Goal: Task Accomplishment & Management: Use online tool/utility

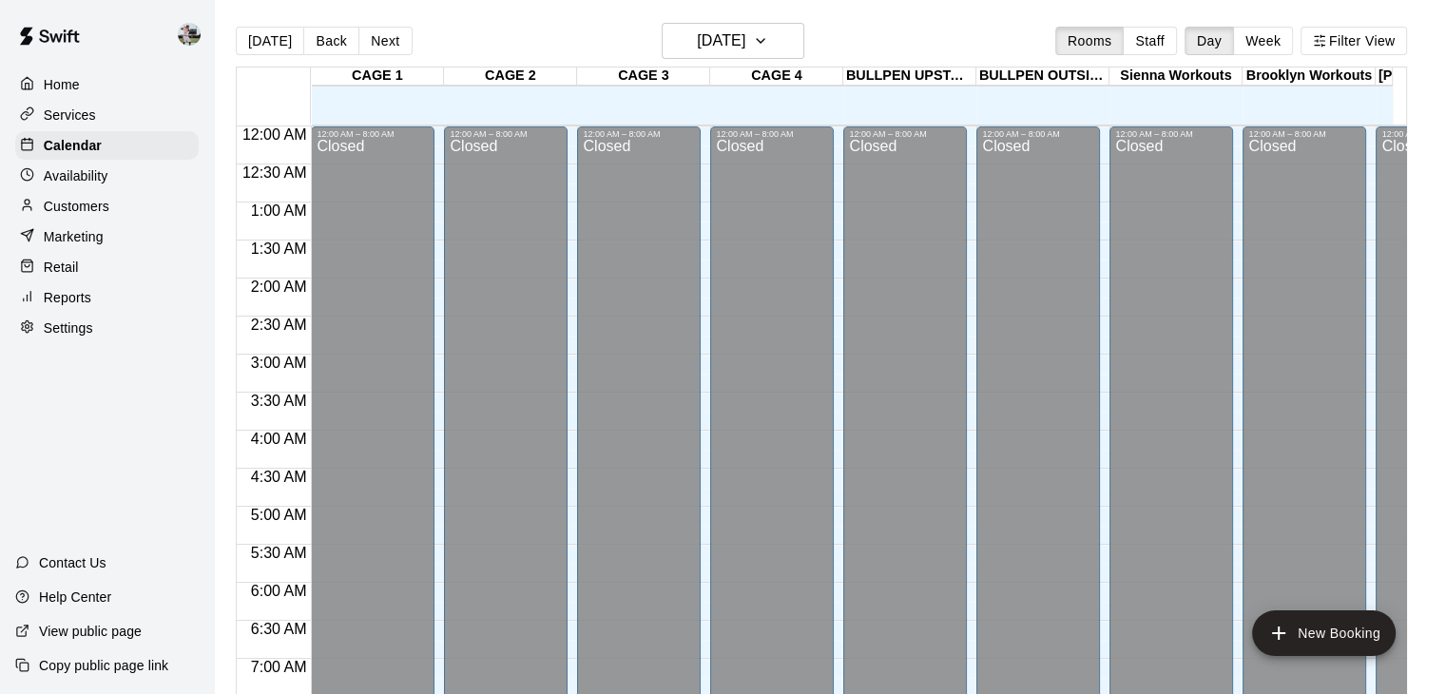
scroll to position [722, 0]
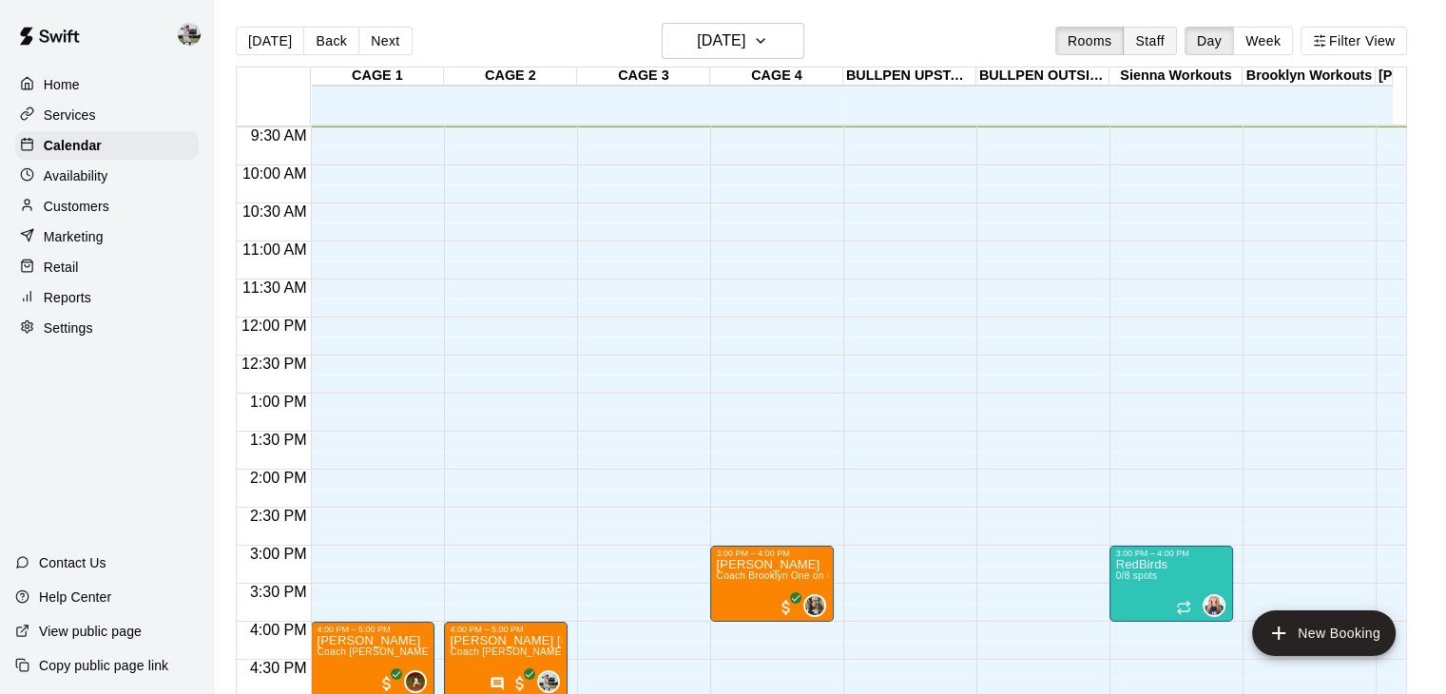
click at [1174, 39] on button "Staff" at bounding box center [1150, 41] width 54 height 29
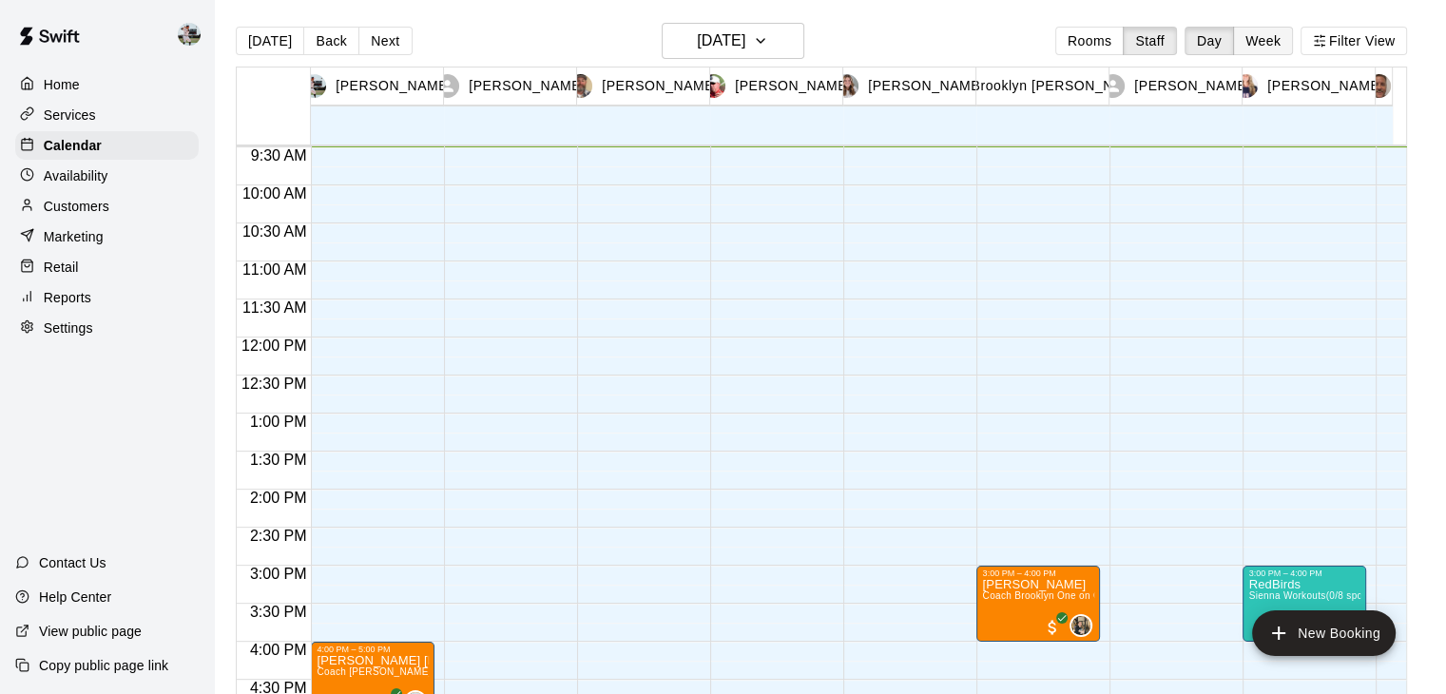
click at [1272, 39] on button "Week" at bounding box center [1263, 41] width 60 height 29
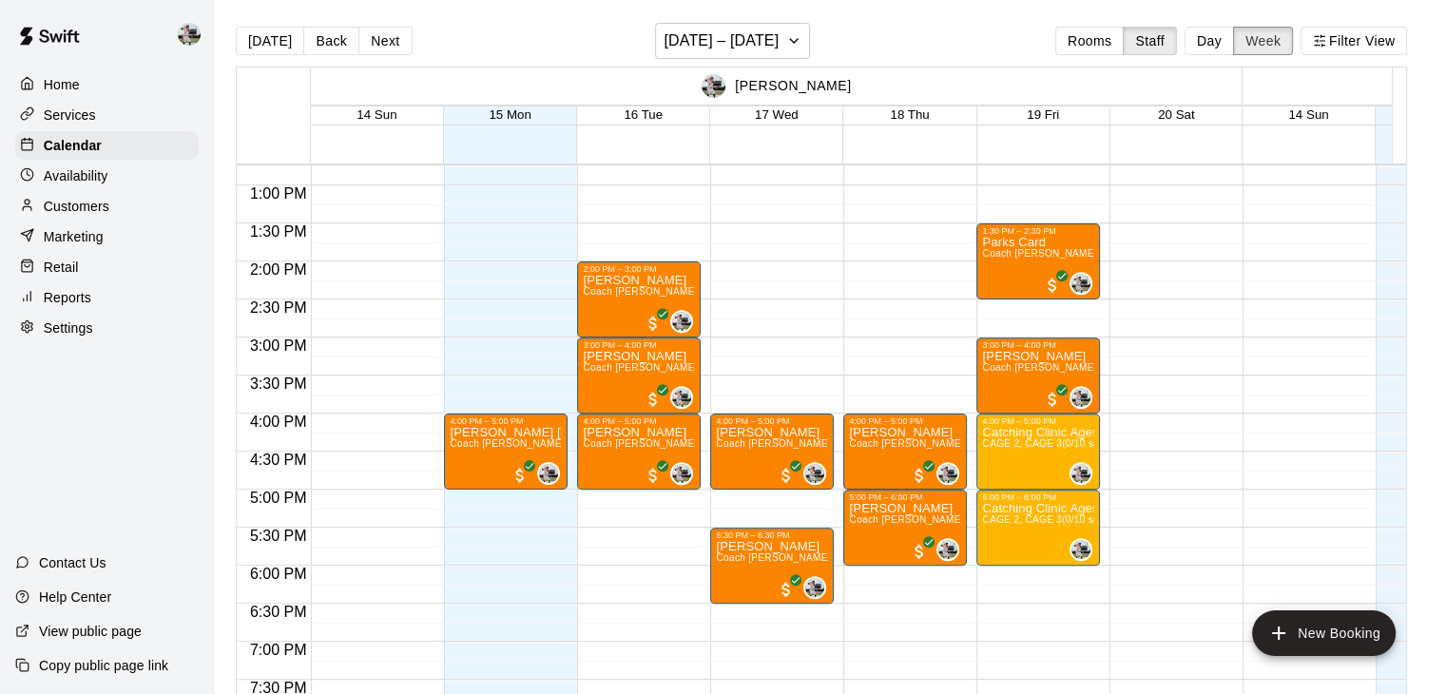
scroll to position [968, 0]
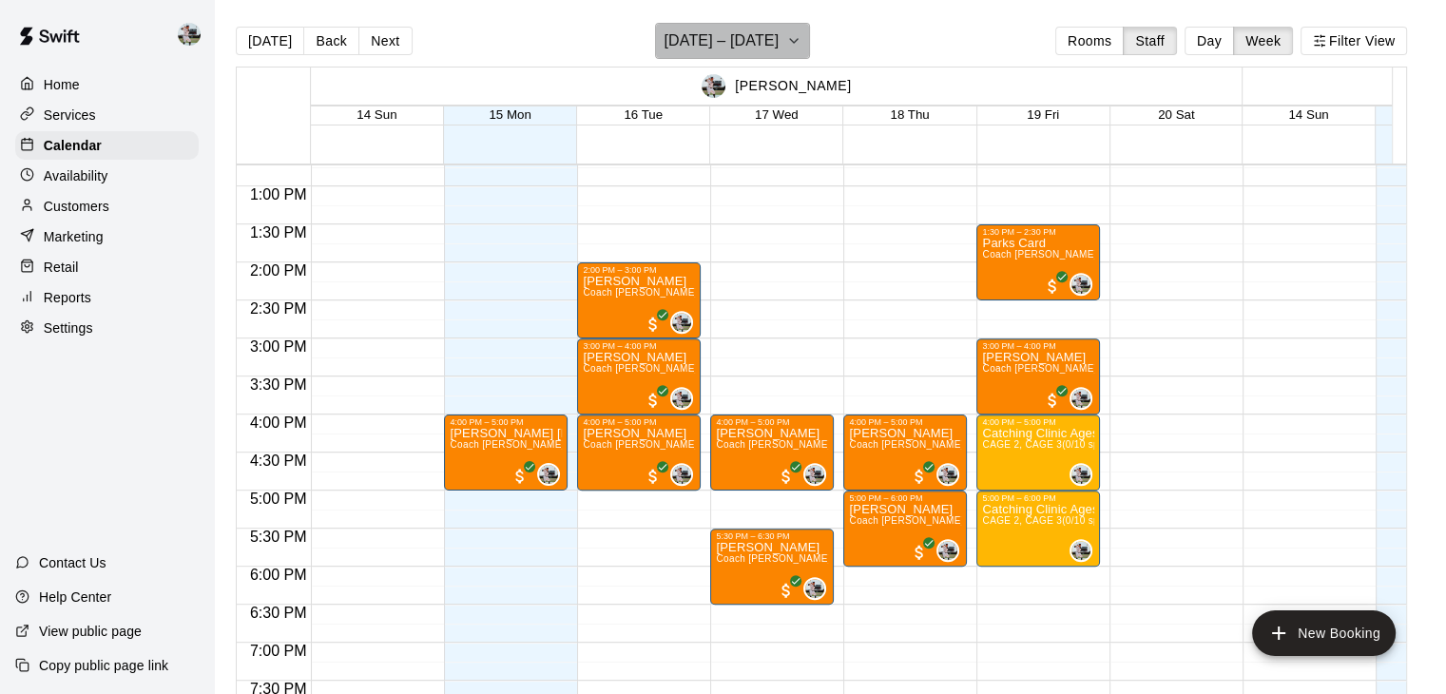
click at [810, 54] on button "[DATE] – [DATE]" at bounding box center [732, 41] width 155 height 36
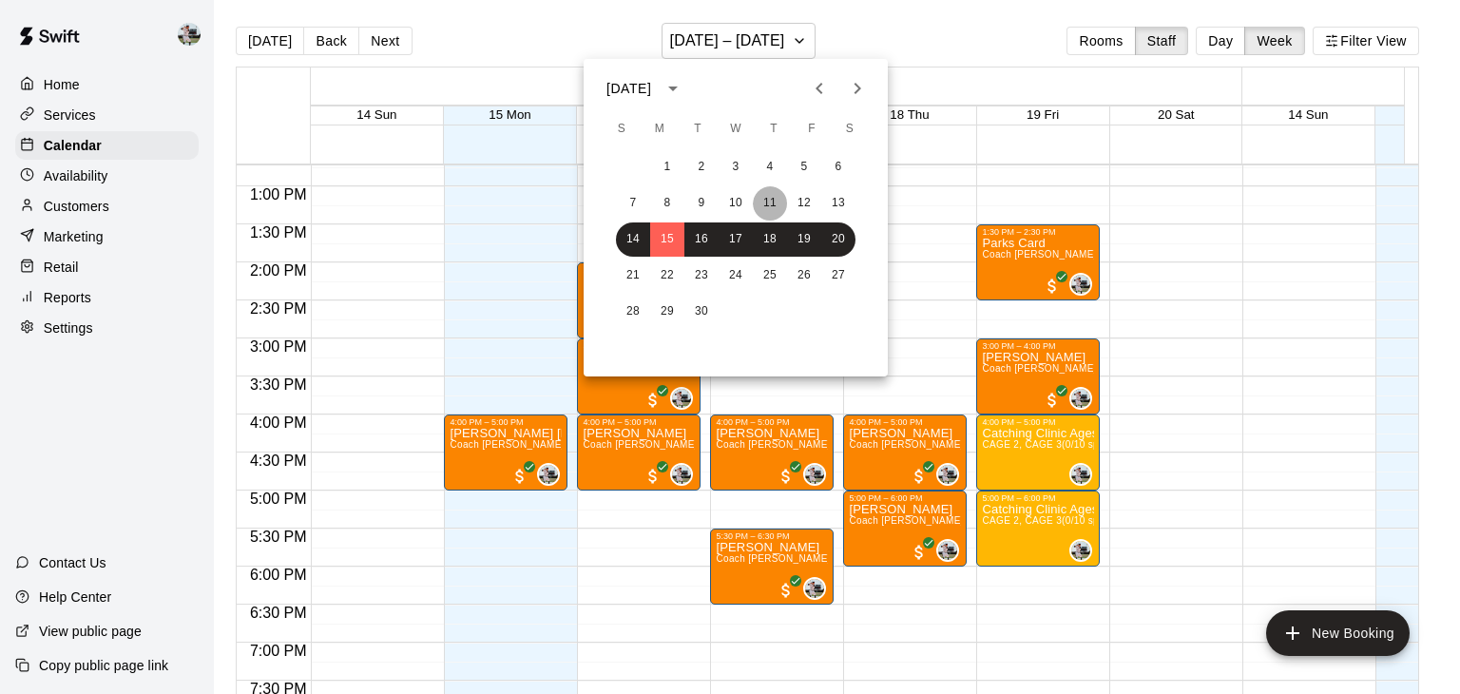
click at [757, 203] on button "11" at bounding box center [770, 203] width 34 height 34
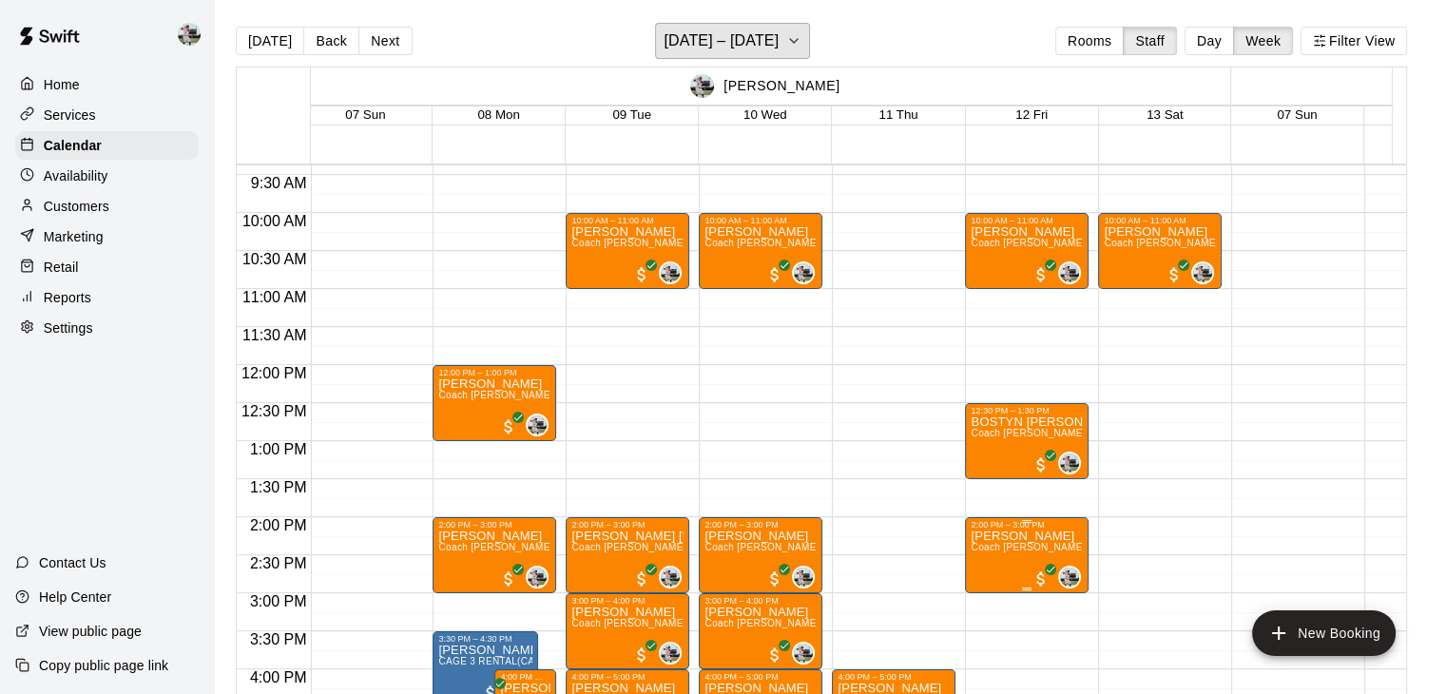
scroll to position [704, 11]
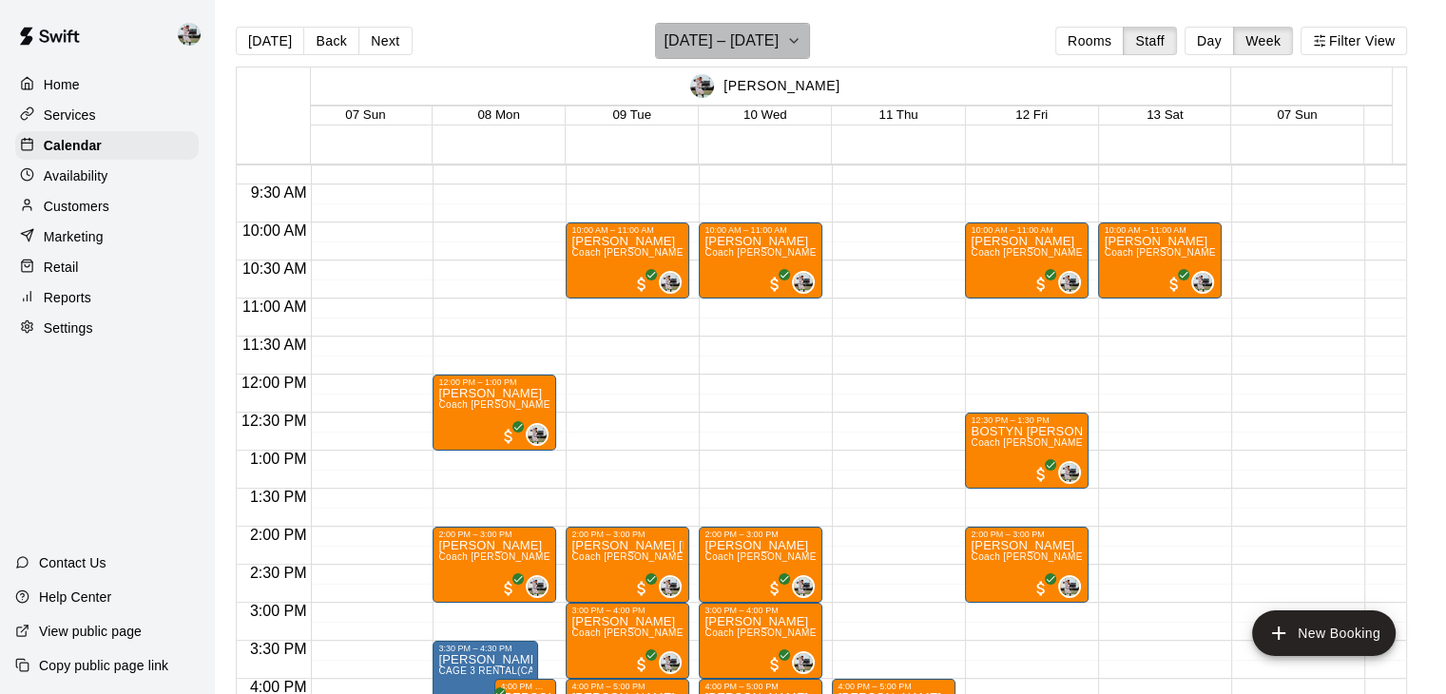
click at [779, 28] on h6 "[DATE] – [DATE]" at bounding box center [721, 41] width 115 height 27
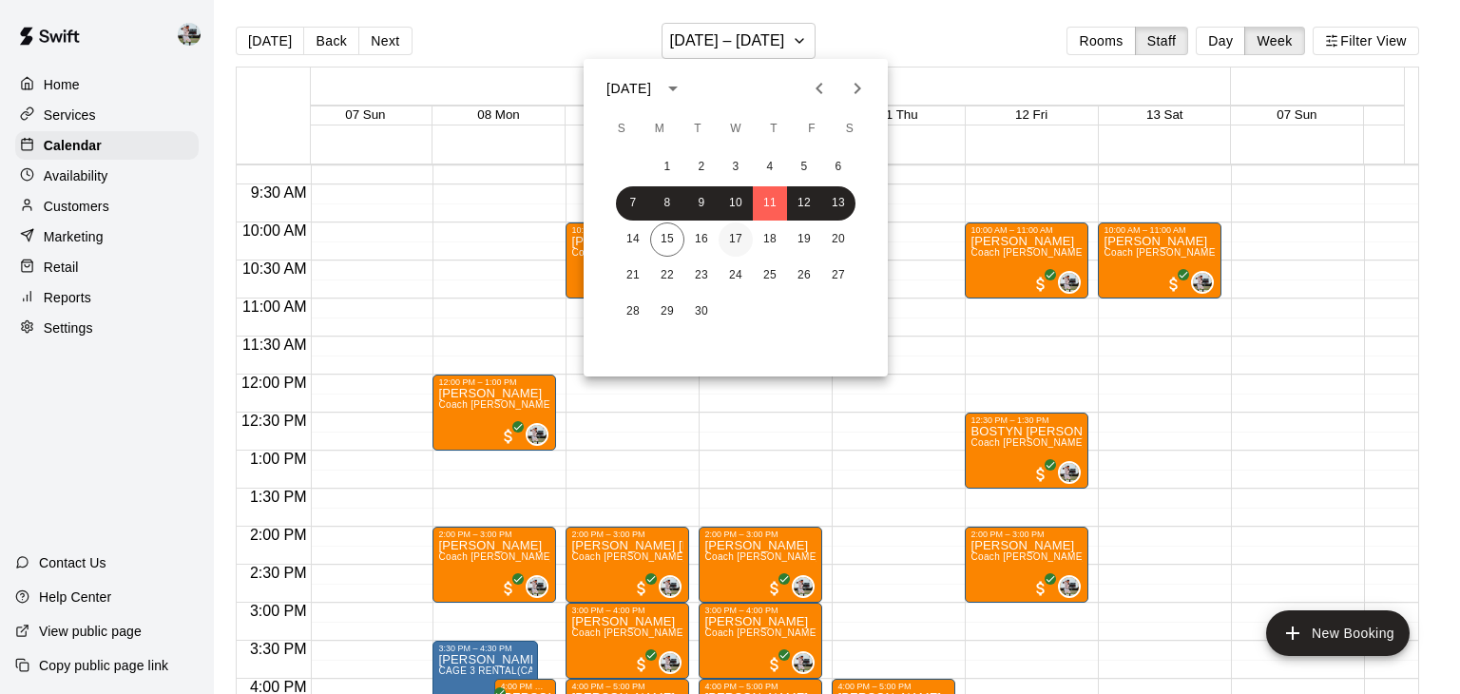
click at [745, 230] on button "17" at bounding box center [736, 239] width 34 height 34
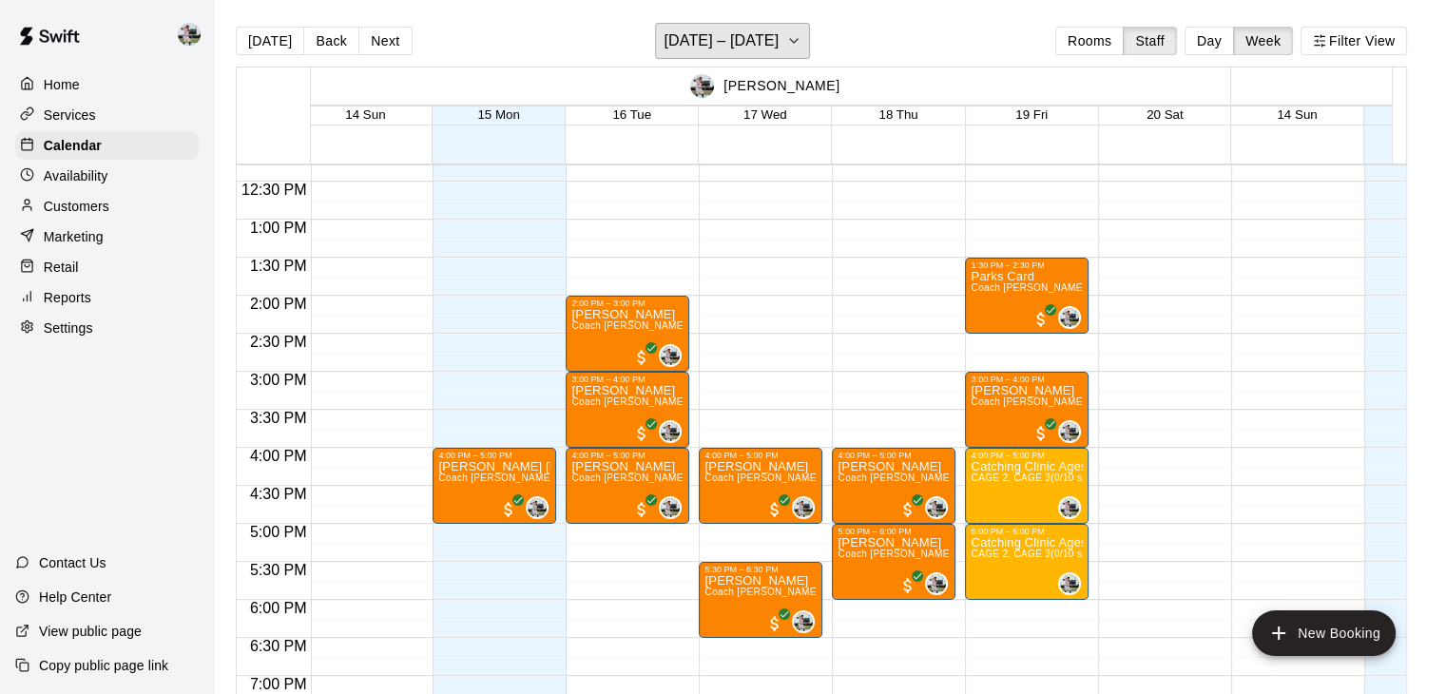
scroll to position [936, 11]
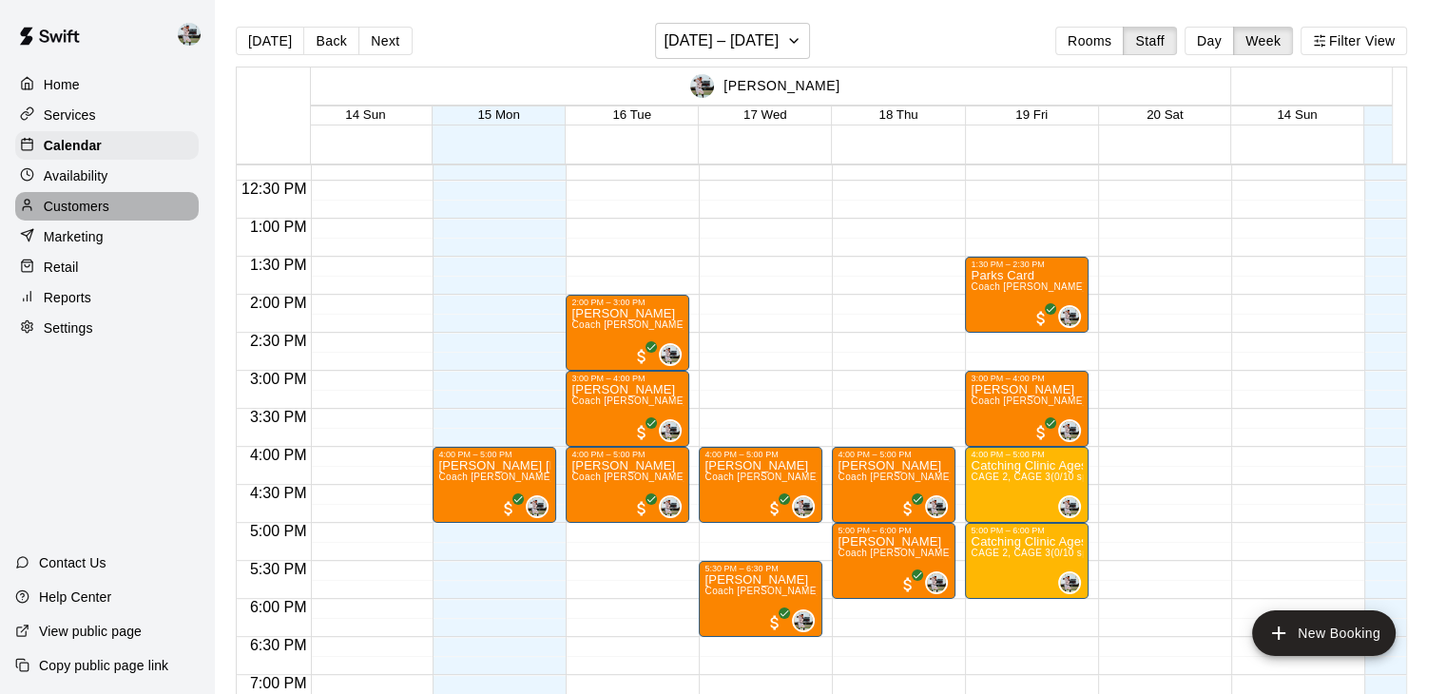
click at [91, 208] on p "Customers" at bounding box center [77, 206] width 66 height 19
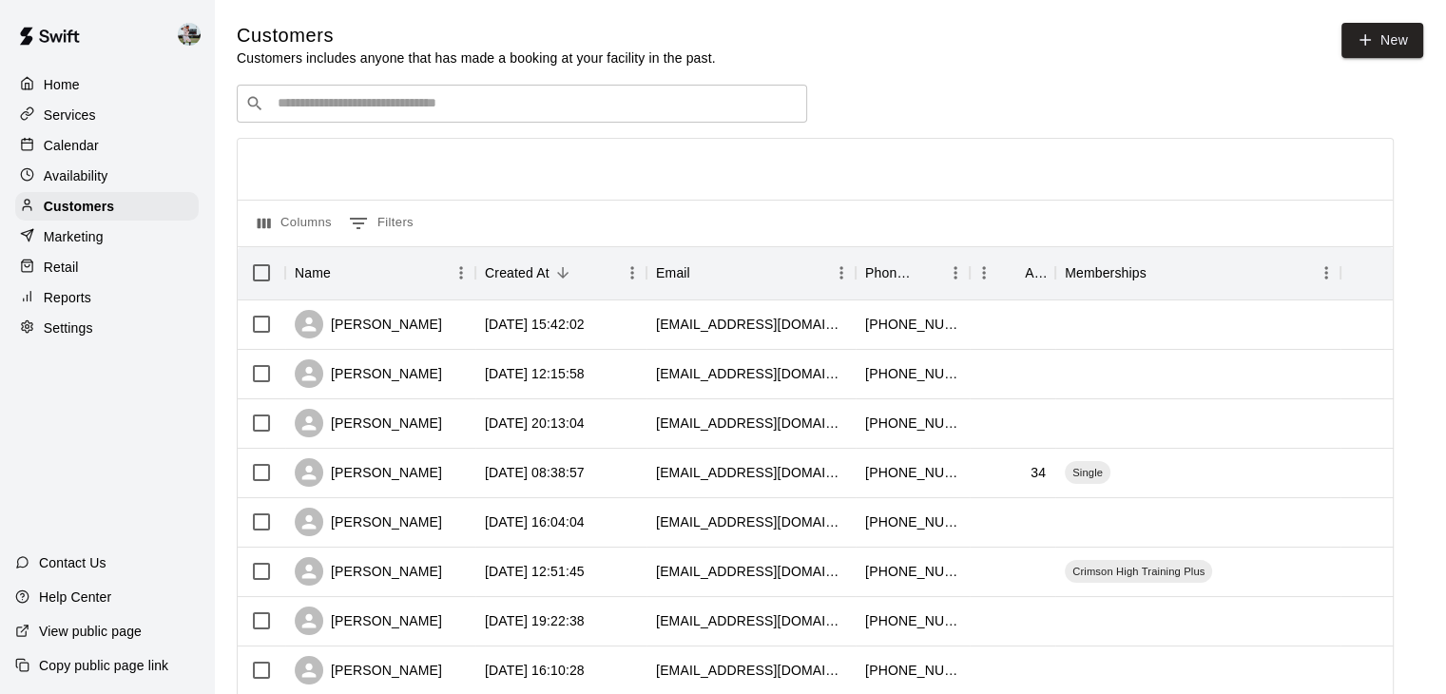
click at [646, 89] on div "​ ​" at bounding box center [522, 104] width 570 height 38
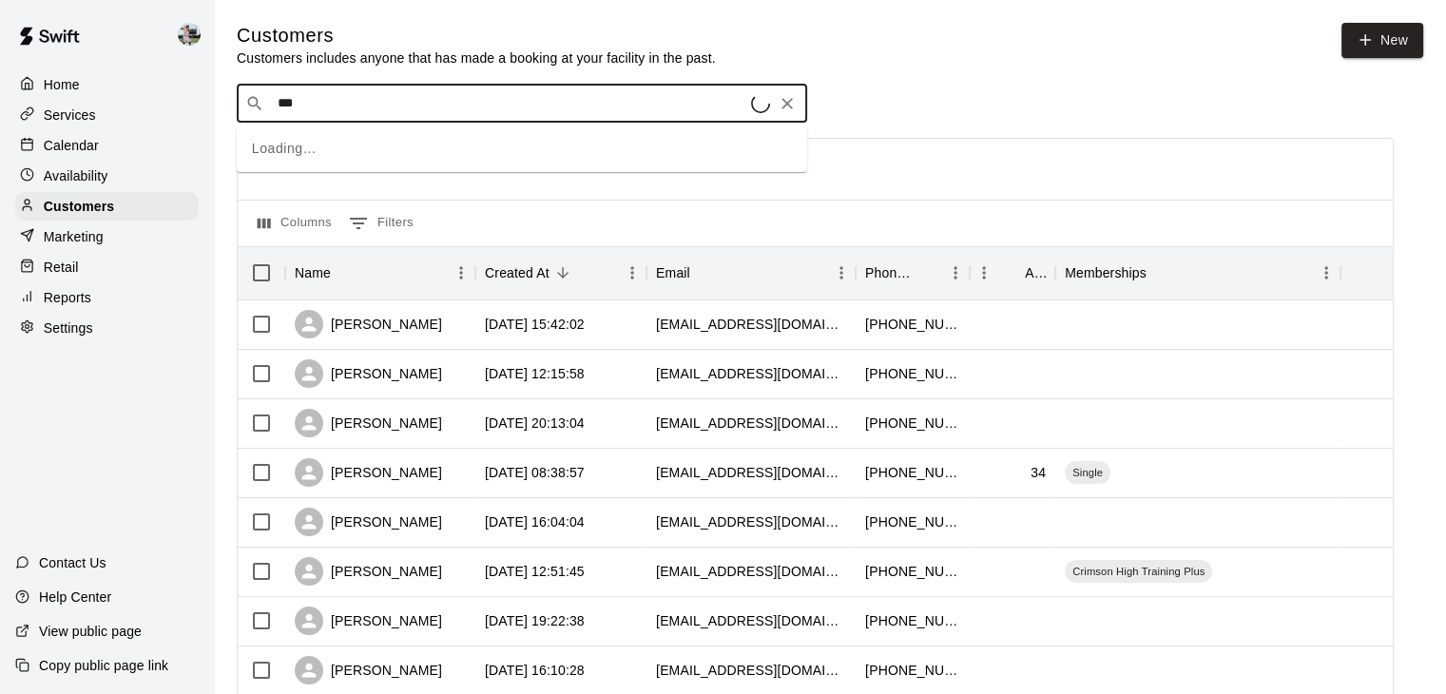
type input "****"
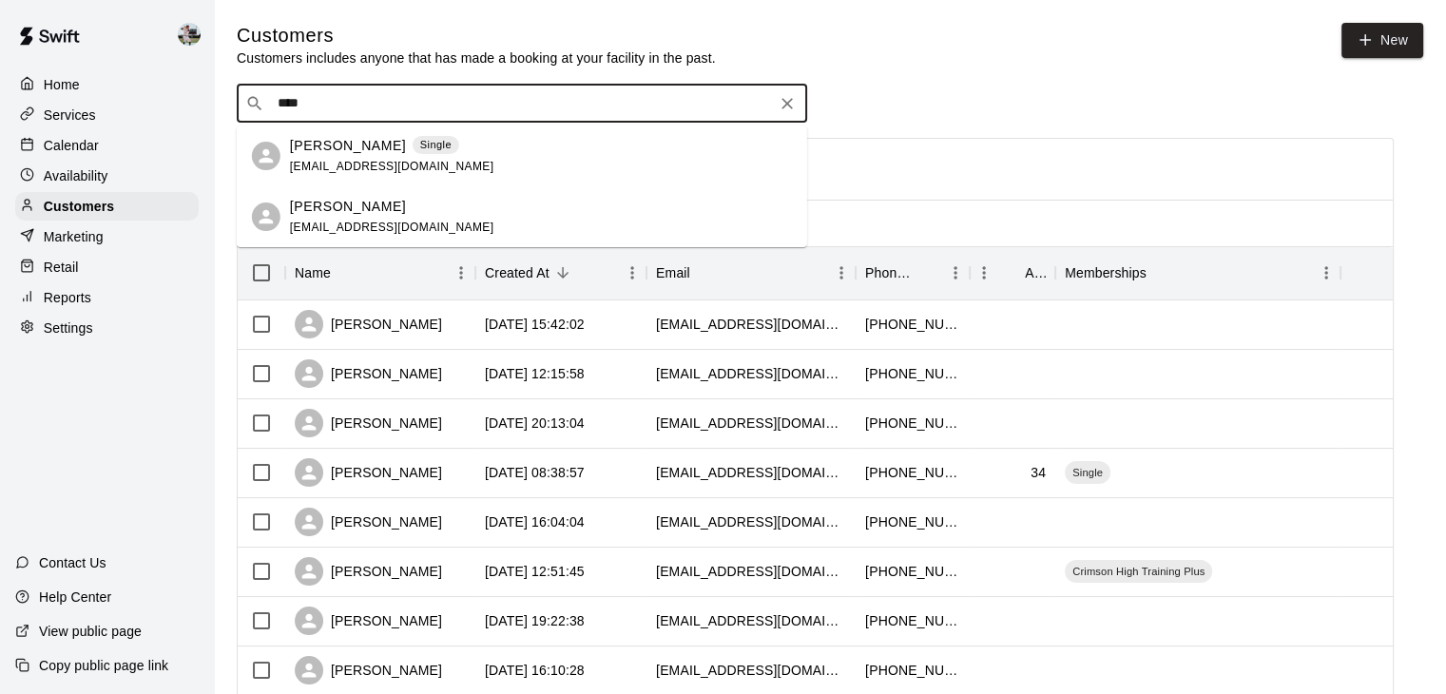
click at [343, 161] on span "[EMAIL_ADDRESS][DOMAIN_NAME]" at bounding box center [392, 166] width 204 height 13
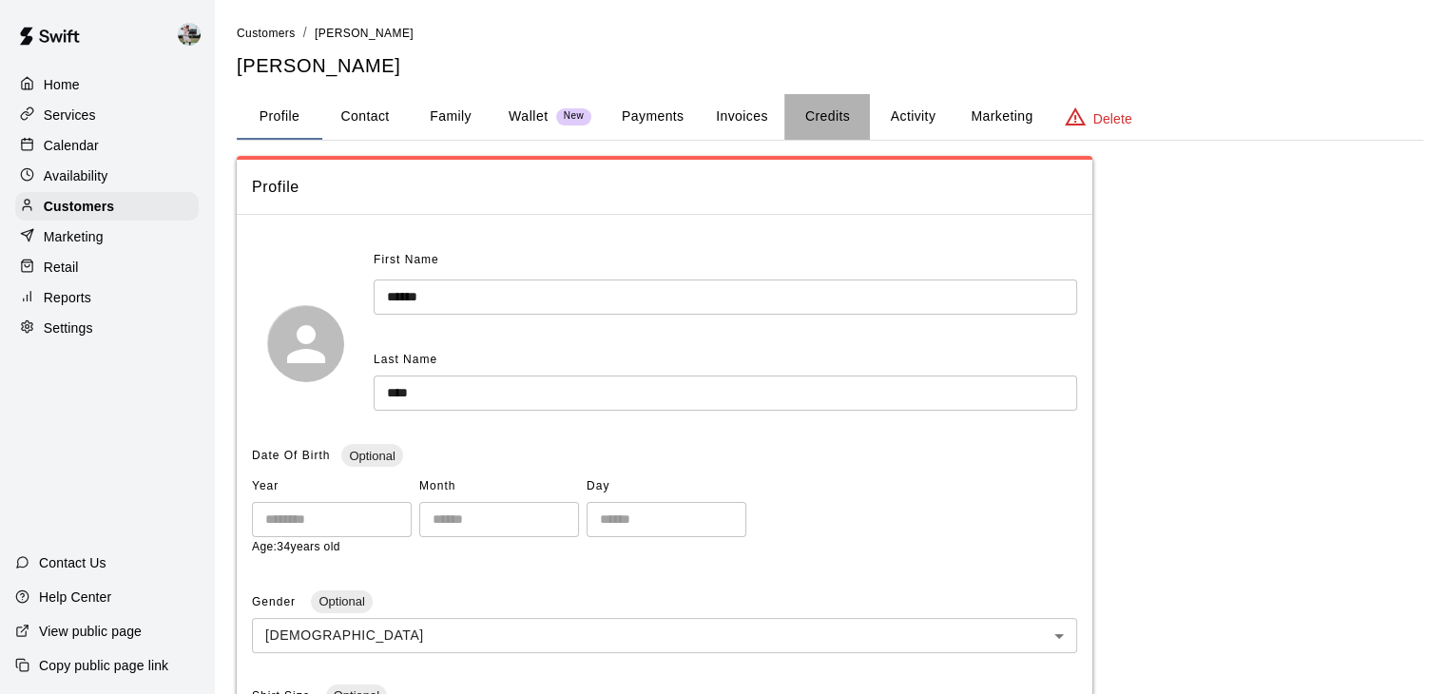
click at [831, 108] on button "Credits" at bounding box center [827, 117] width 86 height 46
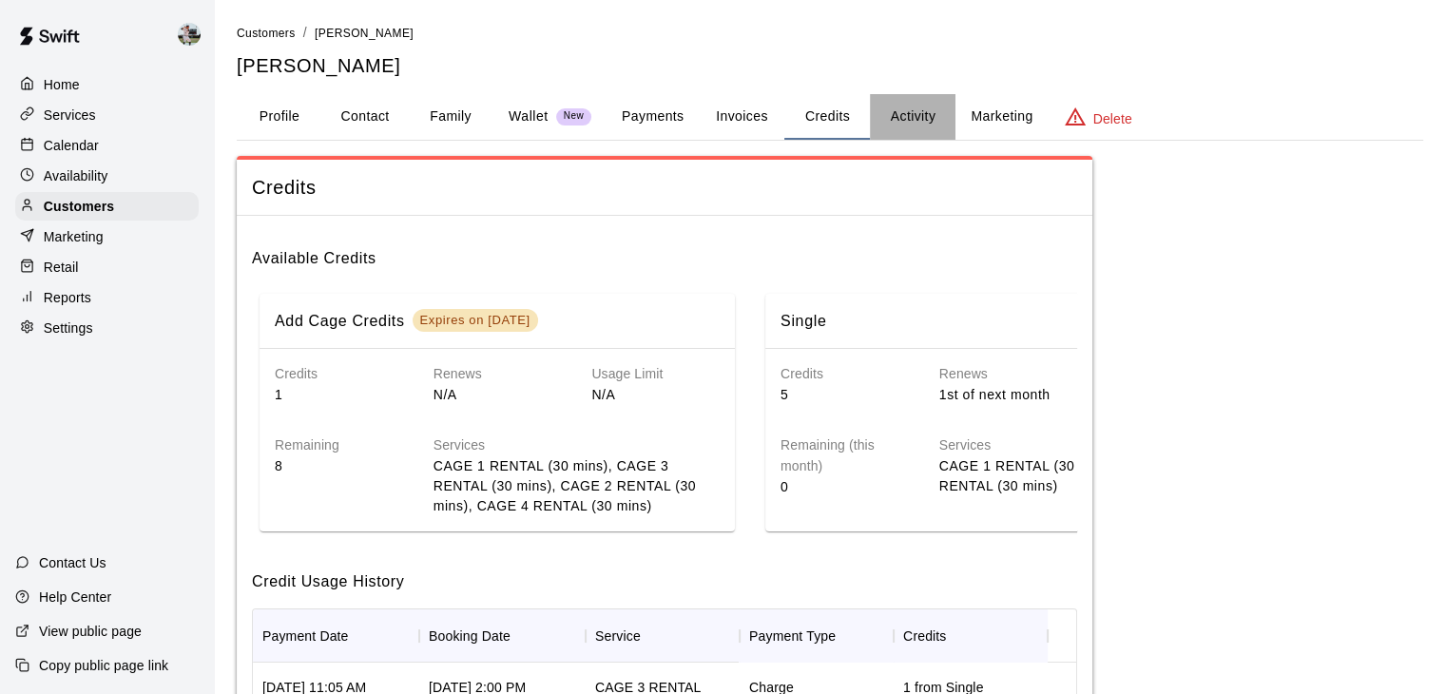
click at [917, 107] on button "Activity" at bounding box center [913, 117] width 86 height 46
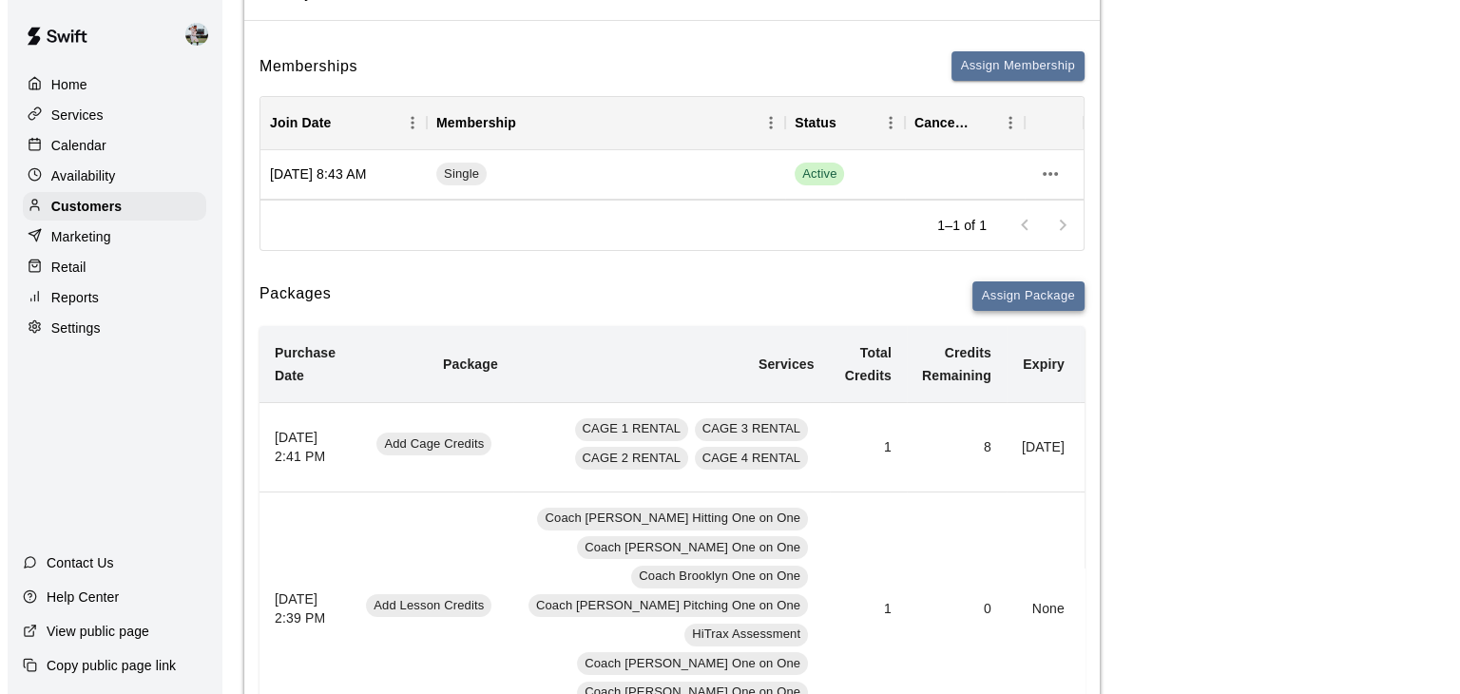
scroll to position [194, 0]
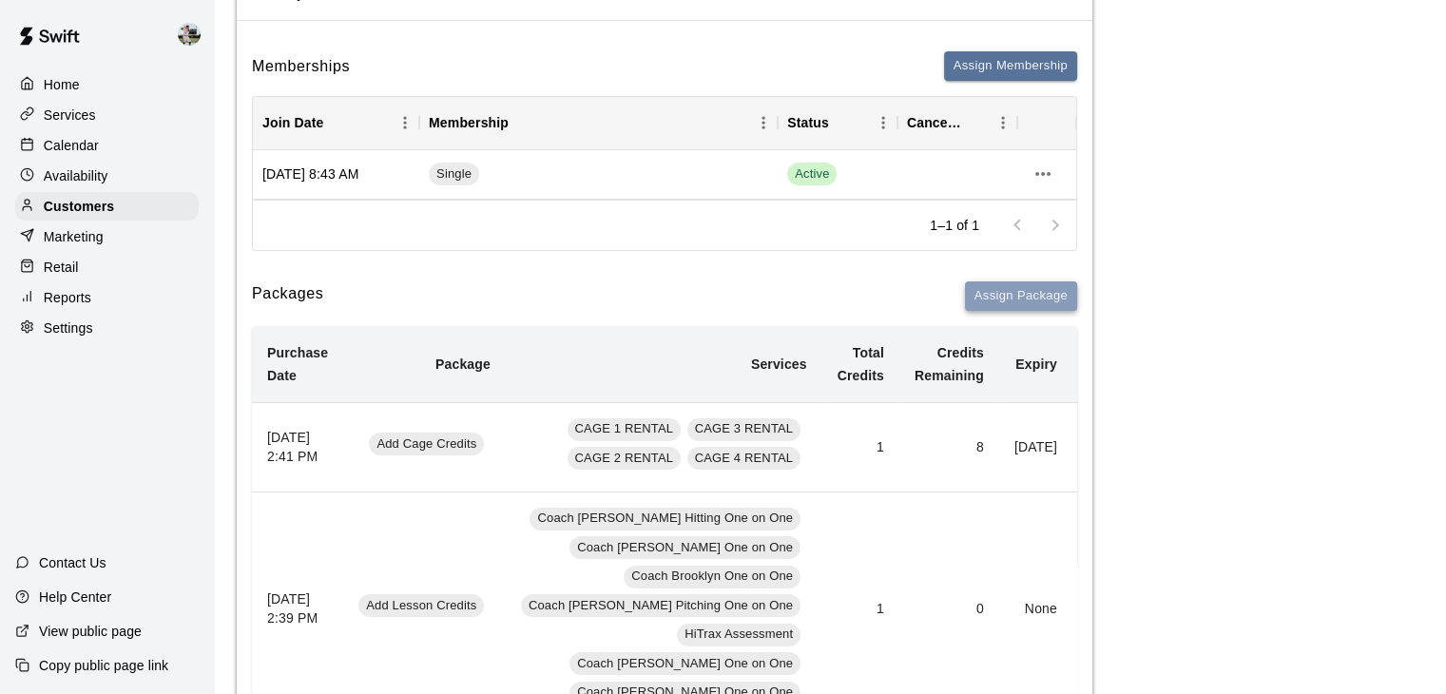
click at [1018, 281] on button "Assign Package" at bounding box center [1021, 295] width 112 height 29
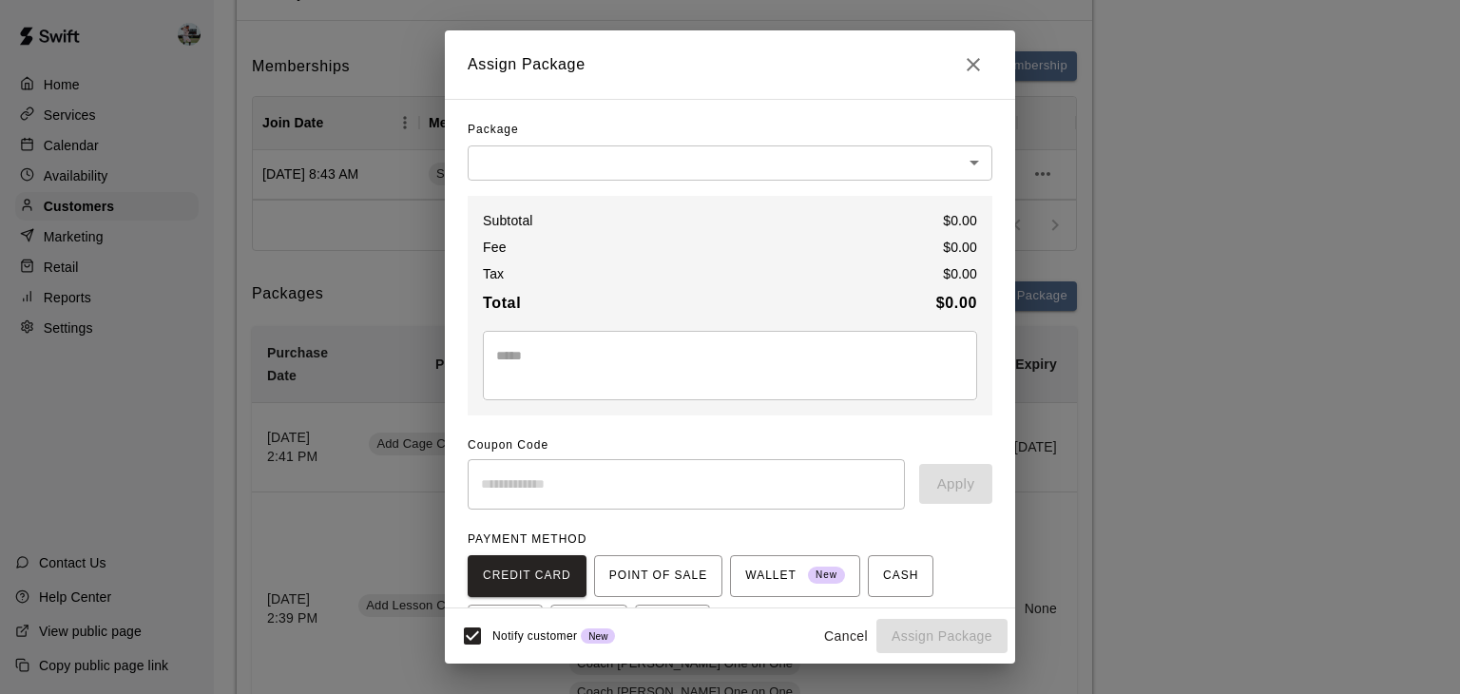
click at [684, 157] on body "Home Services Calendar Availability Customers Marketing Retail Reports Settings…" at bounding box center [730, 646] width 1460 height 1681
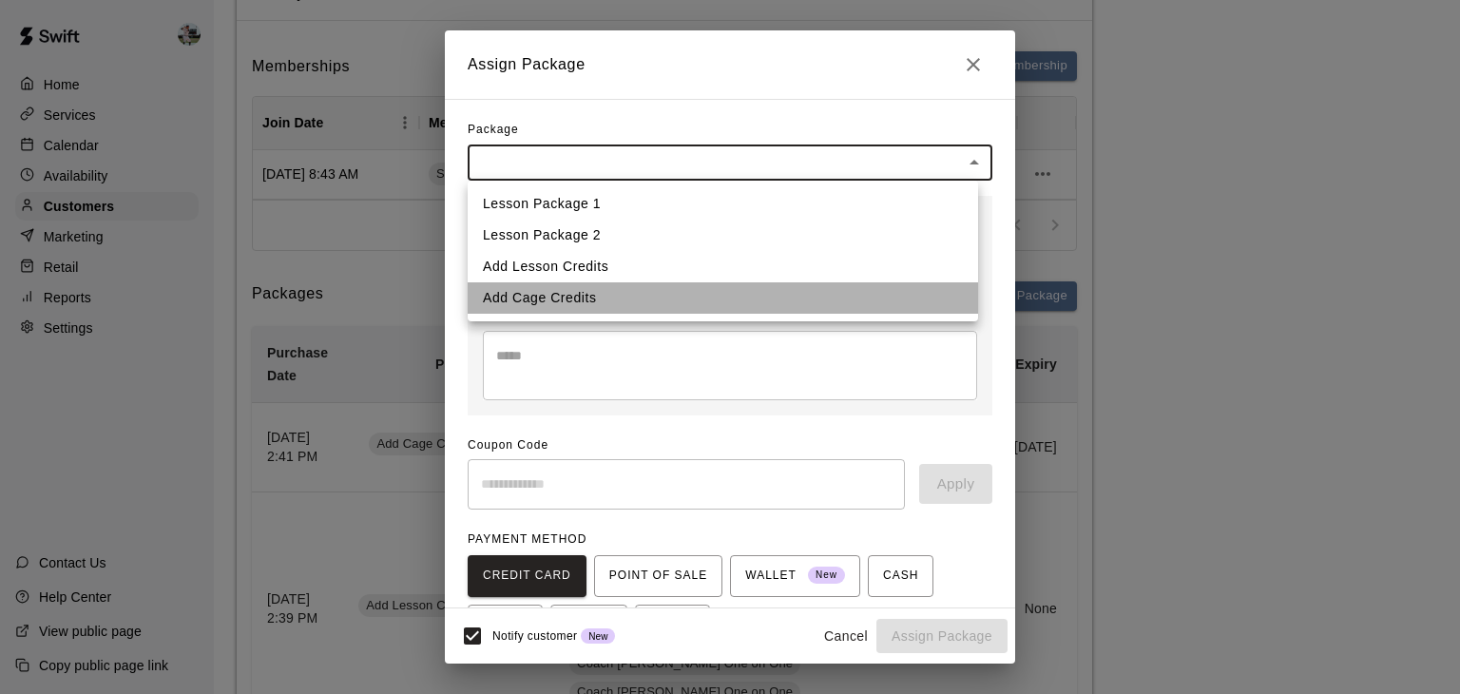
click at [592, 300] on li "Add Cage Credits" at bounding box center [723, 297] width 511 height 31
type input "**********"
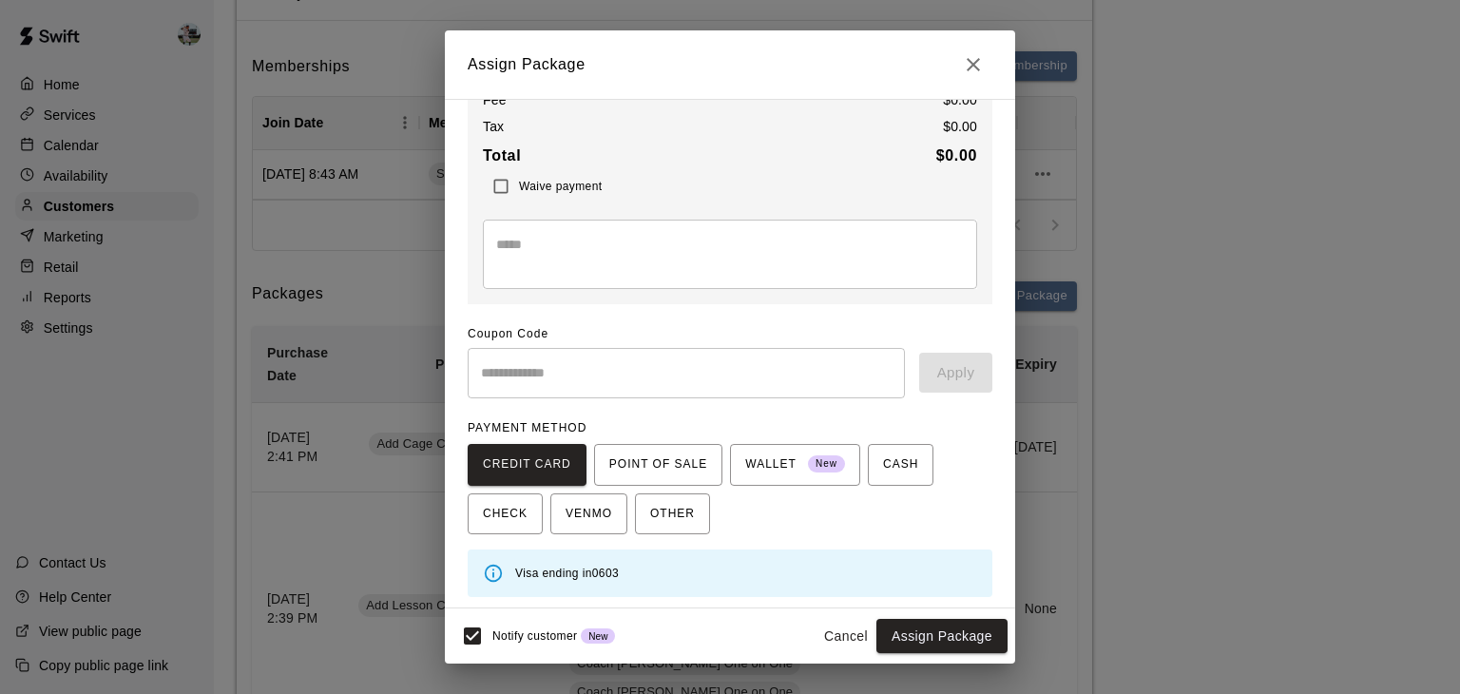
scroll to position [150, 0]
click at [922, 635] on button "Assign Package" at bounding box center [942, 636] width 131 height 35
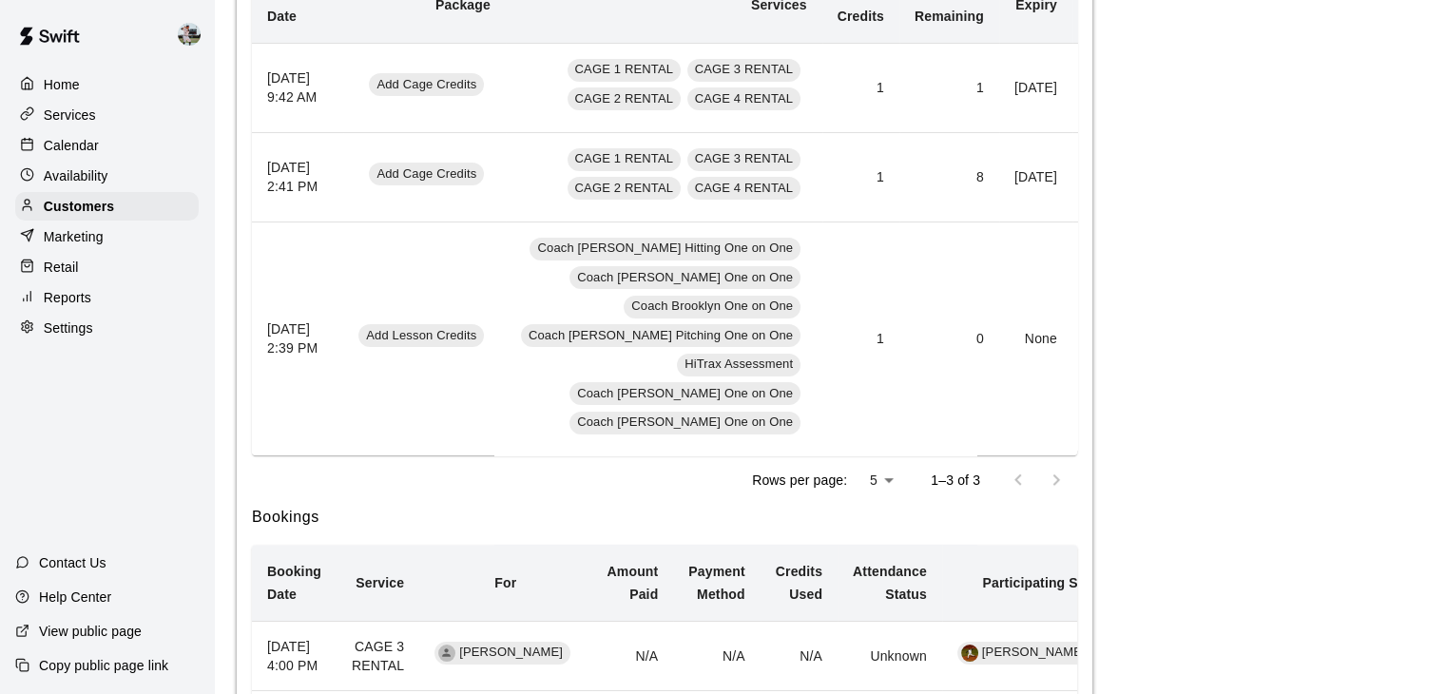
scroll to position [0, 76]
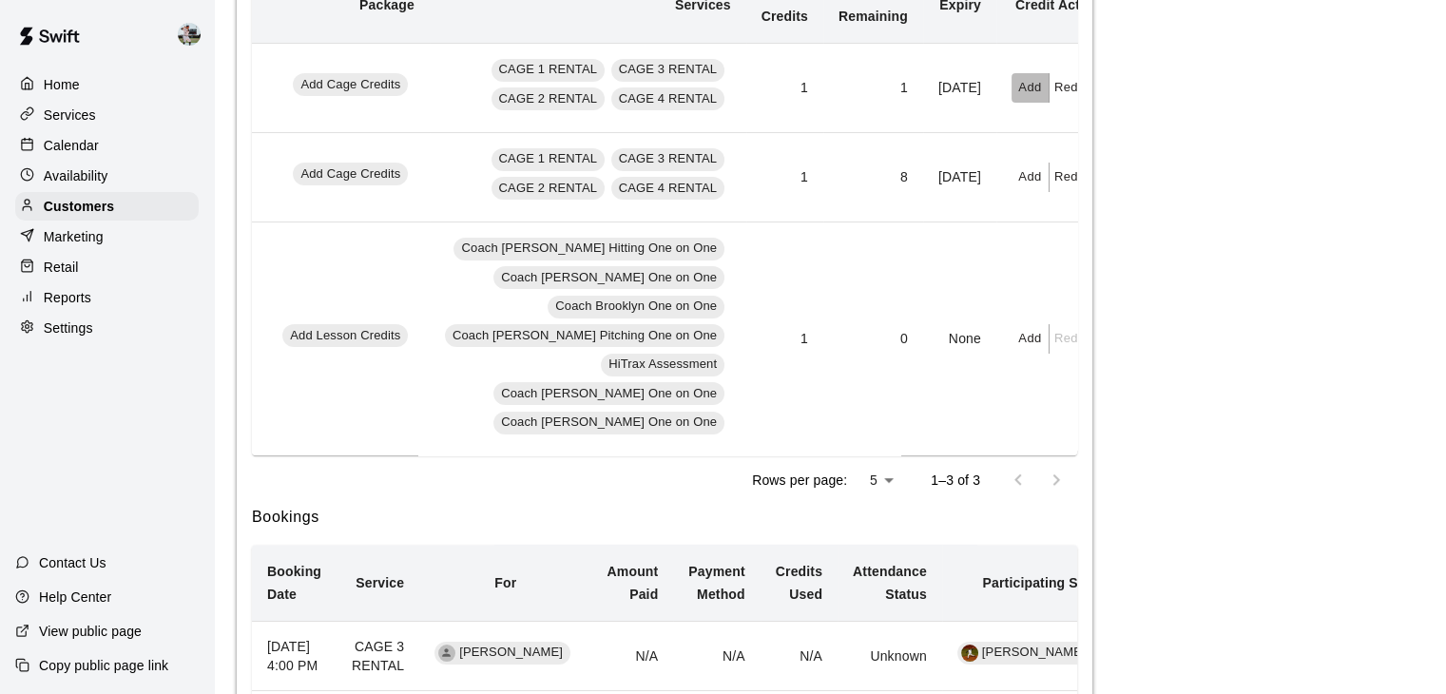
click at [1012, 103] on button "Add" at bounding box center [1031, 87] width 38 height 29
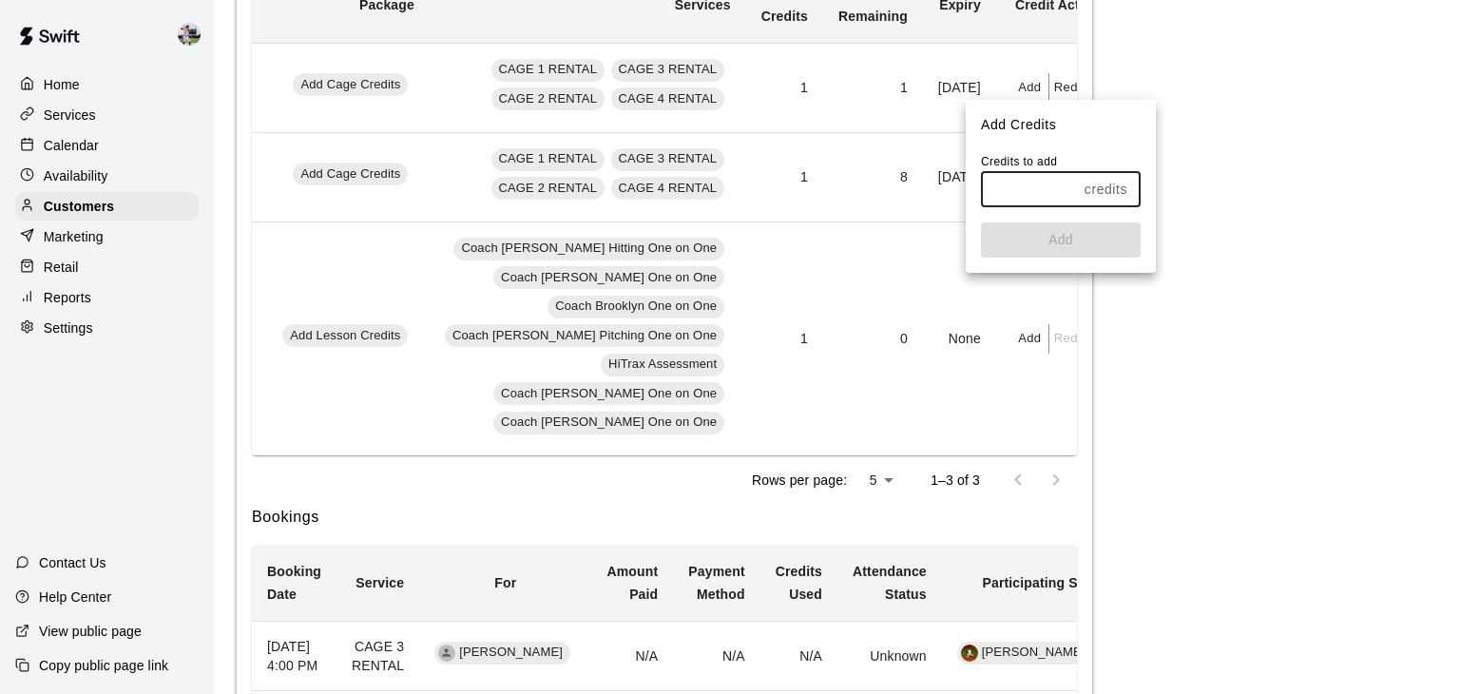
click at [1027, 183] on input "text" at bounding box center [1029, 189] width 96 height 35
type input "*"
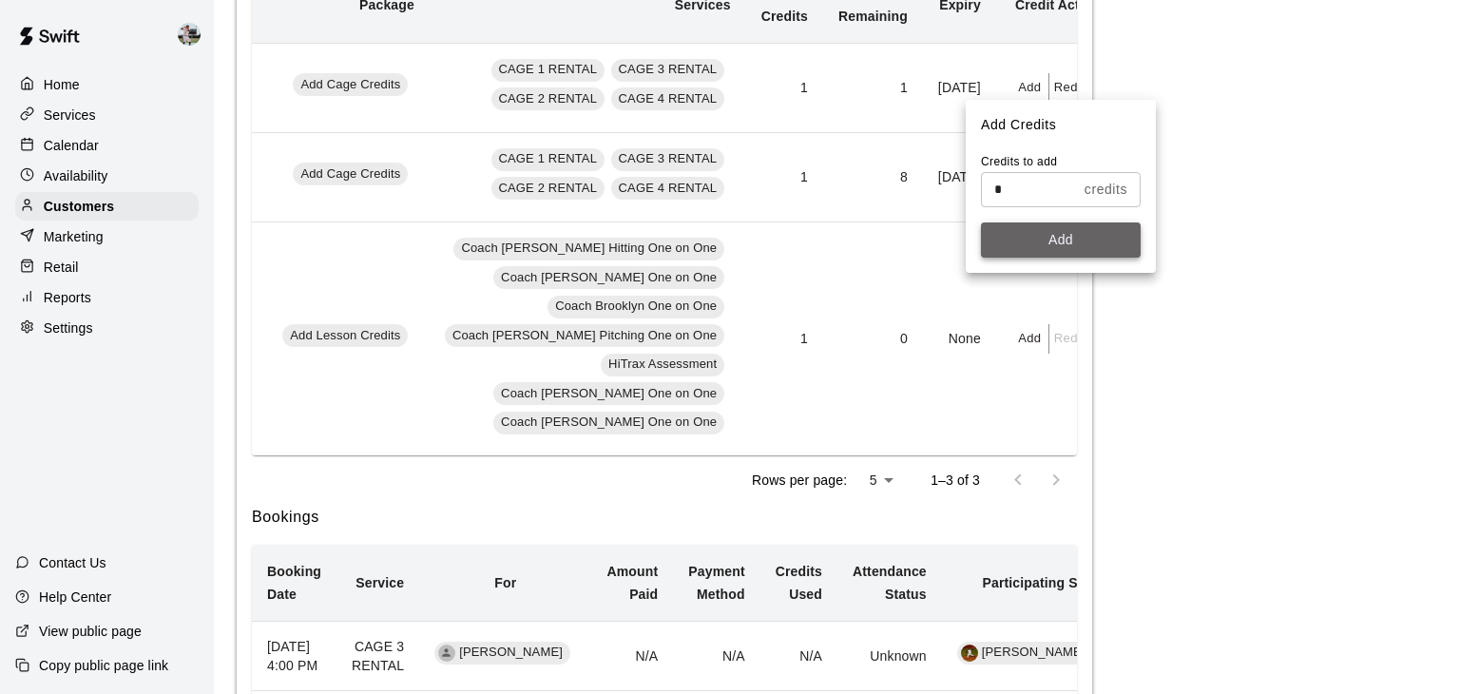
click at [1046, 228] on button "Add" at bounding box center [1061, 239] width 160 height 35
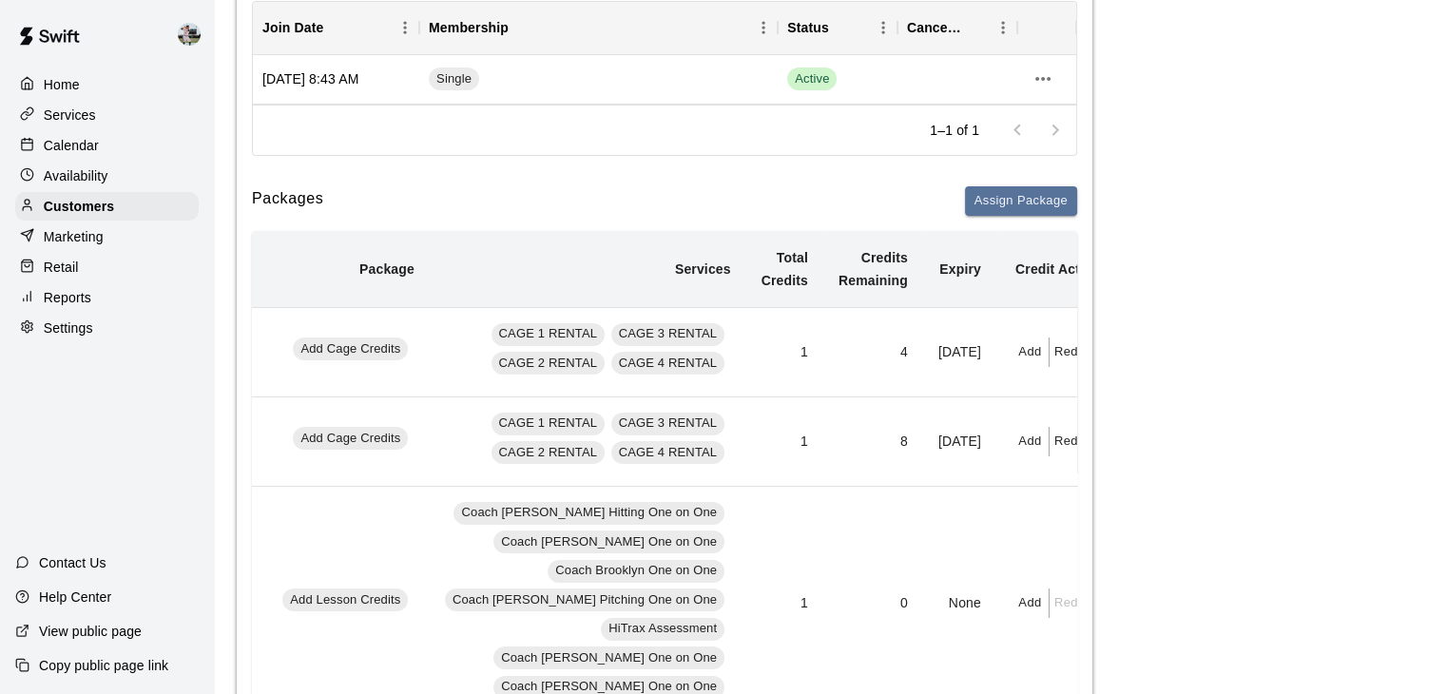
scroll to position [0, 0]
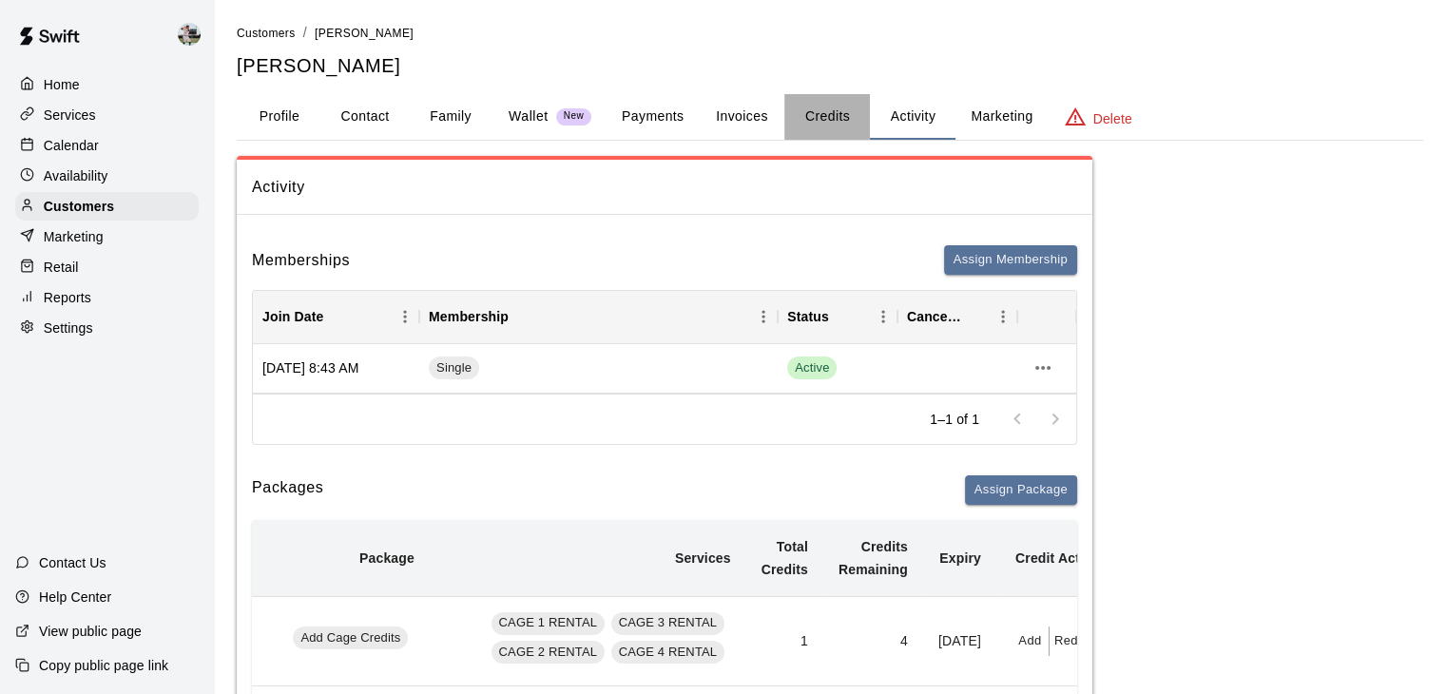
click at [837, 110] on button "Credits" at bounding box center [827, 117] width 86 height 46
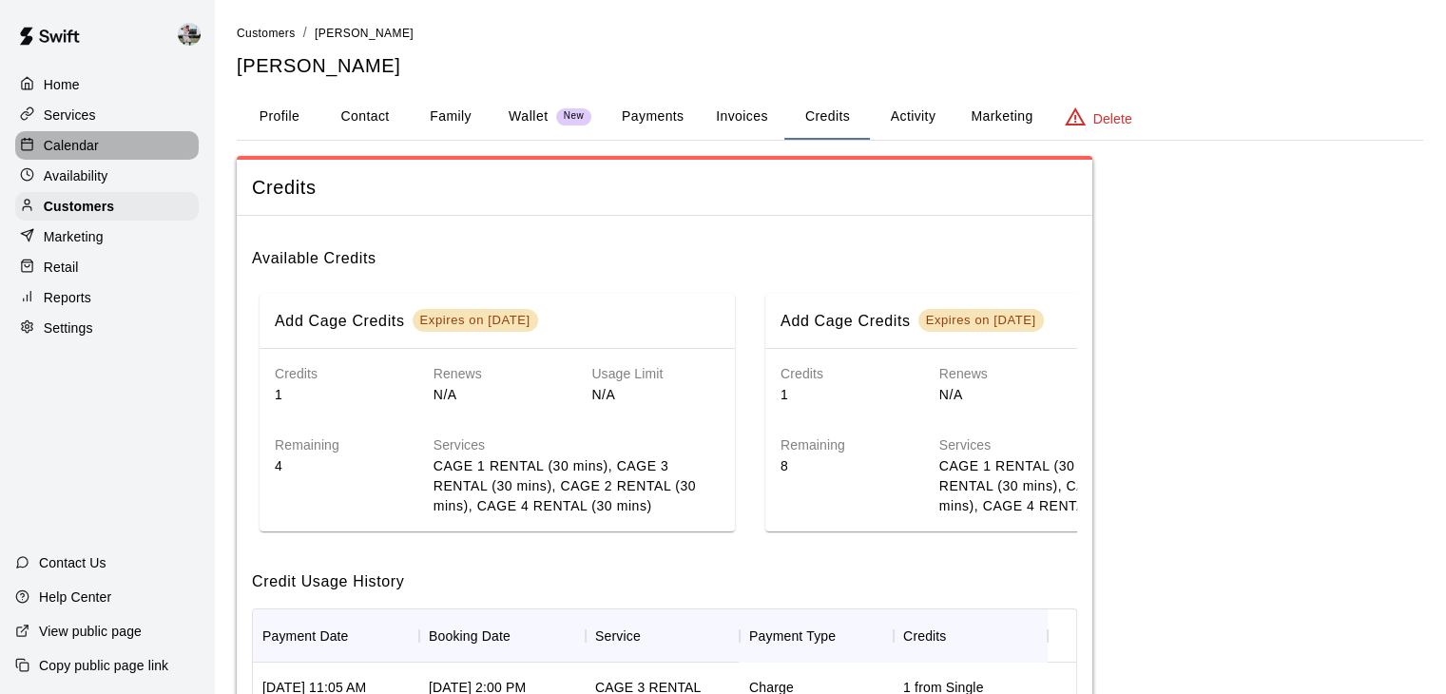
click at [84, 152] on p "Calendar" at bounding box center [71, 145] width 55 height 19
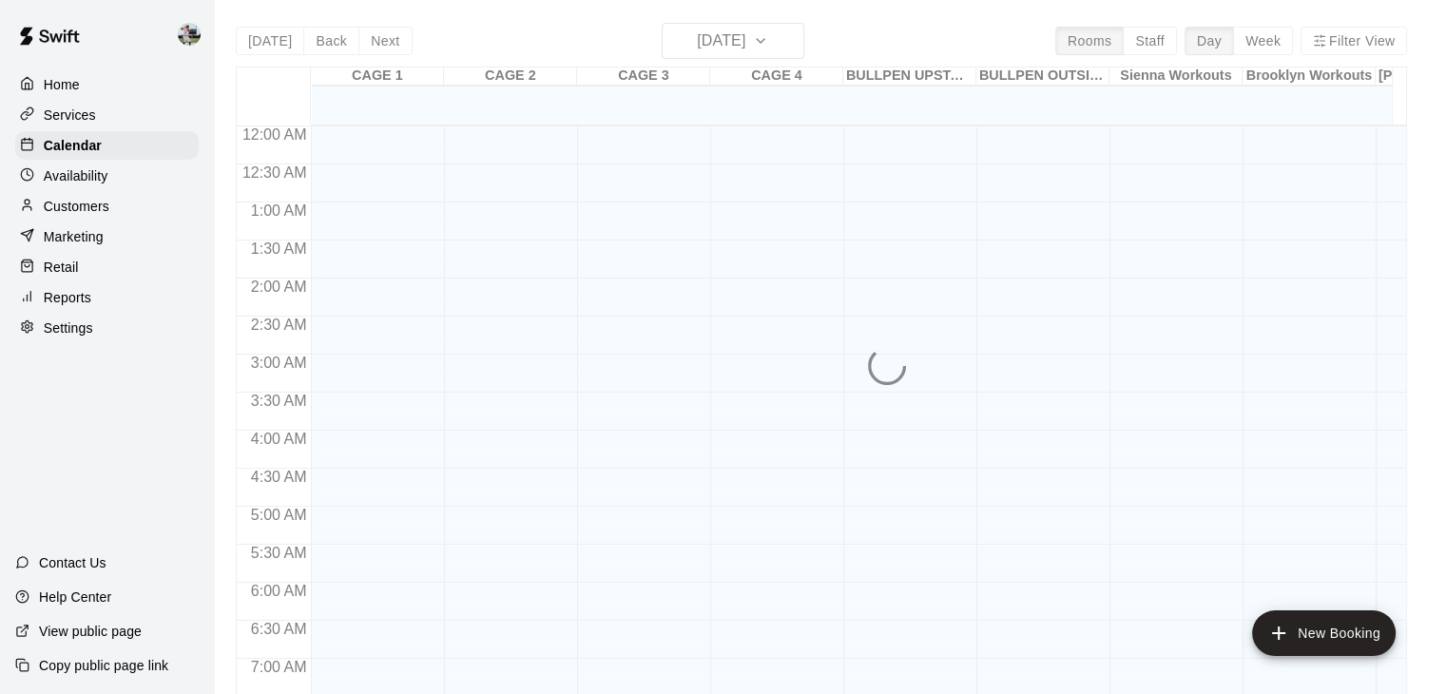
scroll to position [738, 0]
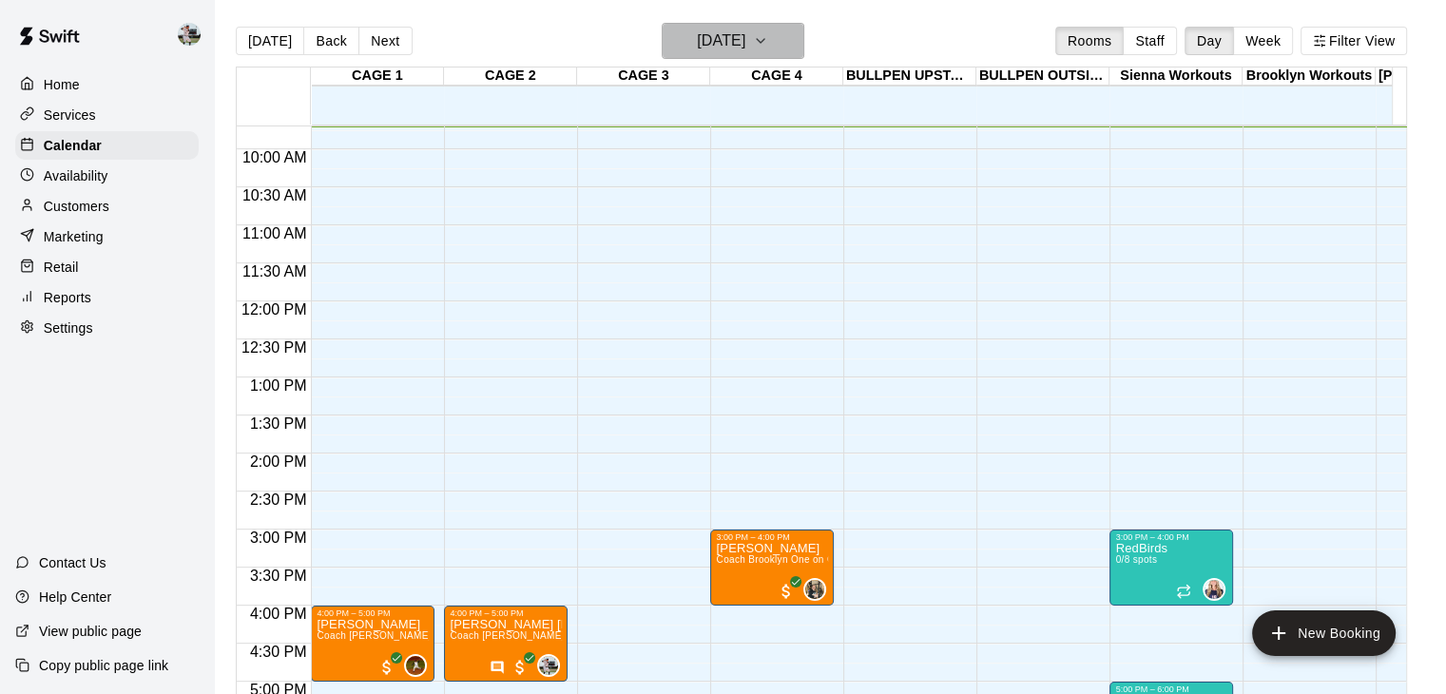
click at [768, 36] on icon "button" at bounding box center [760, 40] width 15 height 23
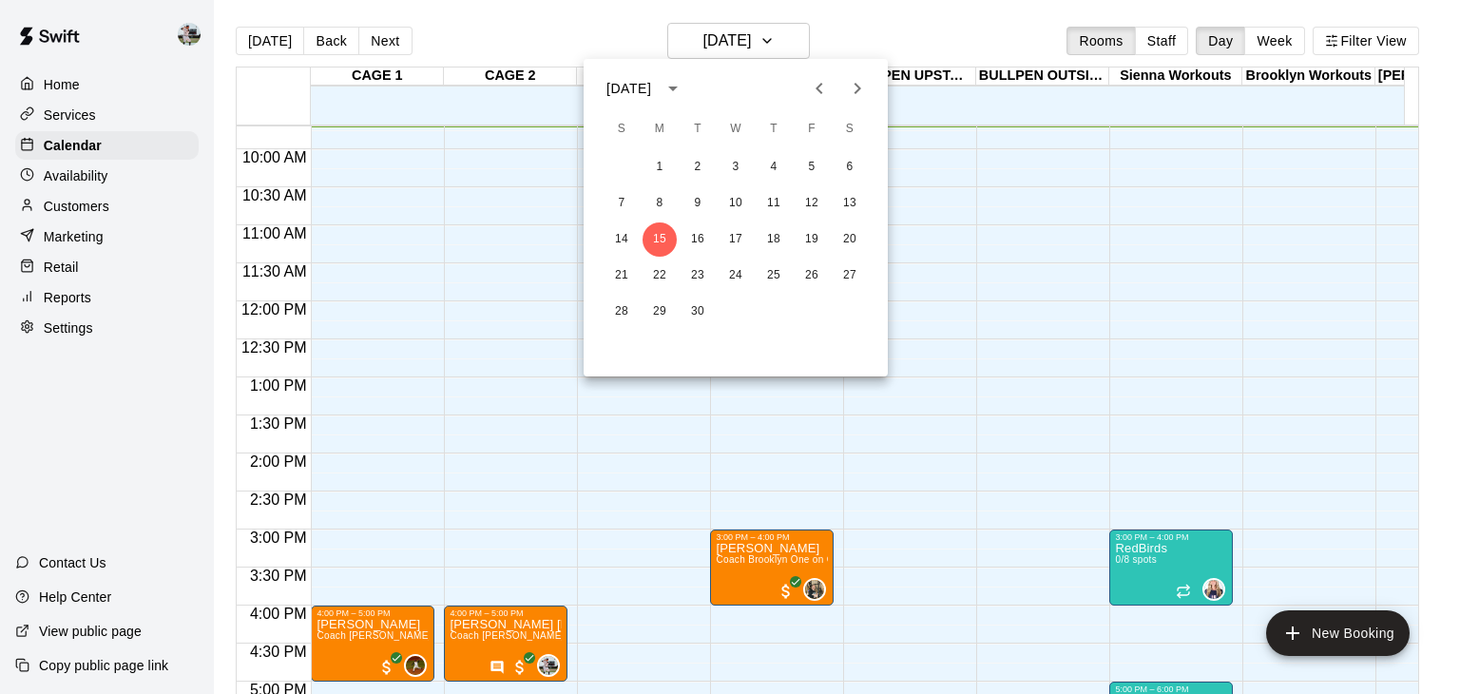
click at [759, 187] on div "7 8 9 10 11 12 13" at bounding box center [736, 203] width 304 height 34
click at [821, 204] on button "12" at bounding box center [812, 203] width 34 height 34
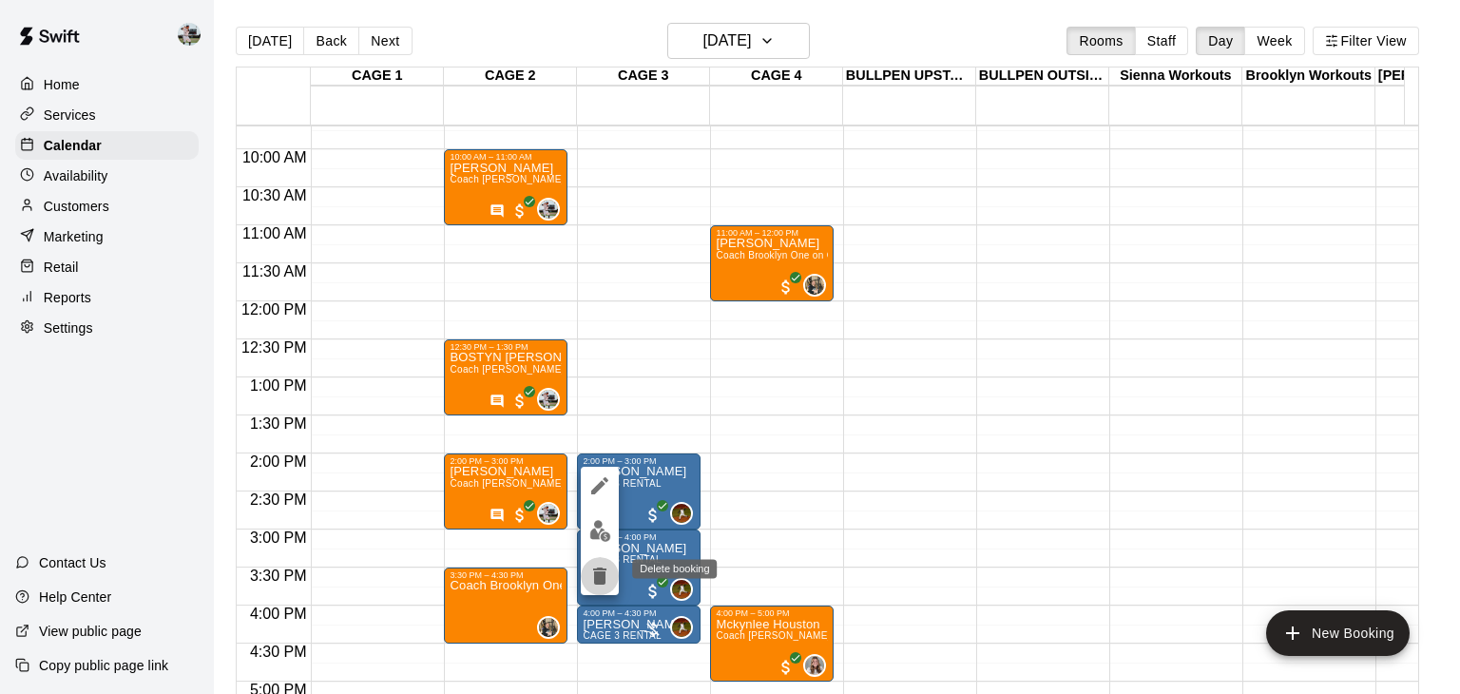
click at [594, 587] on icon "delete" at bounding box center [599, 576] width 23 height 23
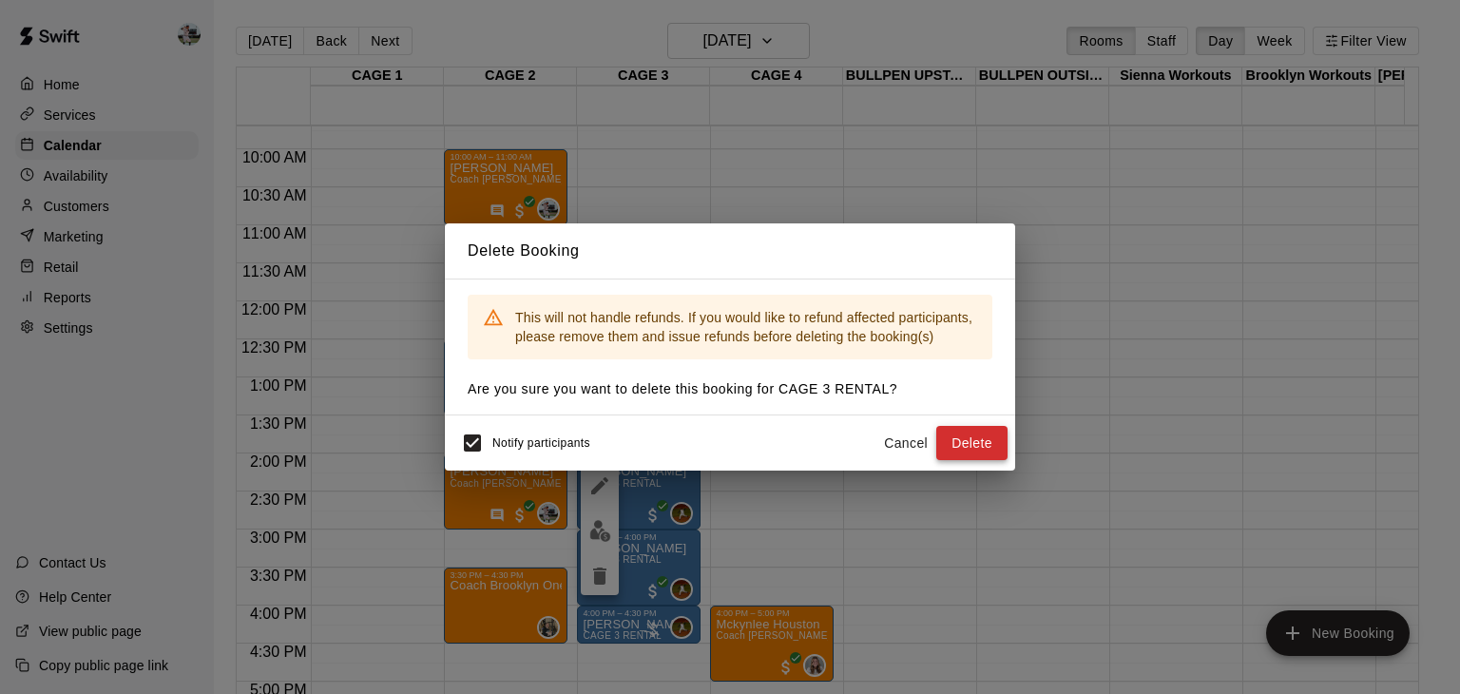
click at [967, 443] on button "Delete" at bounding box center [971, 443] width 71 height 35
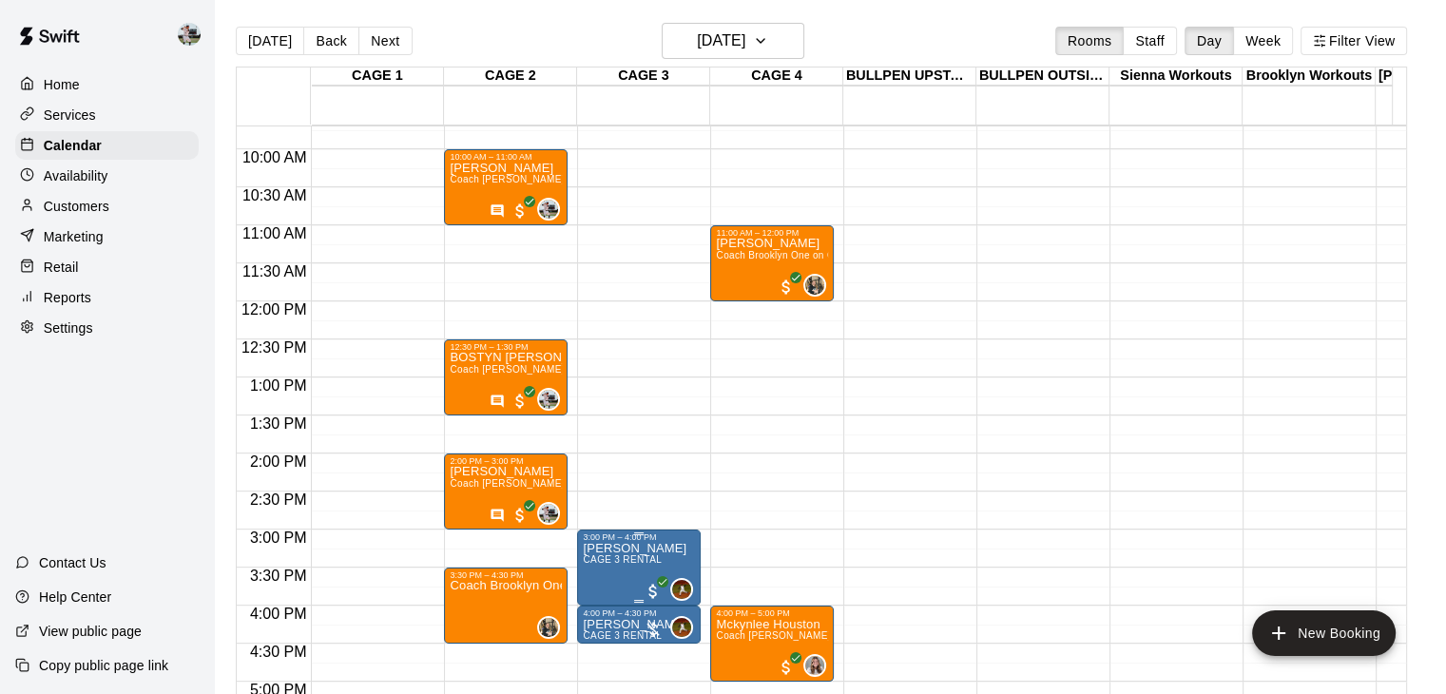
click at [625, 558] on span "CAGE 3 RENTAL" at bounding box center [622, 559] width 79 height 10
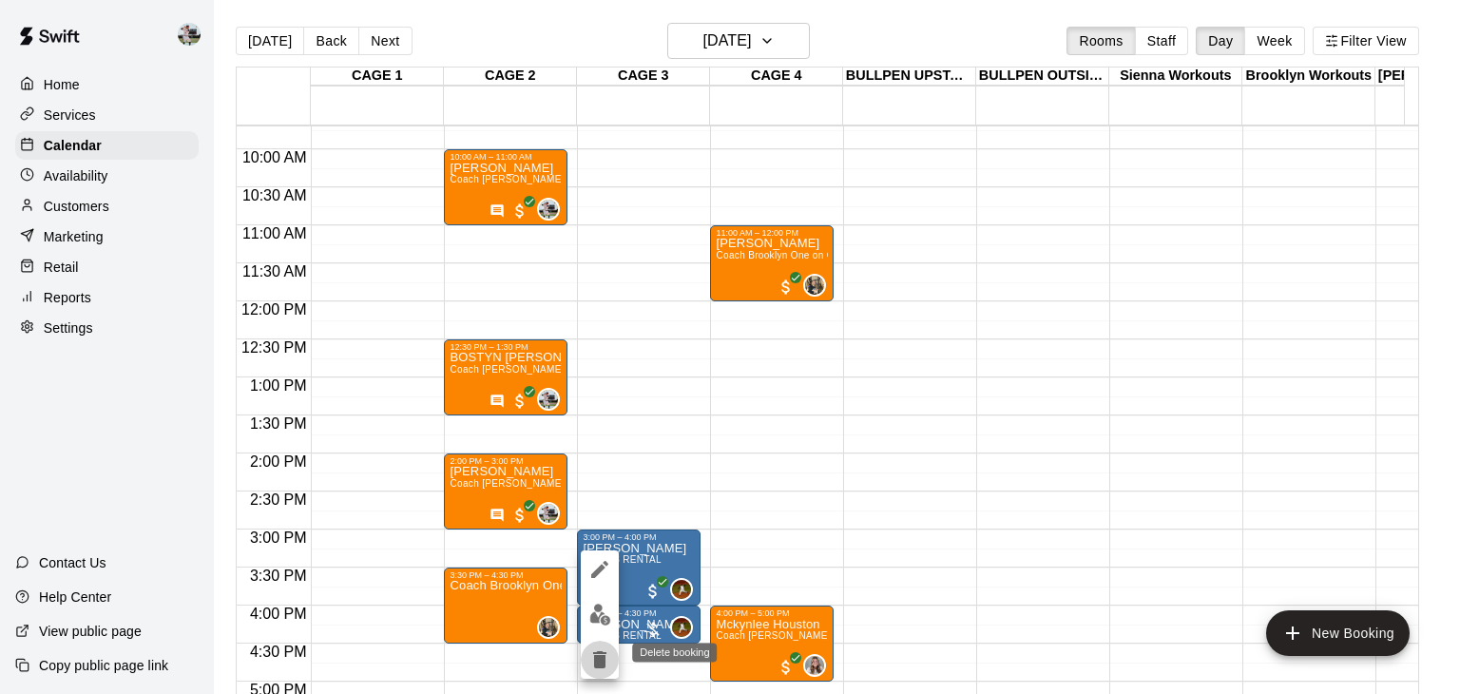
click at [599, 660] on icon "delete" at bounding box center [599, 659] width 13 height 17
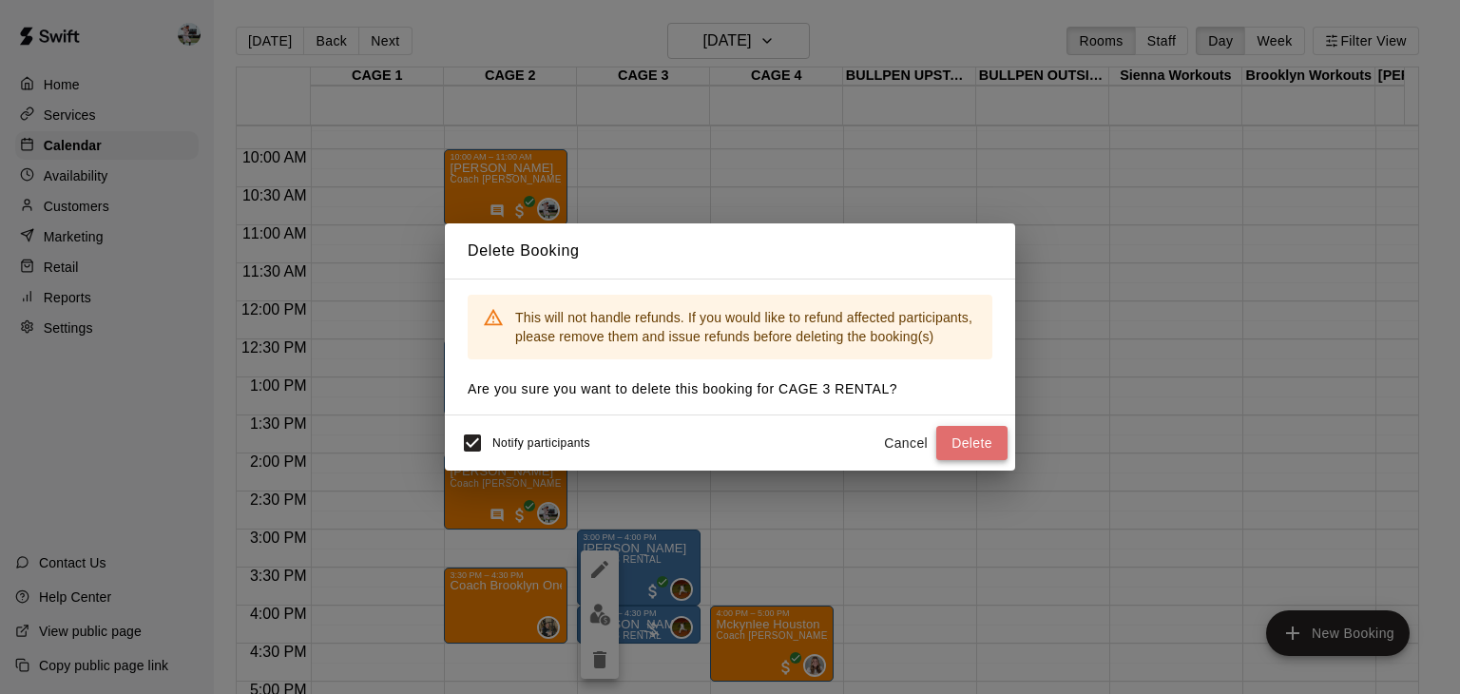
click at [970, 447] on button "Delete" at bounding box center [971, 443] width 71 height 35
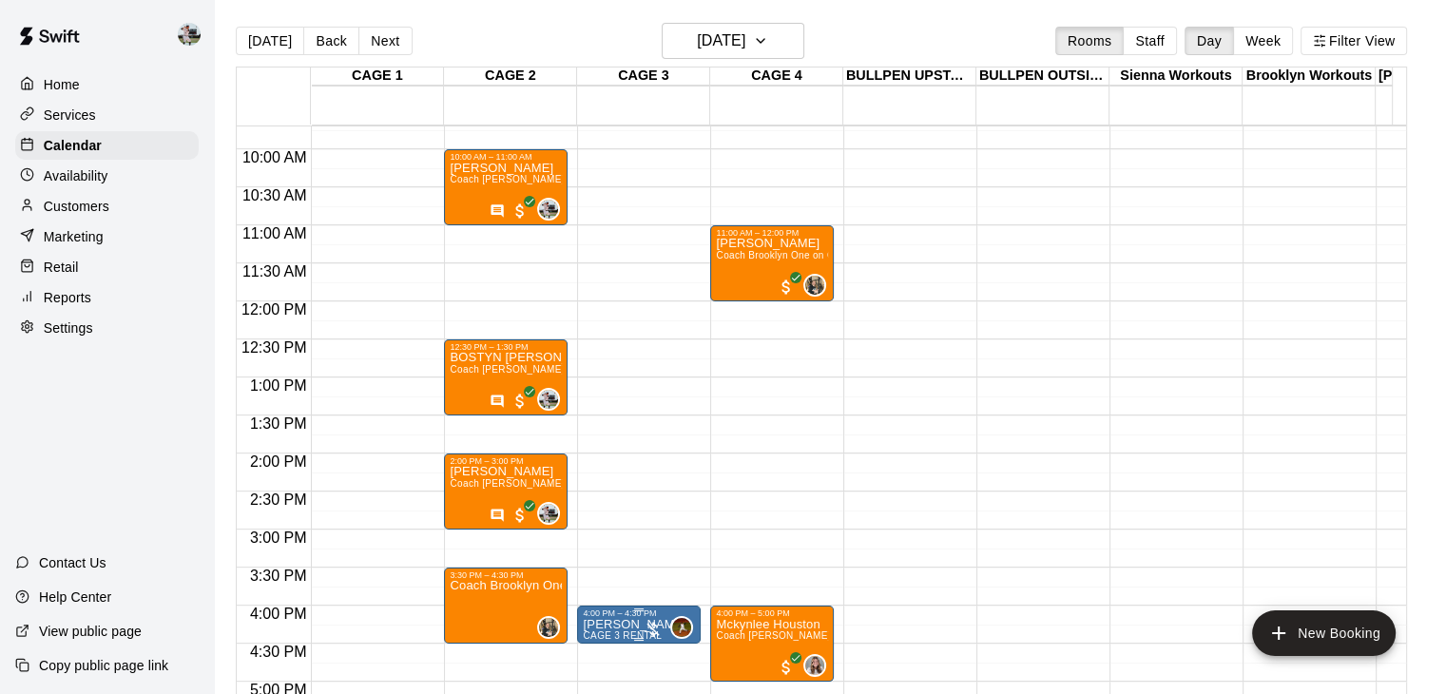
click at [638, 625] on p "[PERSON_NAME]" at bounding box center [635, 625] width 104 height 0
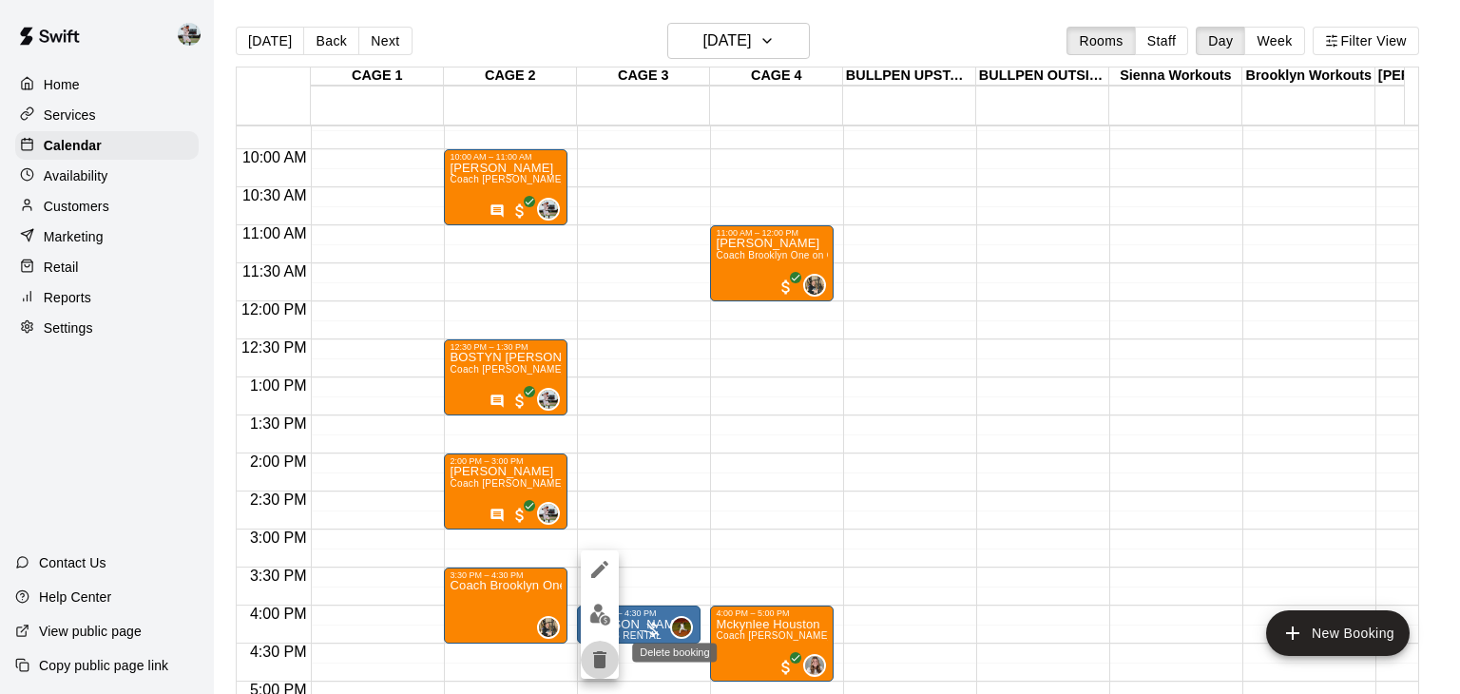
click at [601, 660] on icon "delete" at bounding box center [599, 659] width 13 height 17
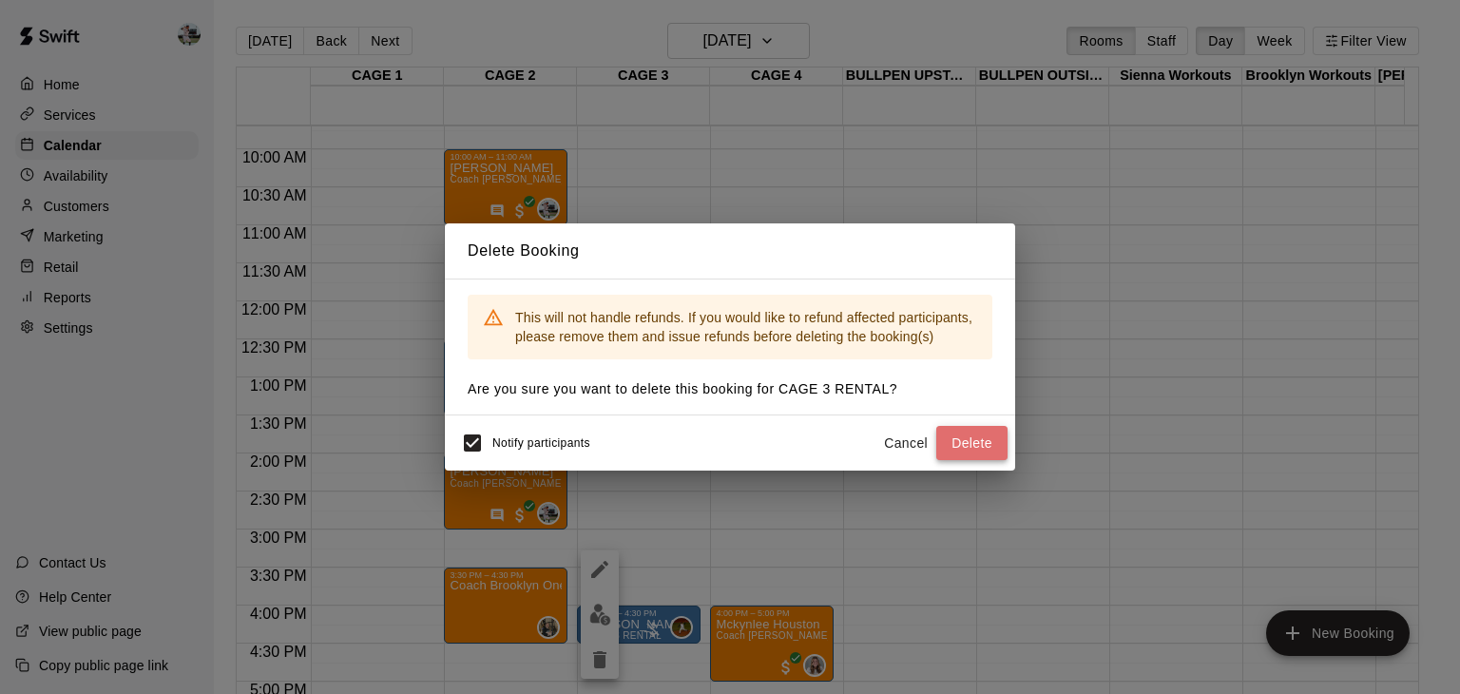
click at [977, 450] on button "Delete" at bounding box center [971, 443] width 71 height 35
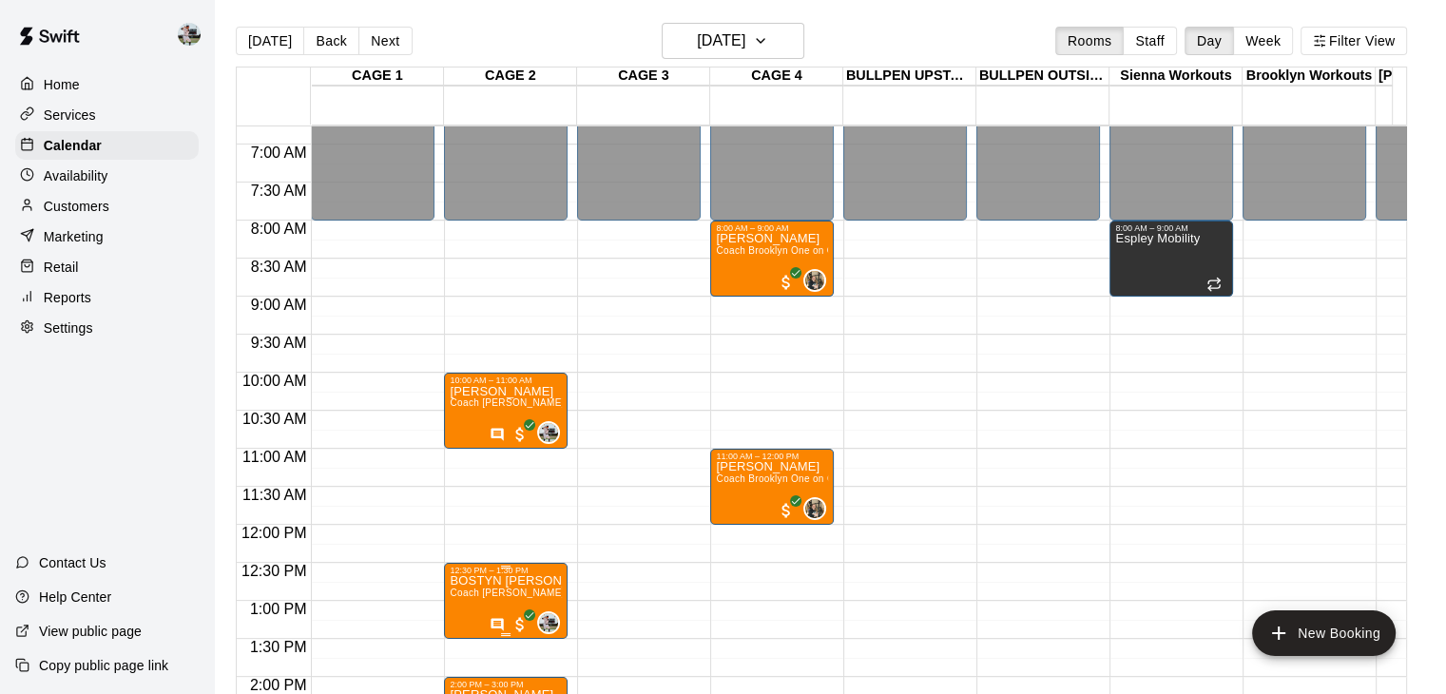
scroll to position [517, 0]
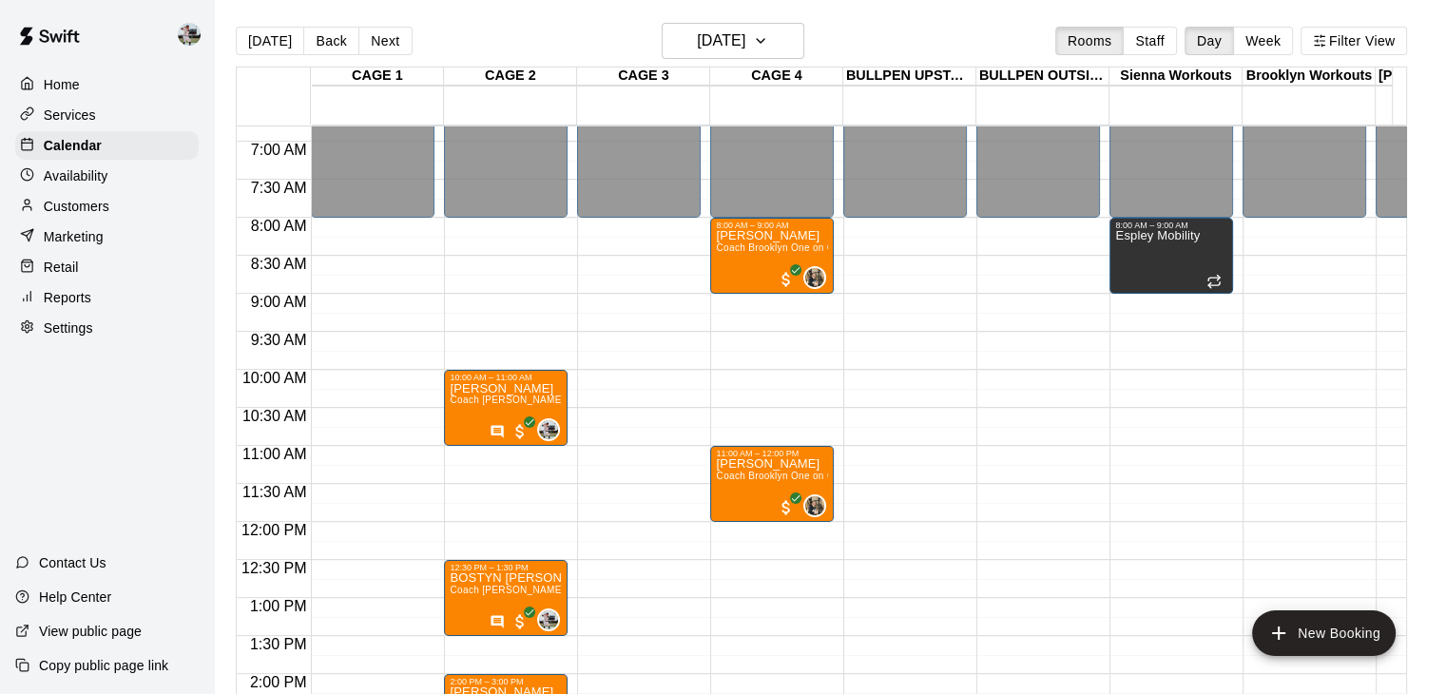
click at [103, 216] on p "Customers" at bounding box center [77, 206] width 66 height 19
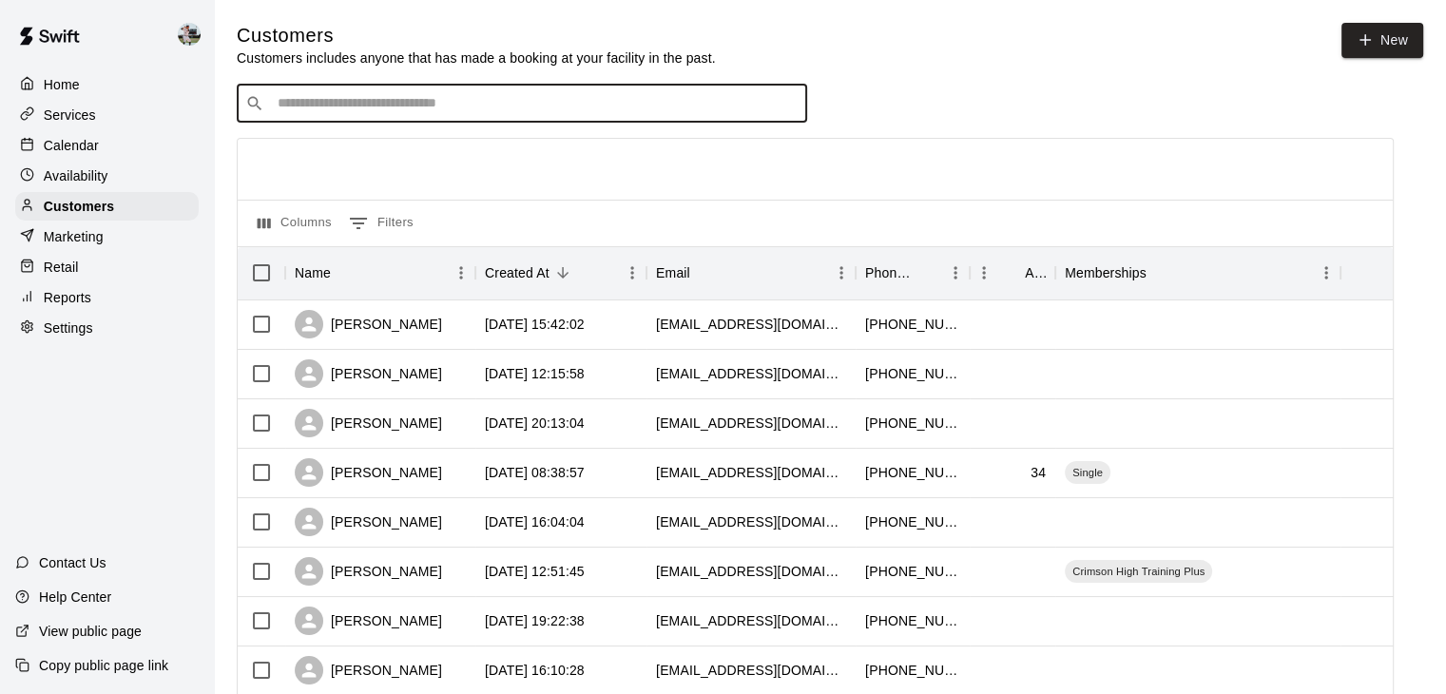
click at [386, 108] on input "Search customers by name or email" at bounding box center [535, 103] width 527 height 19
type input "******"
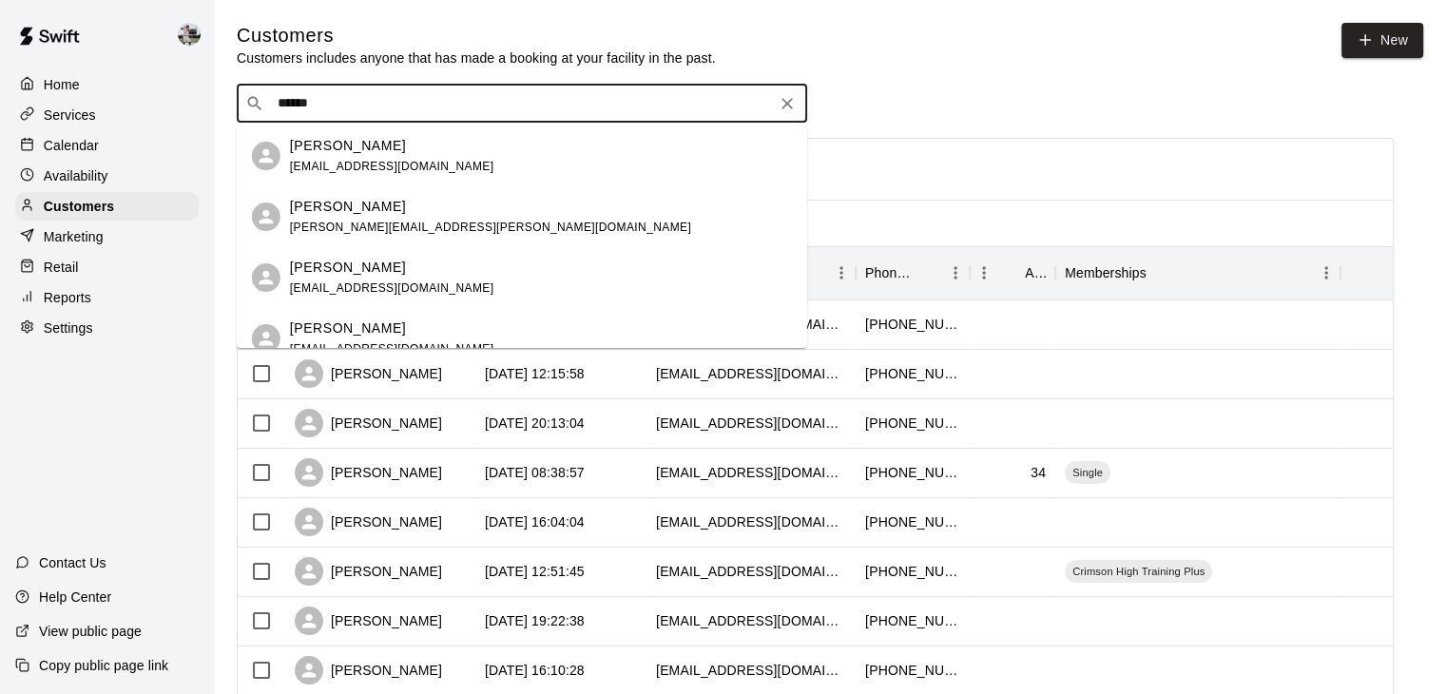
click at [369, 162] on span "[EMAIL_ADDRESS][DOMAIN_NAME]" at bounding box center [392, 166] width 204 height 13
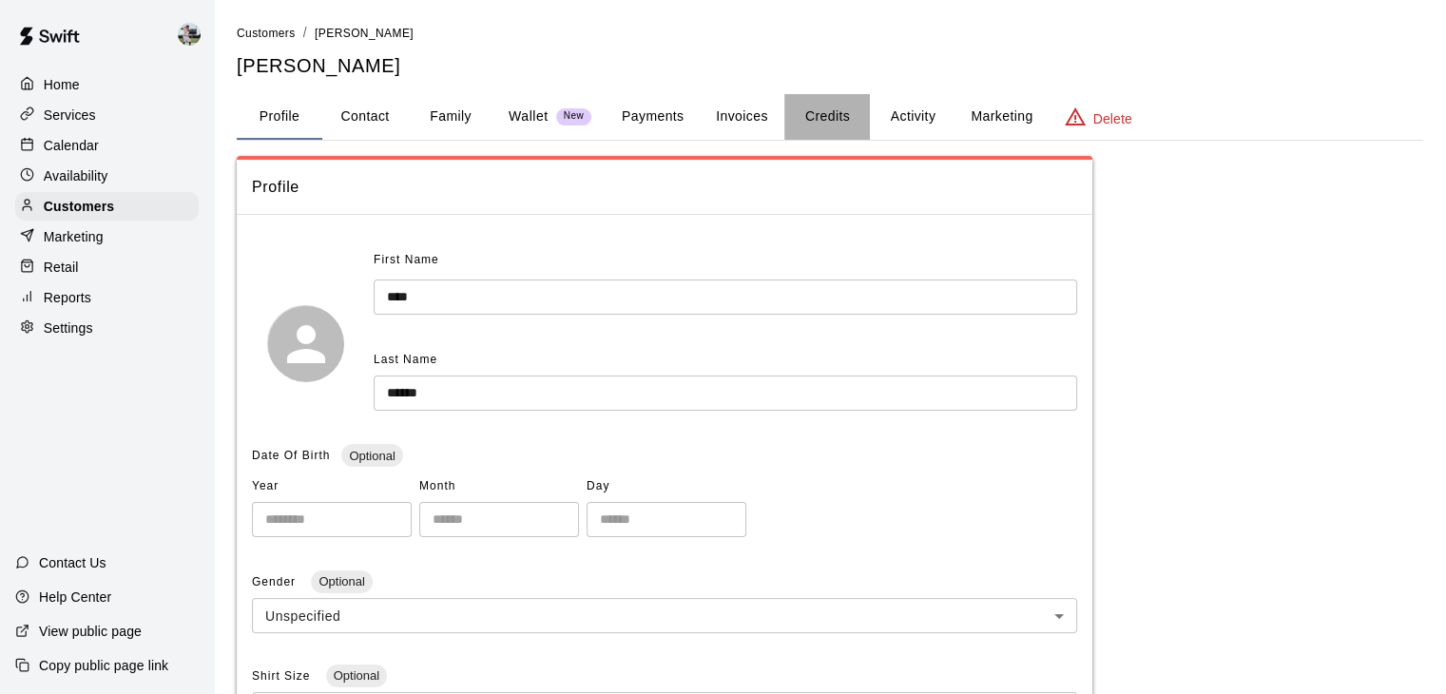
click at [818, 107] on button "Credits" at bounding box center [827, 117] width 86 height 46
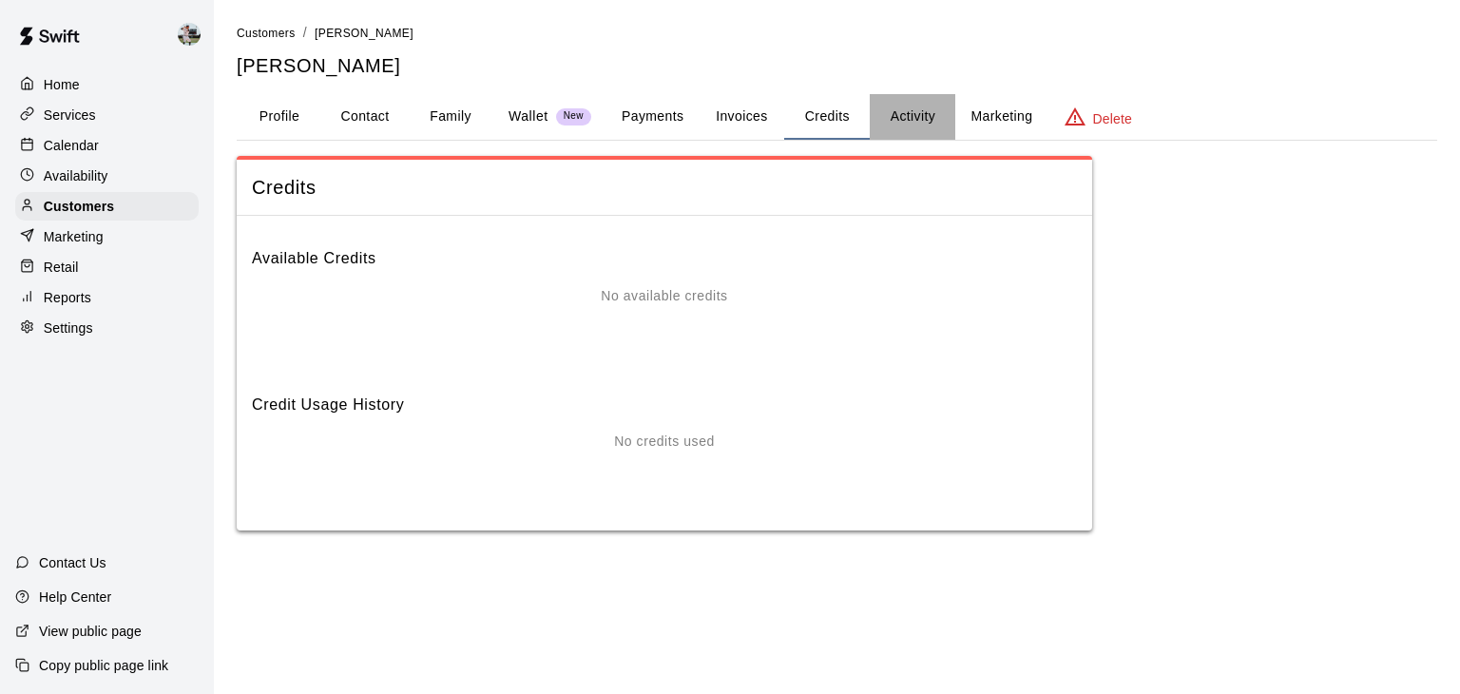
click at [908, 115] on button "Activity" at bounding box center [913, 117] width 86 height 46
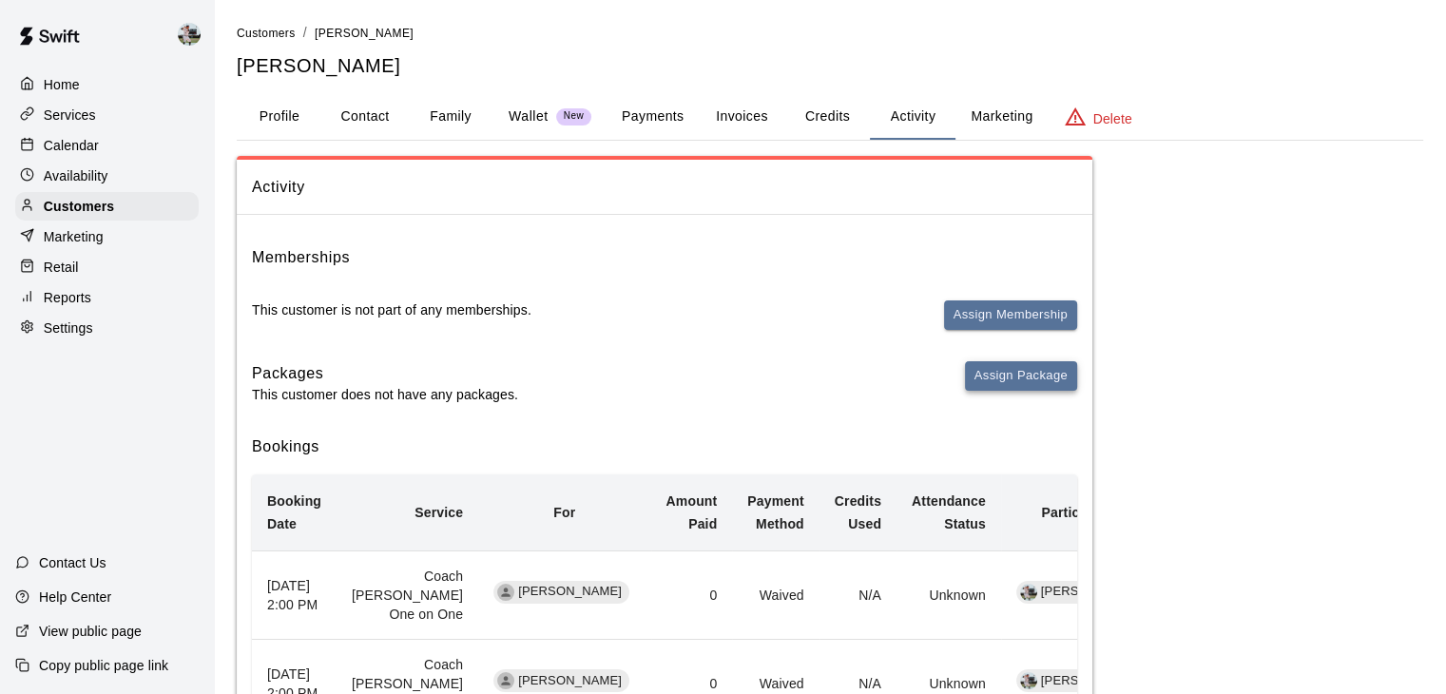
click at [993, 374] on button "Assign Package" at bounding box center [1021, 375] width 112 height 29
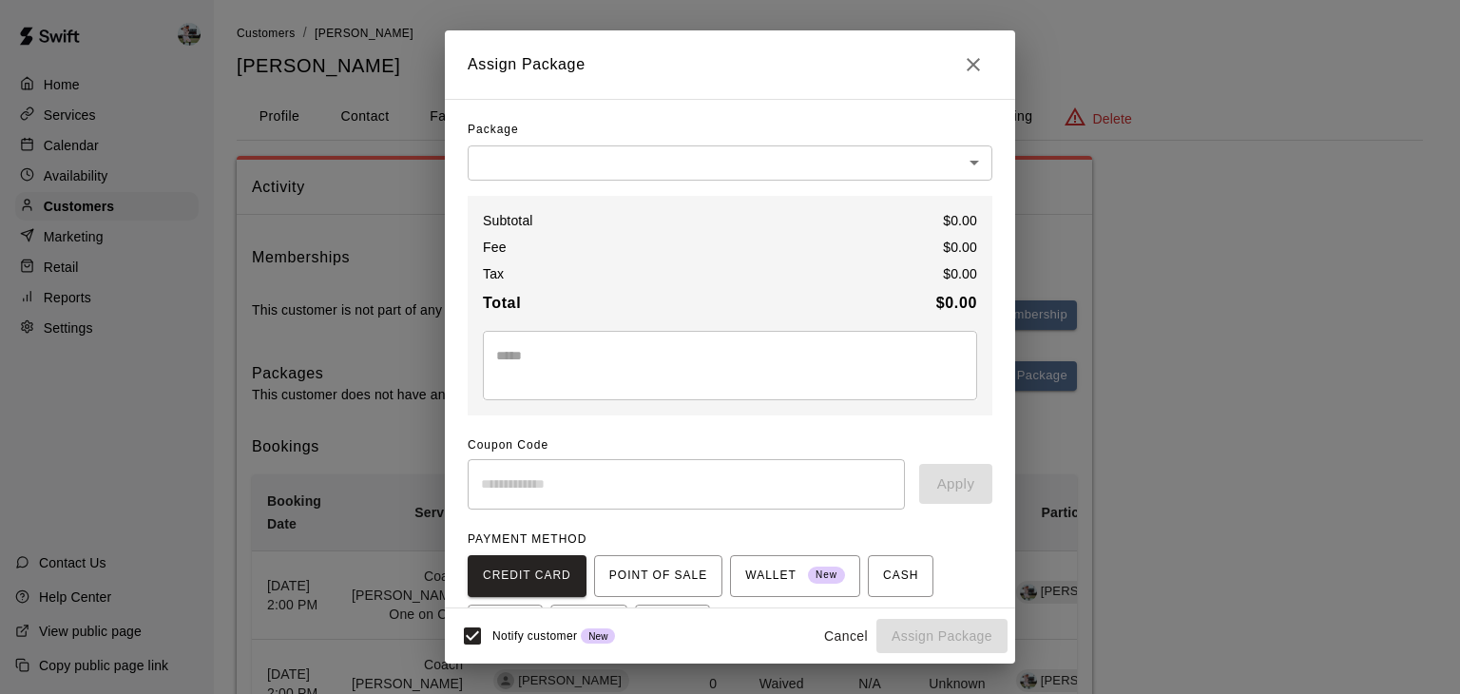
click at [1152, 600] on div "Assign Package Package ​ ​ Subtotal $ 0.00 Fee $ 0.00 Tax $ 0.00 Total $ 0.00 *…" at bounding box center [730, 347] width 1460 height 694
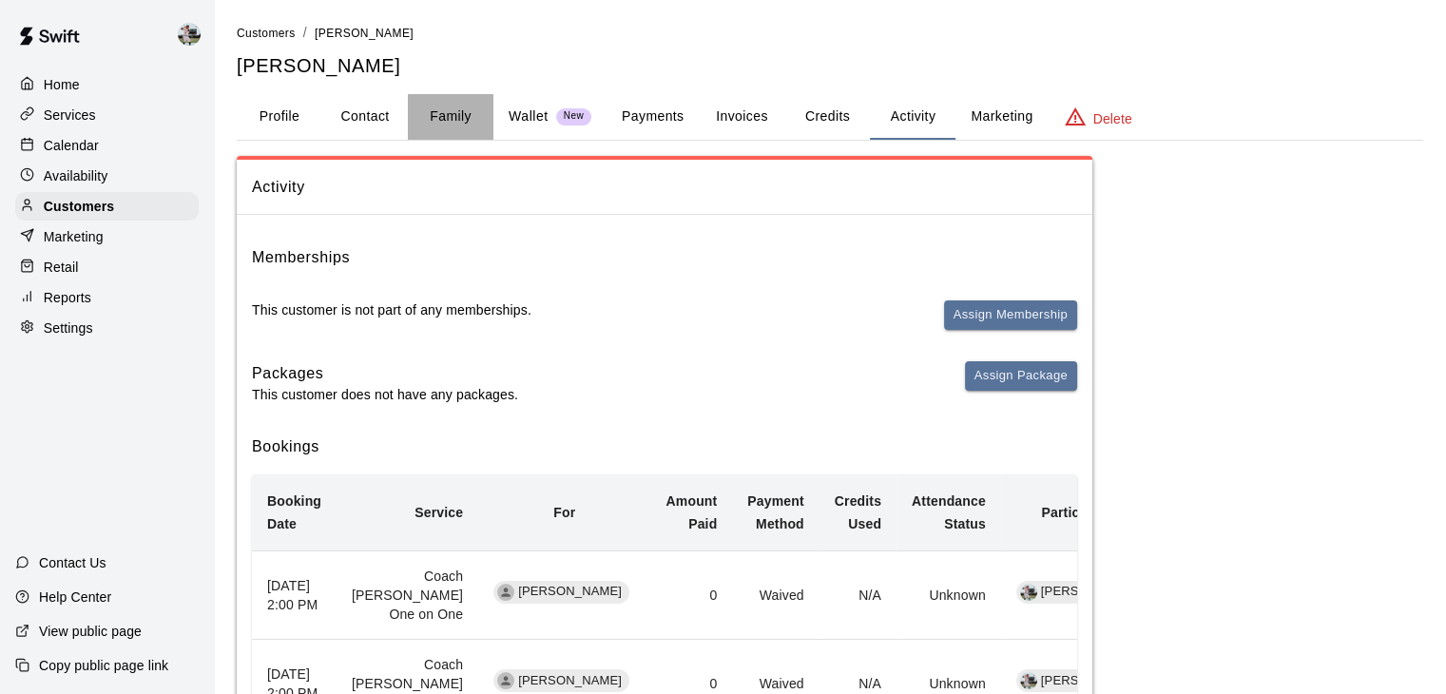
click at [449, 109] on button "Family" at bounding box center [451, 117] width 86 height 46
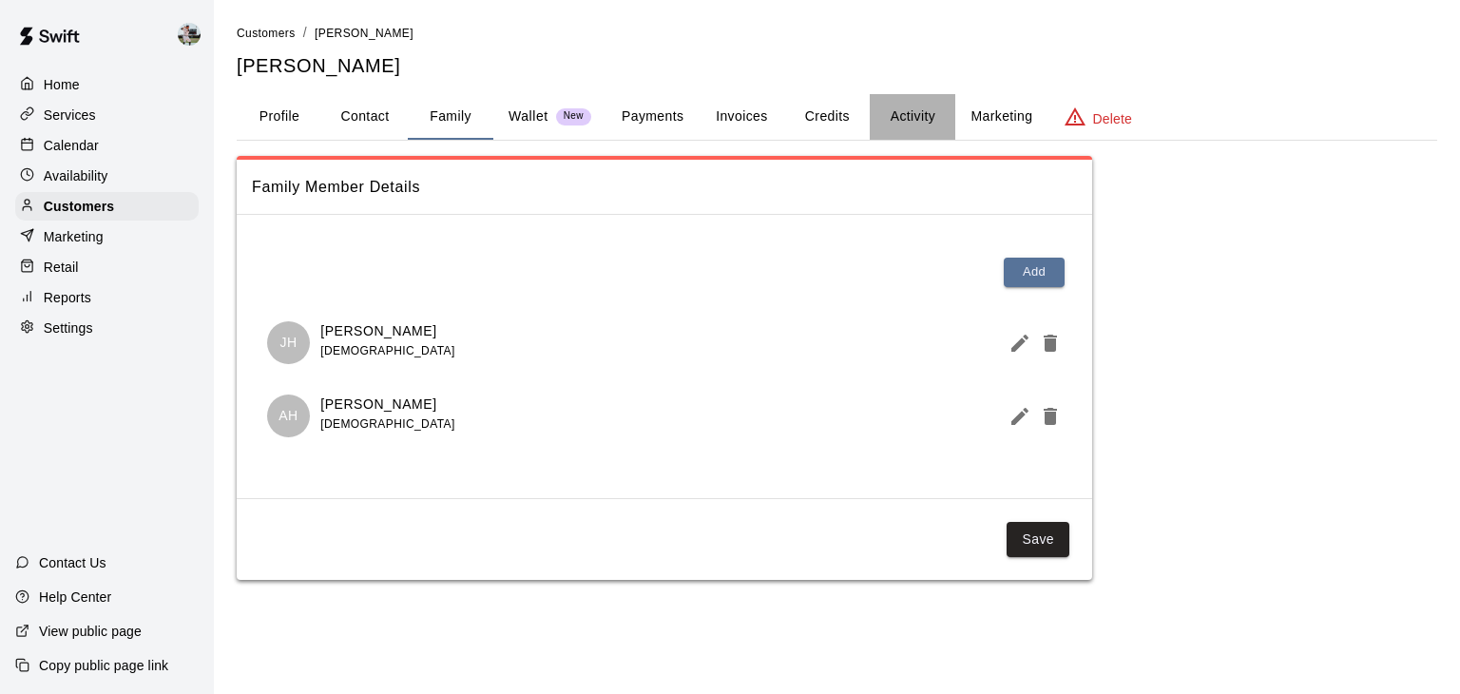
click at [897, 113] on button "Activity" at bounding box center [913, 117] width 86 height 46
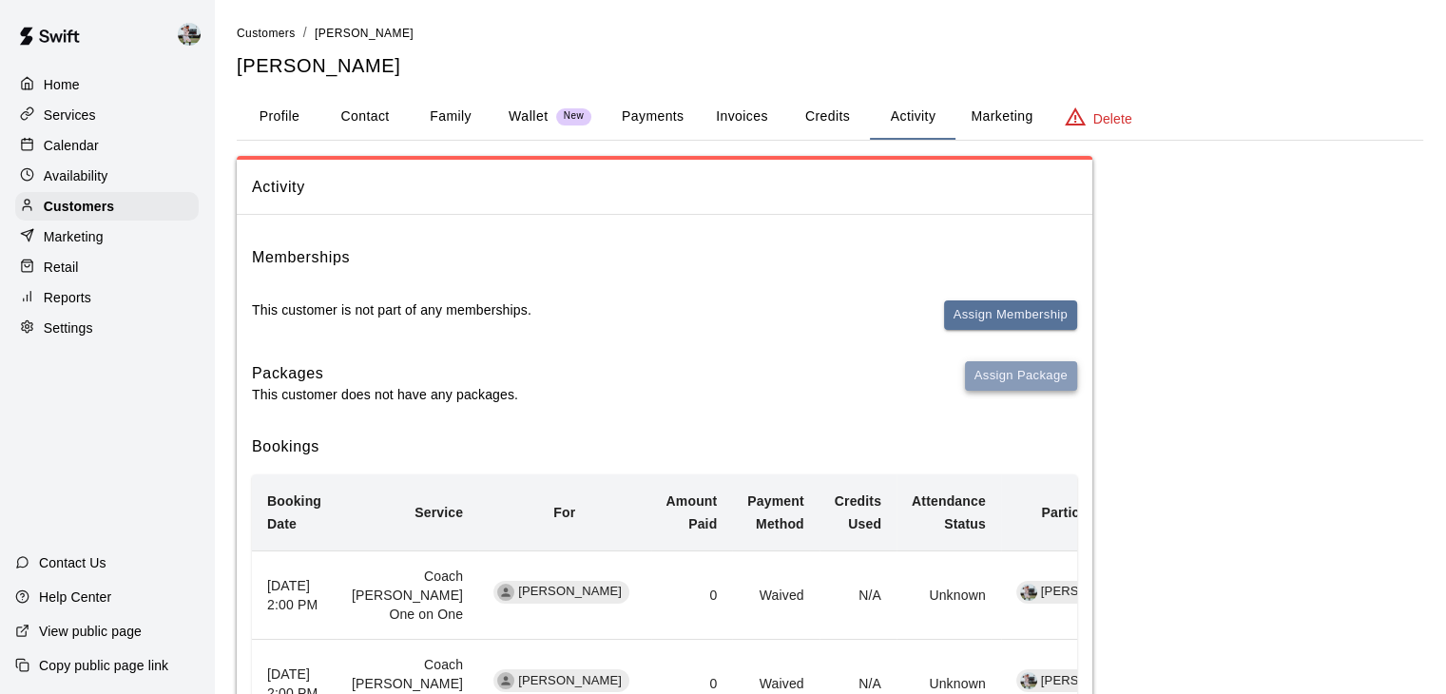
click at [990, 368] on button "Assign Package" at bounding box center [1021, 375] width 112 height 29
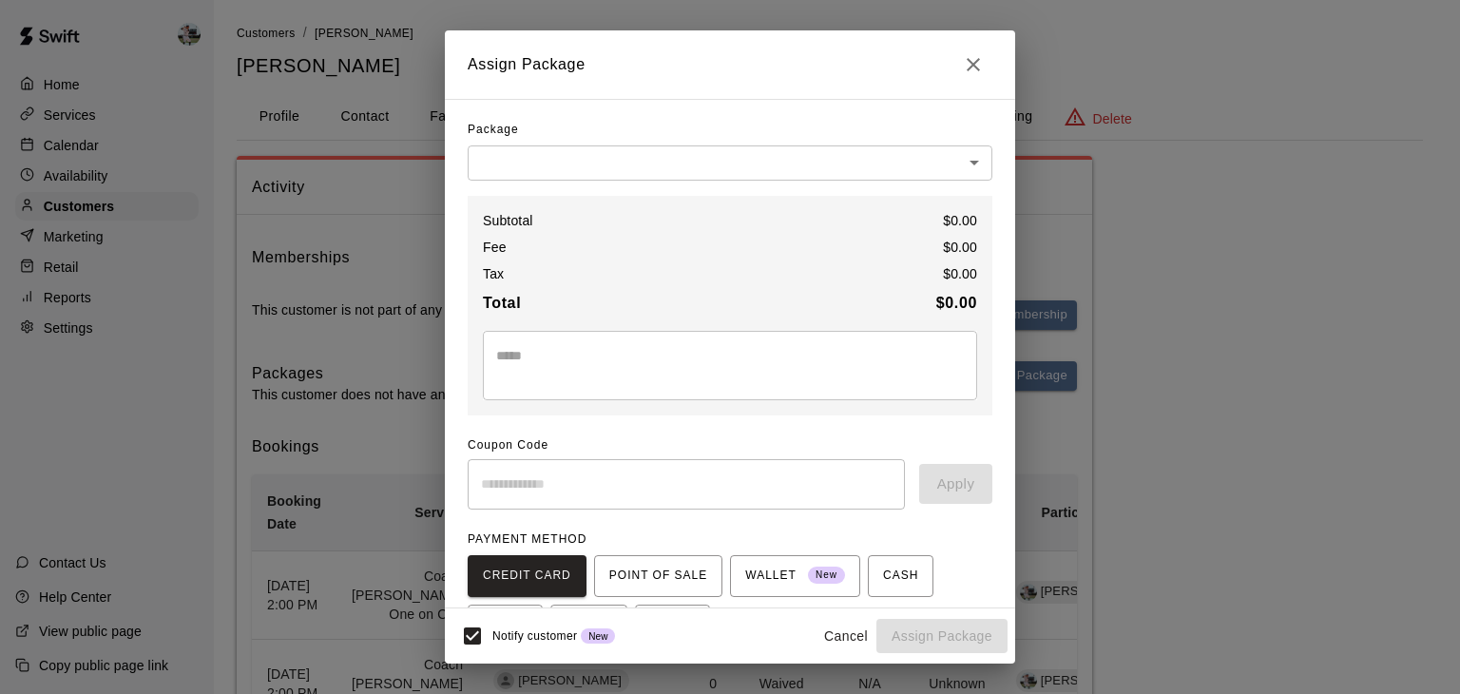
click at [677, 126] on div "Package" at bounding box center [730, 130] width 525 height 30
click at [678, 171] on body "Home Services Calendar Availability Customers Marketing Retail Reports Settings…" at bounding box center [730, 419] width 1460 height 838
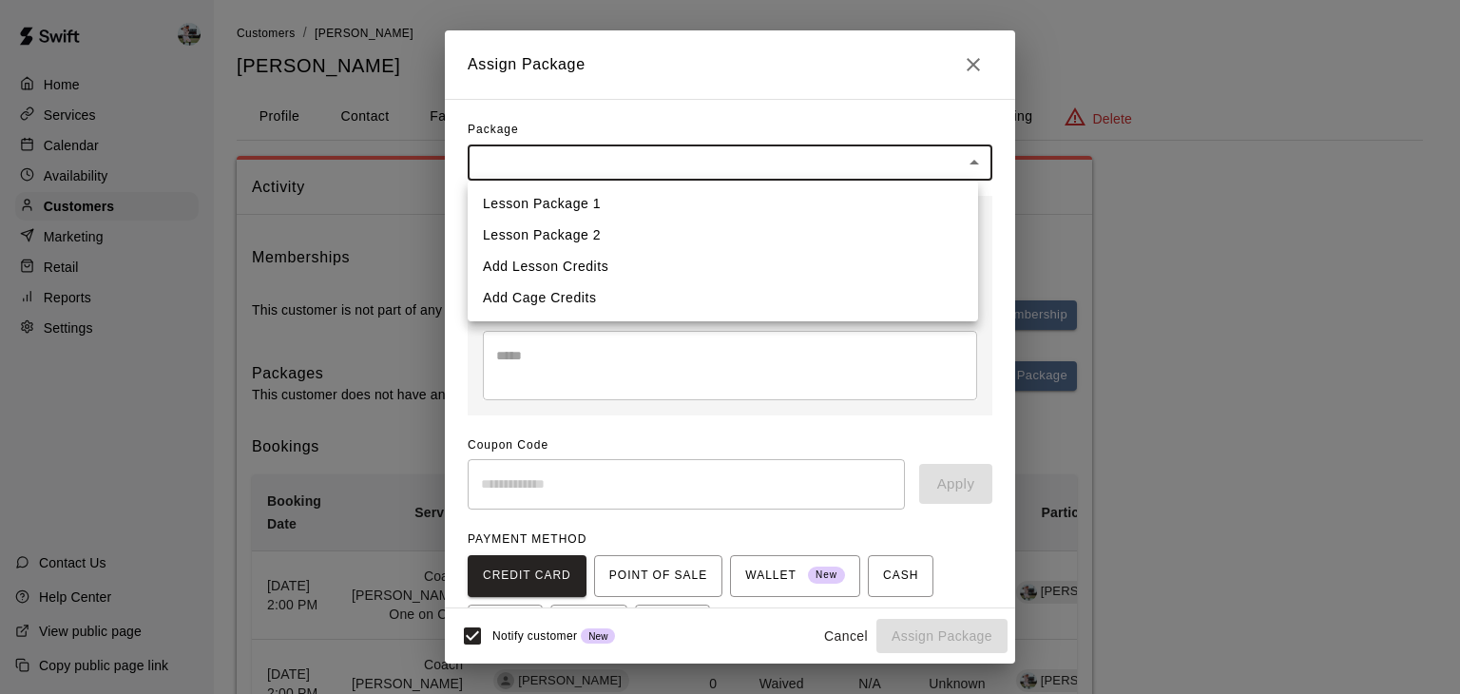
click at [627, 268] on li "Add Lesson Credits" at bounding box center [723, 266] width 511 height 31
type input "**********"
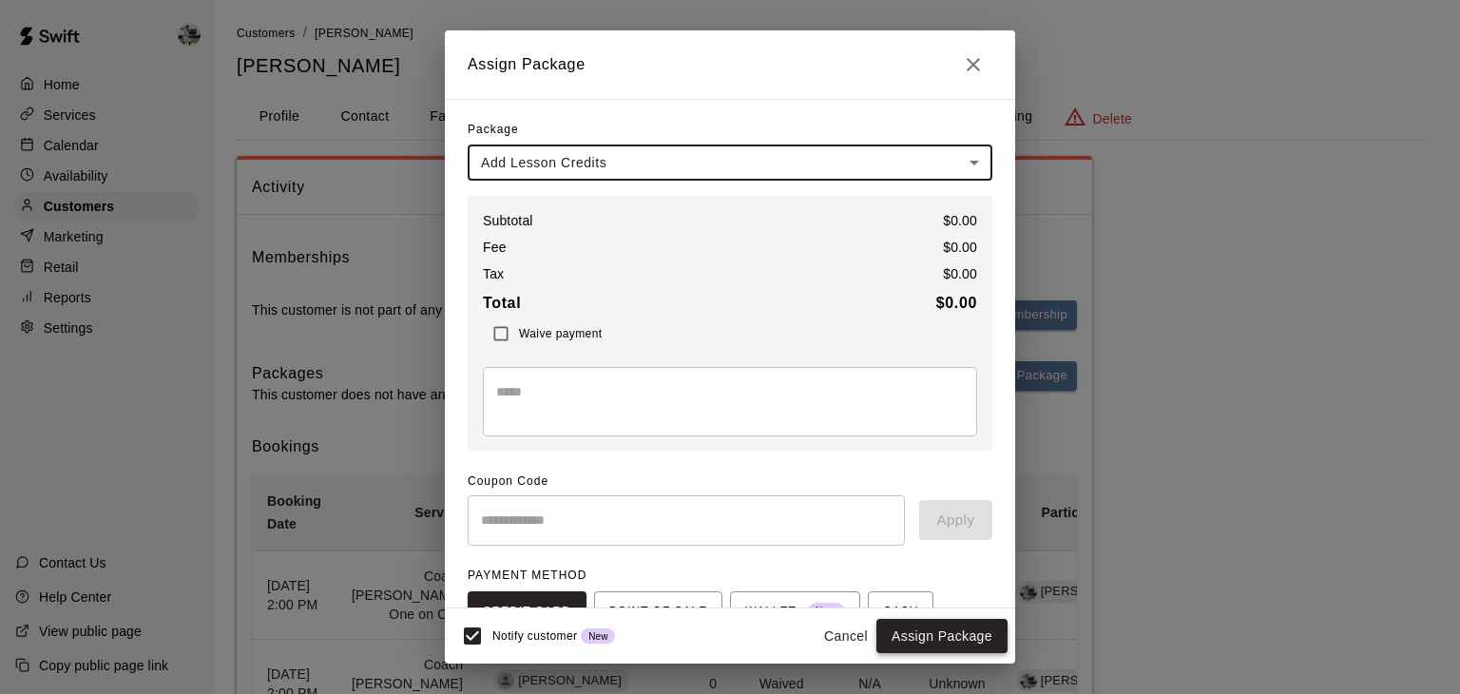
click at [928, 634] on button "Assign Package" at bounding box center [942, 636] width 131 height 35
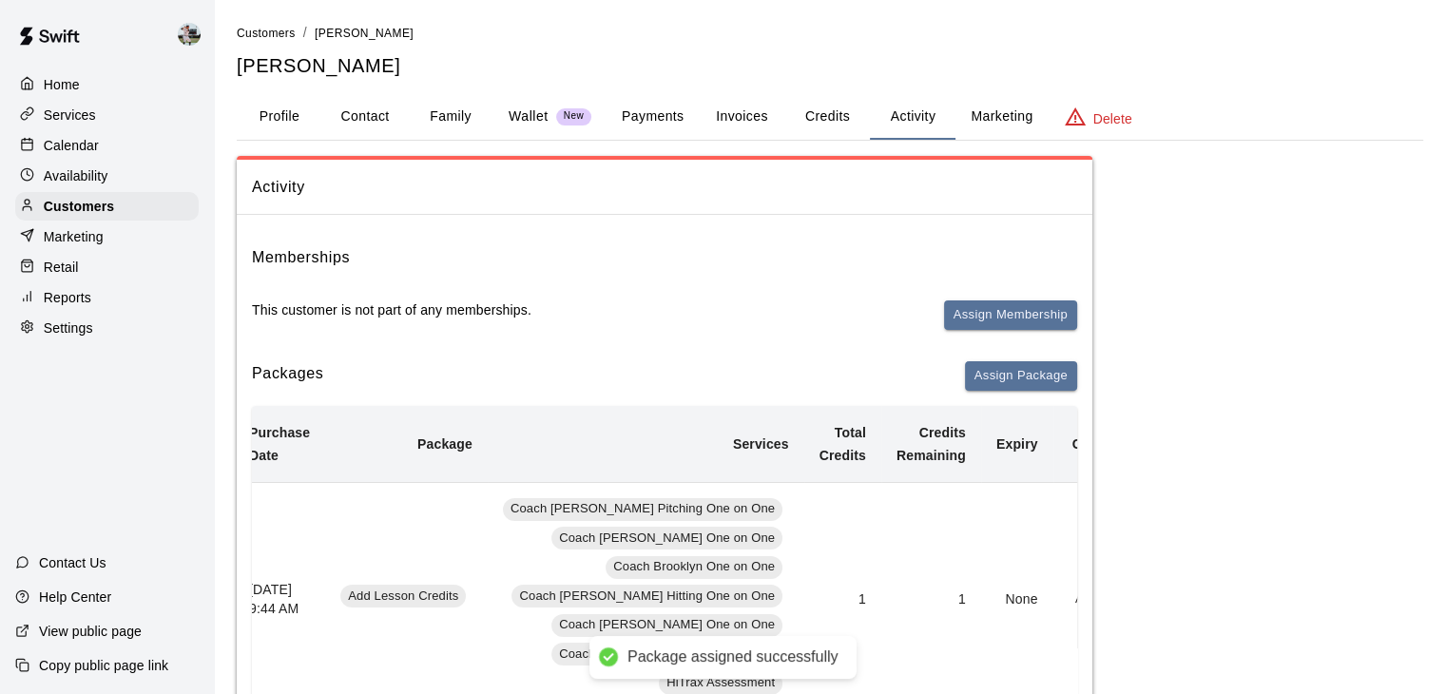
scroll to position [0, 69]
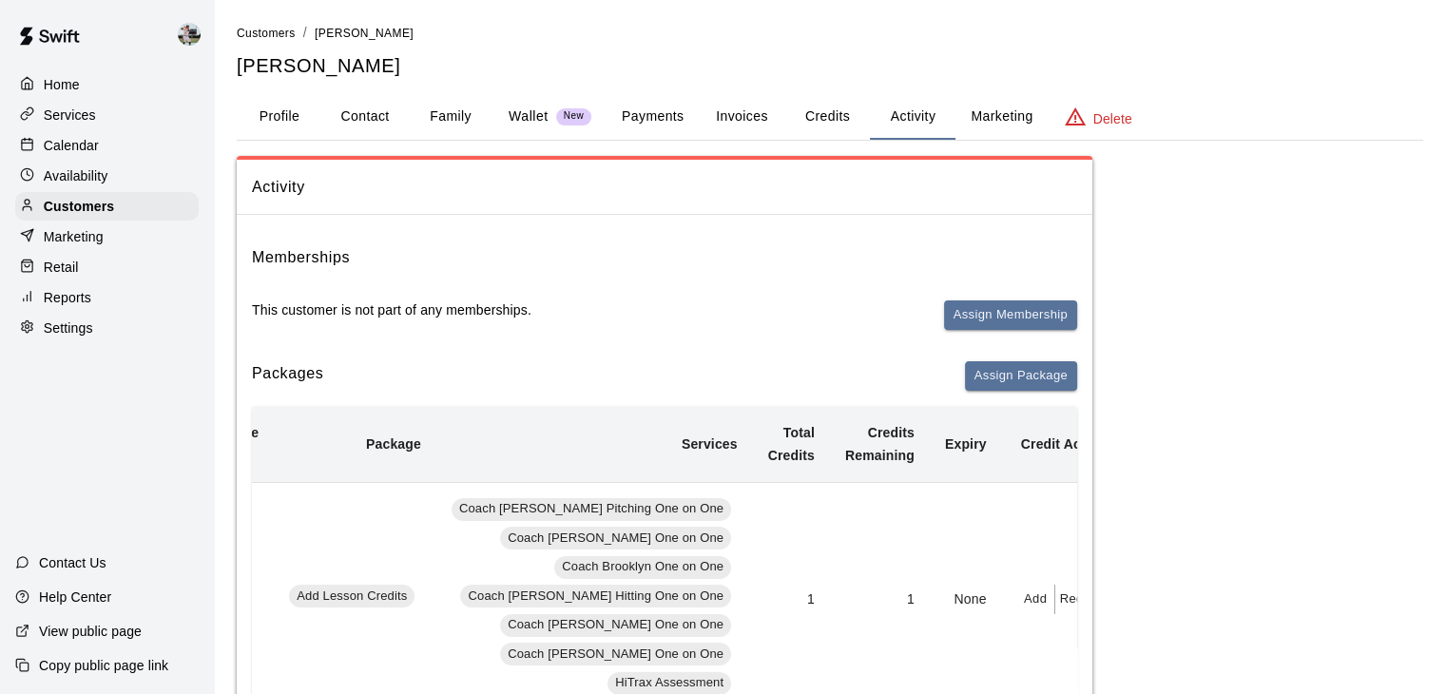
click at [1017, 600] on button "Add" at bounding box center [1036, 599] width 38 height 29
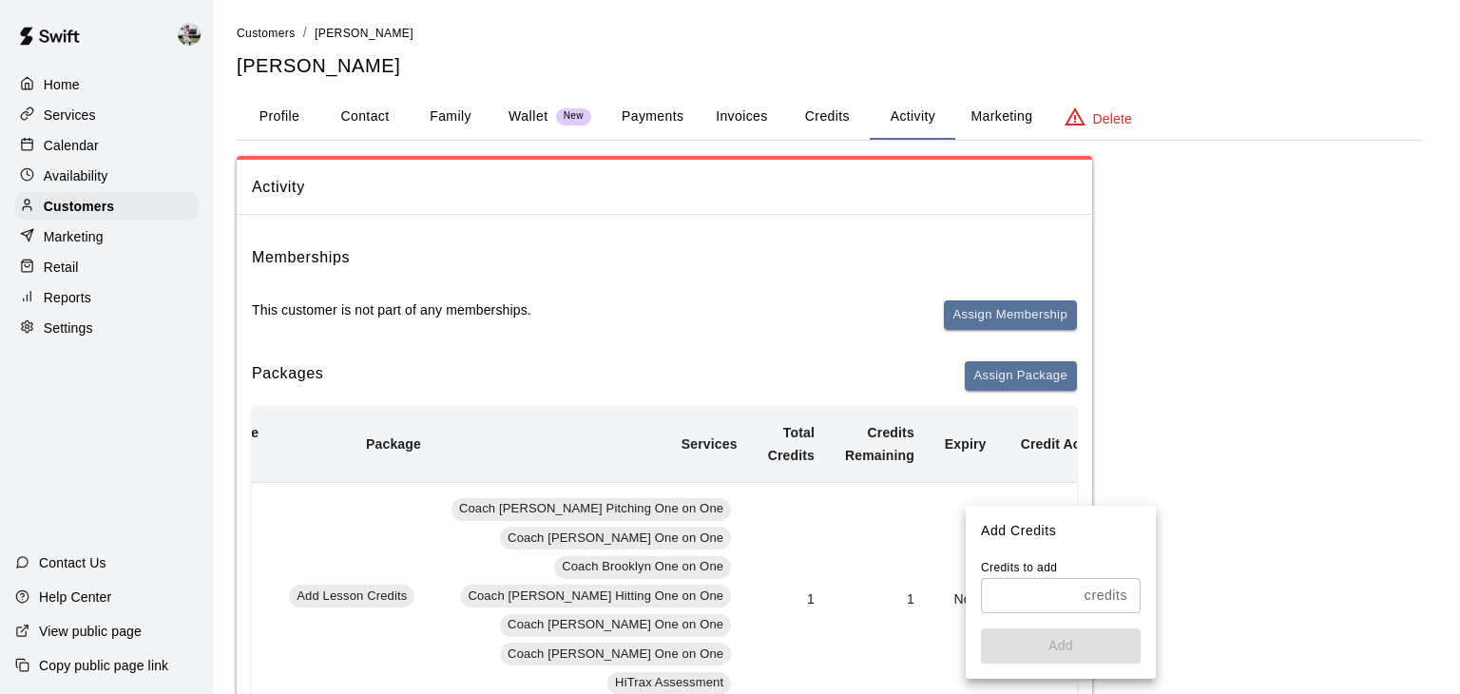
click at [1008, 594] on input "text" at bounding box center [1029, 595] width 96 height 35
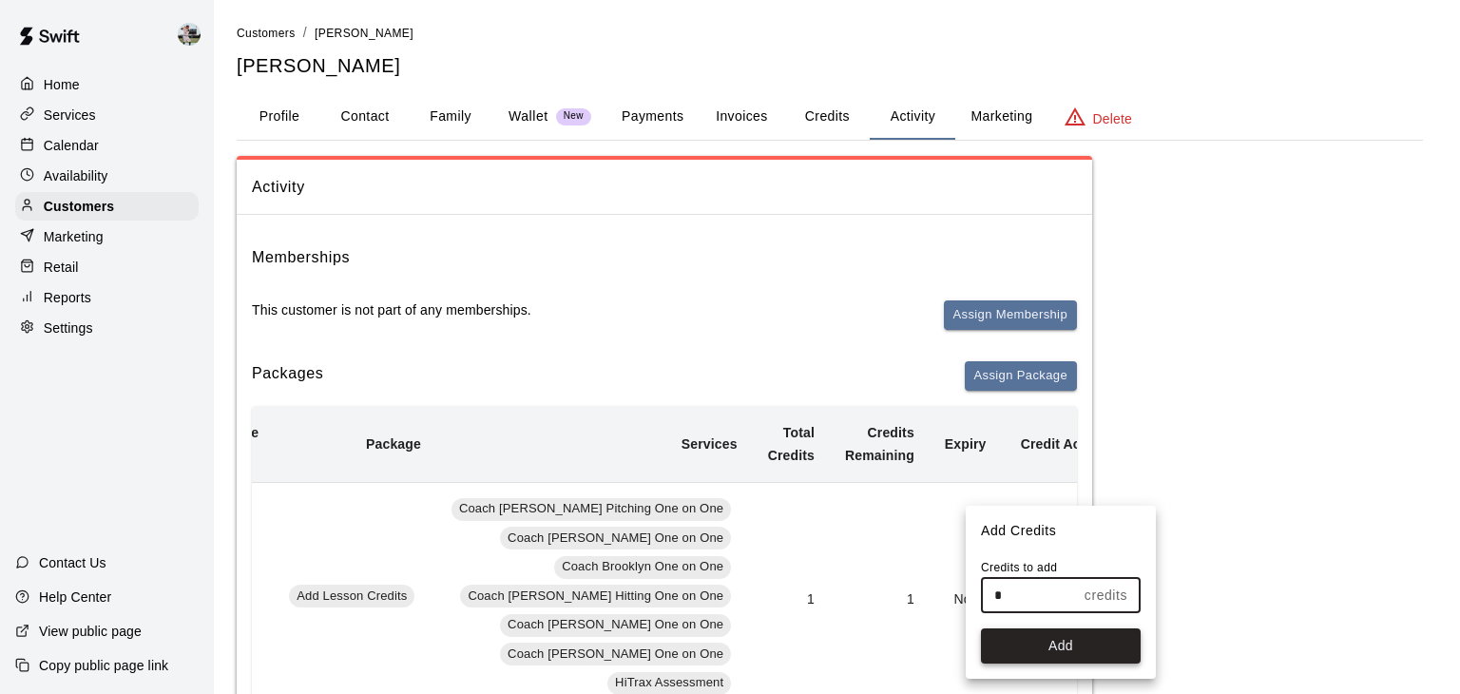
type input "*"
click at [1026, 645] on button "Add" at bounding box center [1061, 645] width 160 height 35
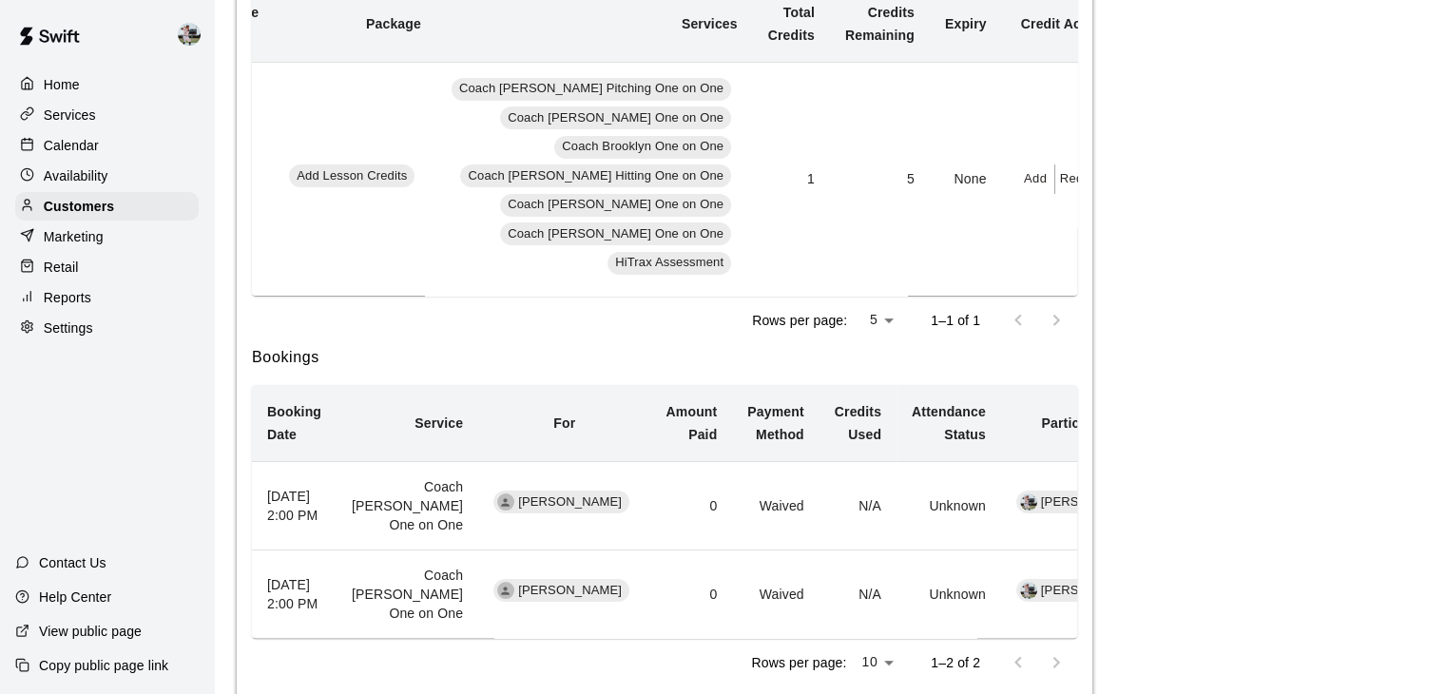
scroll to position [0, 0]
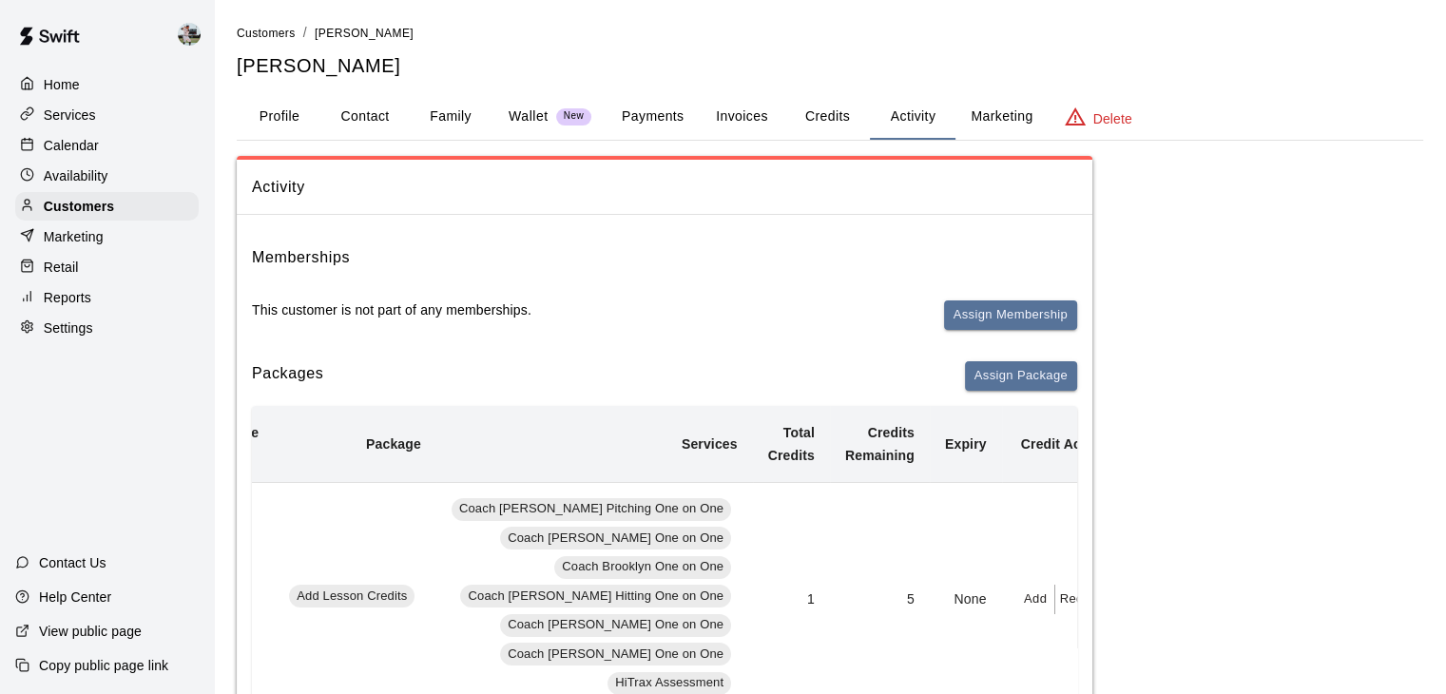
click at [817, 121] on button "Credits" at bounding box center [827, 117] width 86 height 46
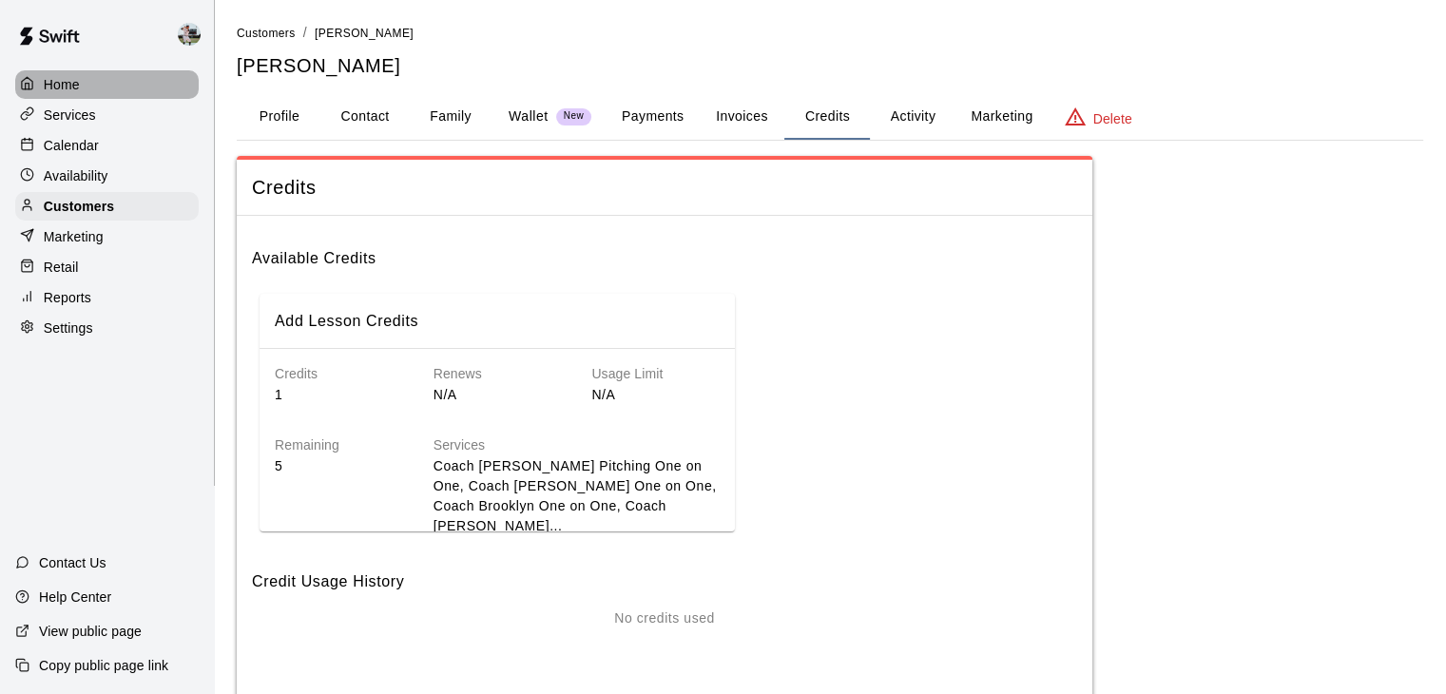
click at [42, 87] on div at bounding box center [32, 85] width 24 height 18
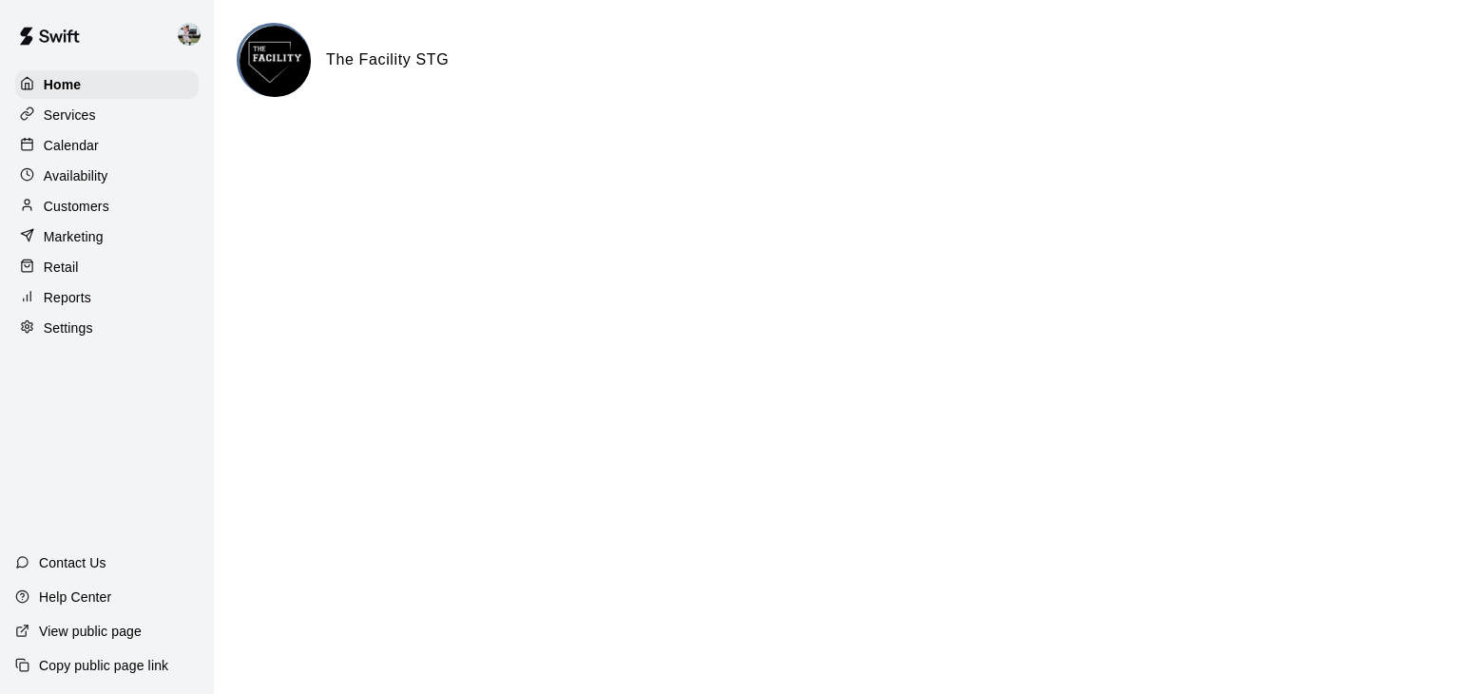
click at [76, 145] on p "Calendar" at bounding box center [71, 145] width 55 height 19
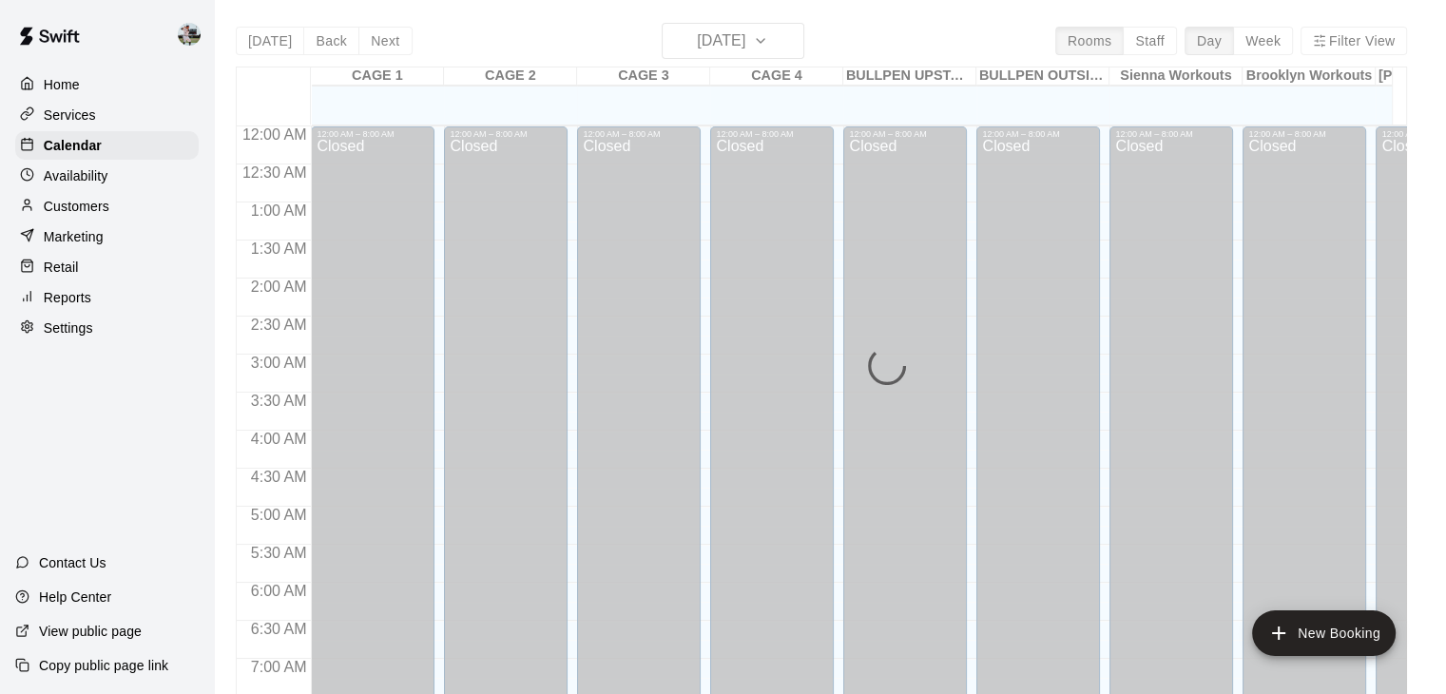
scroll to position [743, 0]
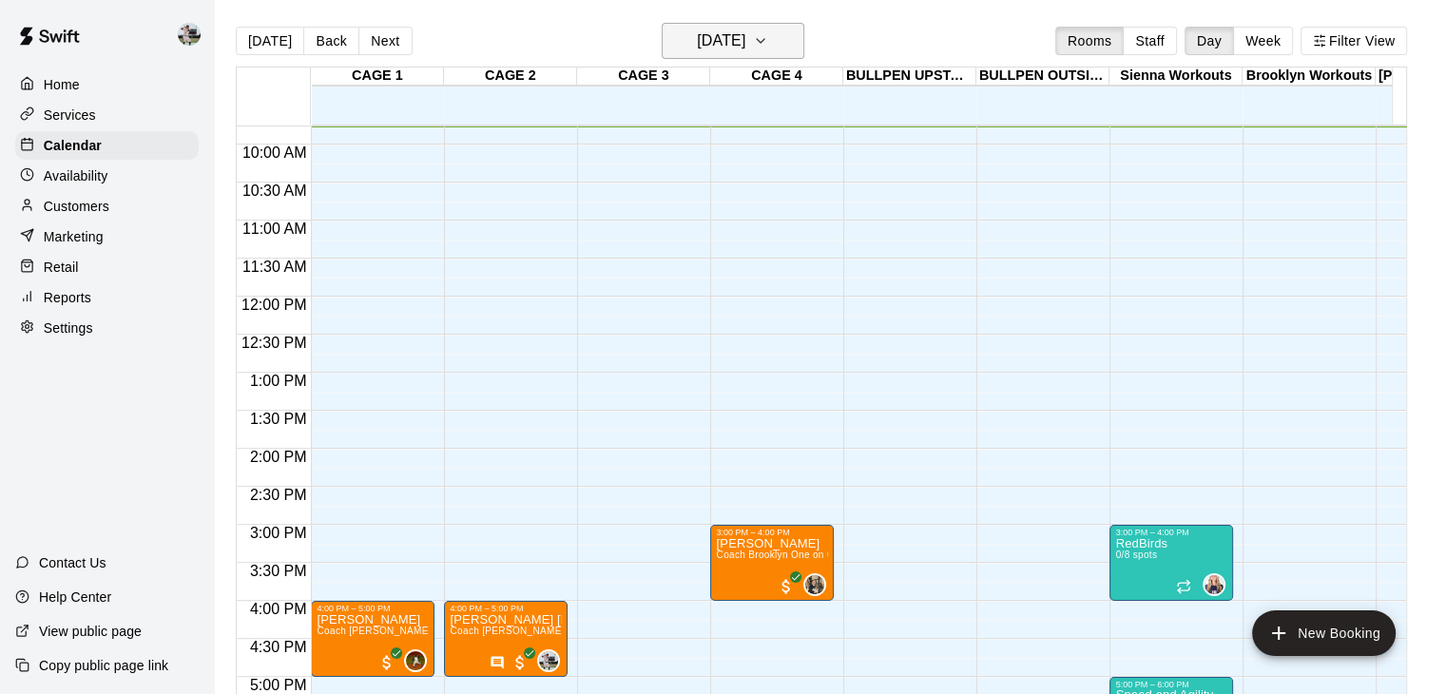
click at [768, 38] on icon "button" at bounding box center [760, 40] width 15 height 23
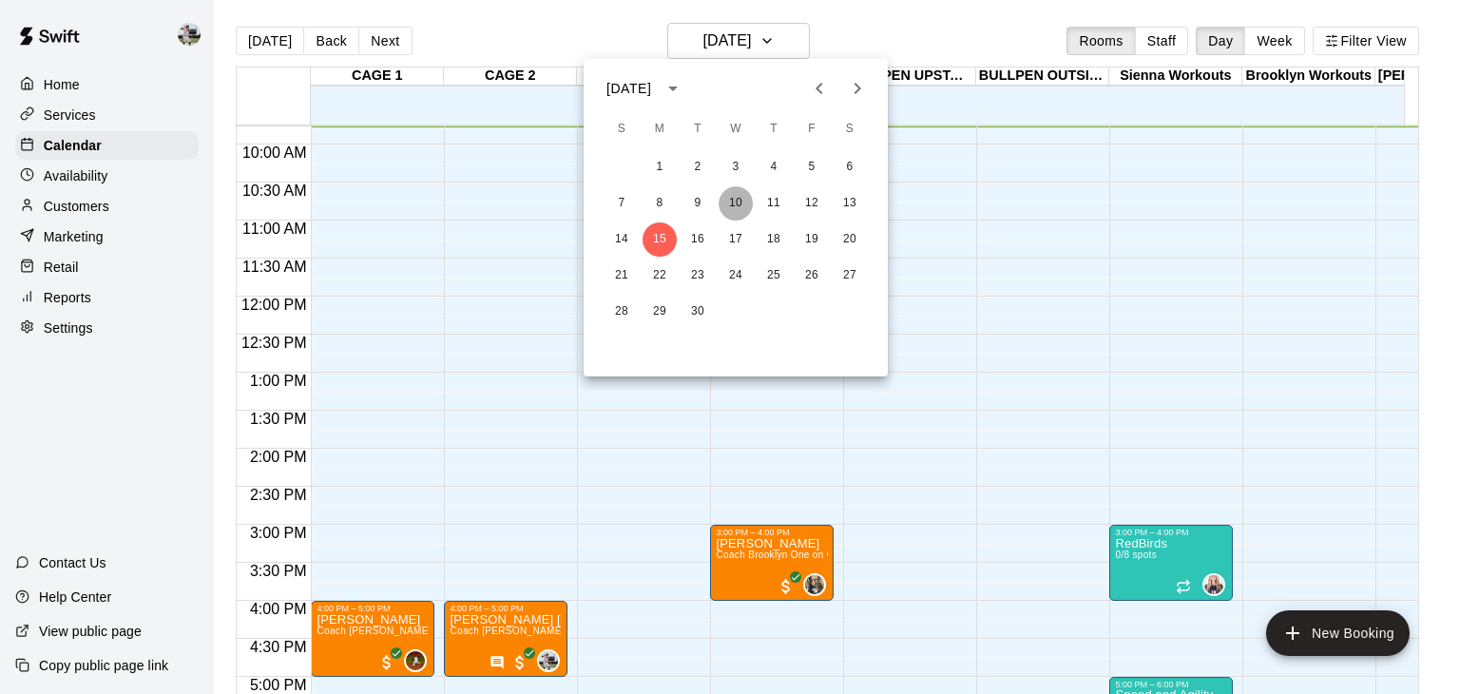
click at [732, 194] on button "10" at bounding box center [736, 203] width 34 height 34
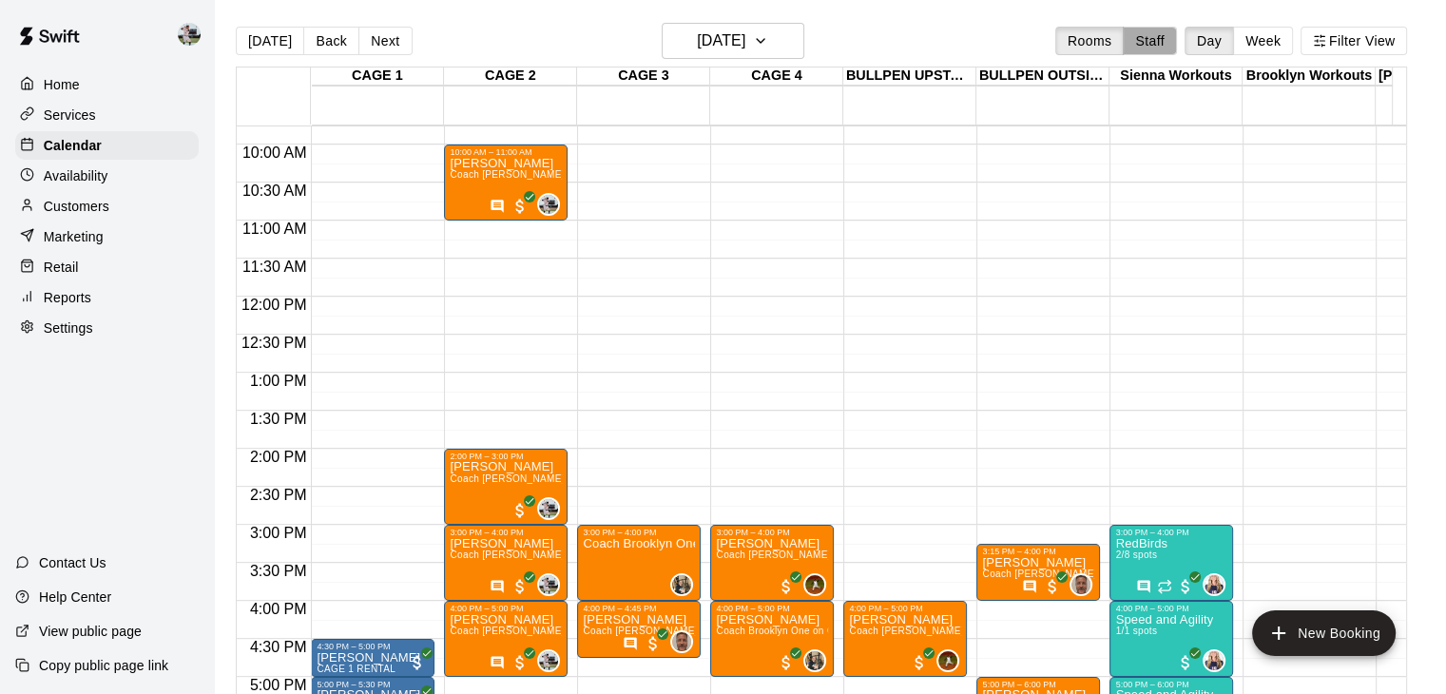
click at [1152, 54] on button "Staff" at bounding box center [1150, 41] width 54 height 29
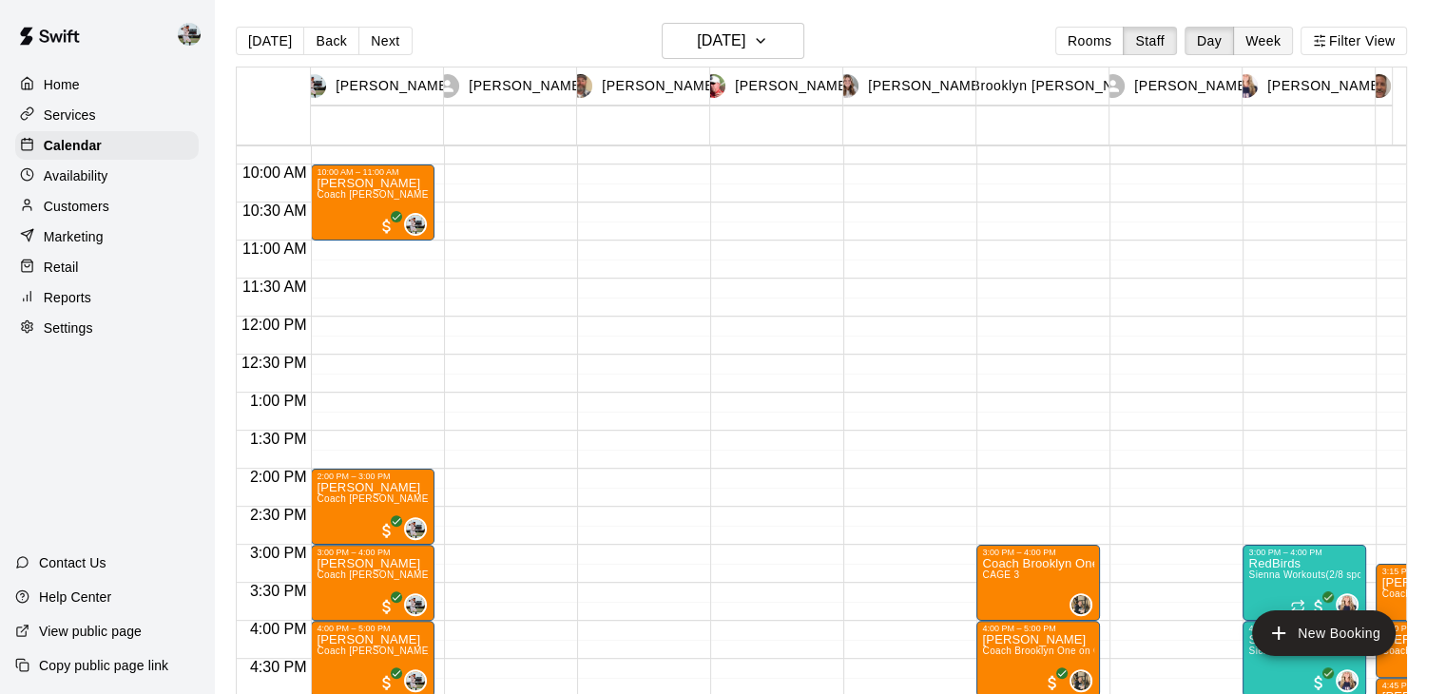
click at [1273, 44] on button "Week" at bounding box center [1263, 41] width 60 height 29
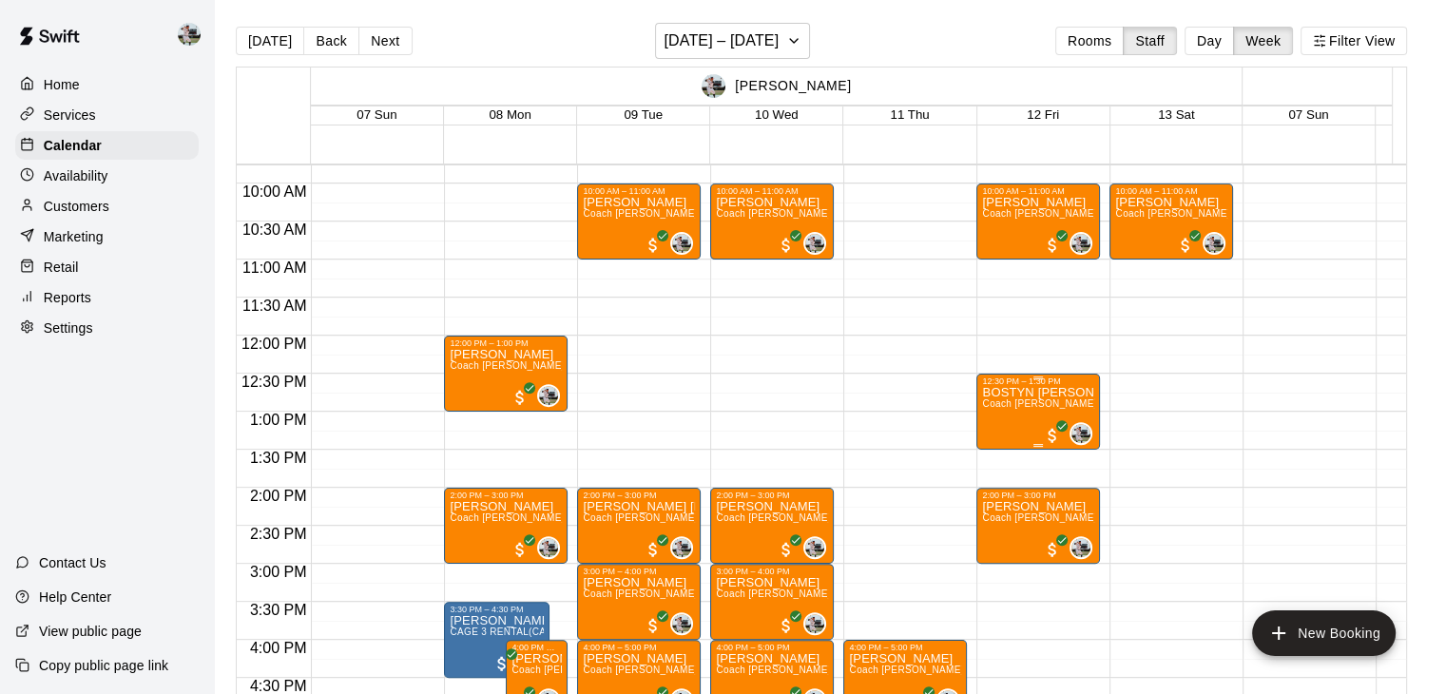
click at [998, 403] on span "Coach [PERSON_NAME] One on One (CAGE 2)" at bounding box center [1090, 403] width 216 height 10
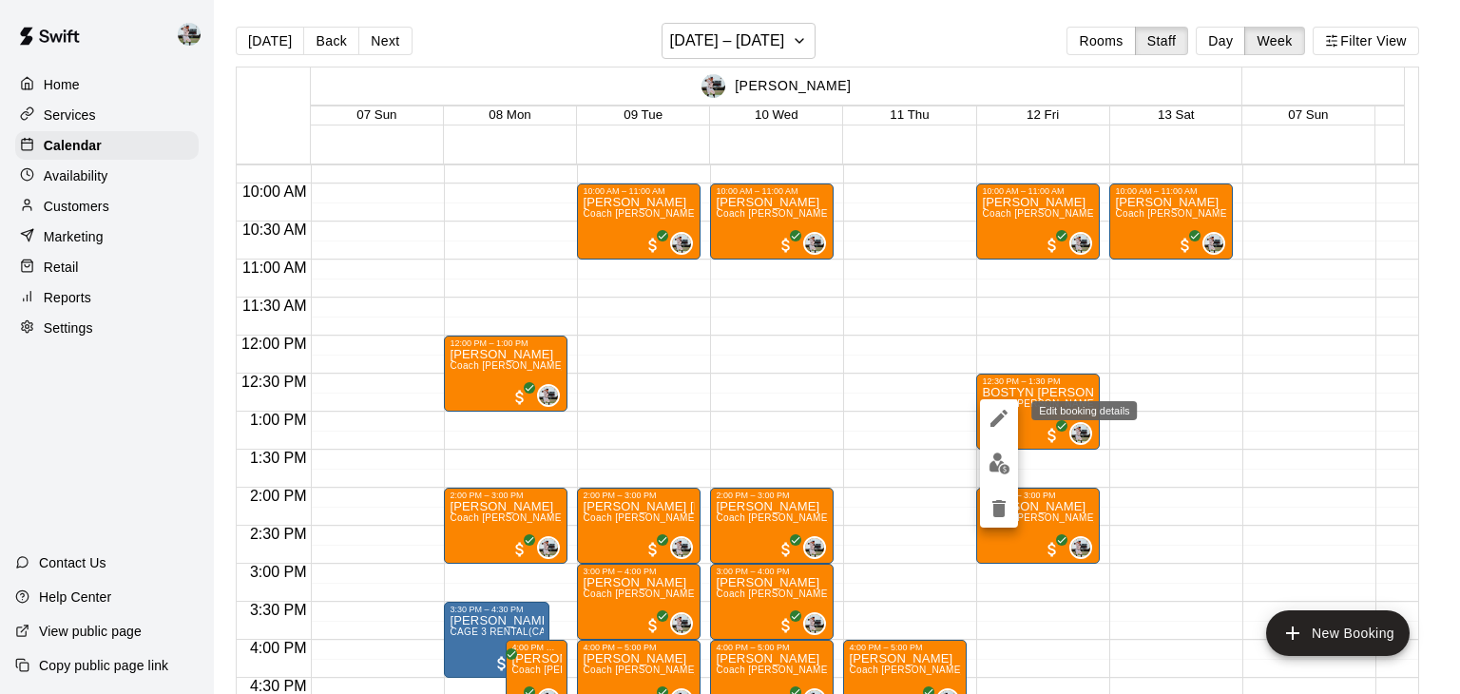
click at [998, 417] on icon "edit" at bounding box center [999, 418] width 17 height 17
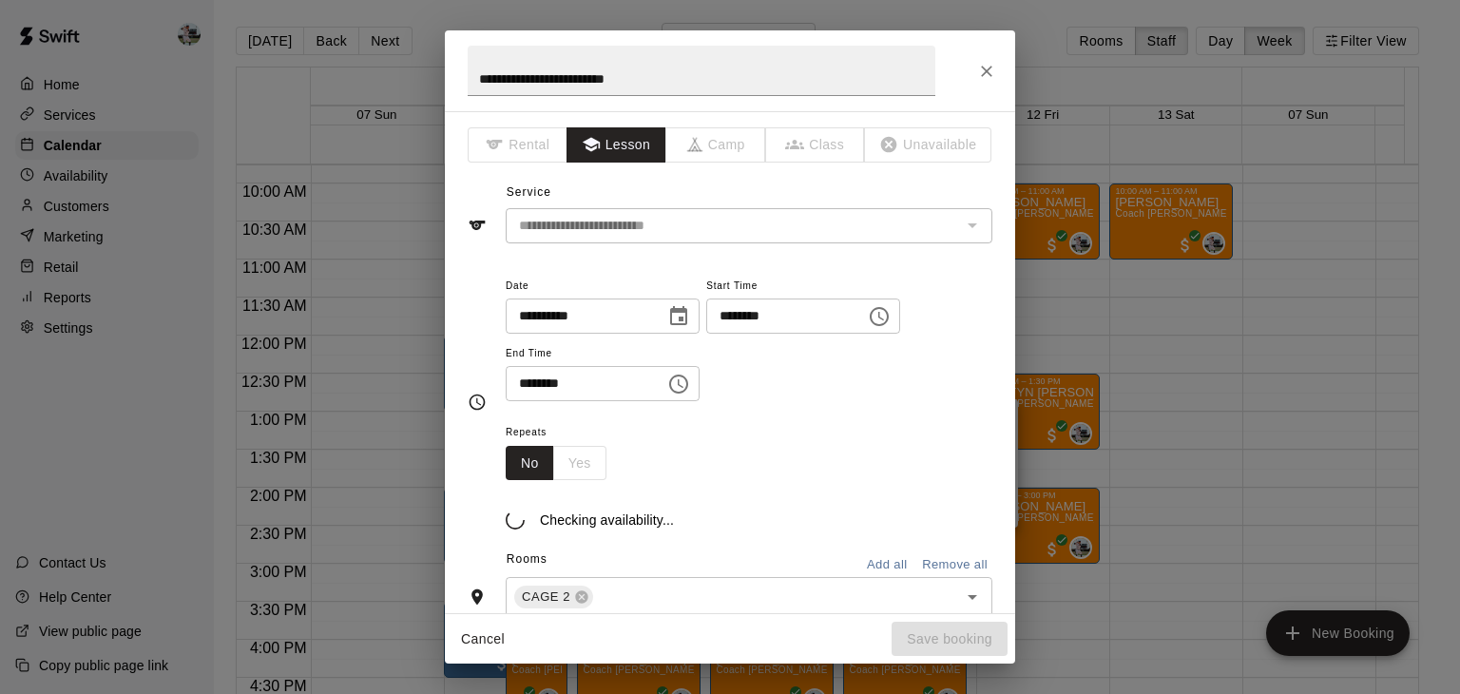
scroll to position [186, 0]
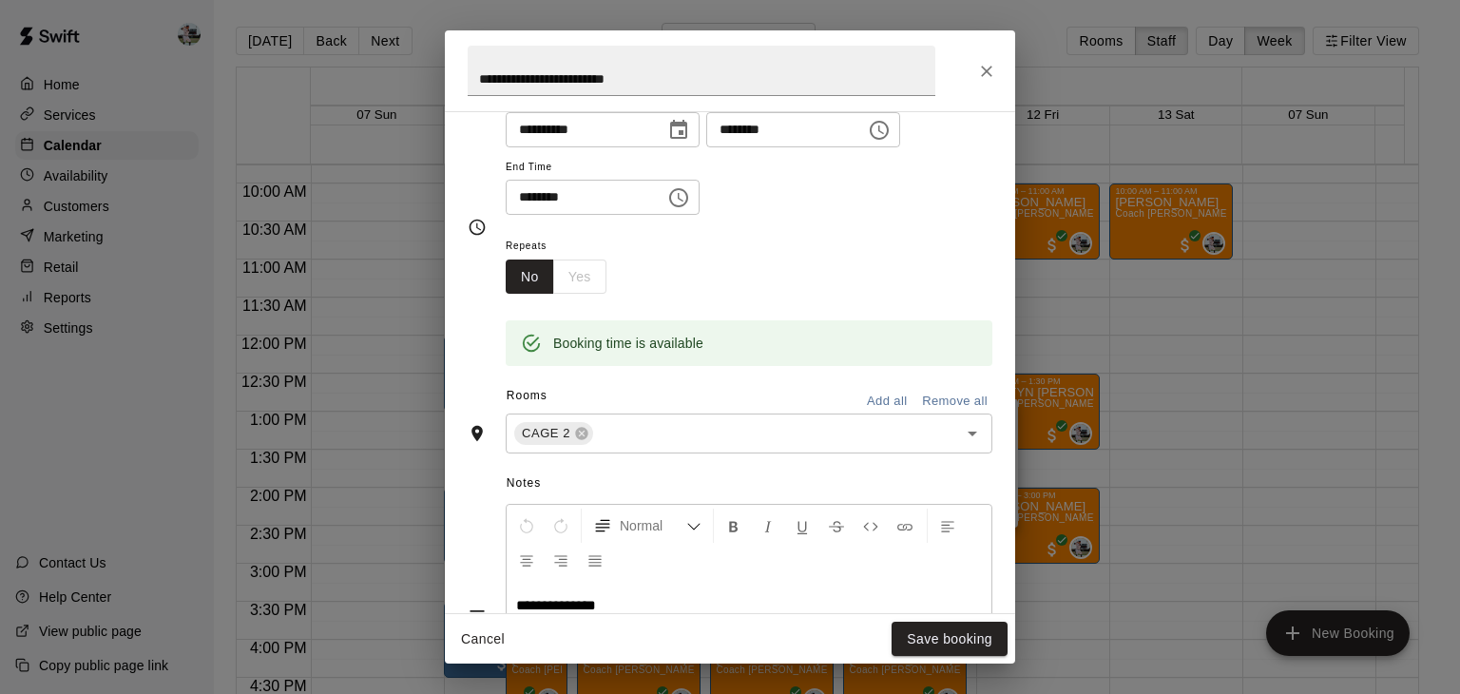
click at [690, 132] on icon "Choose date, selected date is Sep 12, 2025" at bounding box center [678, 130] width 23 height 23
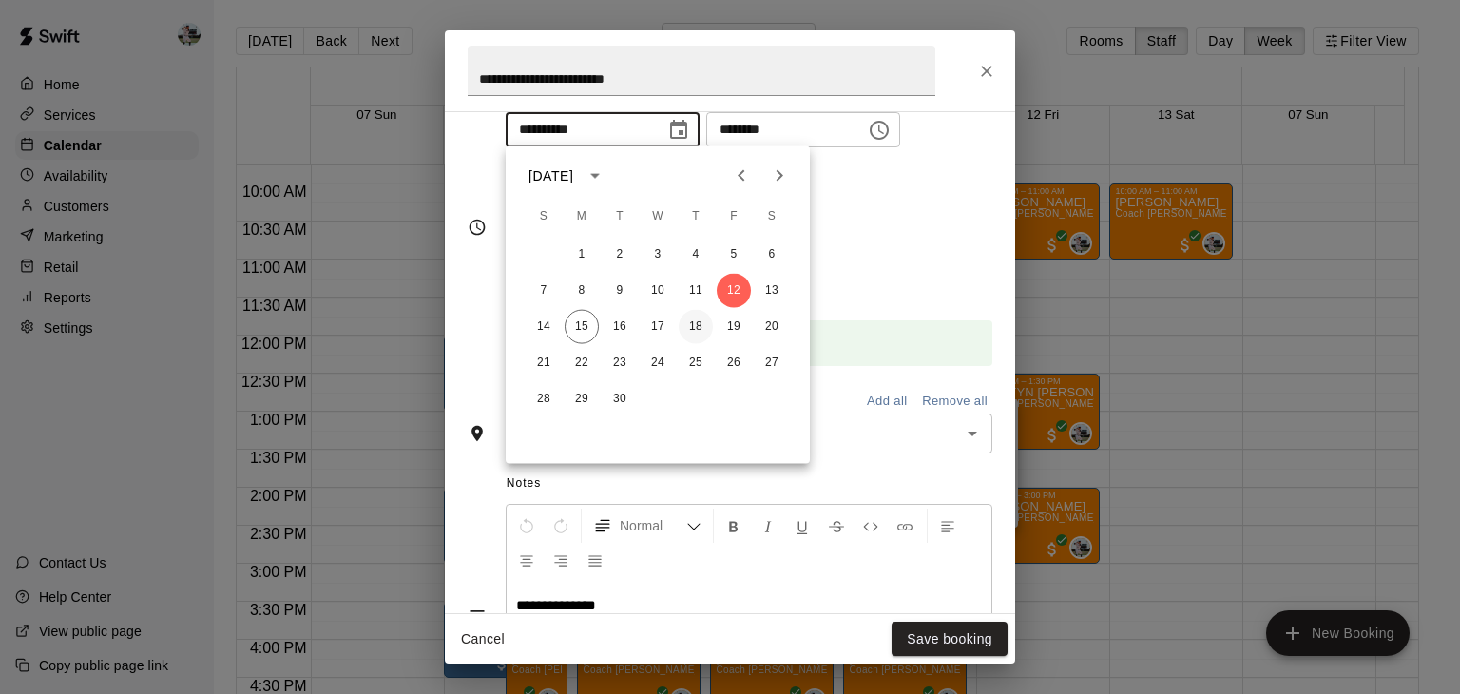
click at [697, 323] on button "18" at bounding box center [696, 327] width 34 height 34
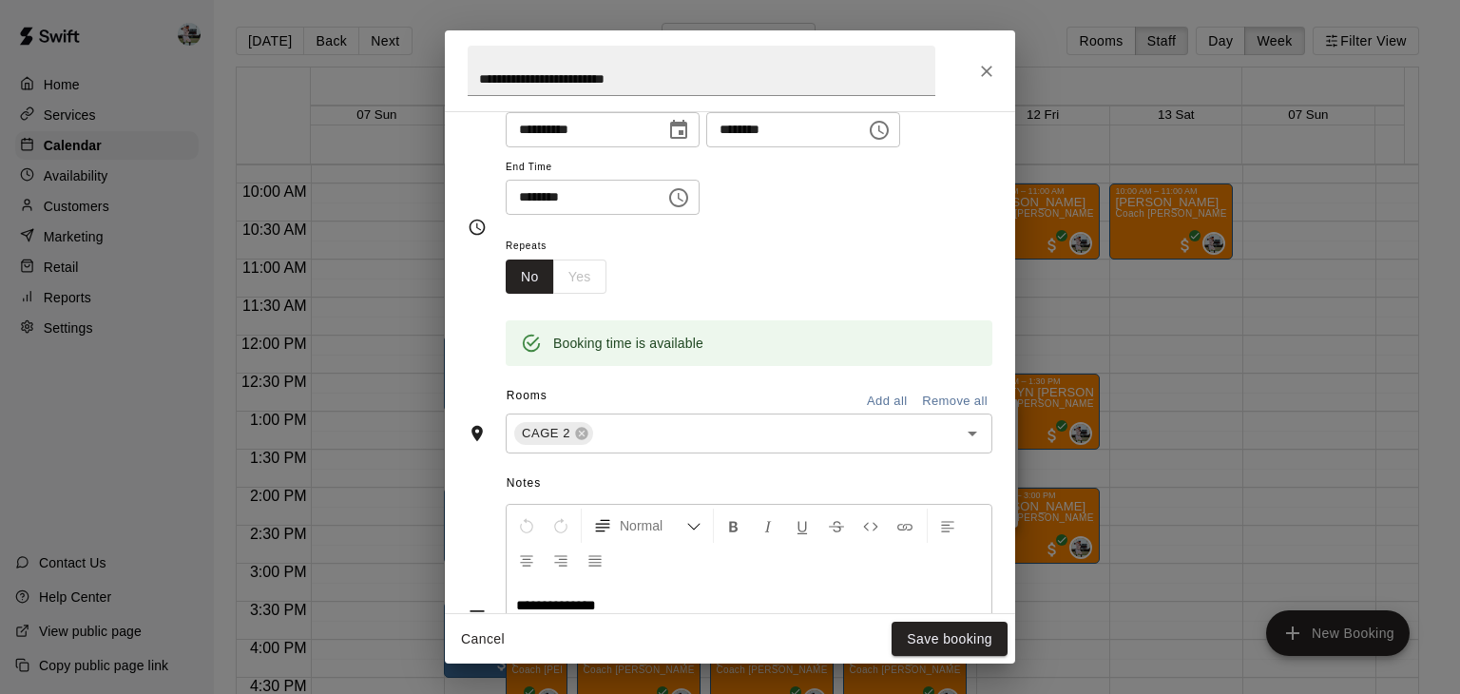
type input "**********"
click at [783, 130] on input "********" at bounding box center [779, 129] width 146 height 35
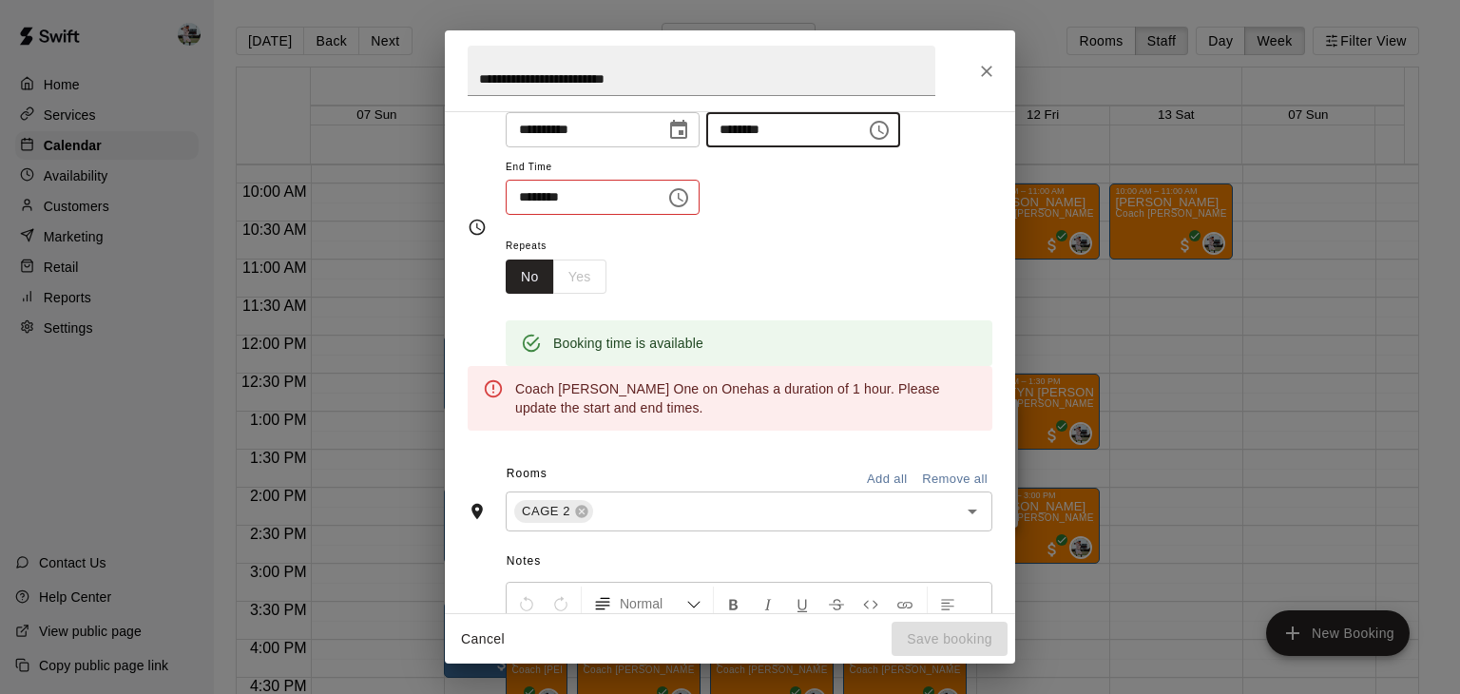
click at [783, 130] on input "********" at bounding box center [779, 129] width 146 height 35
type input "********"
click at [555, 190] on input "********" at bounding box center [579, 197] width 146 height 35
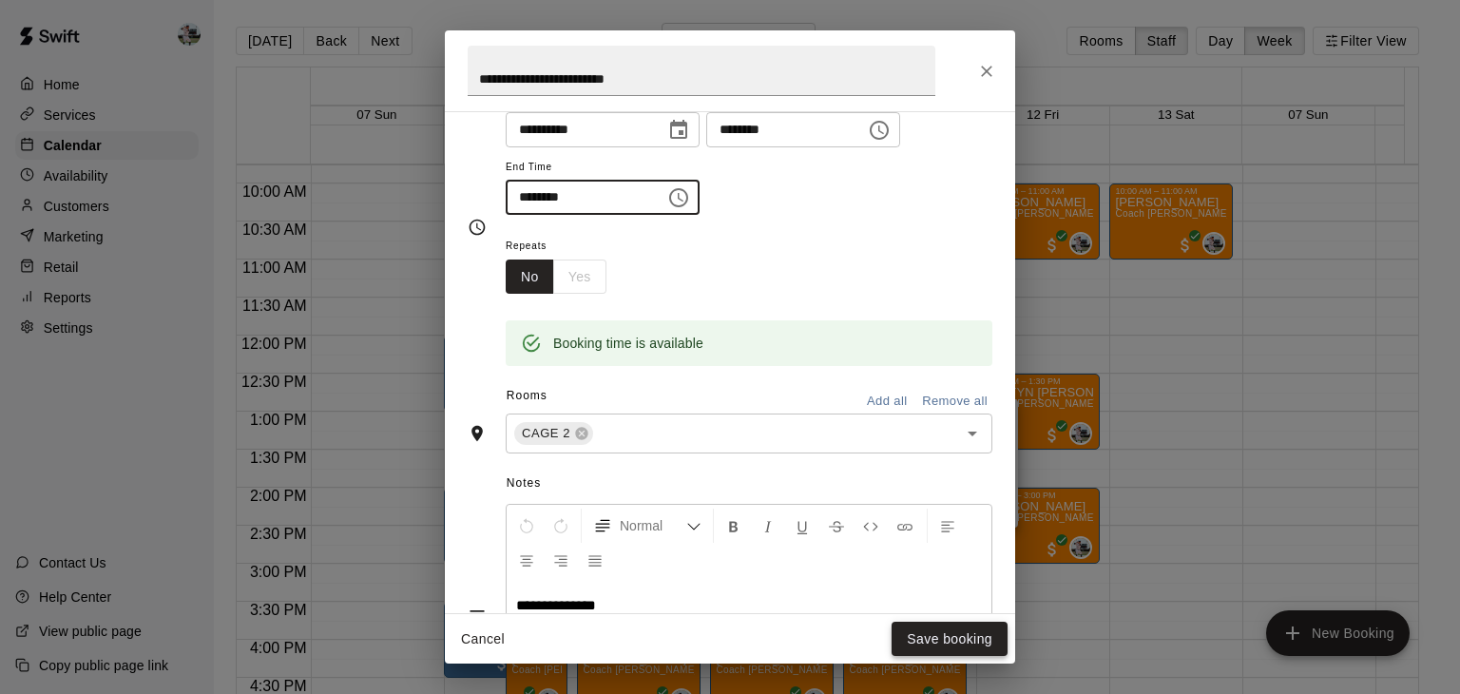
type input "********"
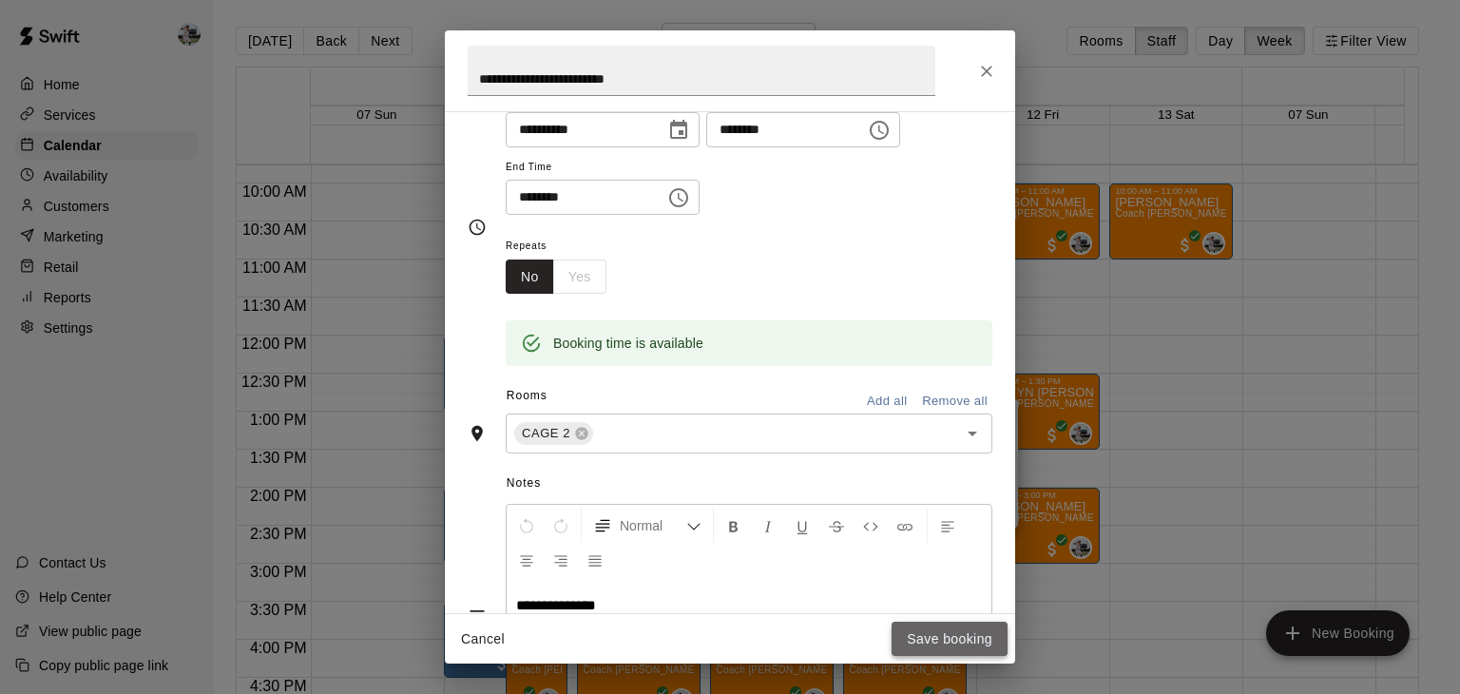
click at [923, 644] on button "Save booking" at bounding box center [950, 639] width 116 height 35
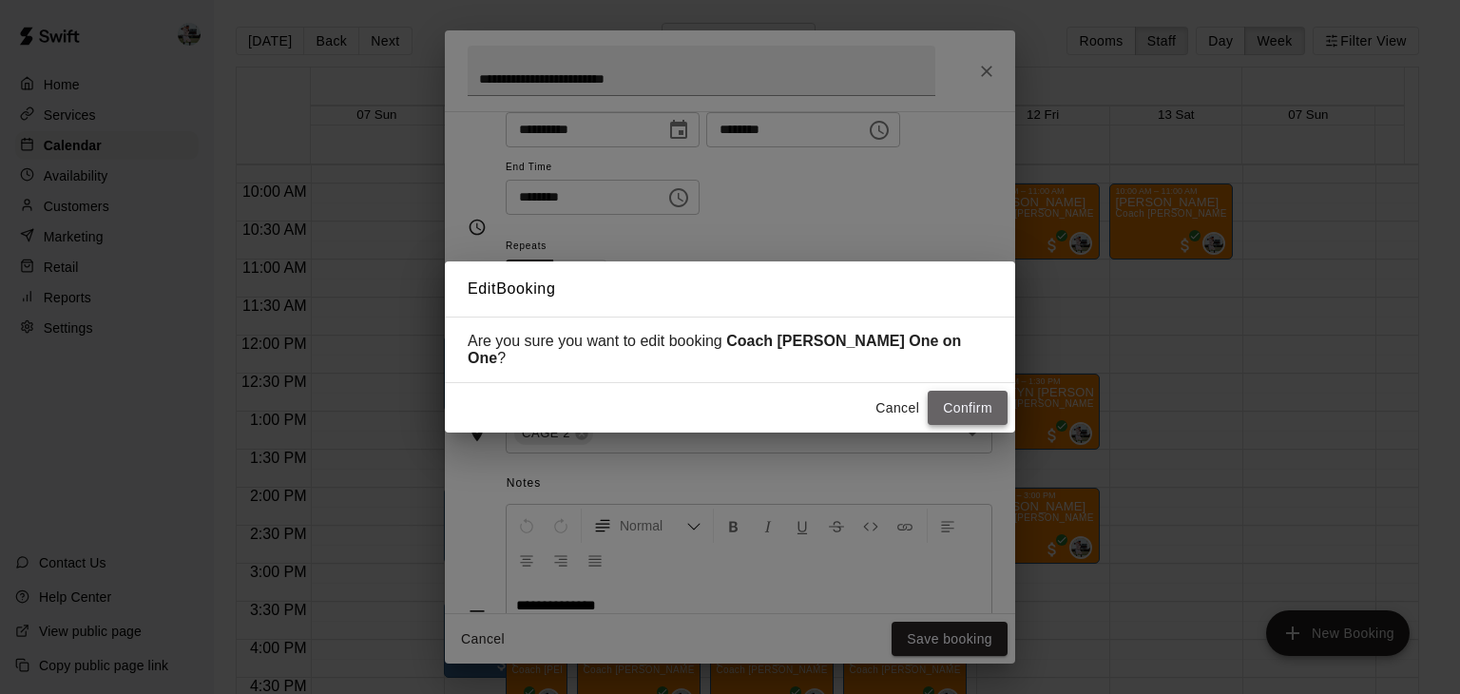
click at [972, 391] on button "Confirm" at bounding box center [968, 408] width 80 height 35
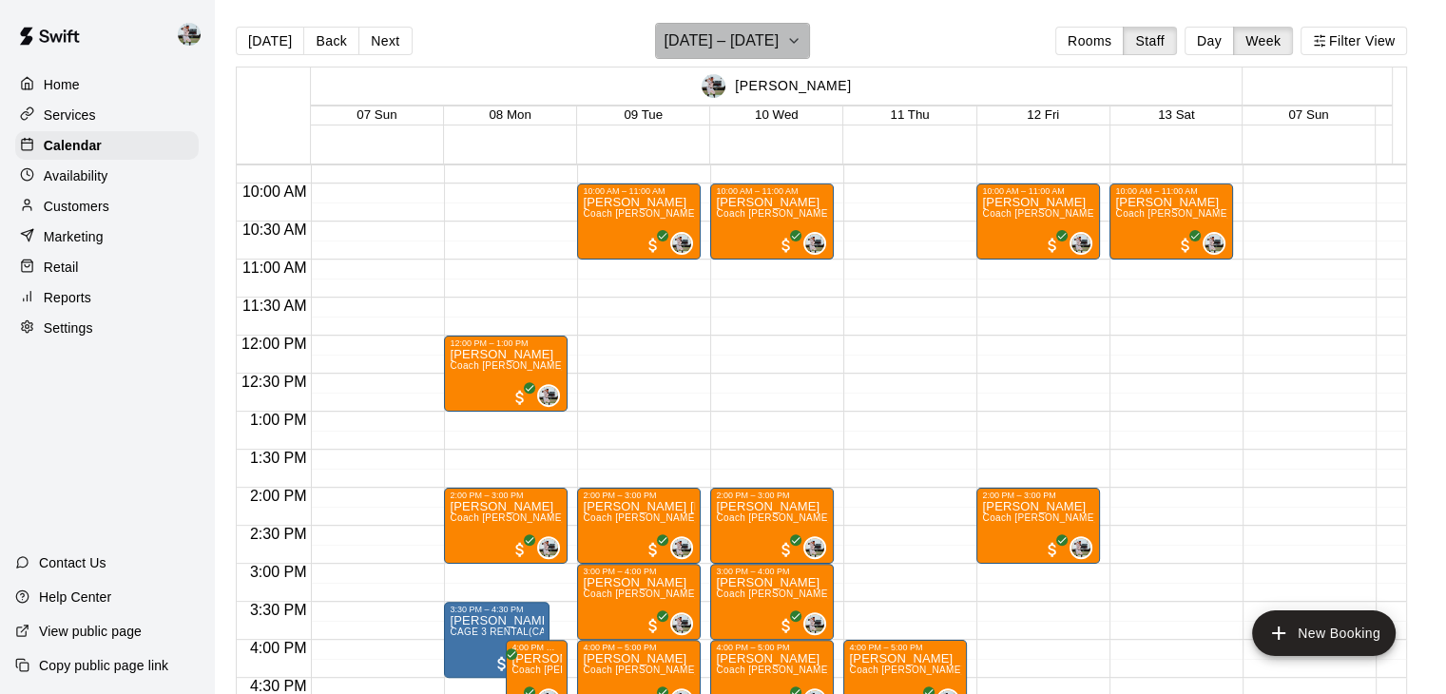
click at [792, 50] on button "[DATE] – [DATE]" at bounding box center [732, 41] width 155 height 36
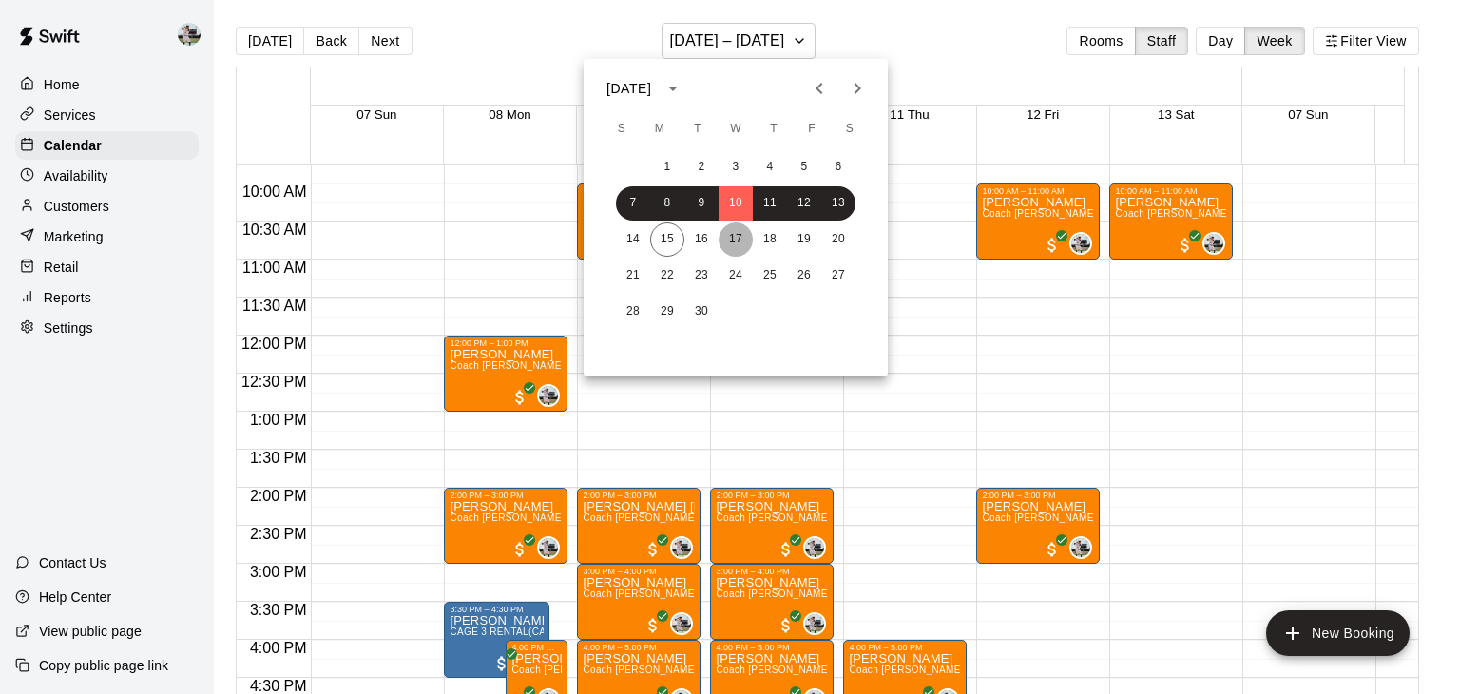
click at [727, 255] on button "17" at bounding box center [736, 239] width 34 height 34
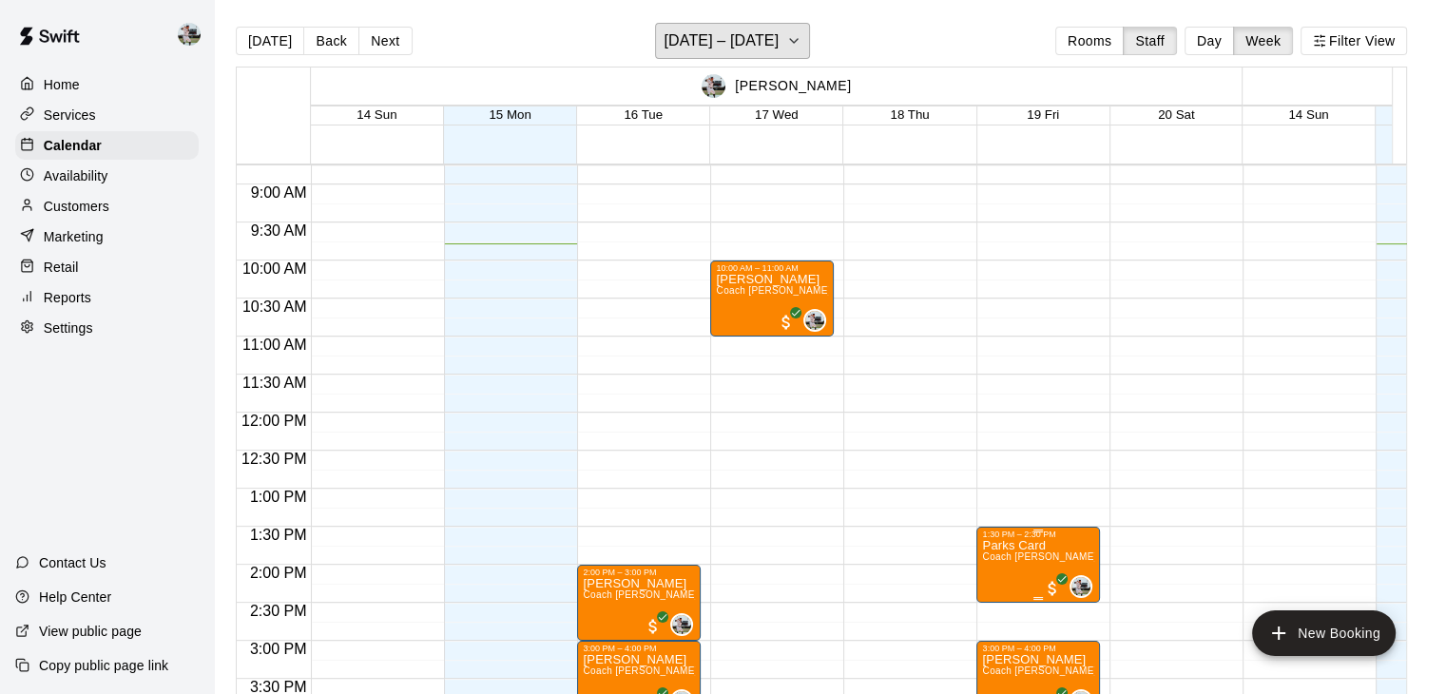
scroll to position [663, 0]
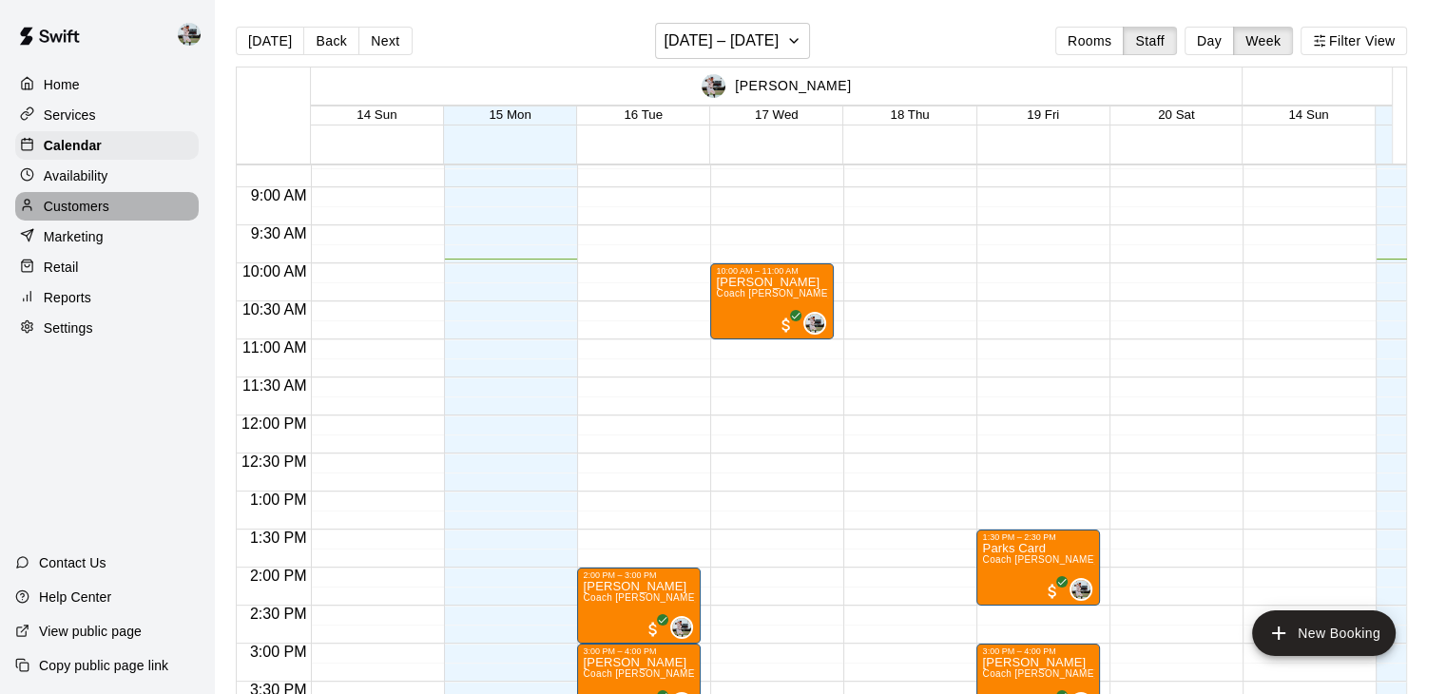
click at [125, 199] on div "Customers" at bounding box center [106, 206] width 183 height 29
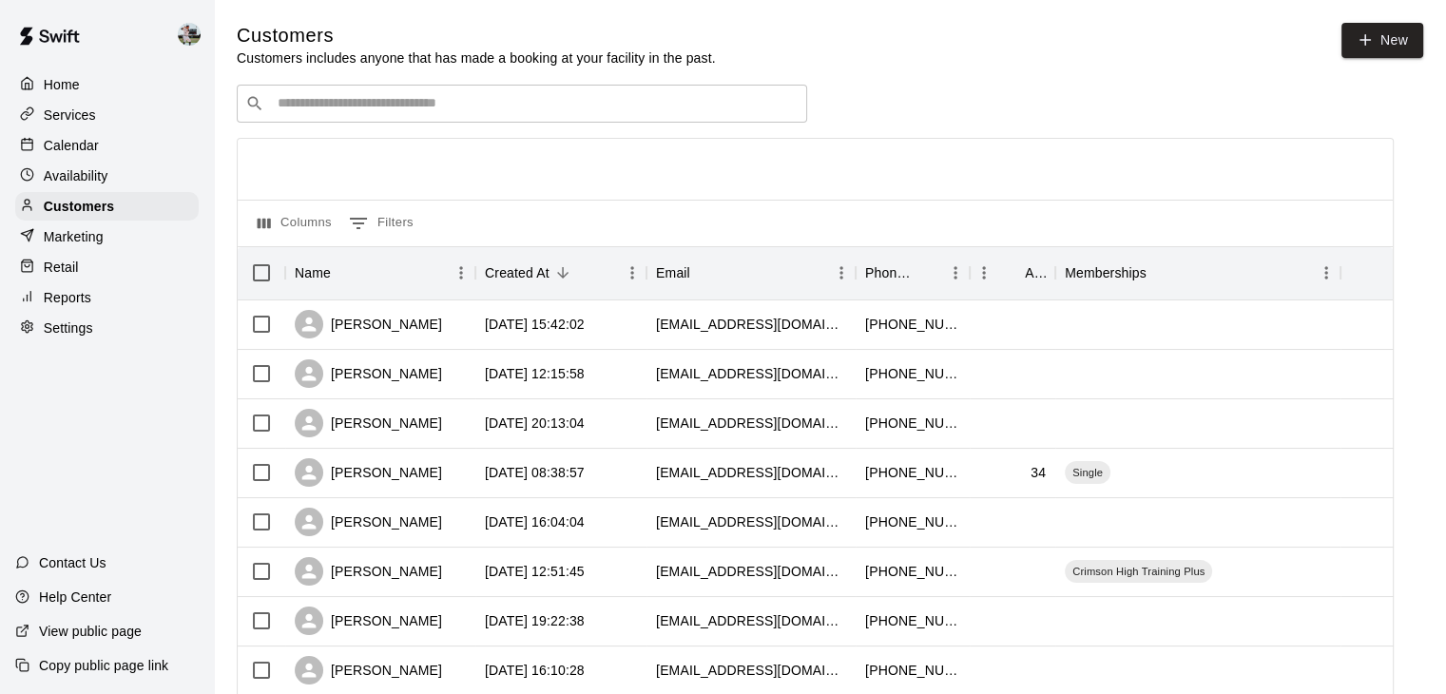
click at [374, 107] on input "Search customers by name or email" at bounding box center [535, 103] width 527 height 19
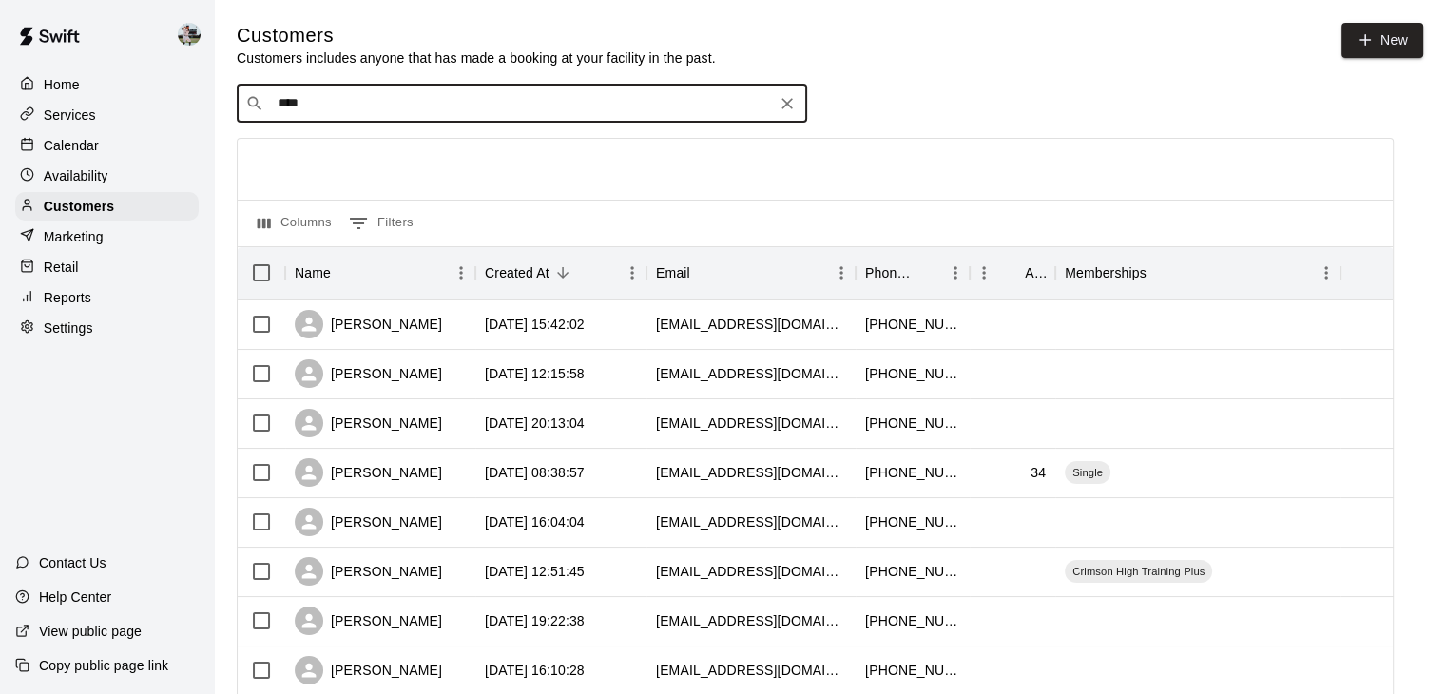
type input "*****"
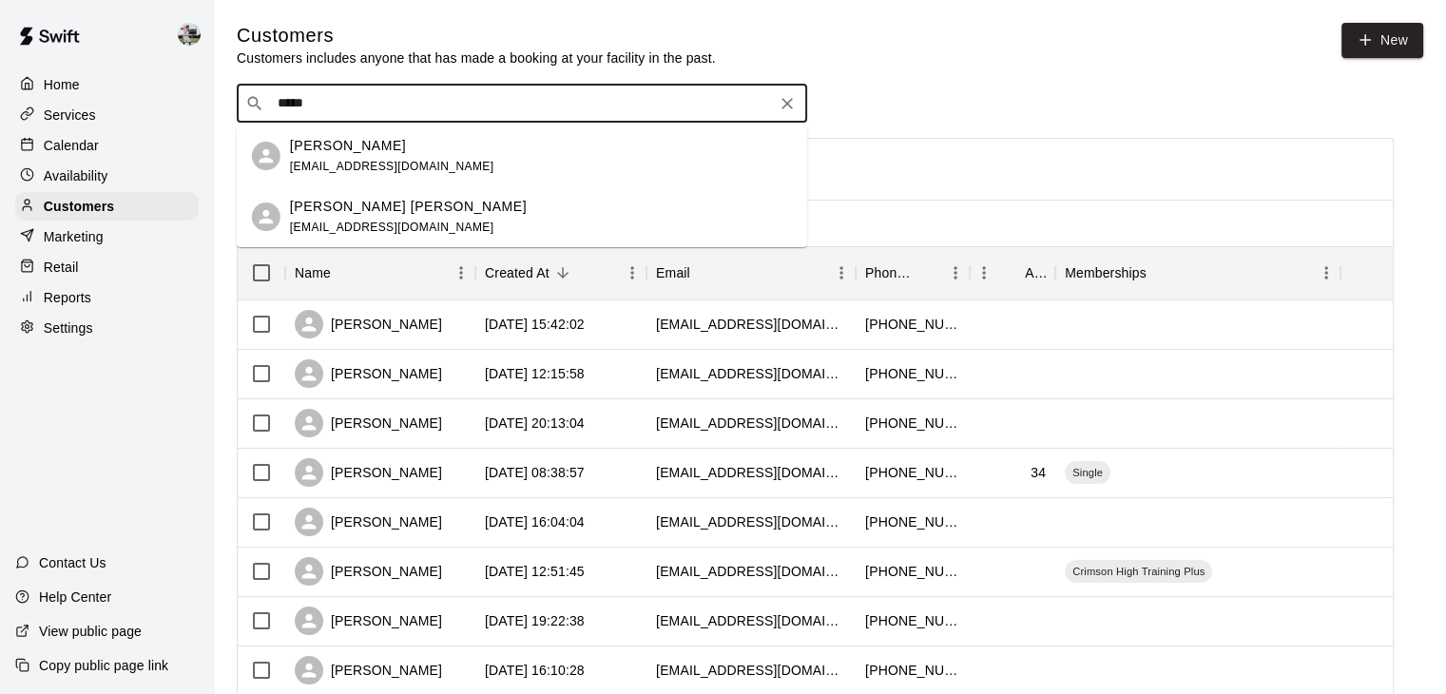
click at [354, 152] on p "[PERSON_NAME]" at bounding box center [348, 146] width 116 height 20
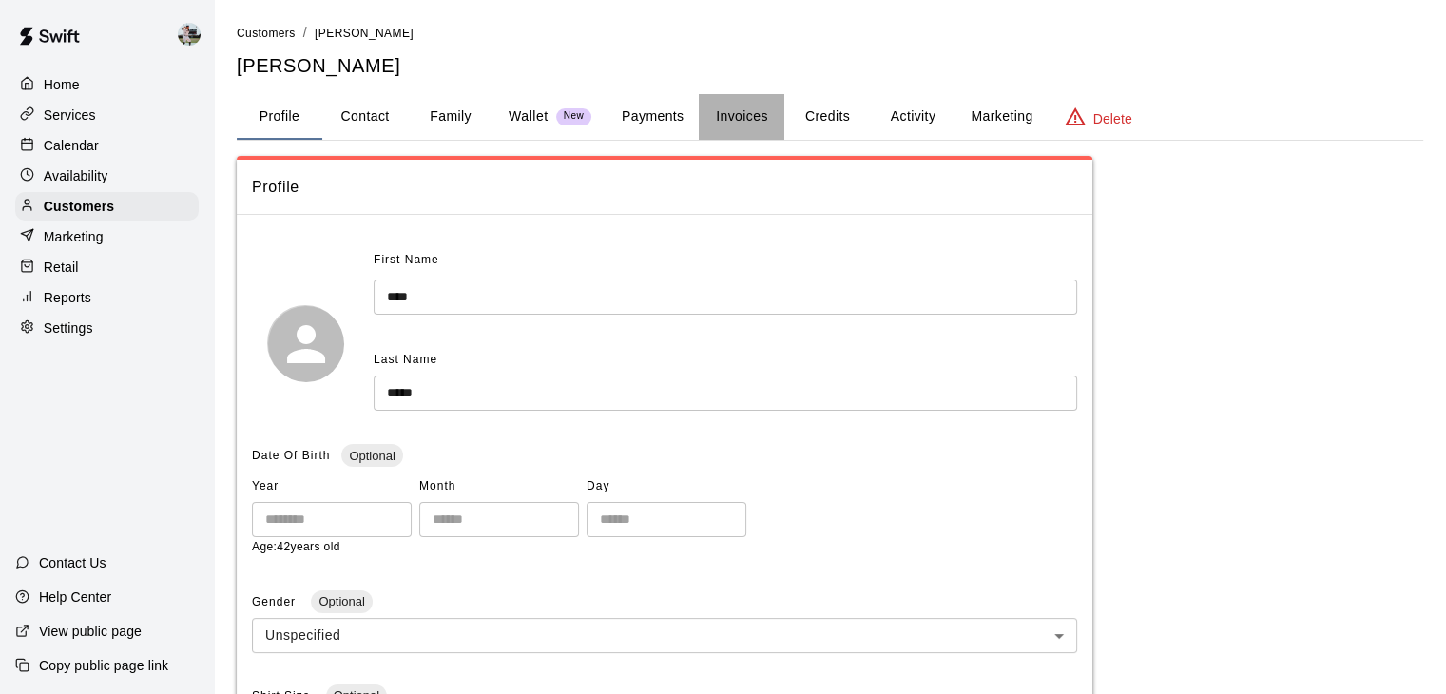
click at [744, 119] on button "Invoices" at bounding box center [742, 117] width 86 height 46
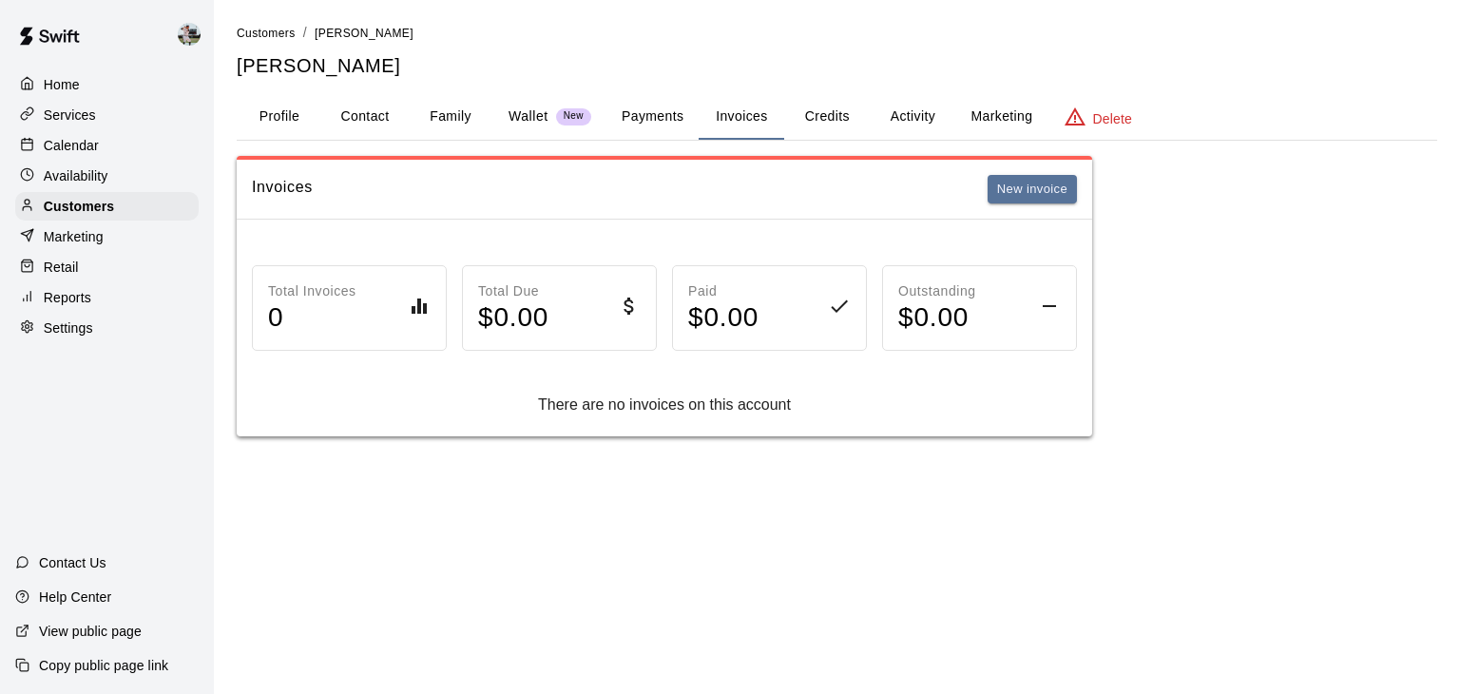
click at [842, 106] on button "Credits" at bounding box center [827, 117] width 86 height 46
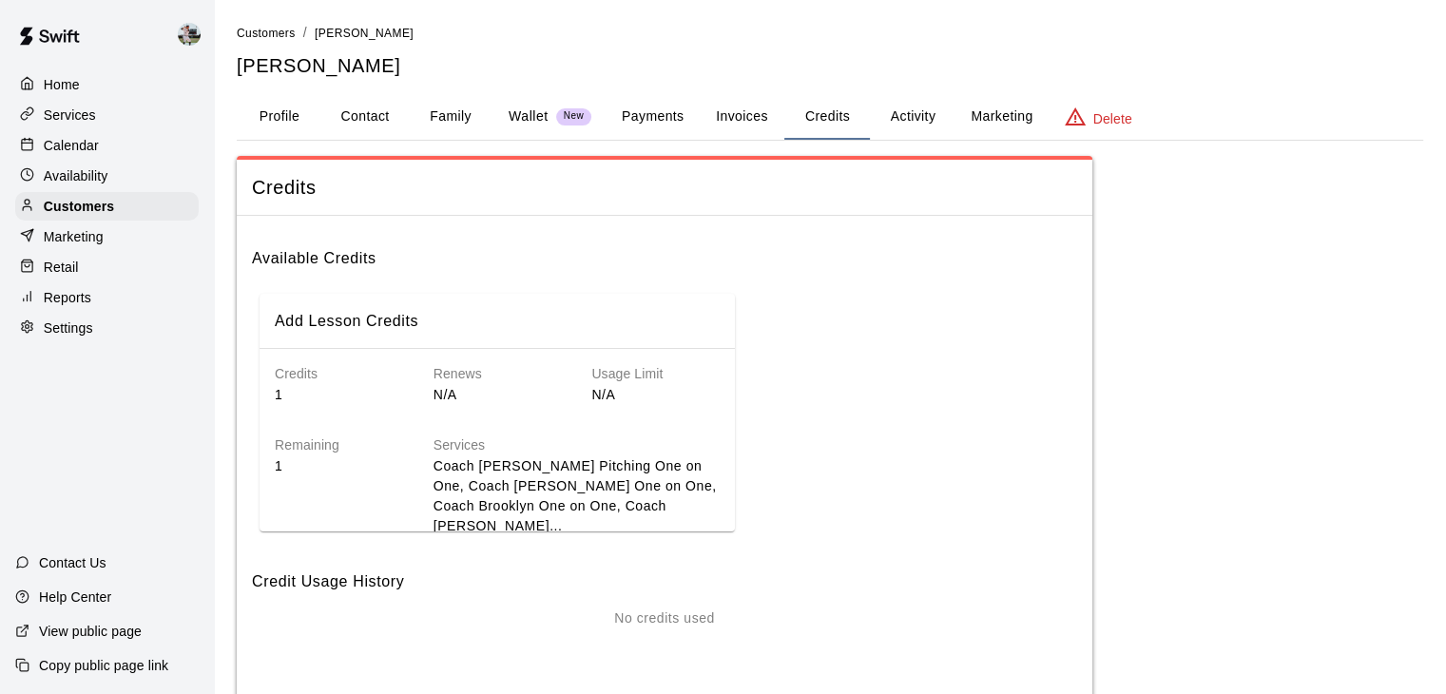
scroll to position [51, 0]
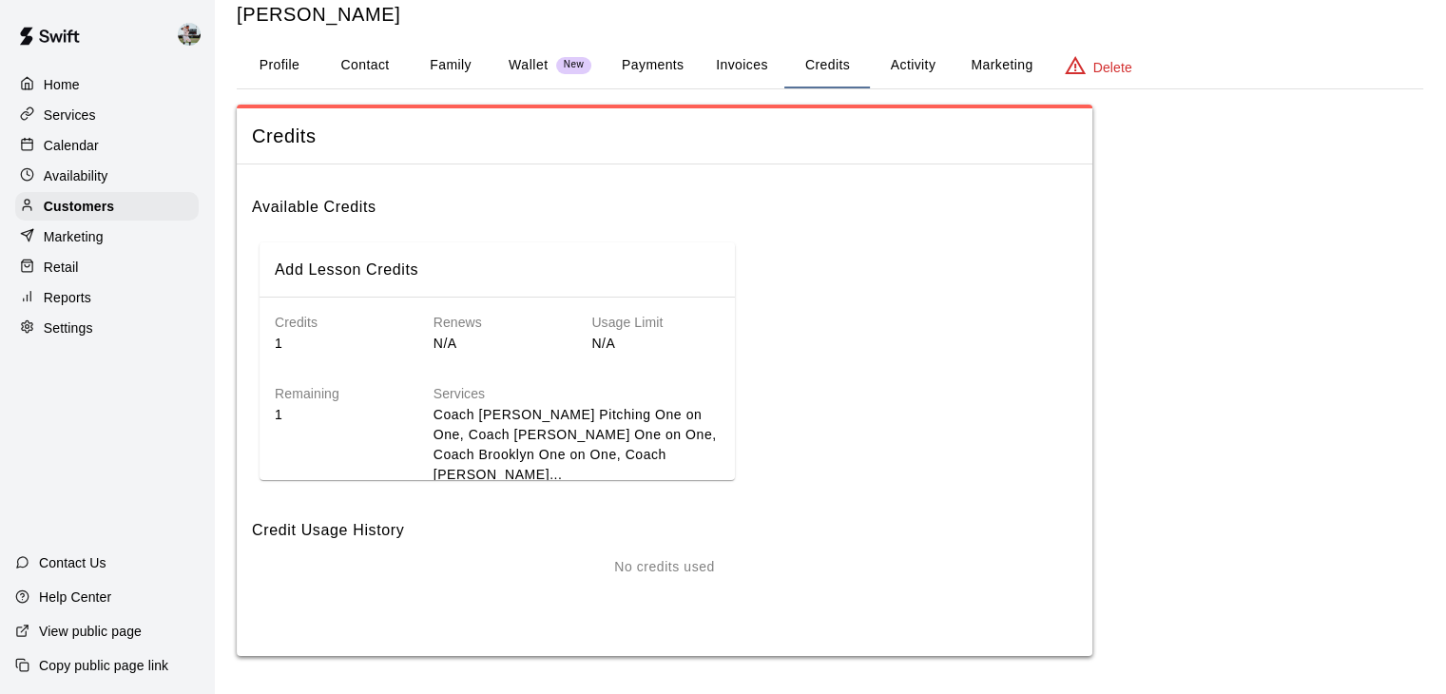
click at [917, 65] on button "Activity" at bounding box center [913, 66] width 86 height 46
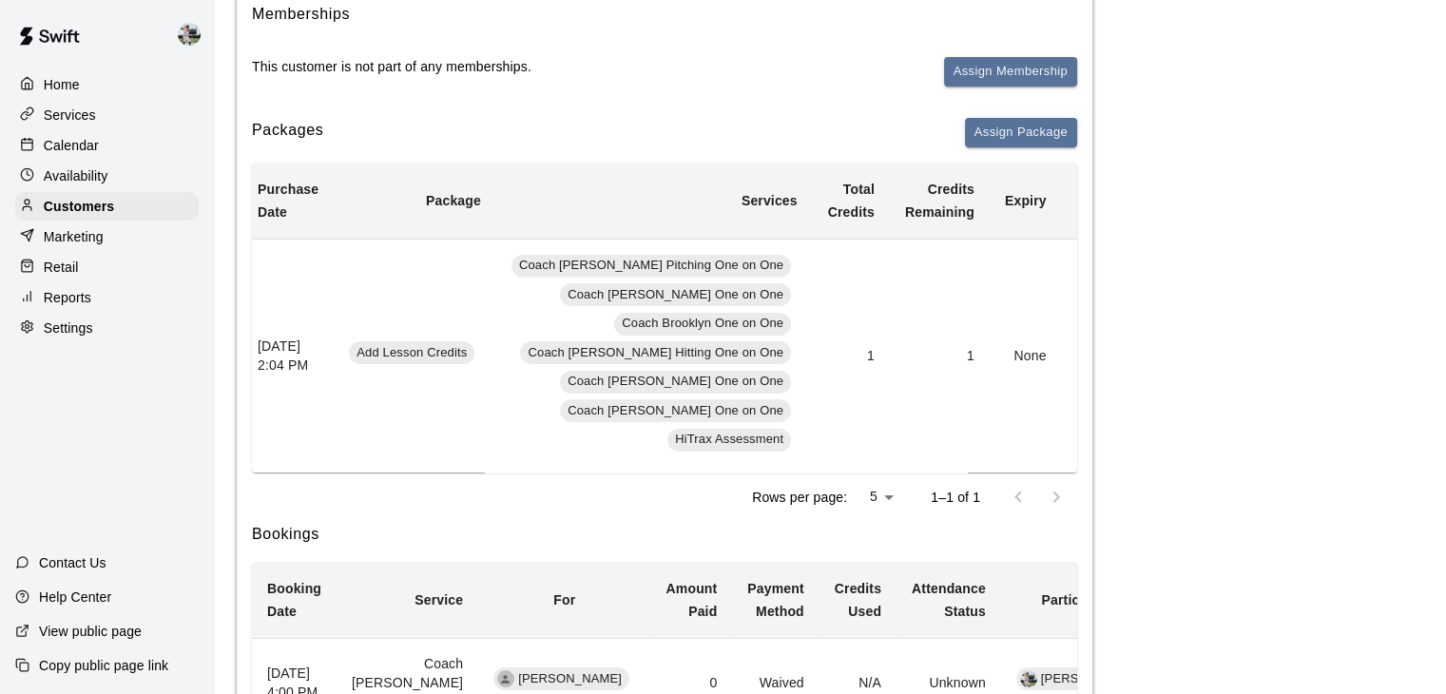
scroll to position [0, 65]
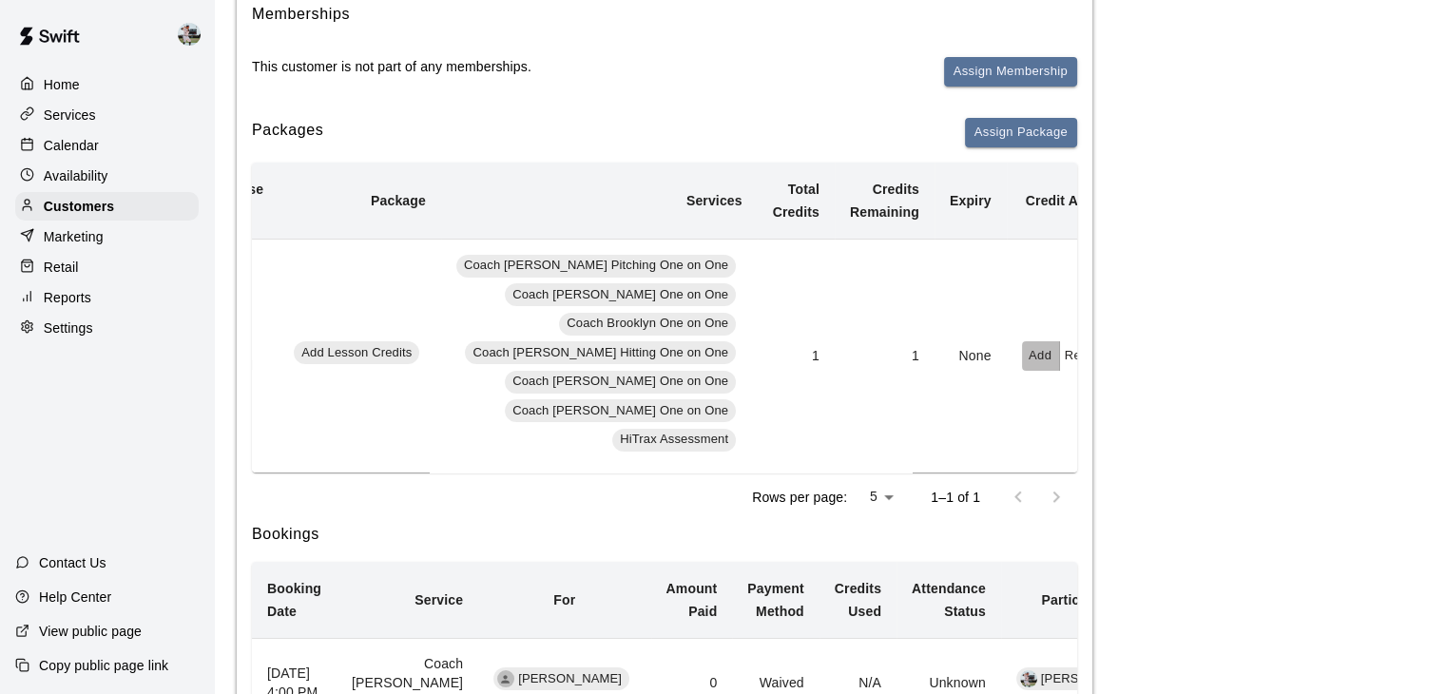
click at [1022, 351] on button "Add" at bounding box center [1041, 355] width 38 height 29
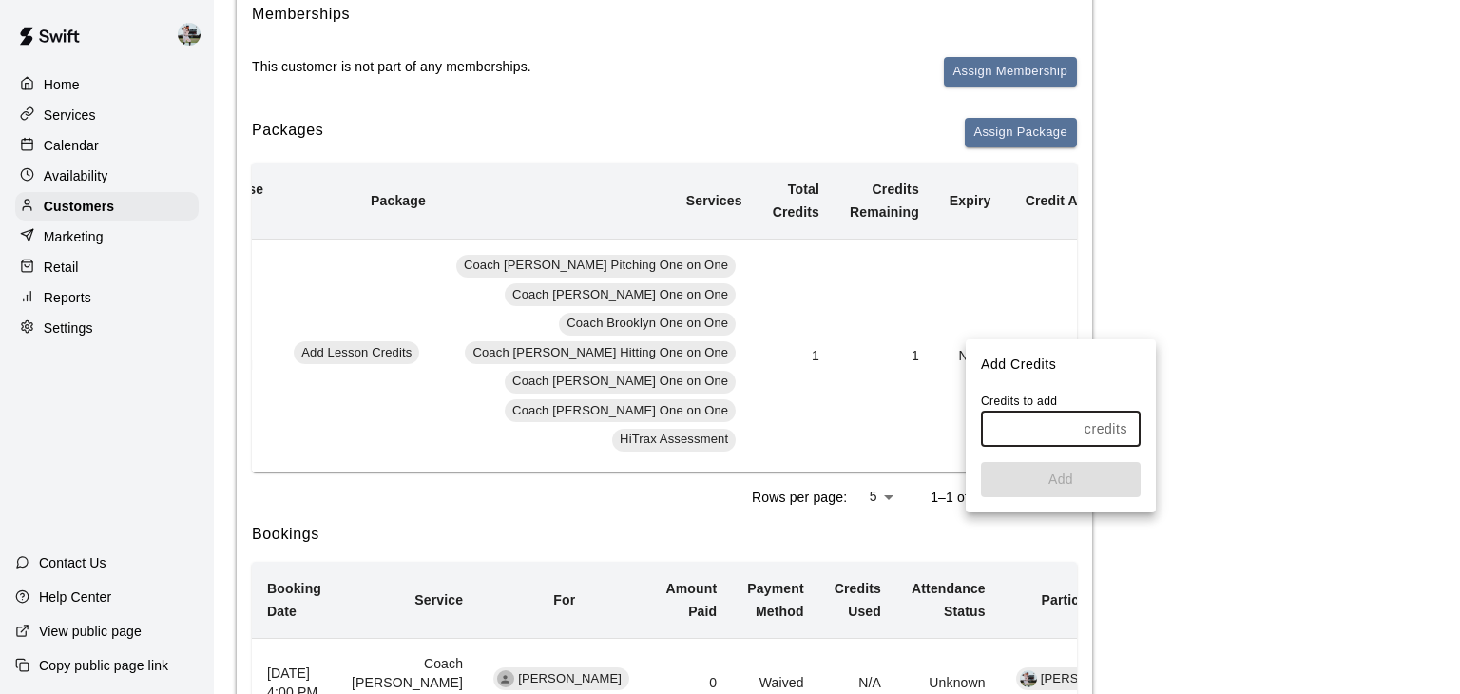
click at [1034, 431] on input "text" at bounding box center [1029, 429] width 96 height 35
type input "*"
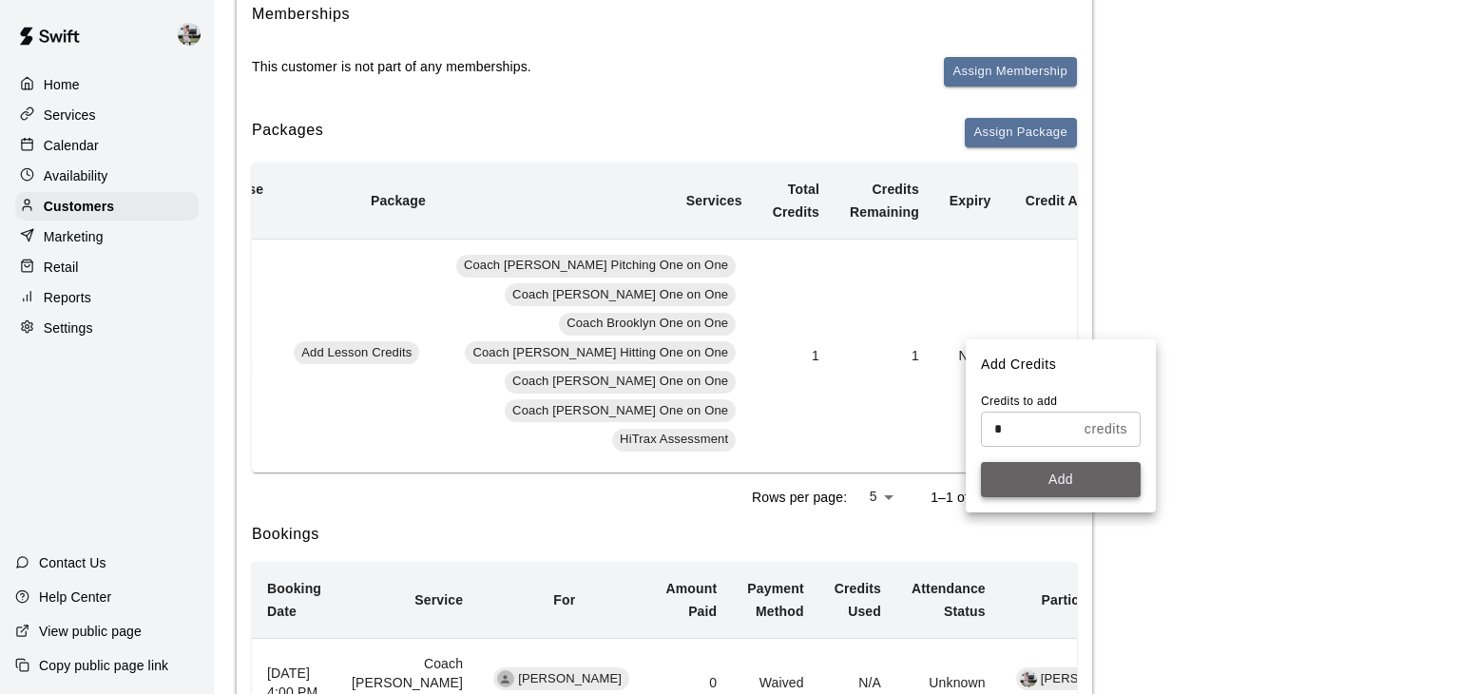
click at [1048, 486] on button "Add" at bounding box center [1061, 479] width 160 height 35
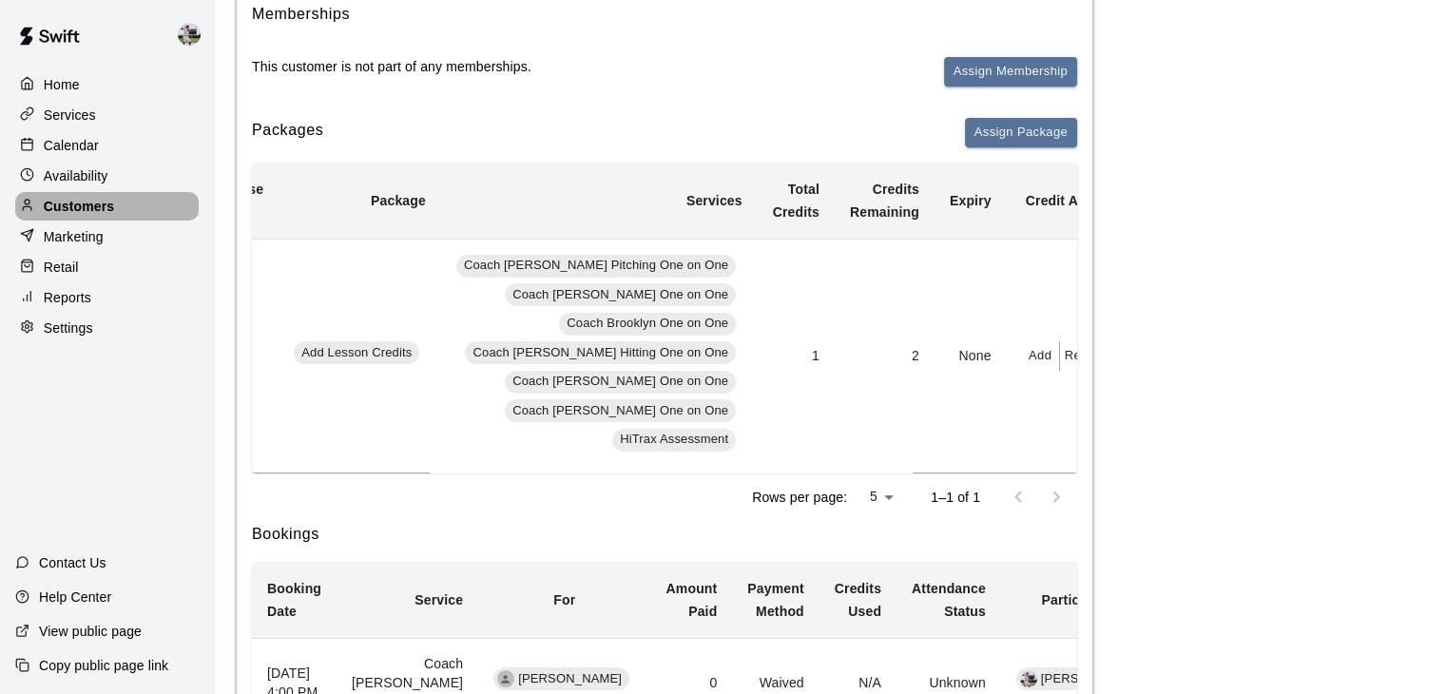
click at [110, 208] on p "Customers" at bounding box center [79, 206] width 70 height 19
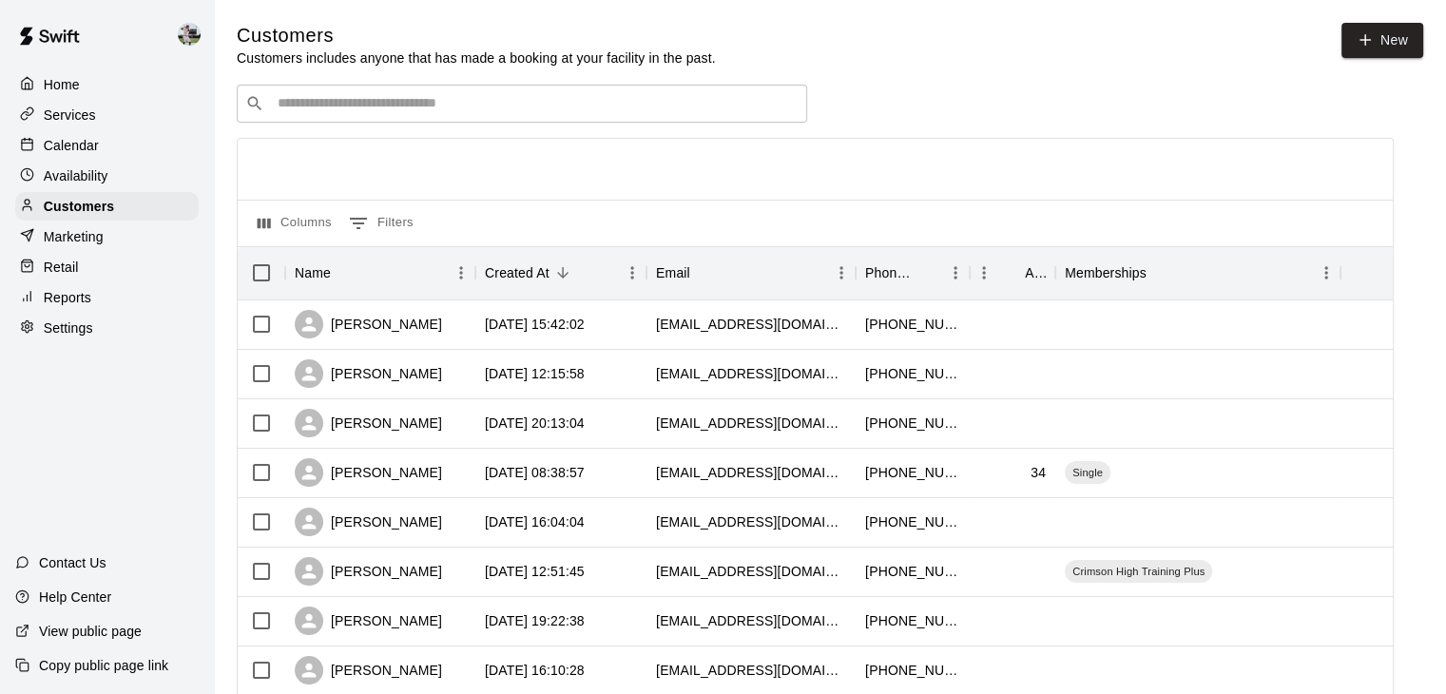
click at [430, 100] on input "Search customers by name or email" at bounding box center [535, 103] width 527 height 19
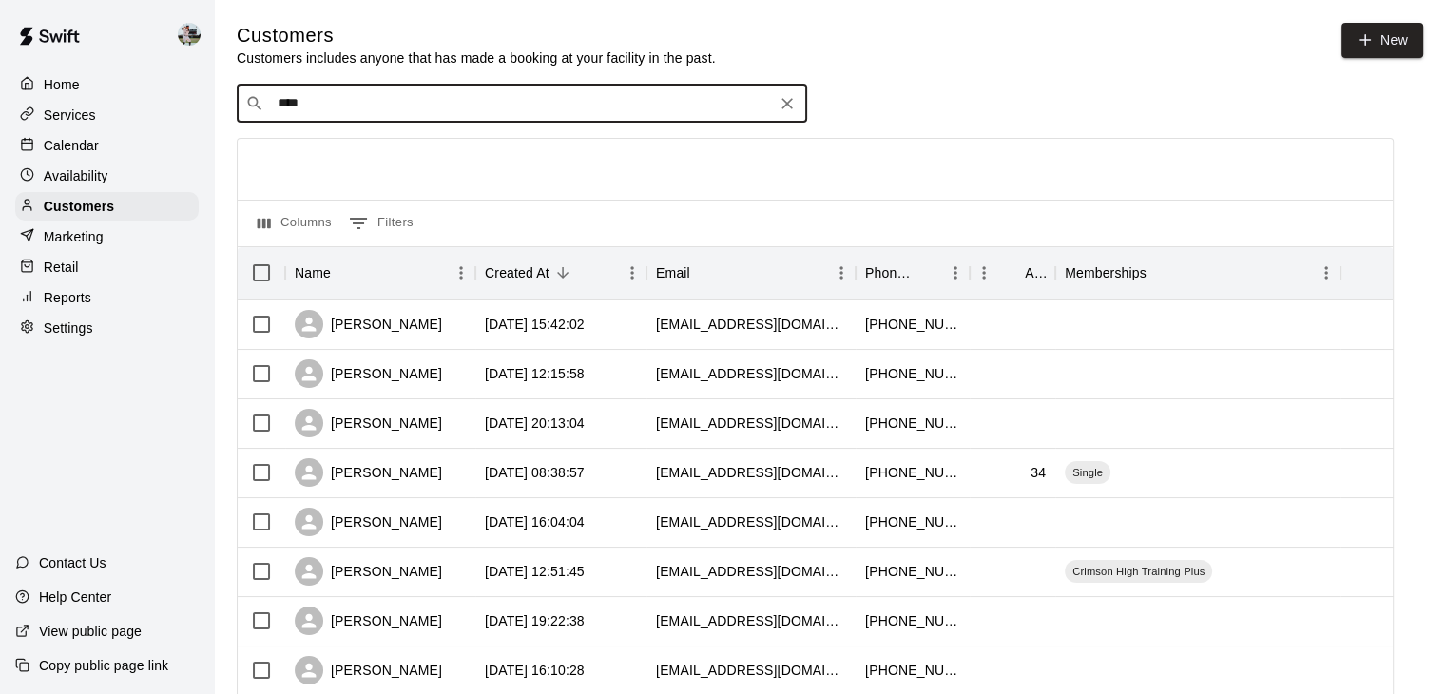
type input "*****"
click at [395, 143] on p "[PERSON_NAME]" at bounding box center [348, 146] width 116 height 20
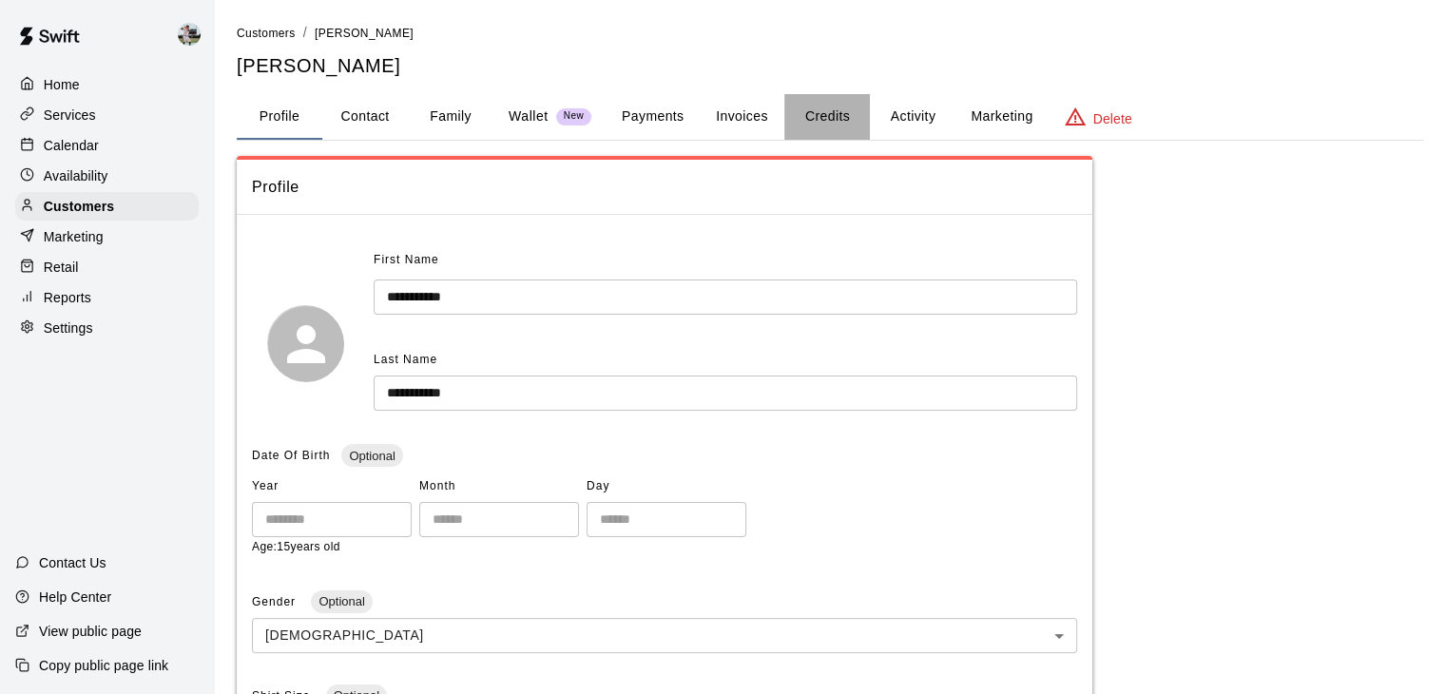
click at [828, 111] on button "Credits" at bounding box center [827, 117] width 86 height 46
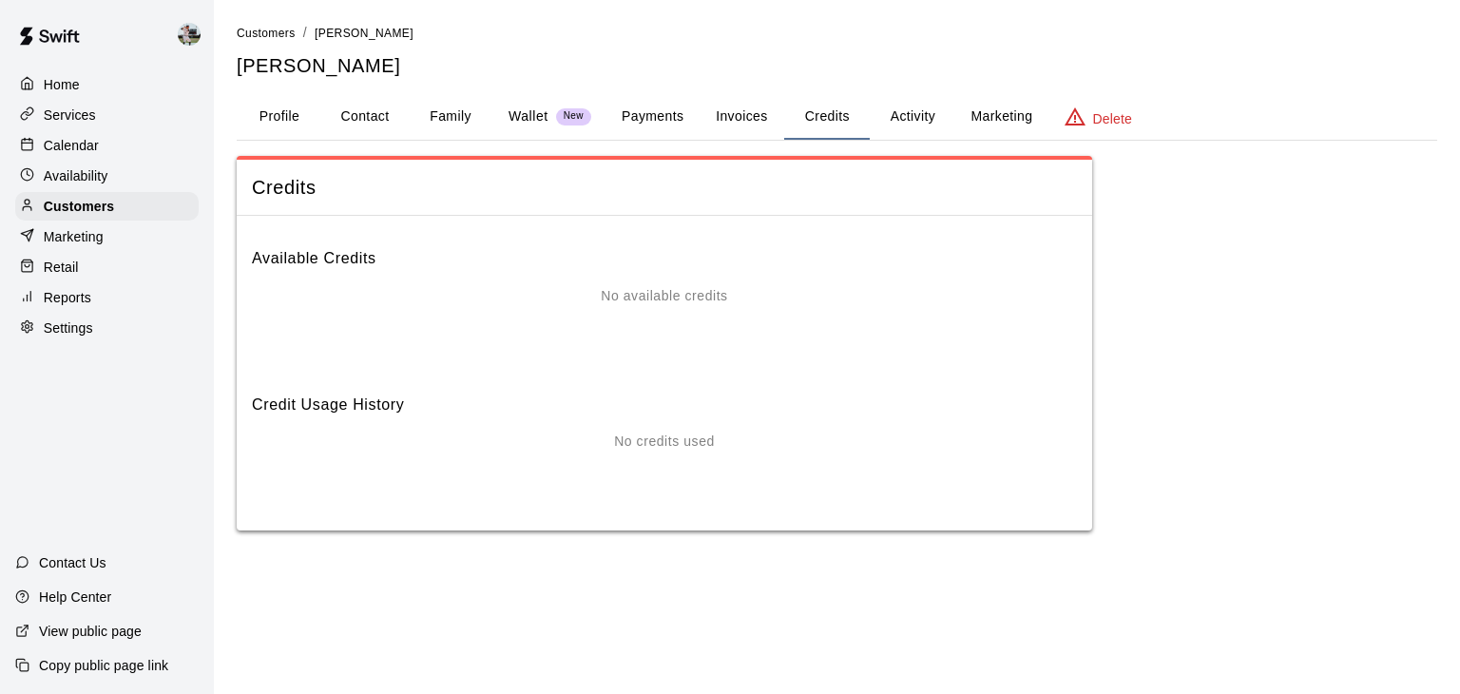
click at [928, 120] on button "Activity" at bounding box center [913, 117] width 86 height 46
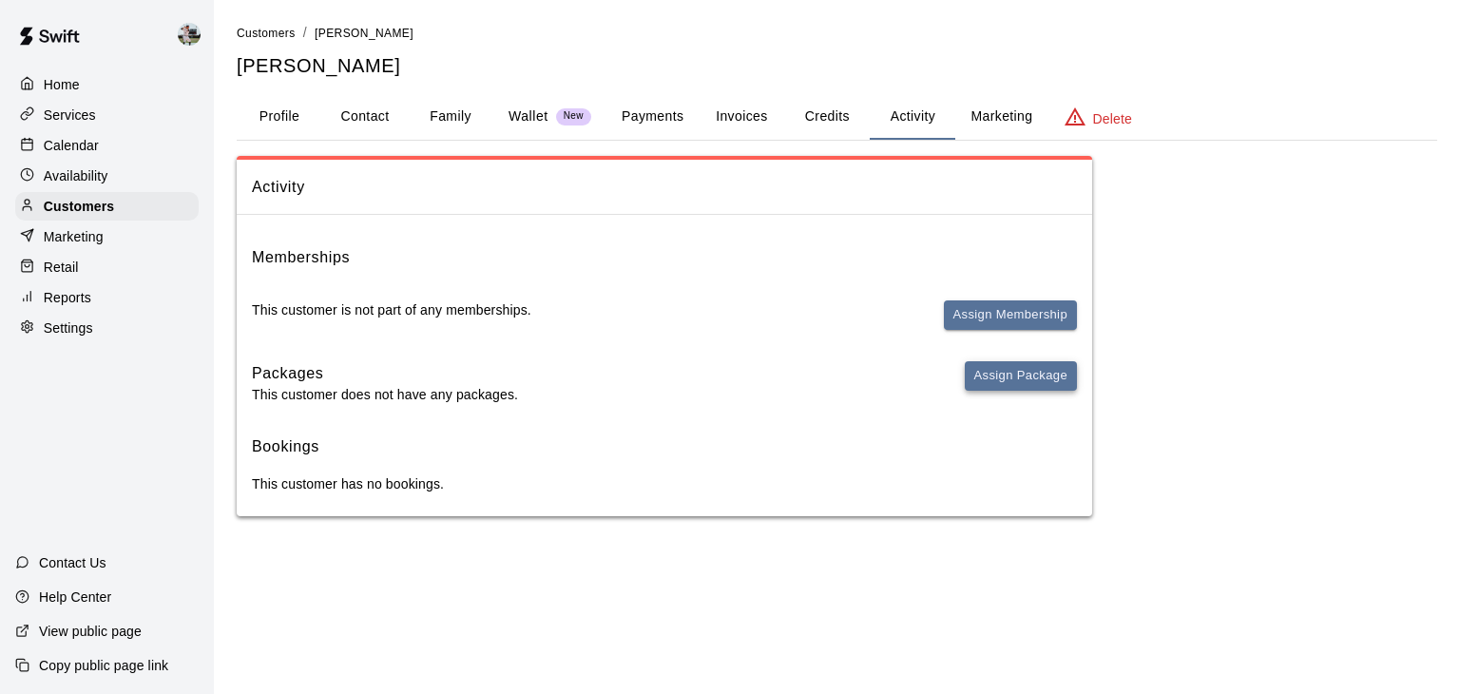
click at [999, 376] on button "Assign Package" at bounding box center [1021, 375] width 112 height 29
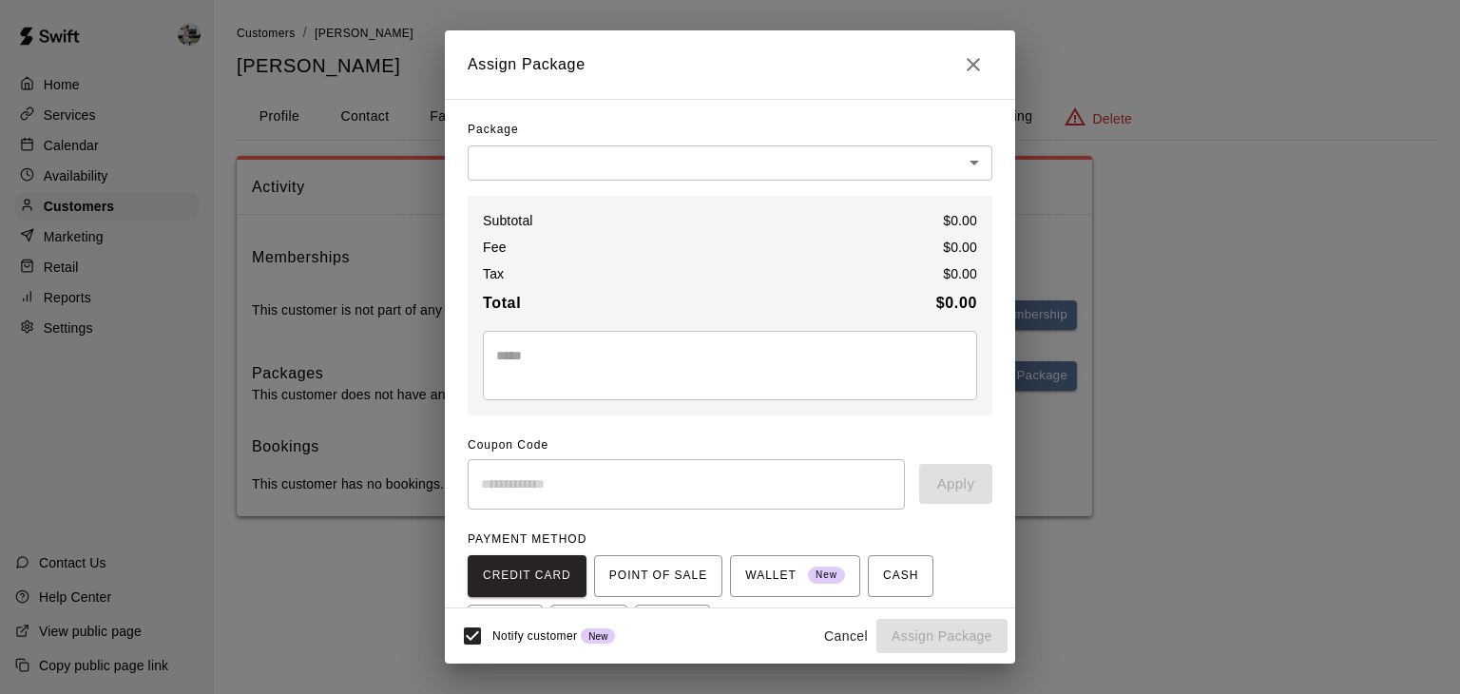
click at [768, 151] on body "Home Services Calendar Availability Customers Marketing Retail Reports Settings…" at bounding box center [730, 277] width 1460 height 554
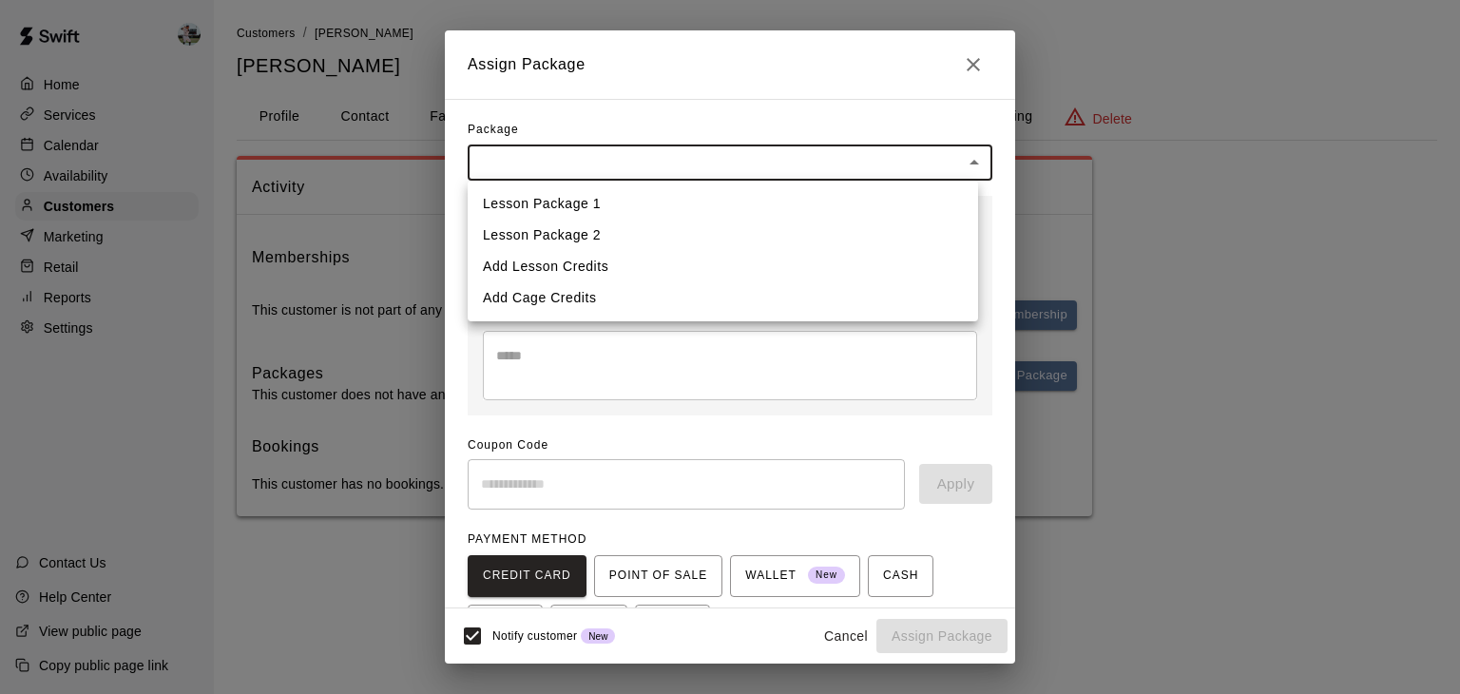
click at [609, 264] on li "Add Lesson Credits" at bounding box center [723, 266] width 511 height 31
type input "**********"
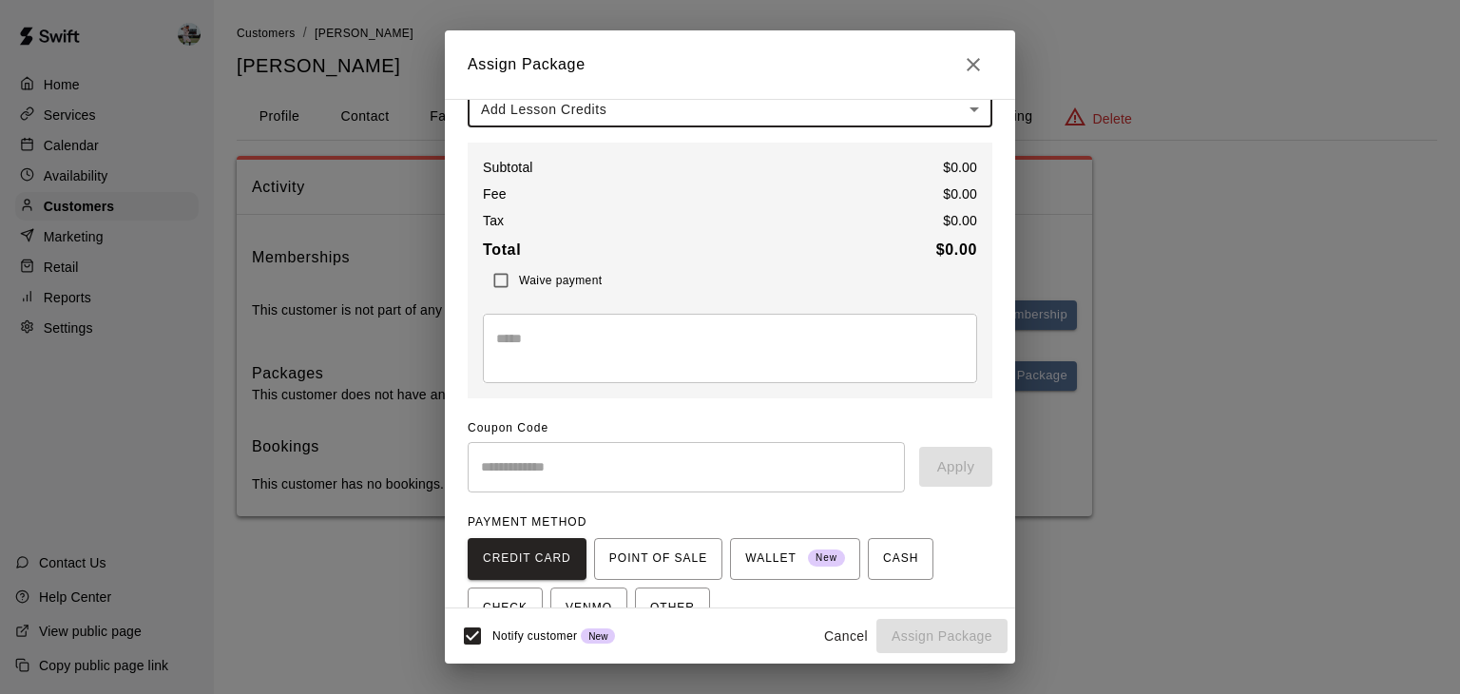
scroll to position [170, 0]
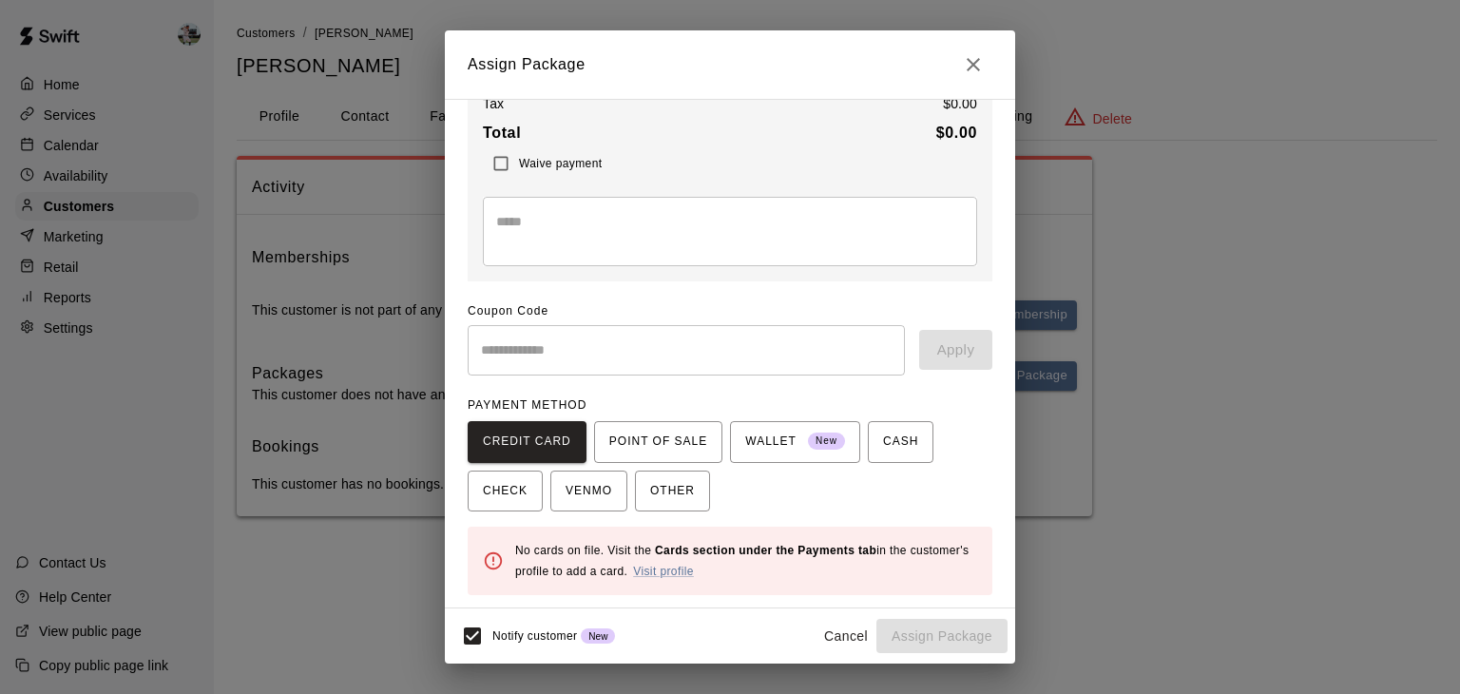
click at [900, 629] on div "Cancel Assign Package" at bounding box center [912, 636] width 192 height 35
click at [689, 493] on span "OTHER" at bounding box center [672, 491] width 45 height 30
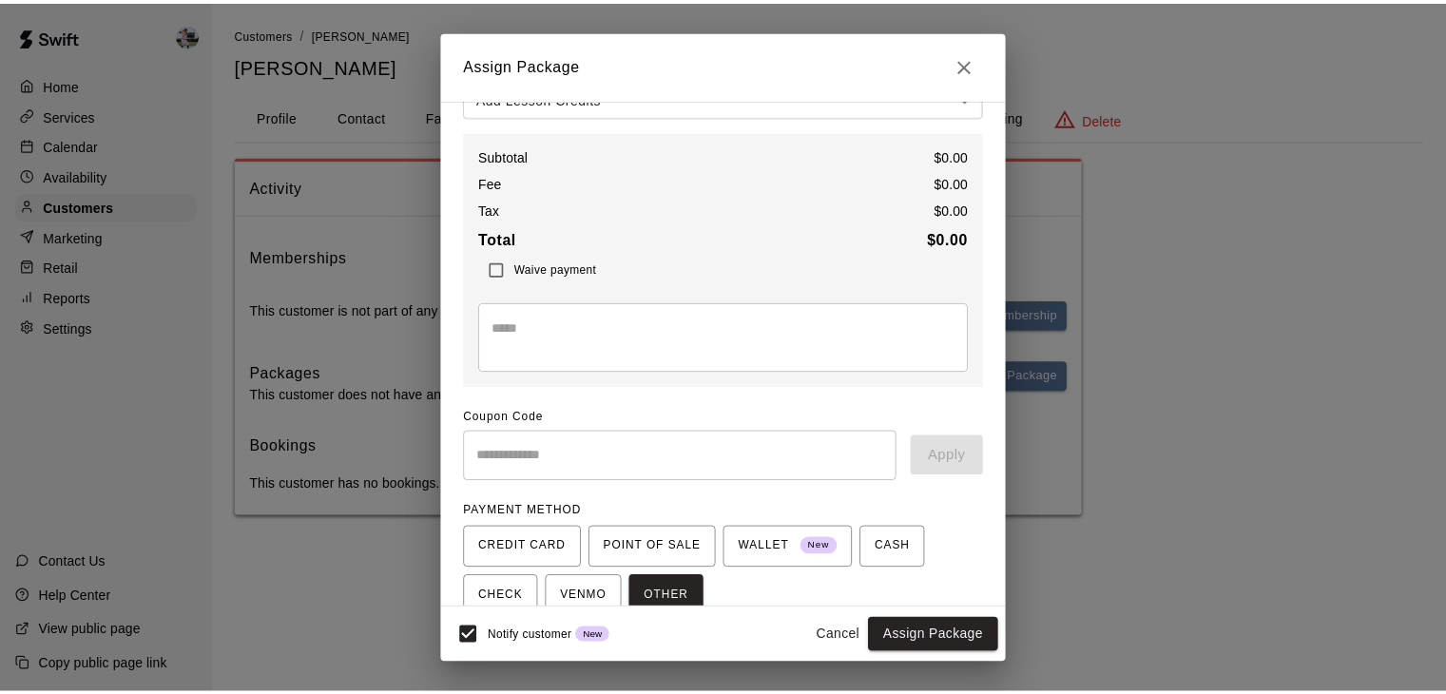
scroll to position [0, 0]
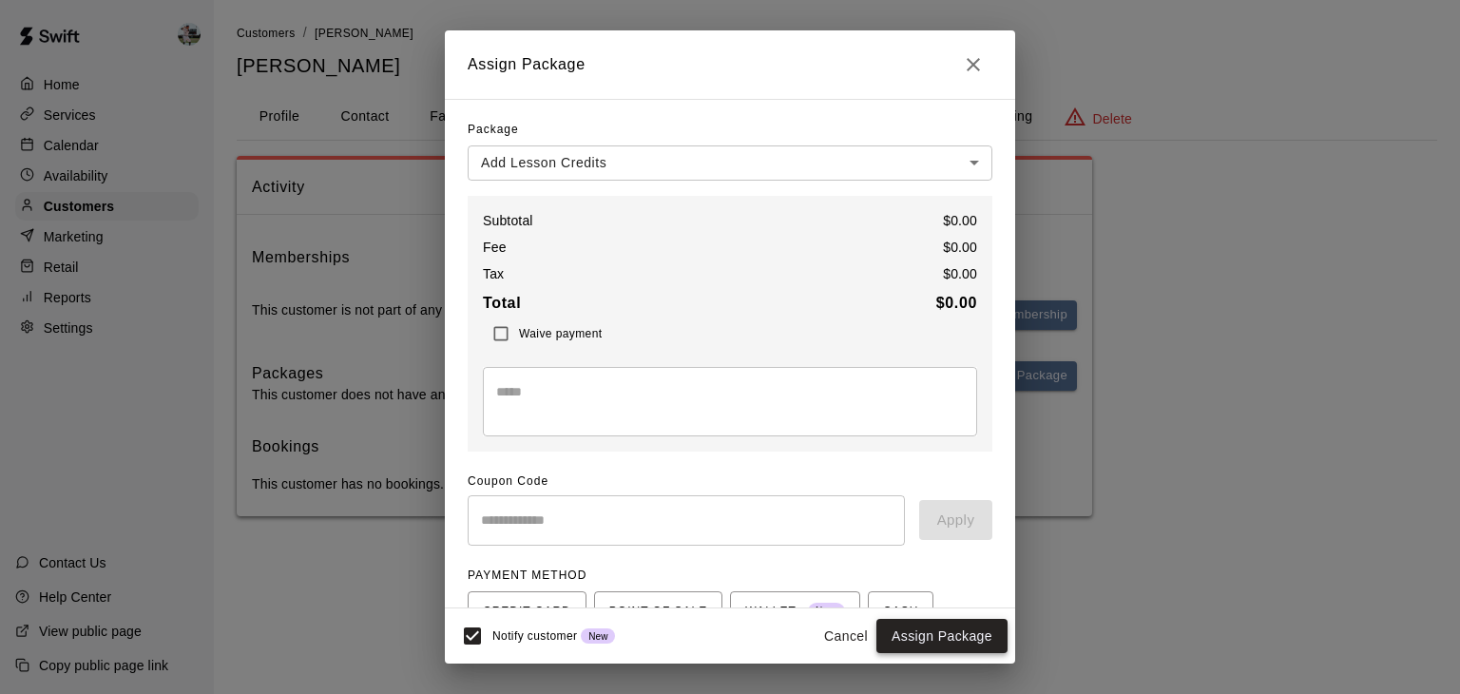
click at [922, 630] on button "Assign Package" at bounding box center [942, 636] width 131 height 35
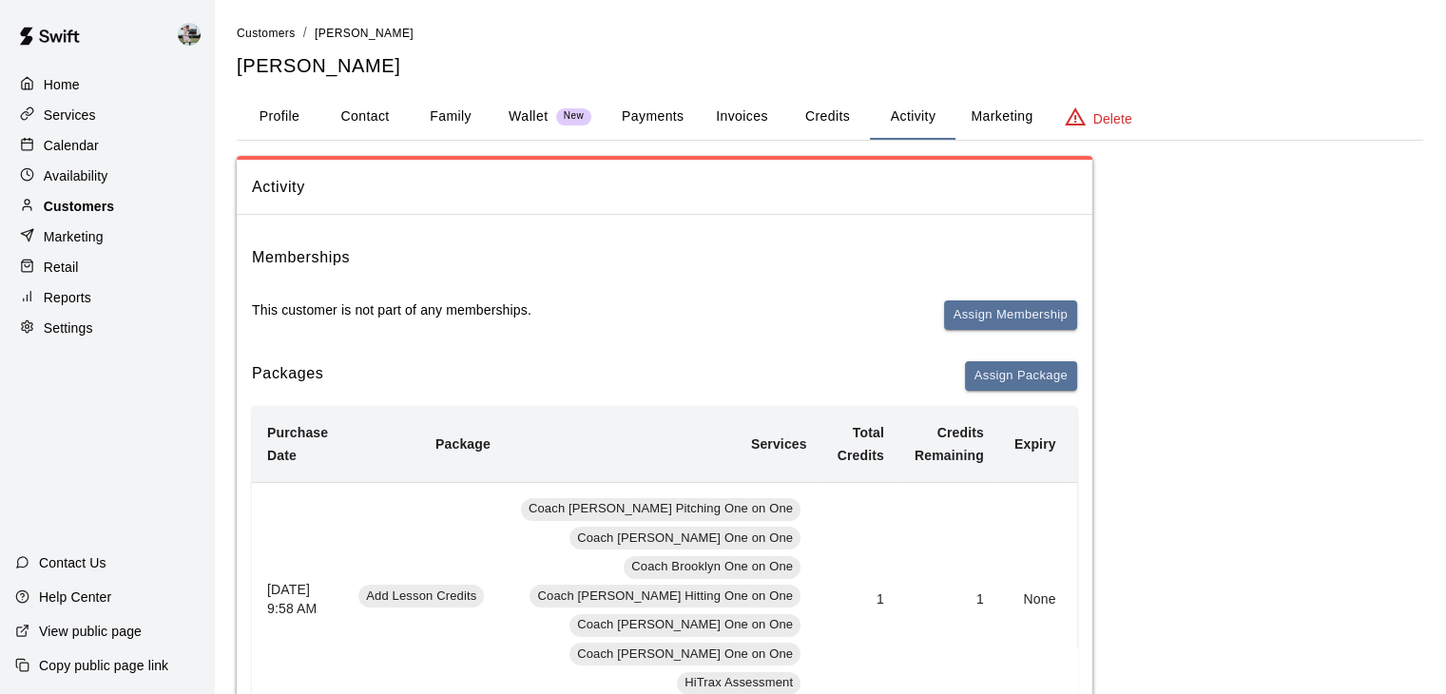
click at [74, 210] on p "Customers" at bounding box center [79, 206] width 70 height 19
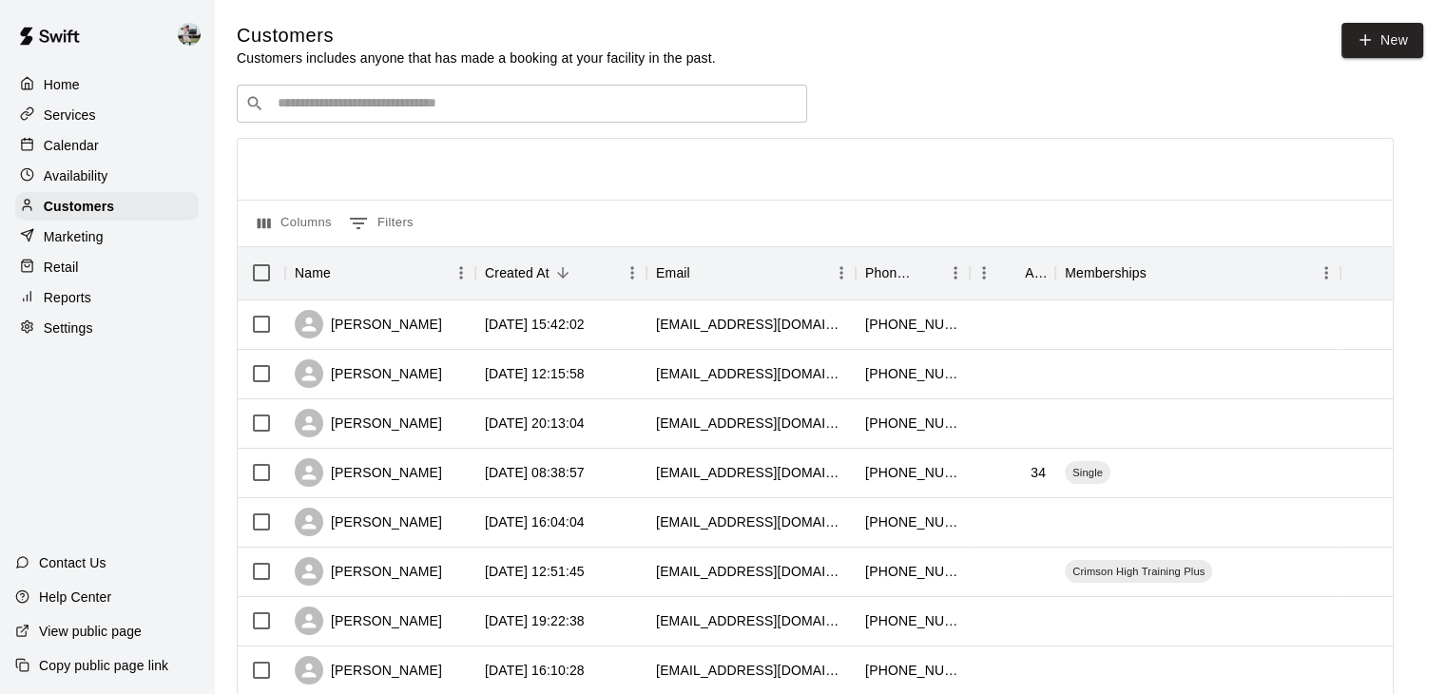
click at [352, 107] on input "Search customers by name or email" at bounding box center [535, 103] width 527 height 19
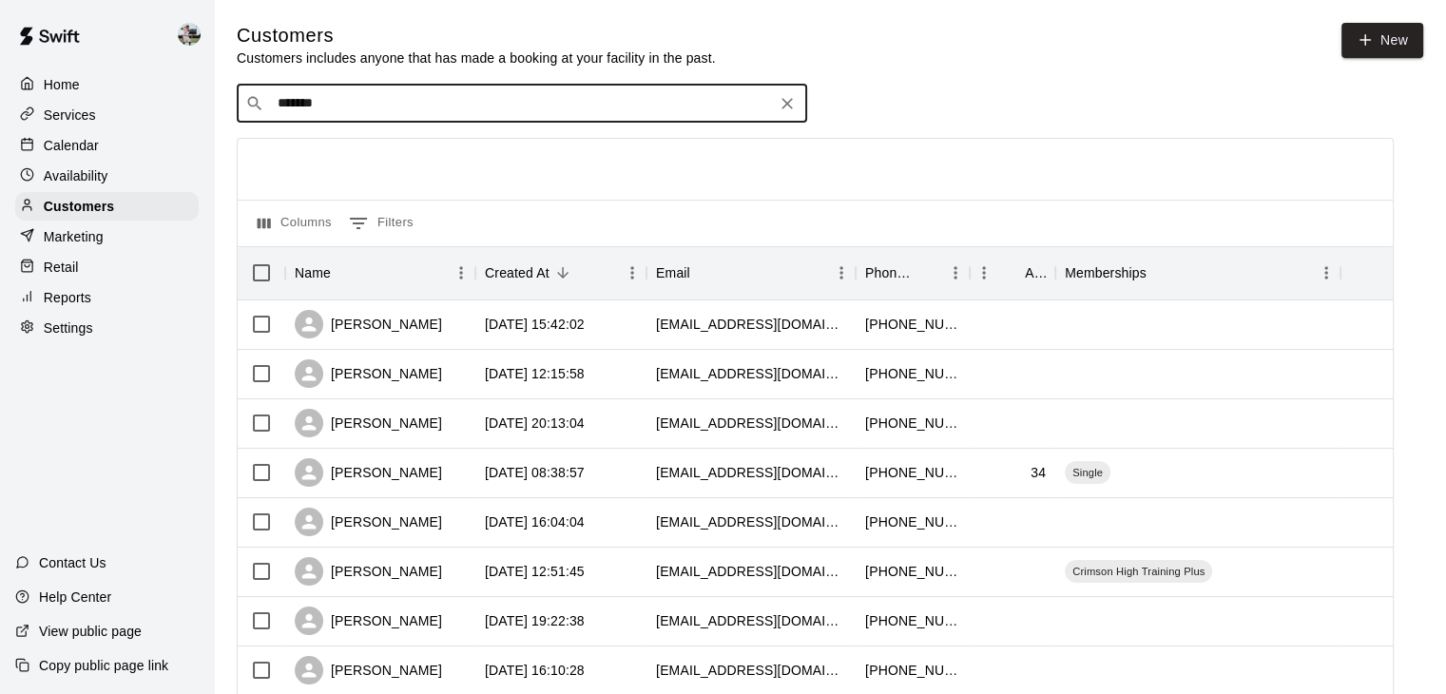
type input "********"
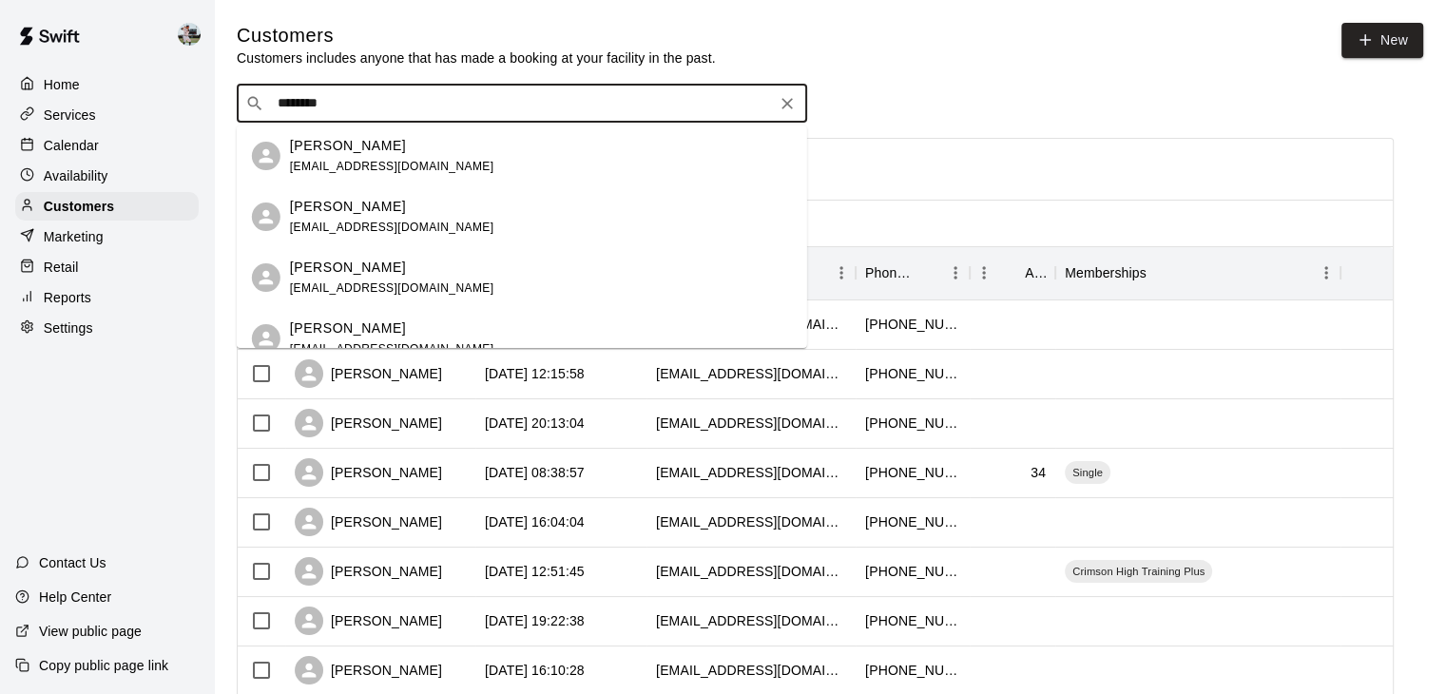
click at [357, 197] on p "[PERSON_NAME]" at bounding box center [348, 207] width 116 height 20
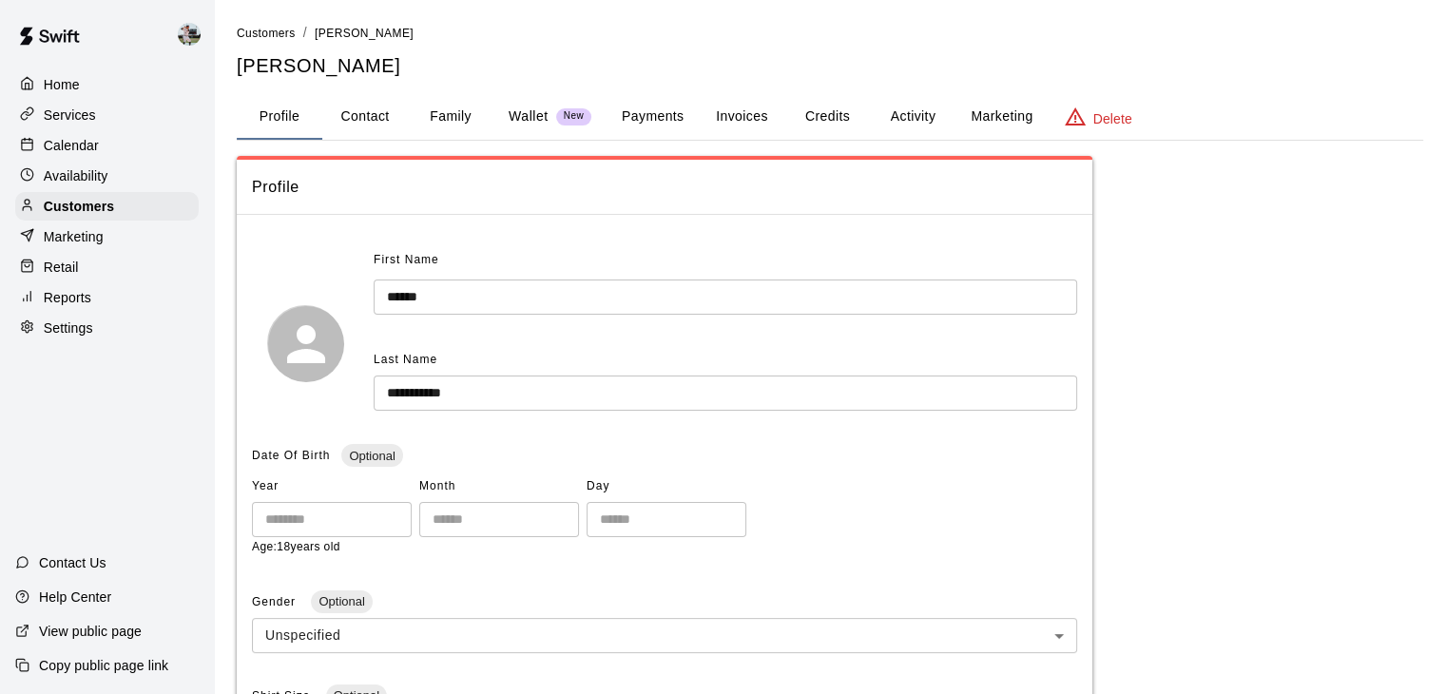
click at [449, 113] on button "Family" at bounding box center [451, 117] width 86 height 46
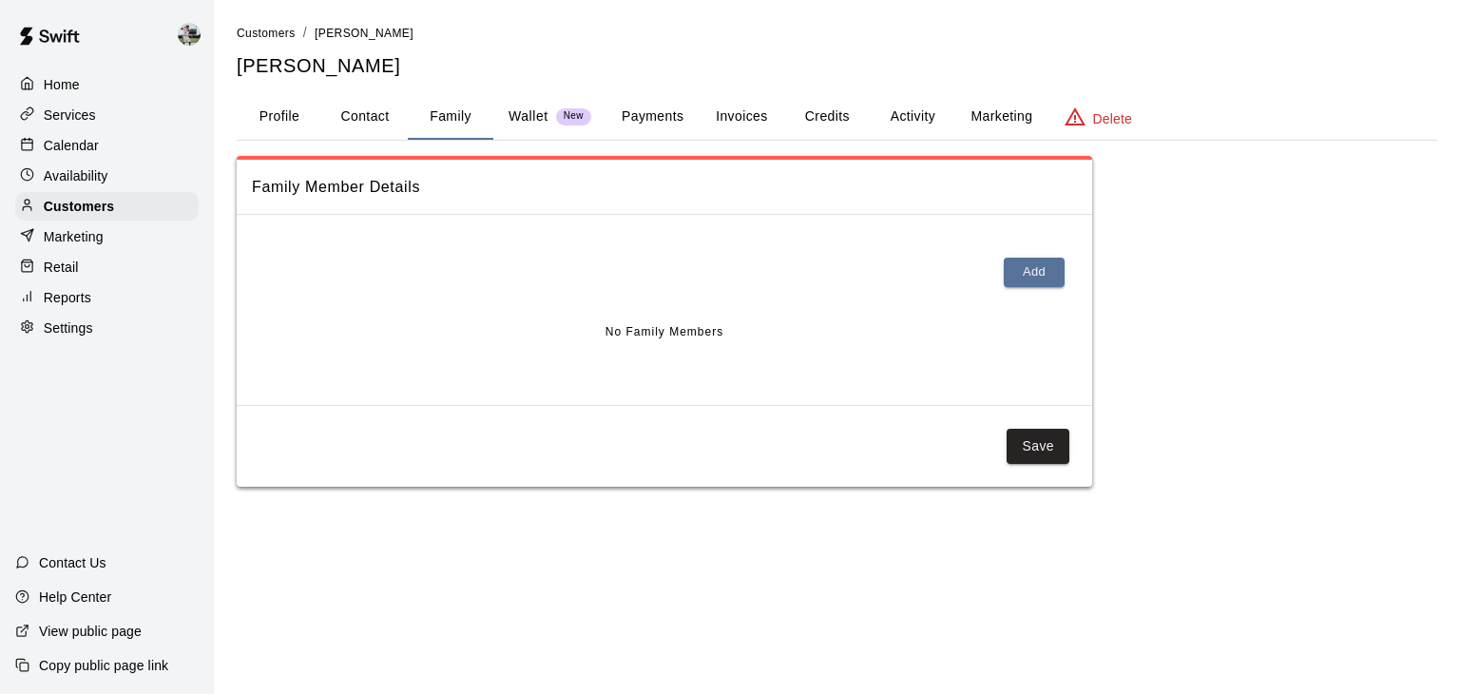
click at [365, 106] on button "Contact" at bounding box center [365, 117] width 86 height 46
select select "**"
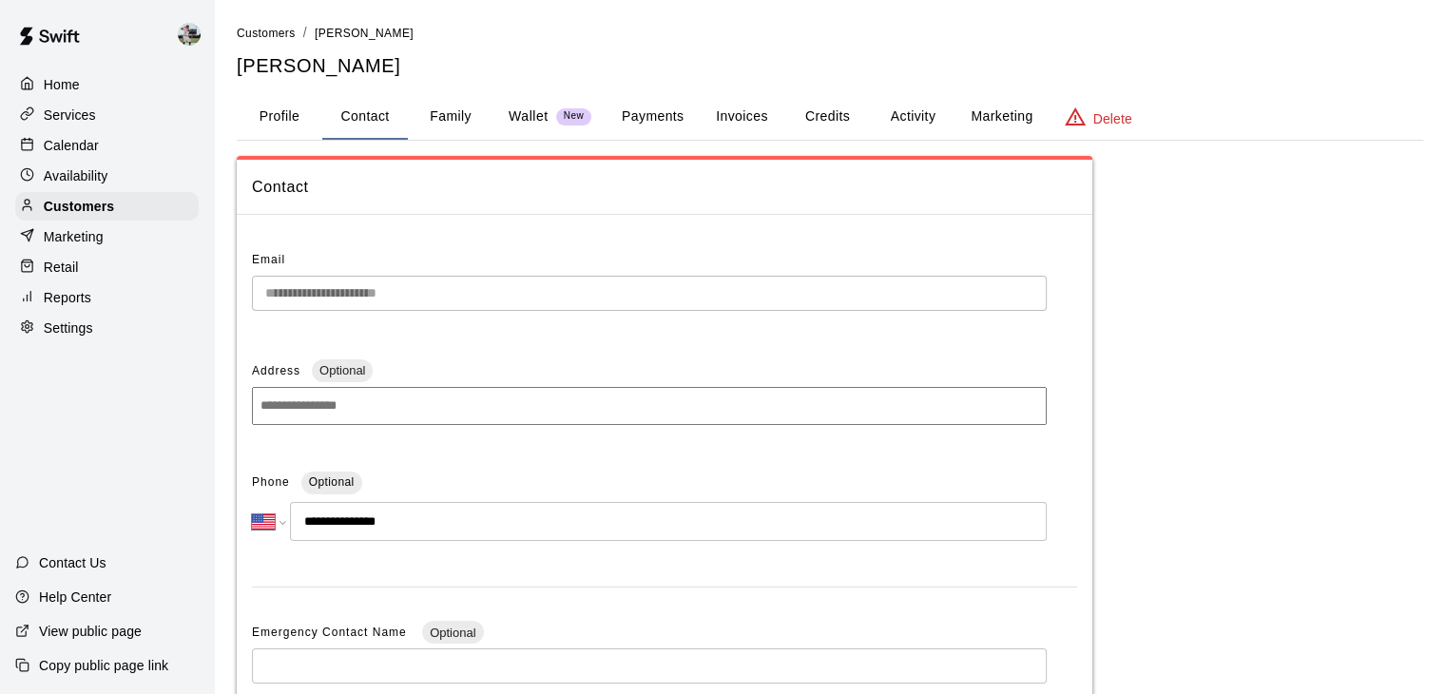
click at [833, 123] on button "Credits" at bounding box center [827, 117] width 86 height 46
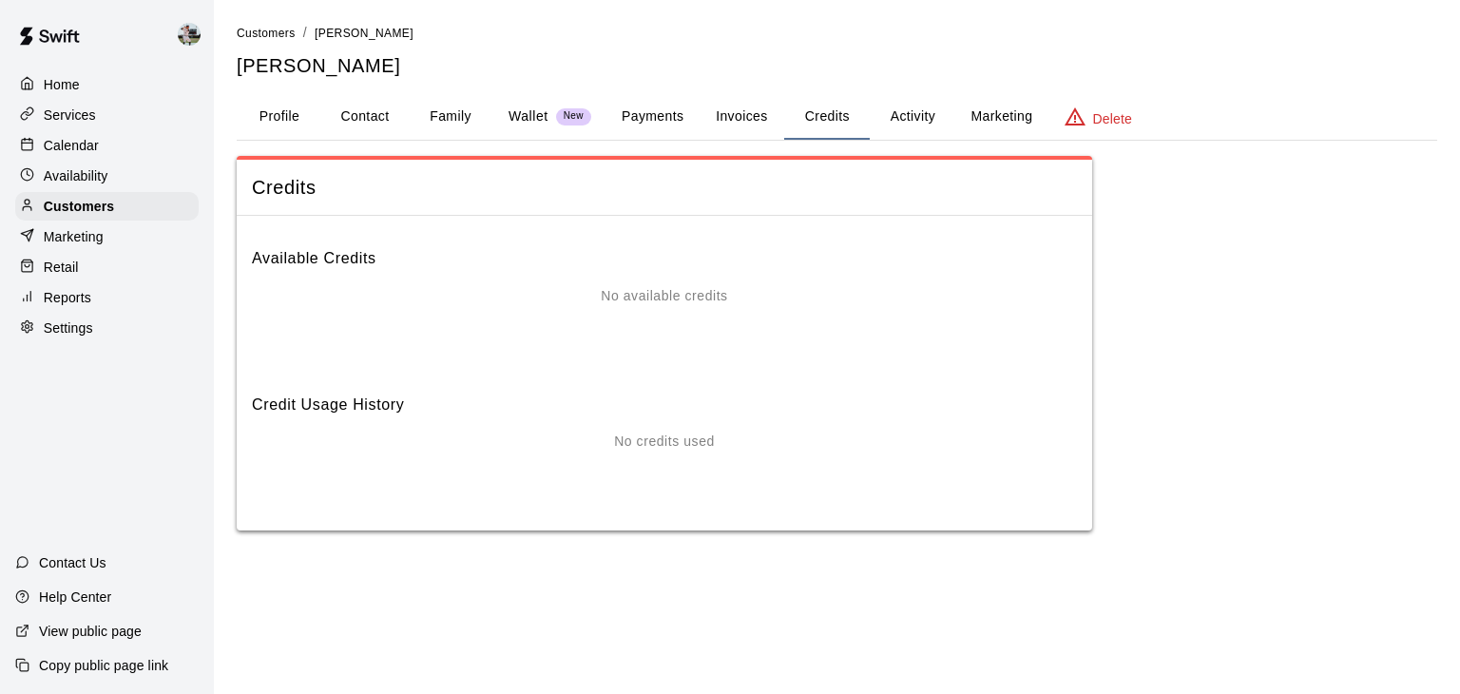
click at [916, 111] on button "Activity" at bounding box center [913, 117] width 86 height 46
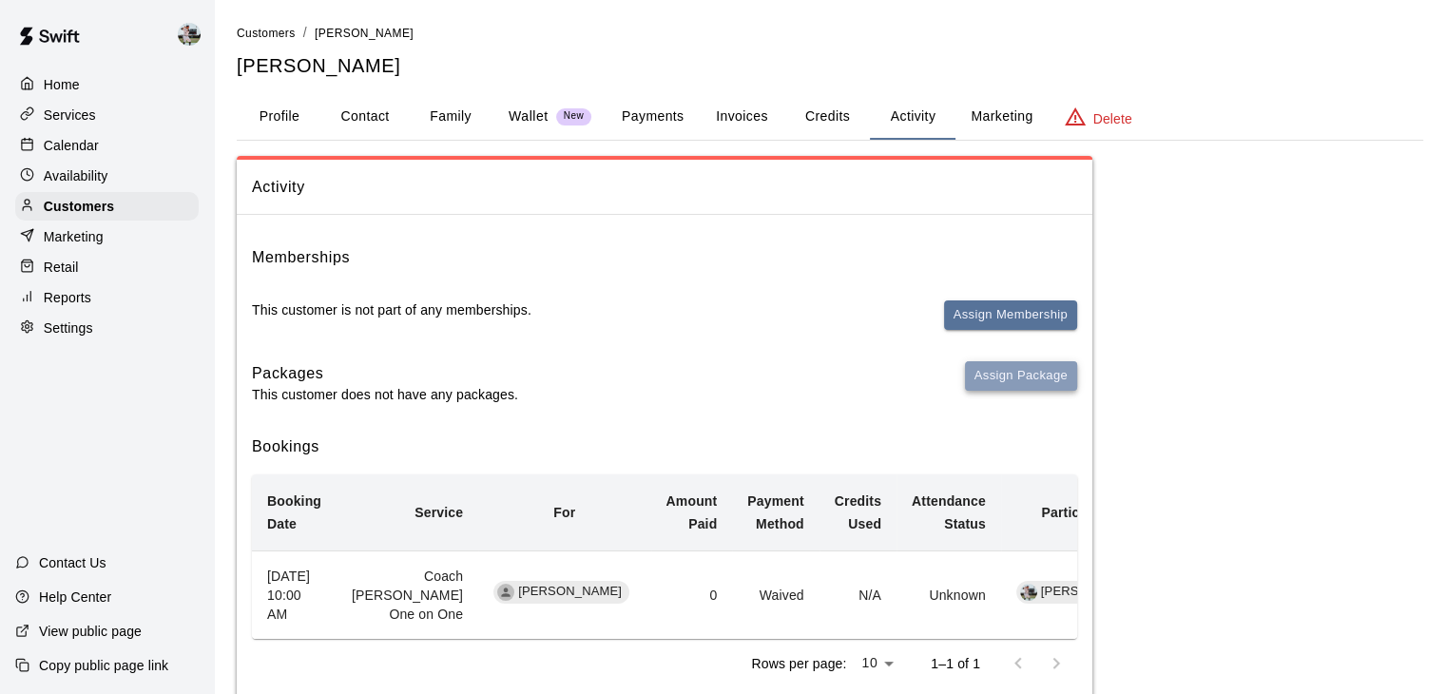
click at [994, 389] on button "Assign Package" at bounding box center [1021, 375] width 112 height 29
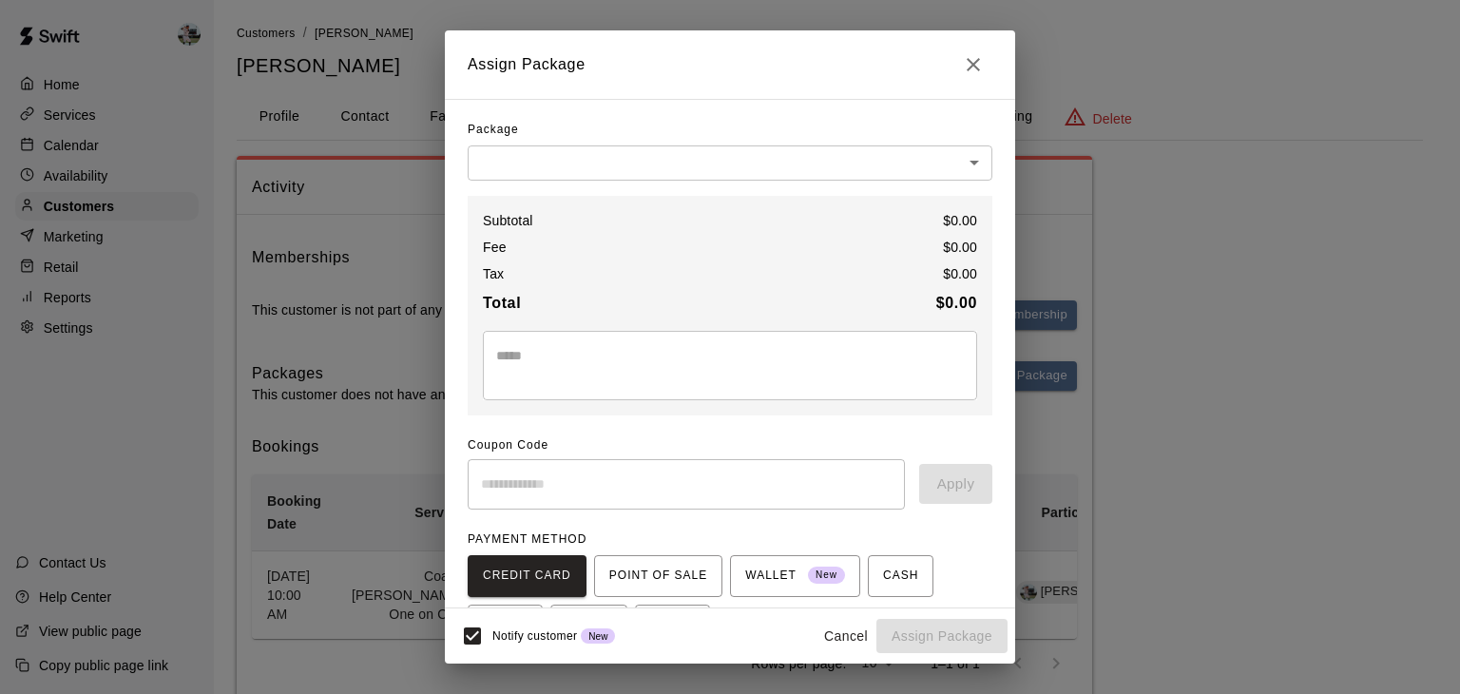
click at [871, 161] on body "Home Services Calendar Availability Customers Marketing Retail Reports Settings…" at bounding box center [730, 374] width 1460 height 749
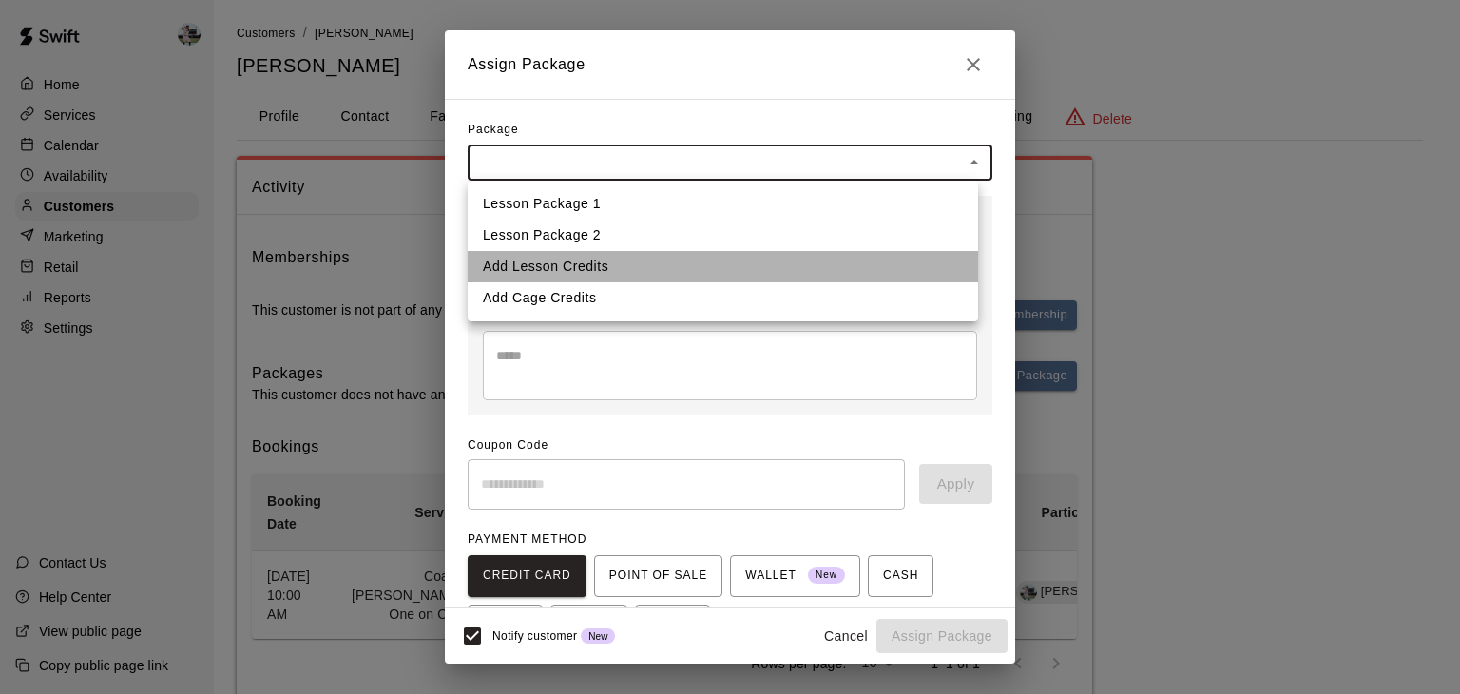
click at [648, 264] on li "Add Lesson Credits" at bounding box center [723, 266] width 511 height 31
type input "**********"
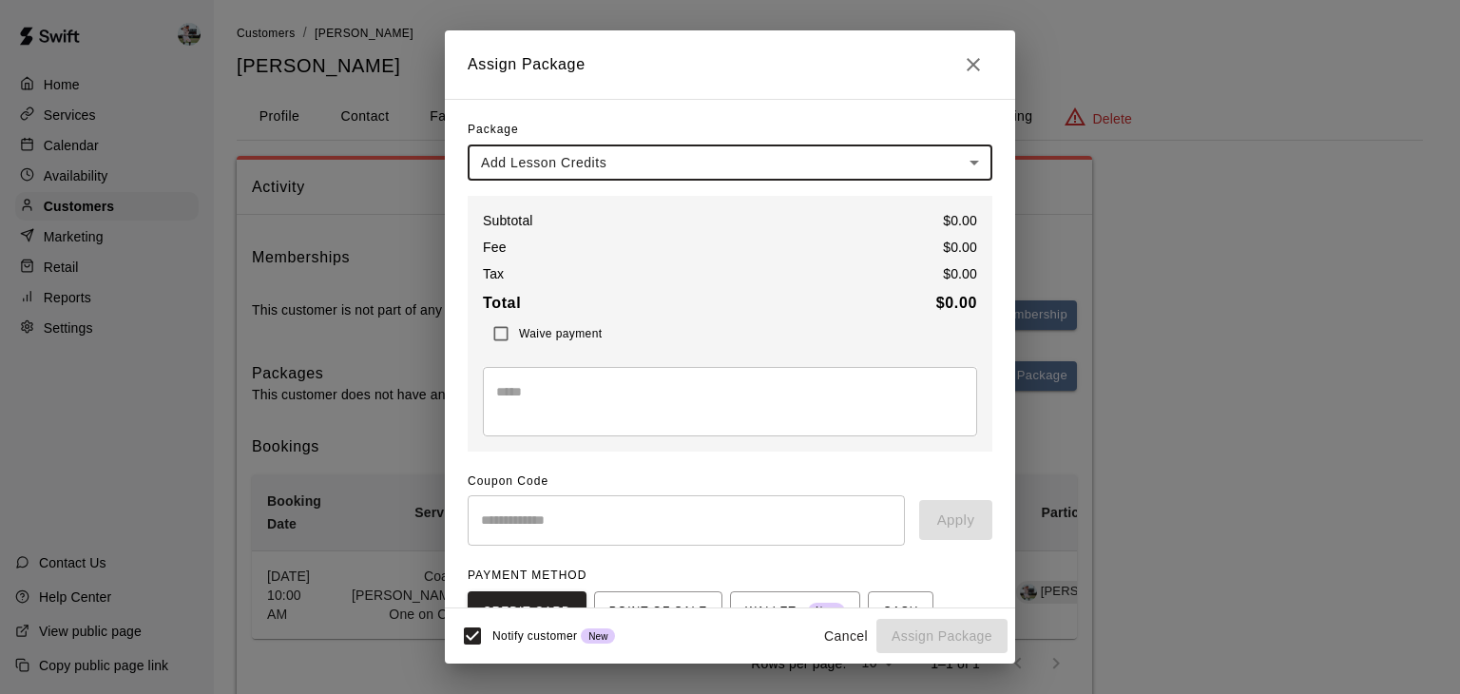
scroll to position [170, 0]
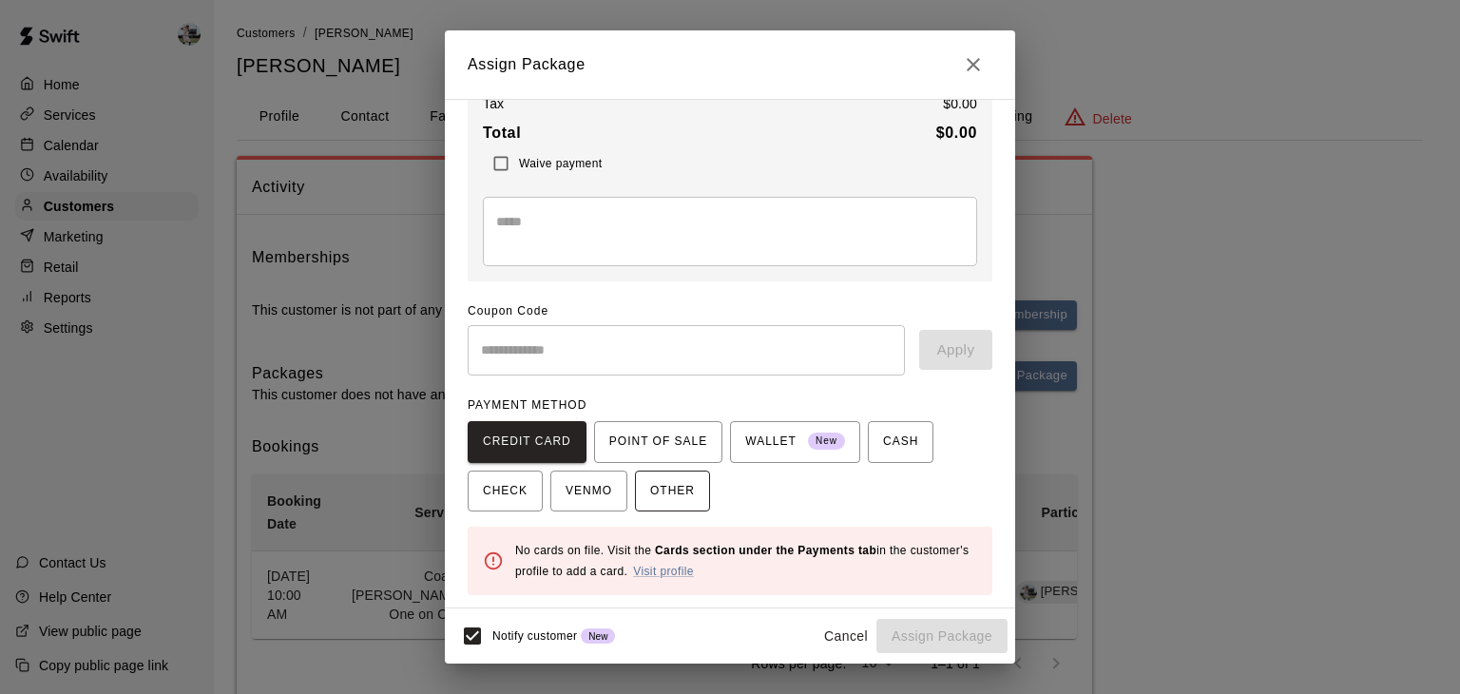
click at [676, 491] on span "OTHER" at bounding box center [672, 491] width 45 height 30
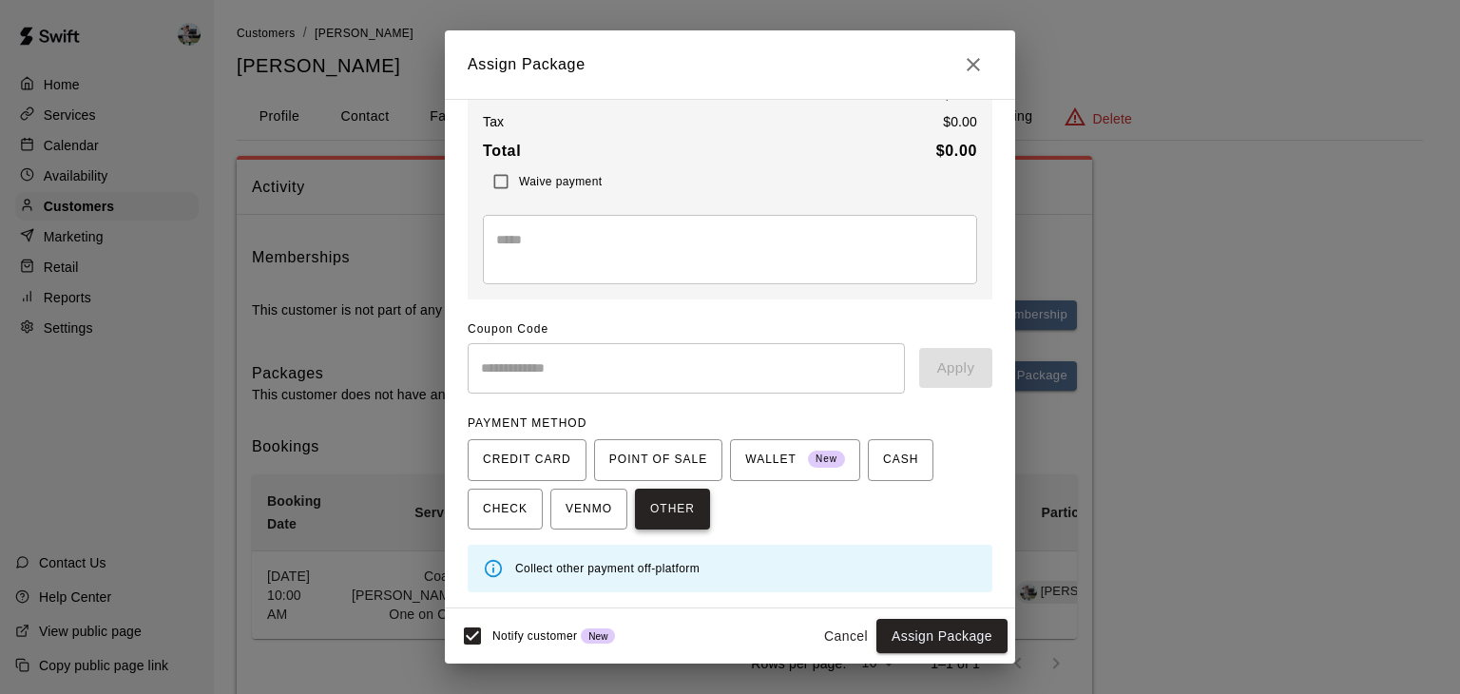
scroll to position [150, 0]
click at [930, 639] on button "Assign Package" at bounding box center [942, 636] width 131 height 35
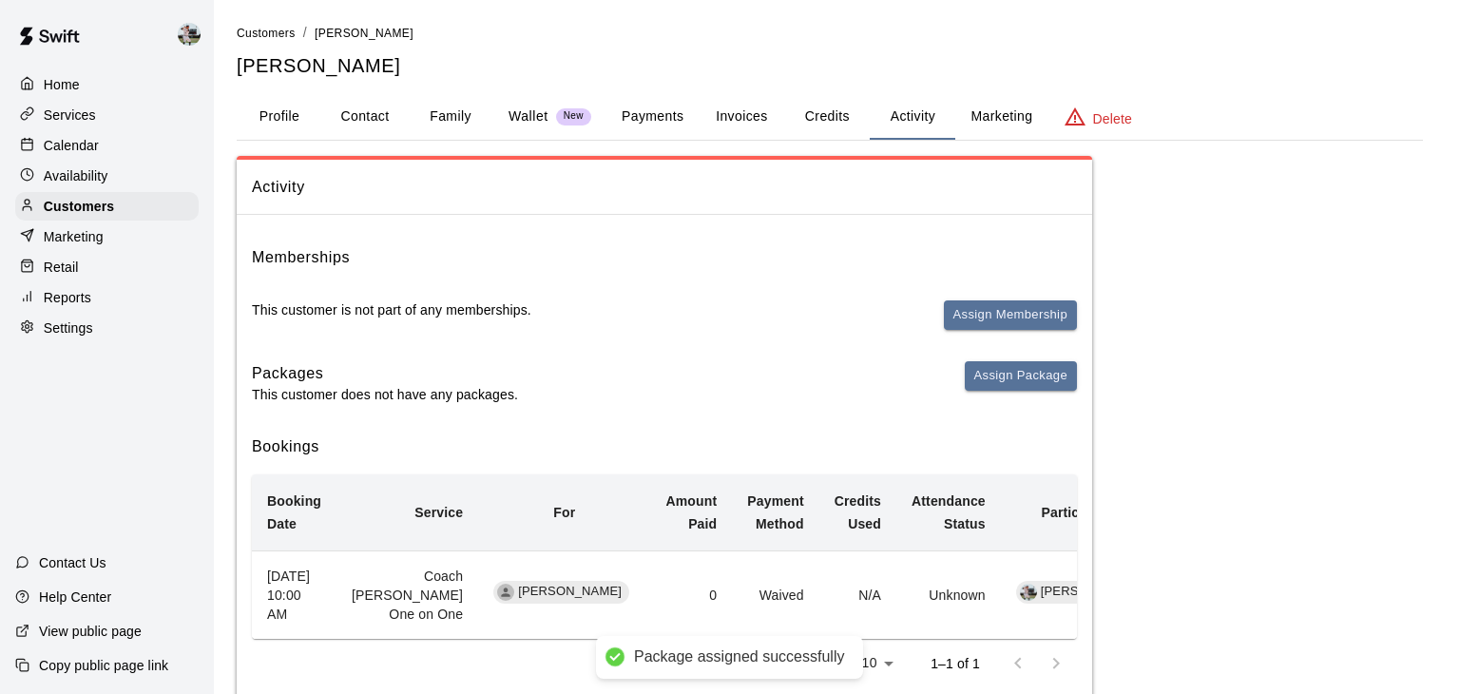
scroll to position [133, 0]
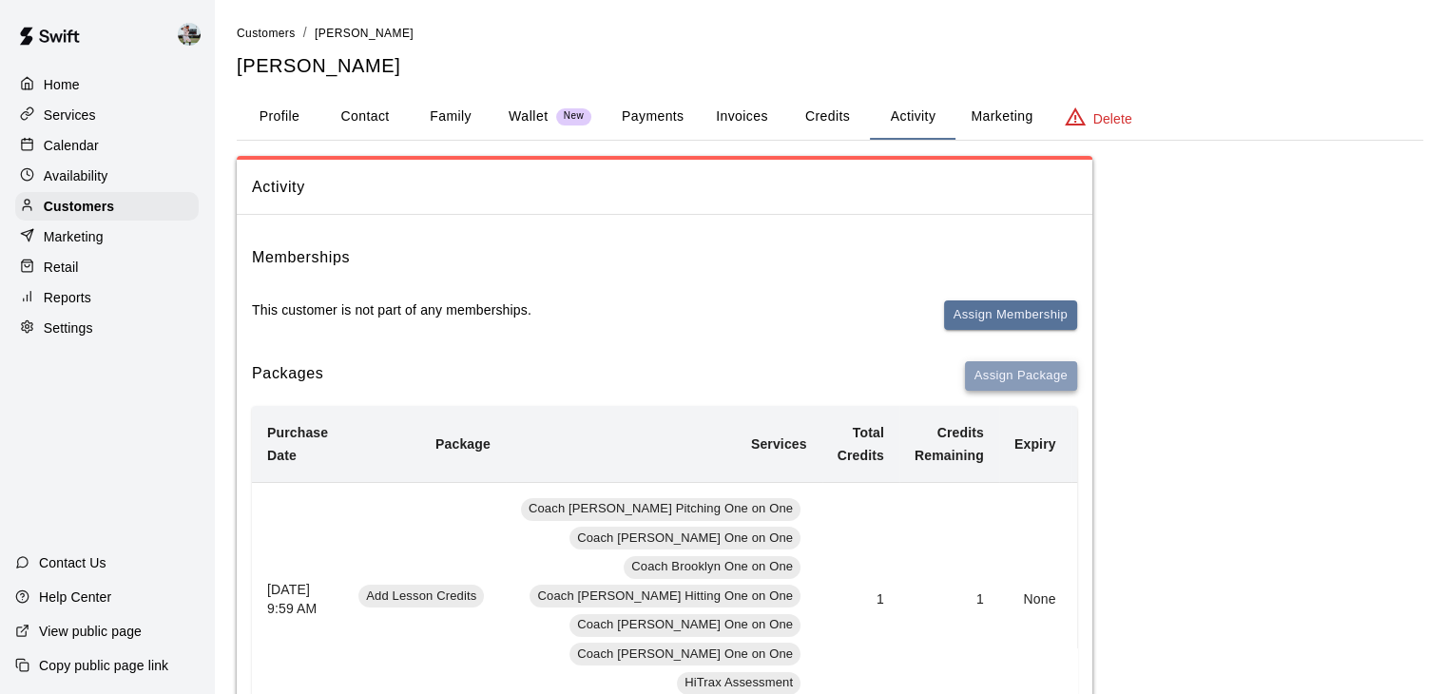
click at [1005, 377] on button "Assign Package" at bounding box center [1021, 375] width 112 height 29
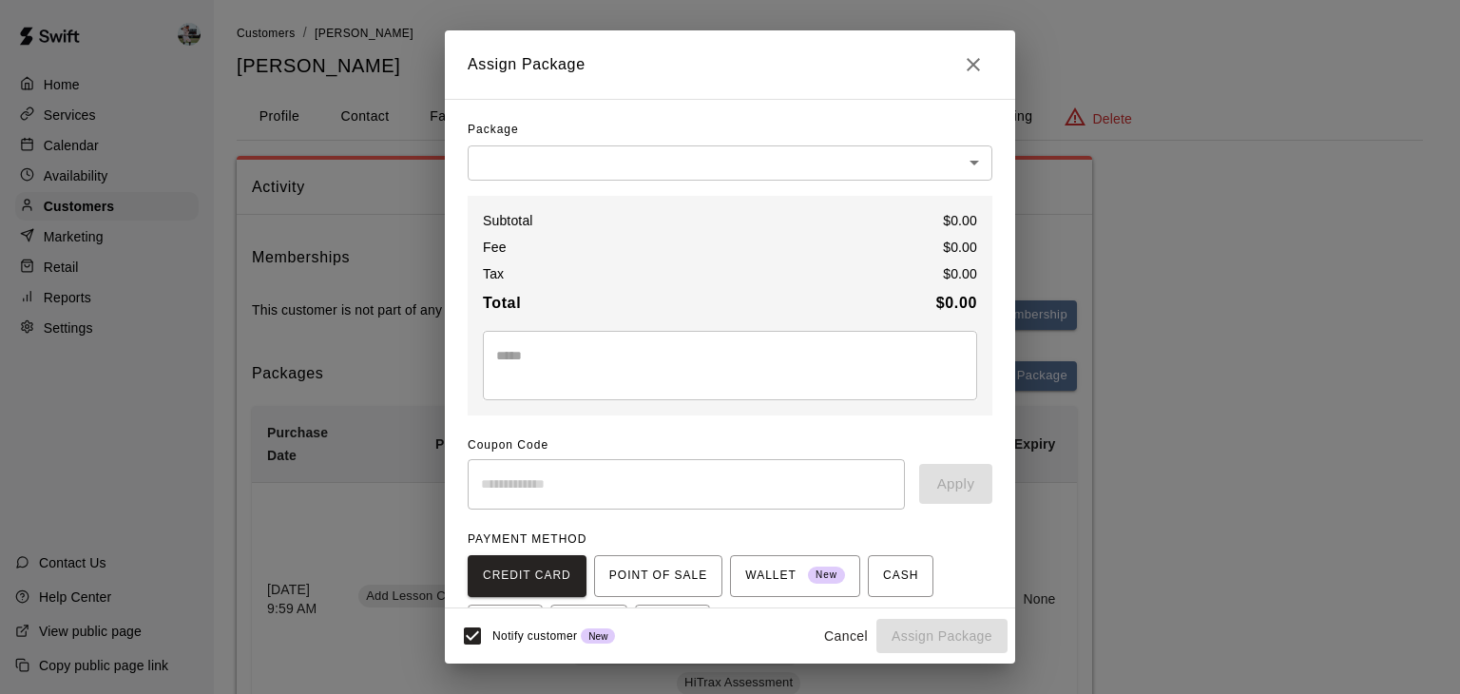
click at [831, 164] on body "Home Services Calendar Availability Customers Marketing Retail Reports Settings…" at bounding box center [730, 540] width 1460 height 1080
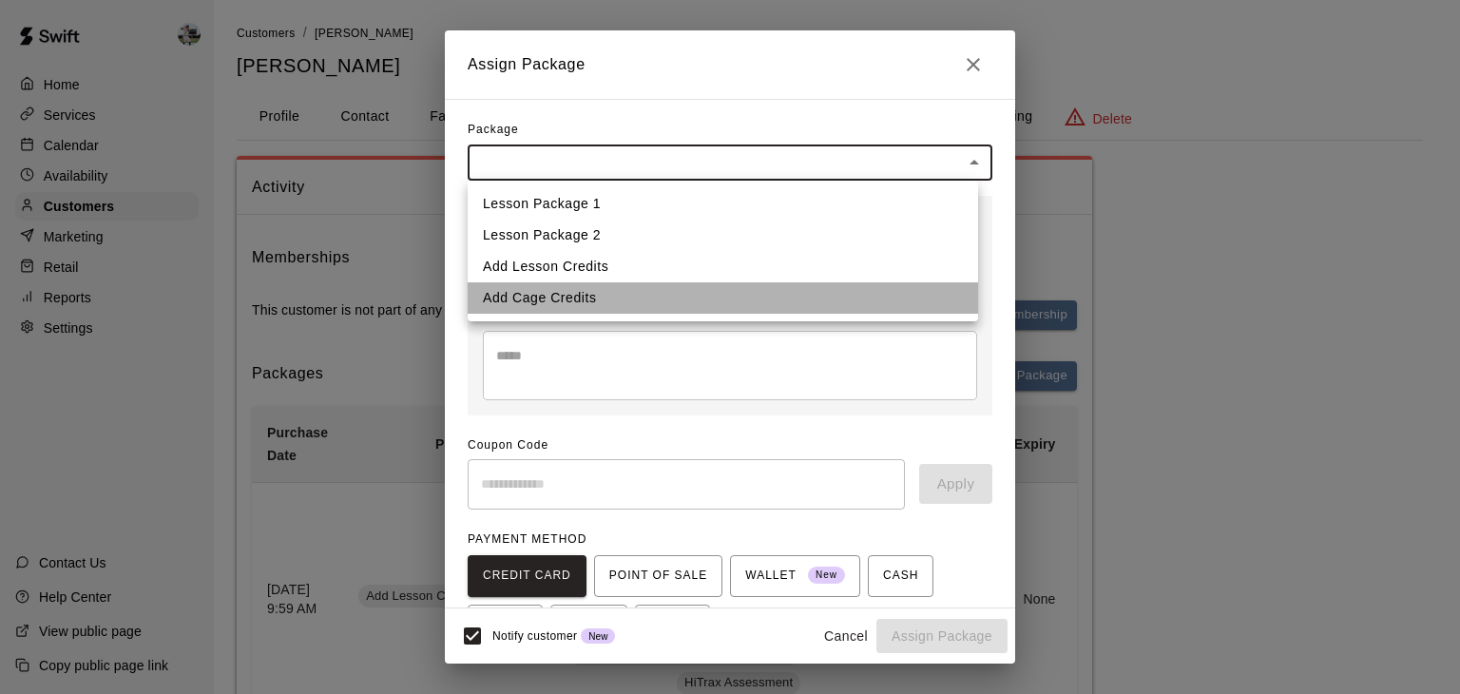
click at [685, 292] on li "Add Cage Credits" at bounding box center [723, 297] width 511 height 31
type input "**********"
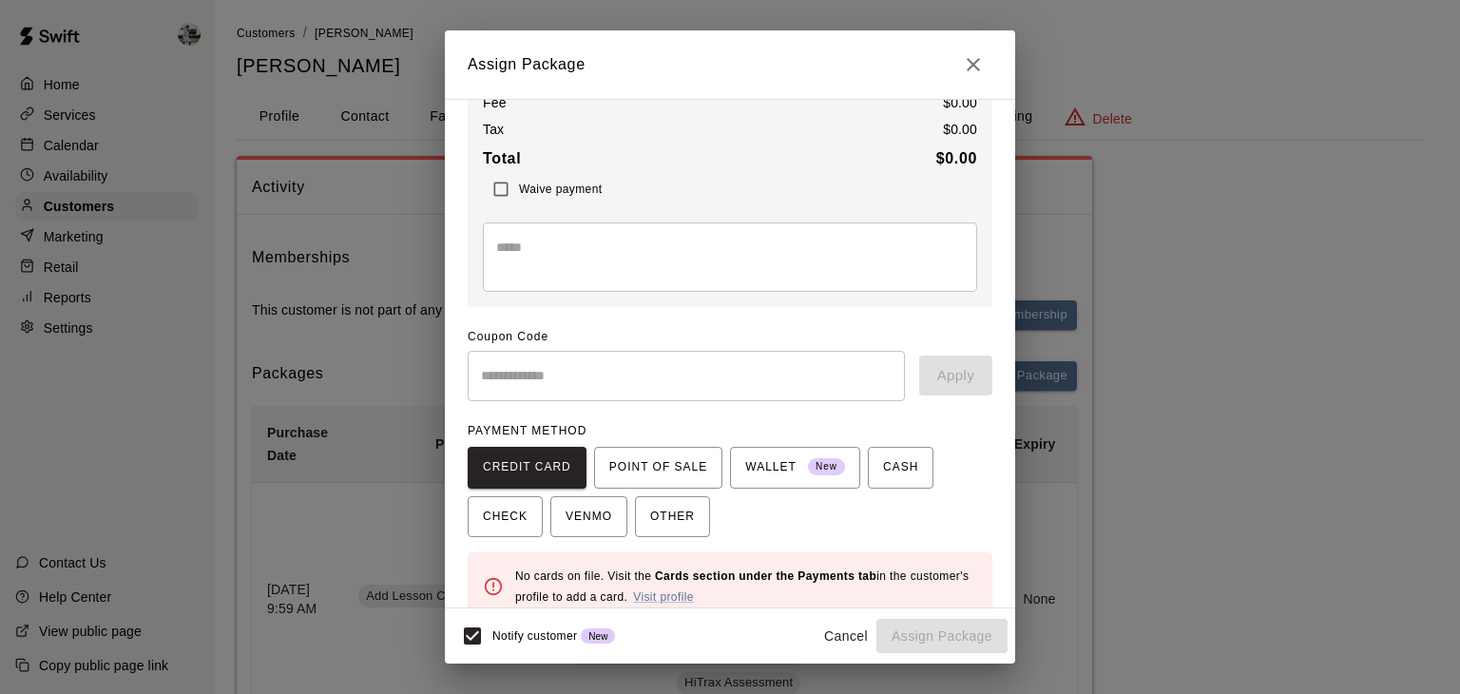
scroll to position [148, 0]
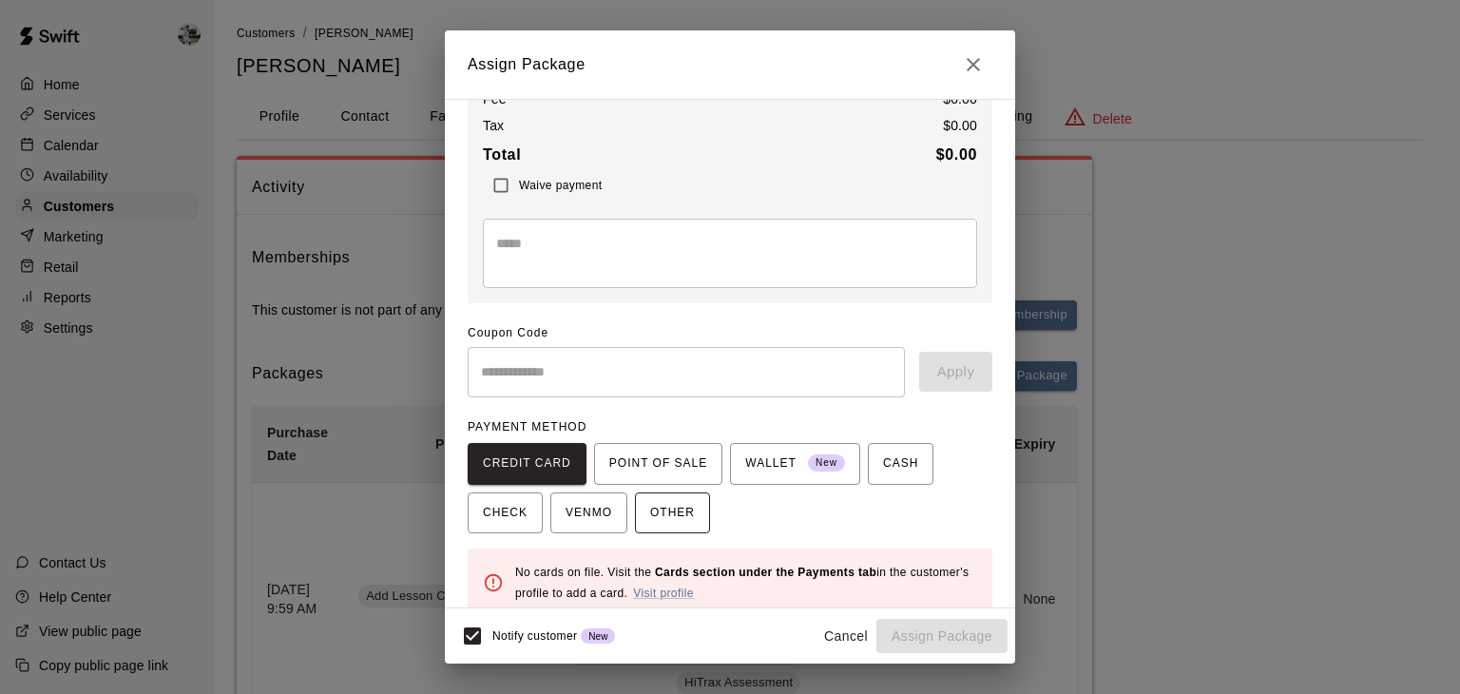
click at [678, 511] on span "OTHER" at bounding box center [672, 513] width 45 height 30
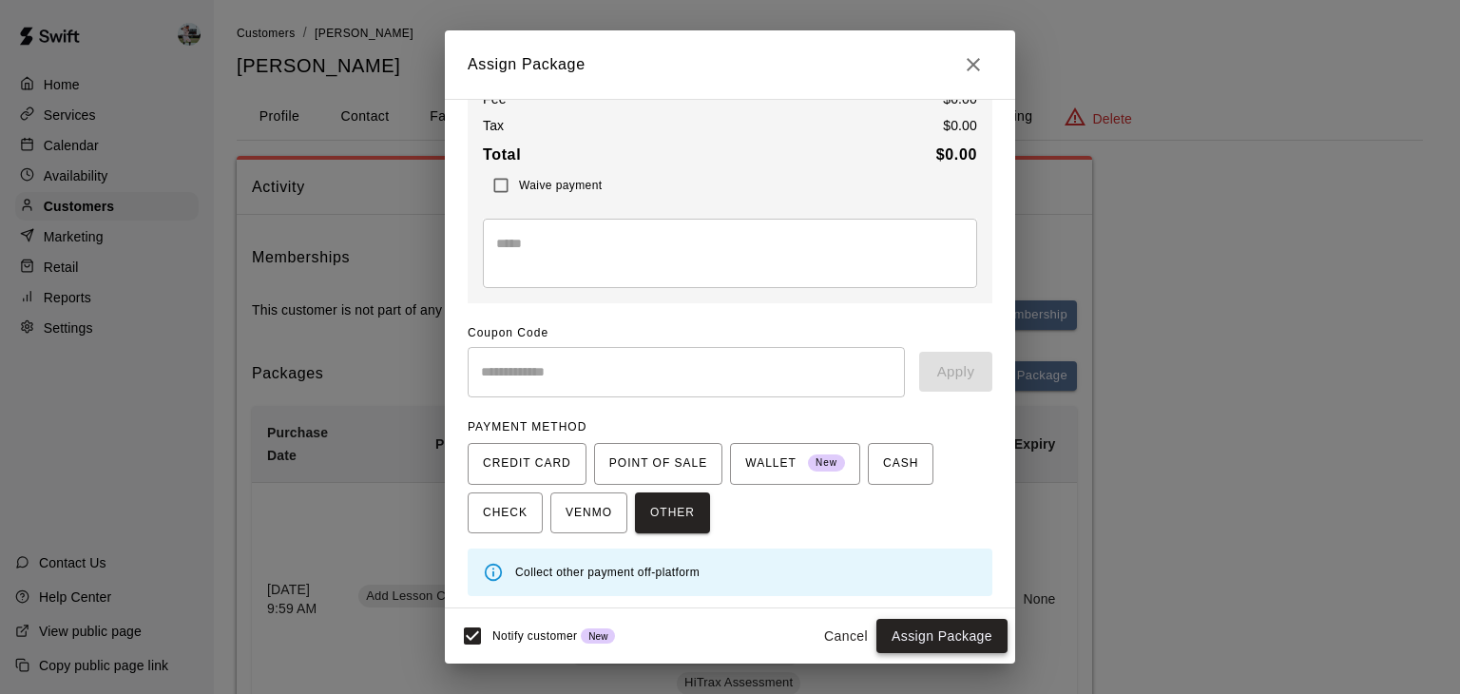
click at [905, 632] on button "Assign Package" at bounding box center [942, 636] width 131 height 35
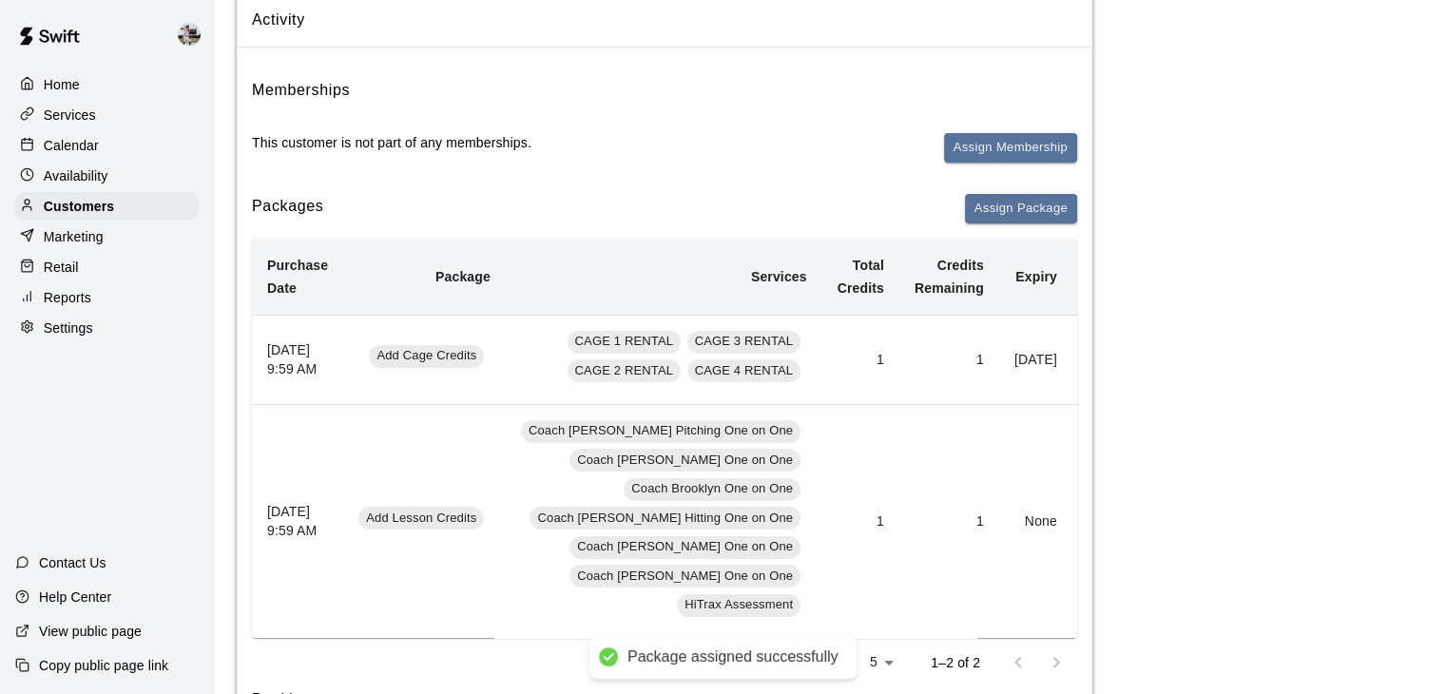
scroll to position [170, 0]
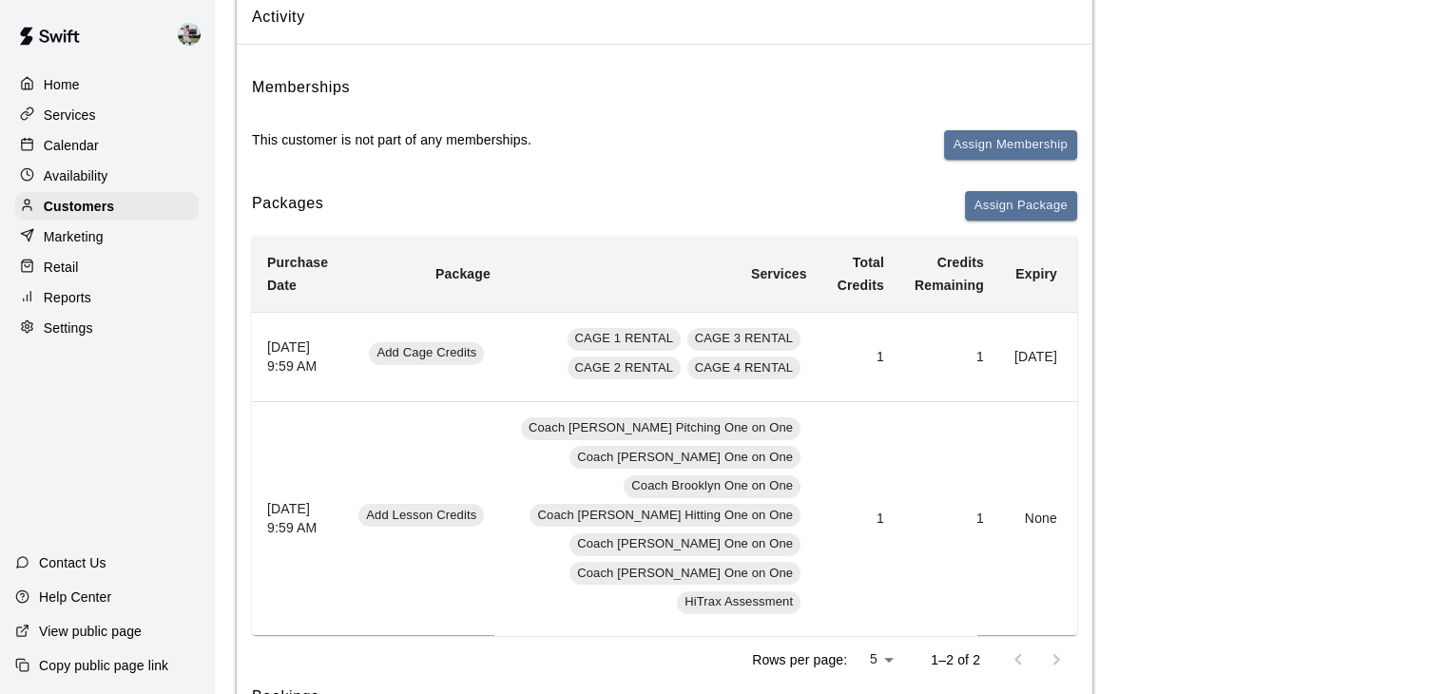
click at [1088, 372] on button "Add" at bounding box center [1107, 356] width 38 height 29
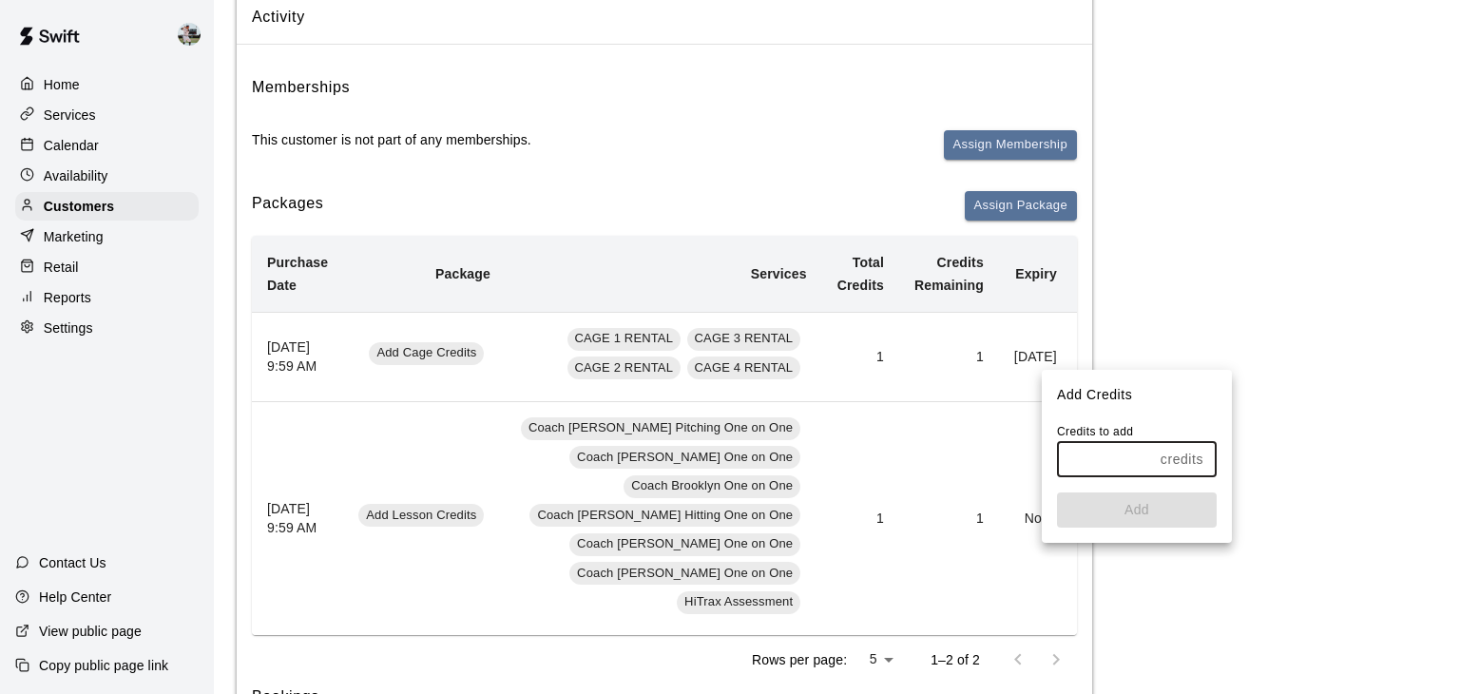
click at [1088, 461] on input "text" at bounding box center [1105, 459] width 96 height 35
type input "*"
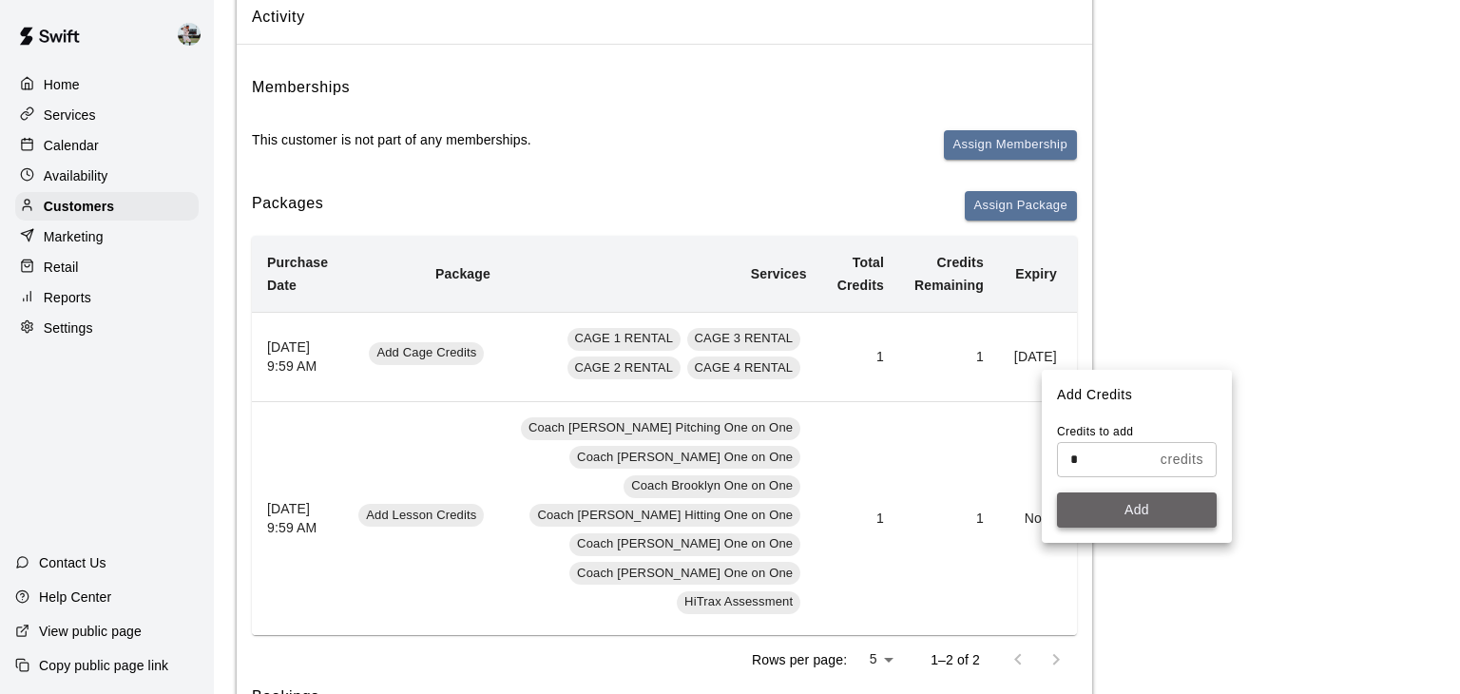
click at [1114, 518] on button "Add" at bounding box center [1137, 509] width 160 height 35
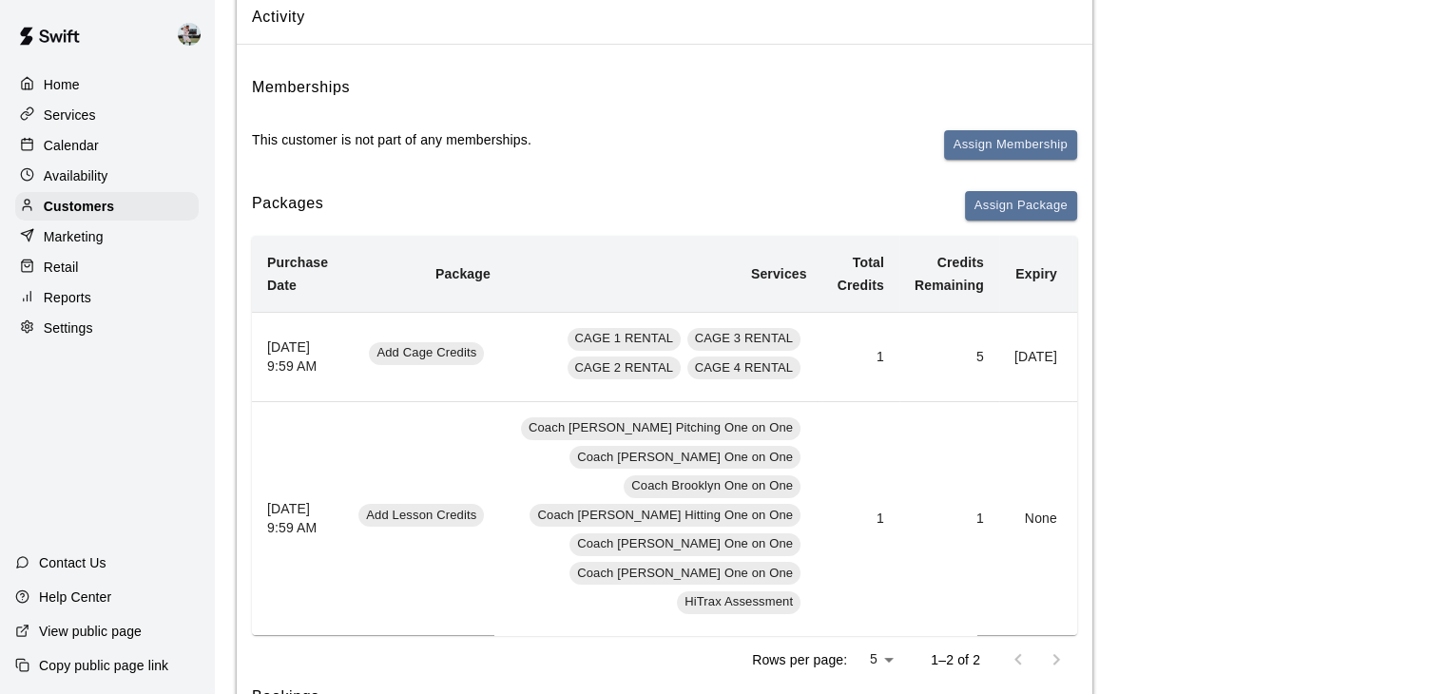
click at [1088, 533] on button "Add" at bounding box center [1107, 518] width 38 height 29
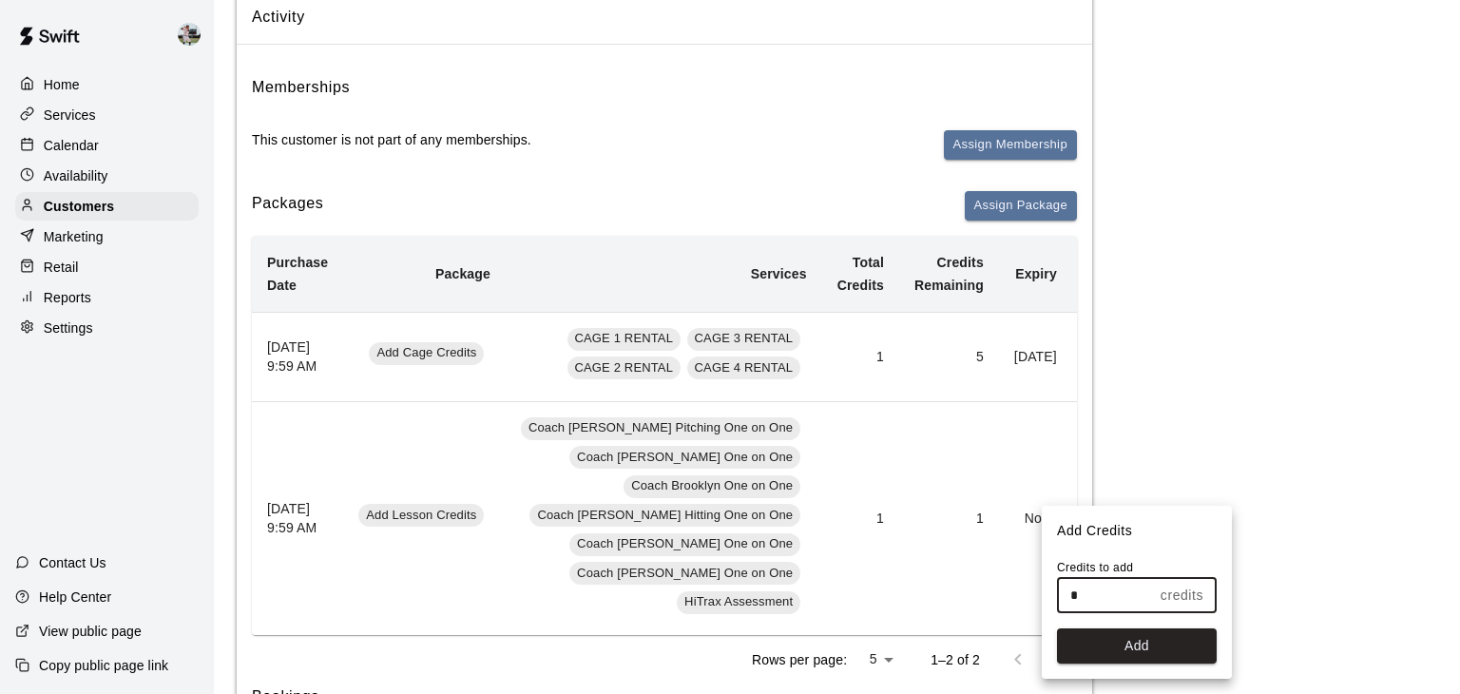
click at [1082, 593] on input "*" at bounding box center [1105, 595] width 96 height 35
type input "*"
click at [1103, 650] on button "Add" at bounding box center [1137, 645] width 160 height 35
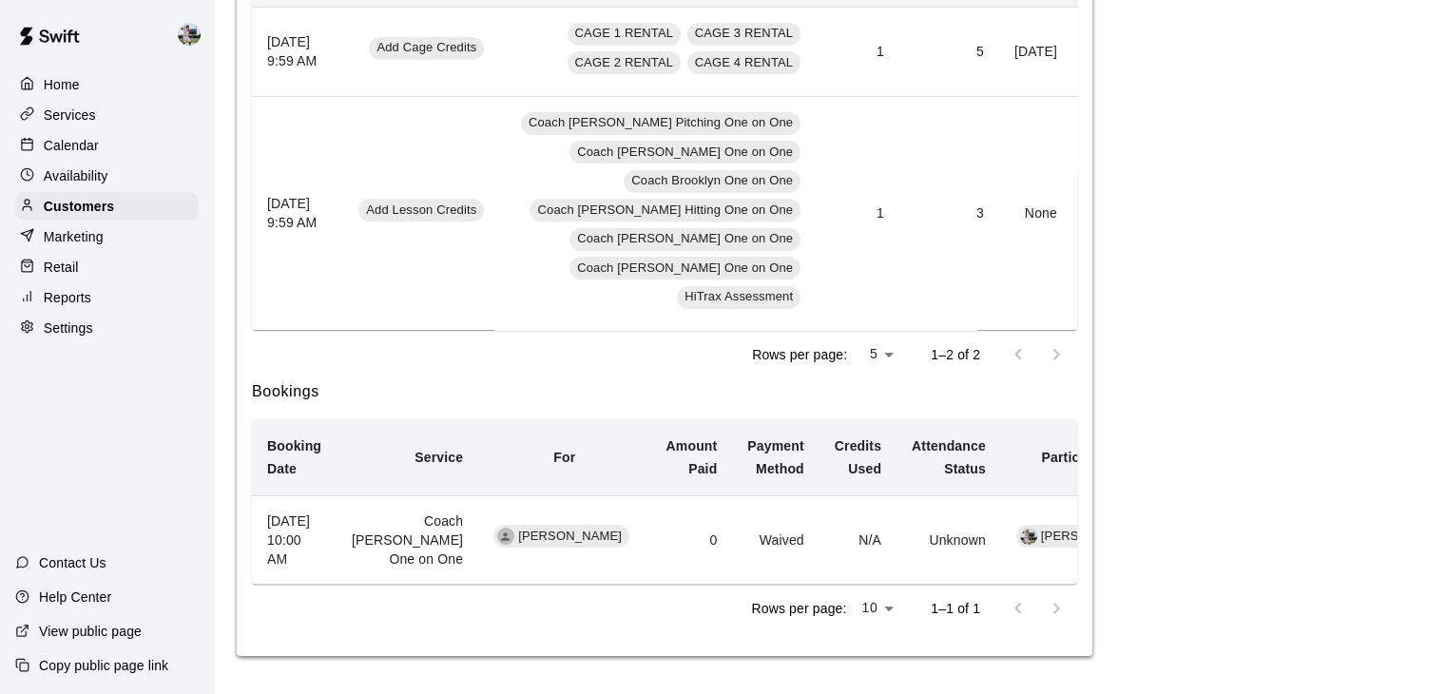
scroll to position [0, 0]
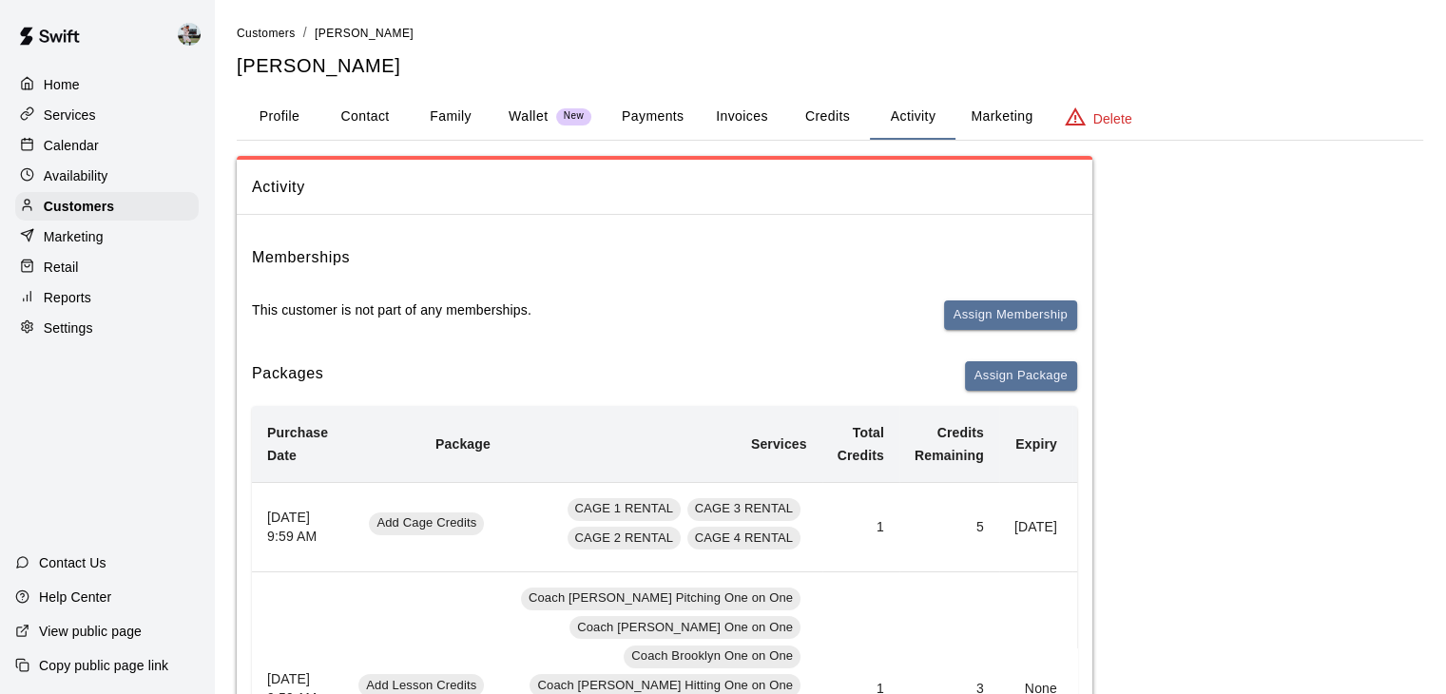
click at [816, 118] on button "Credits" at bounding box center [827, 117] width 86 height 46
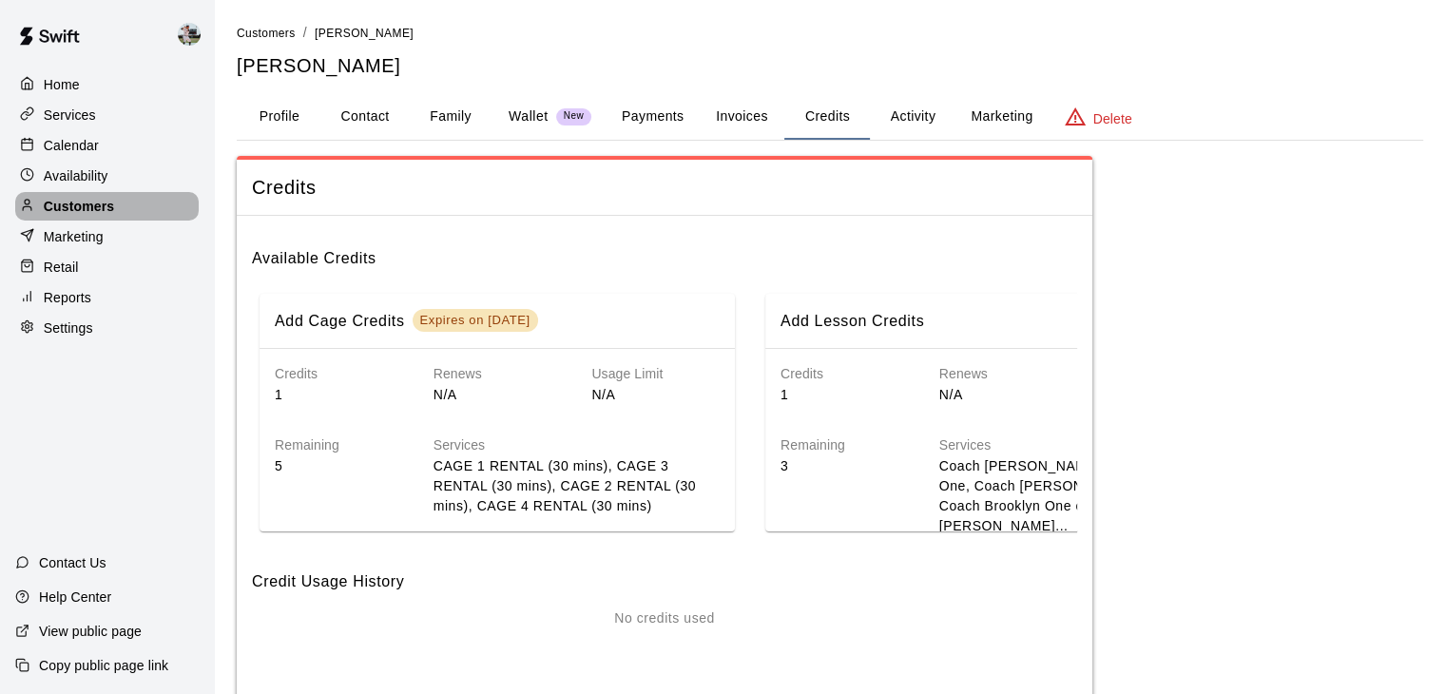
click at [118, 207] on div "Customers" at bounding box center [106, 206] width 183 height 29
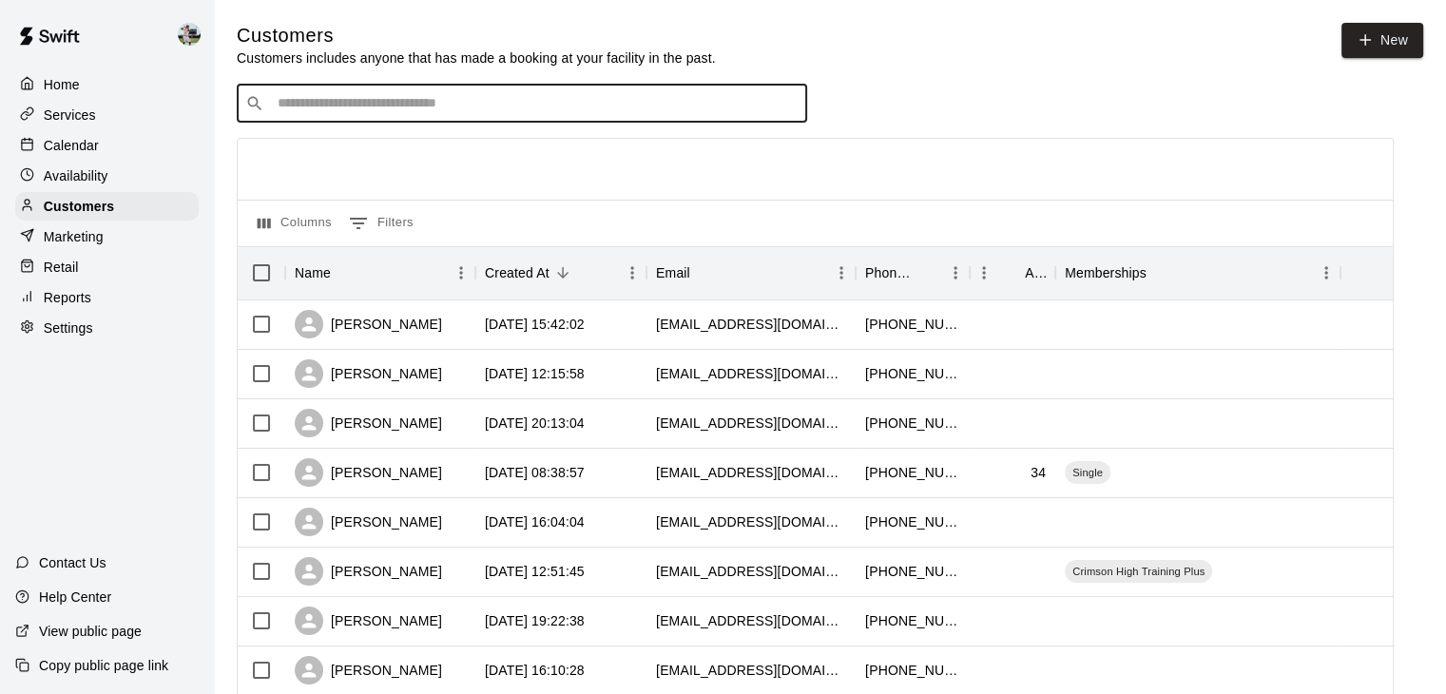
click at [360, 100] on input "Search customers by name or email" at bounding box center [535, 103] width 527 height 19
type input "******"
click at [376, 141] on p "[PERSON_NAME]" at bounding box center [348, 146] width 116 height 20
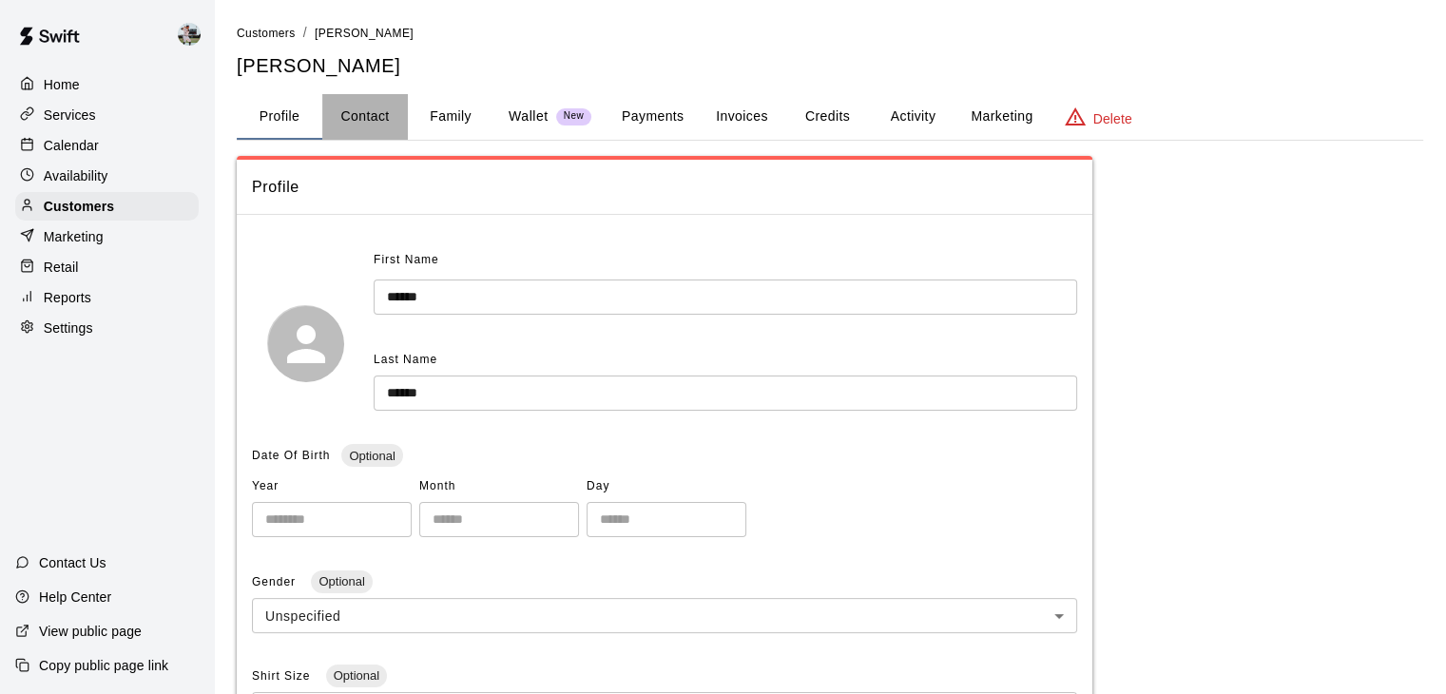
click at [364, 115] on button "Contact" at bounding box center [365, 117] width 86 height 46
select select "**"
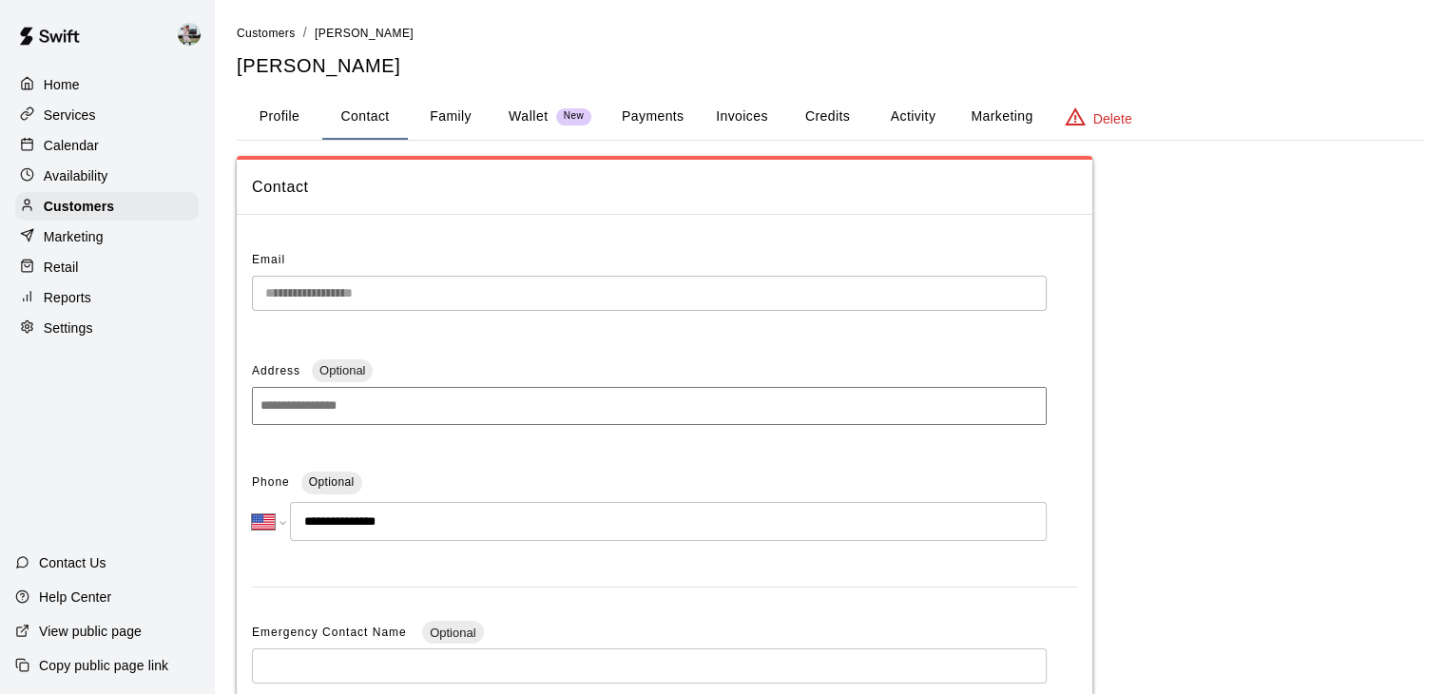
click at [901, 120] on button "Activity" at bounding box center [913, 117] width 86 height 46
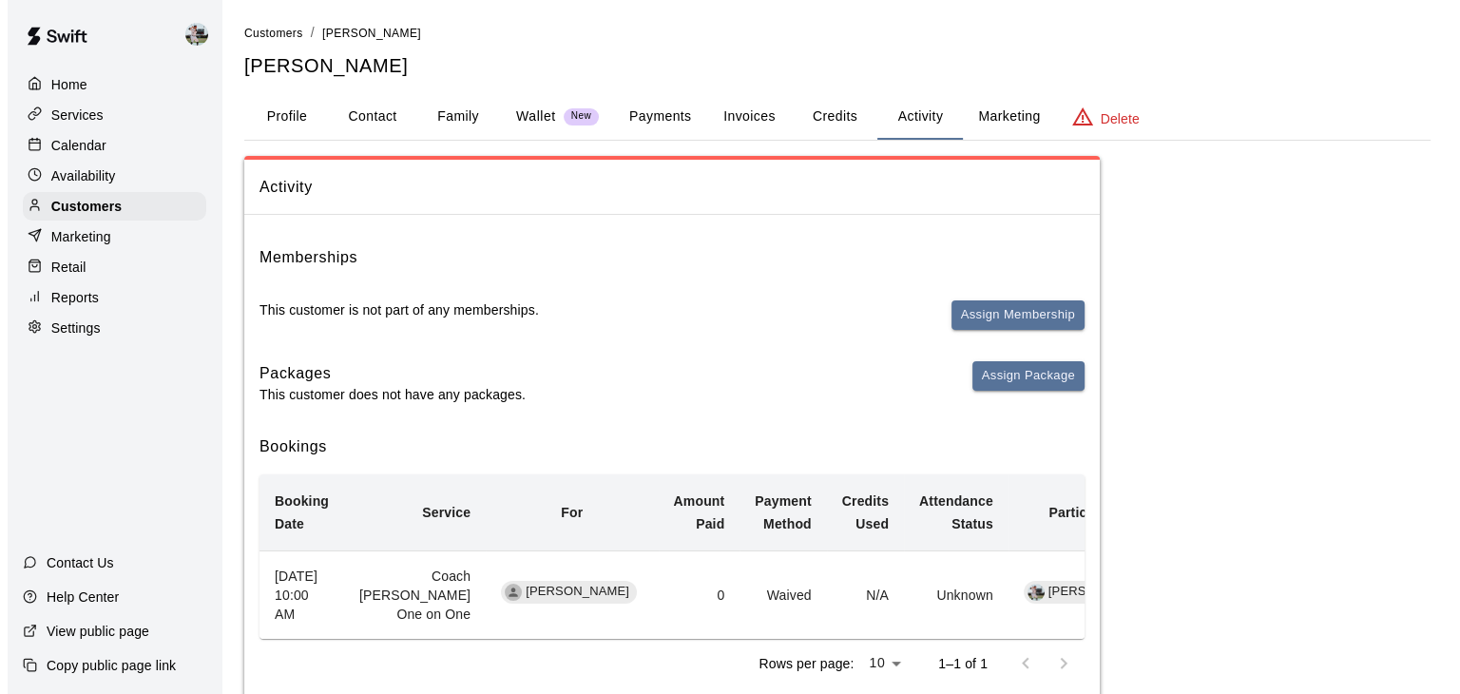
scroll to position [73, 0]
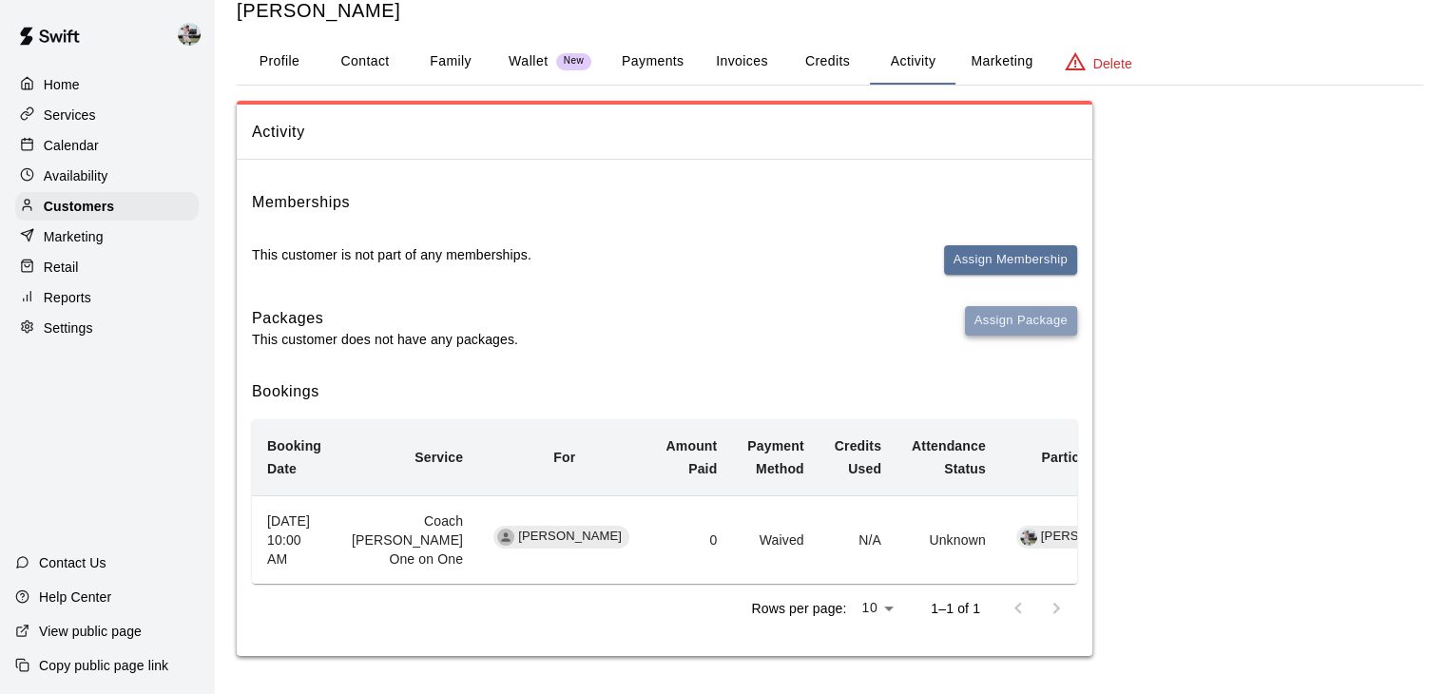
click at [1013, 306] on button "Assign Package" at bounding box center [1021, 320] width 112 height 29
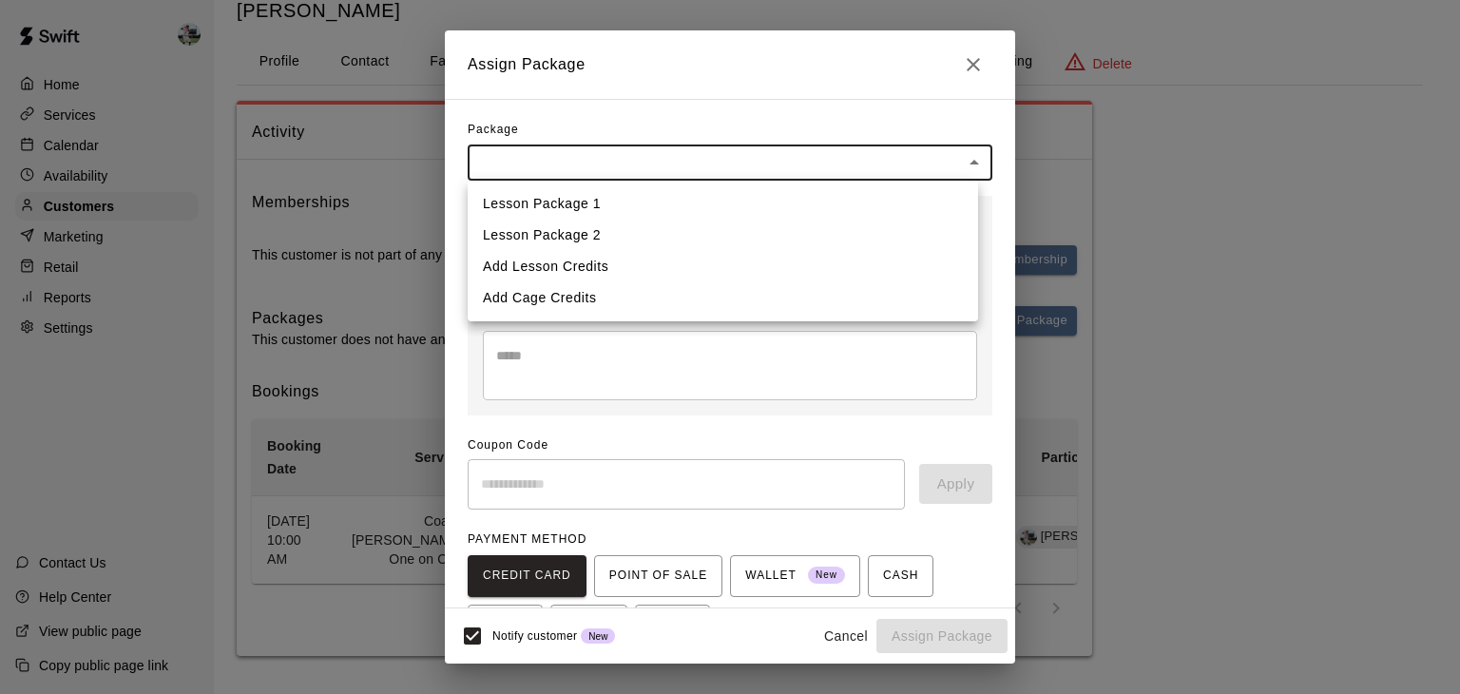
click at [774, 153] on body "Home Services Calendar Availability Customers Marketing Retail Reports Settings…" at bounding box center [730, 319] width 1460 height 749
click at [624, 265] on li "Add Lesson Credits" at bounding box center [723, 266] width 511 height 31
type input "**********"
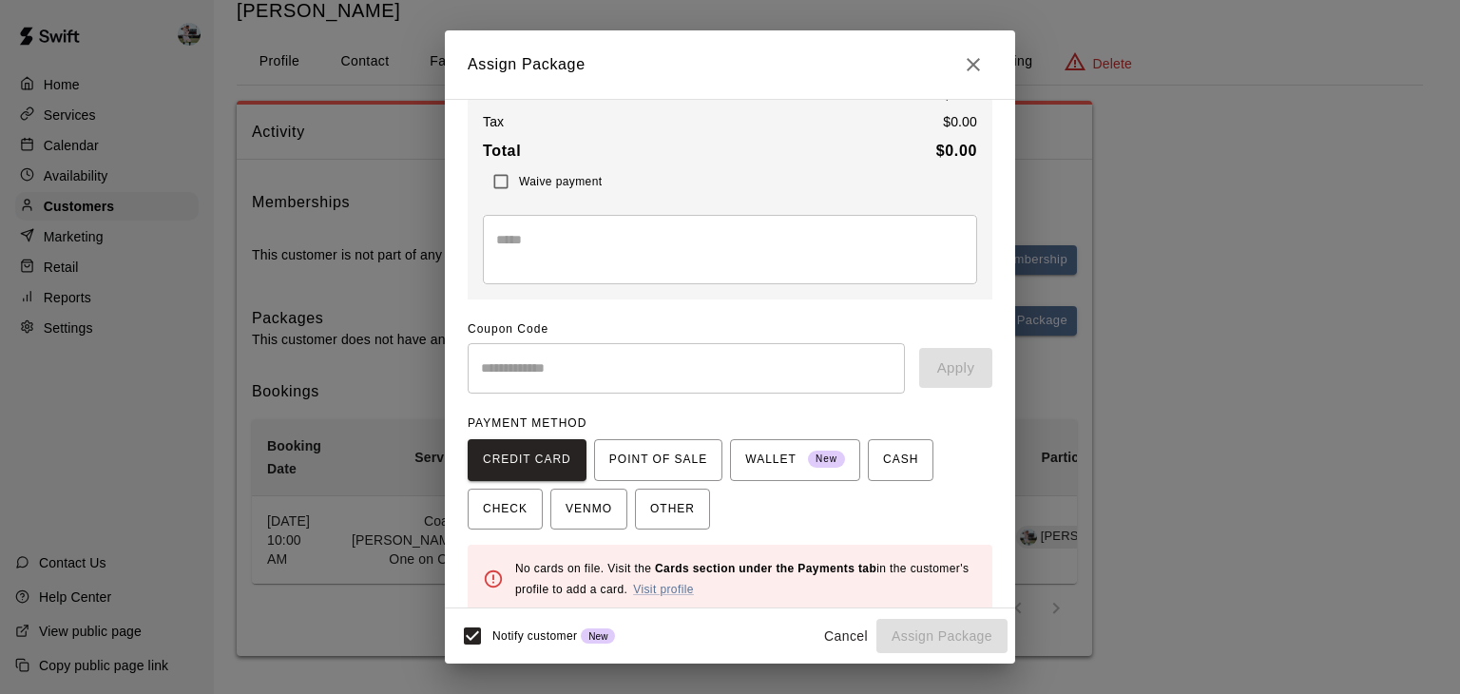
scroll to position [164, 0]
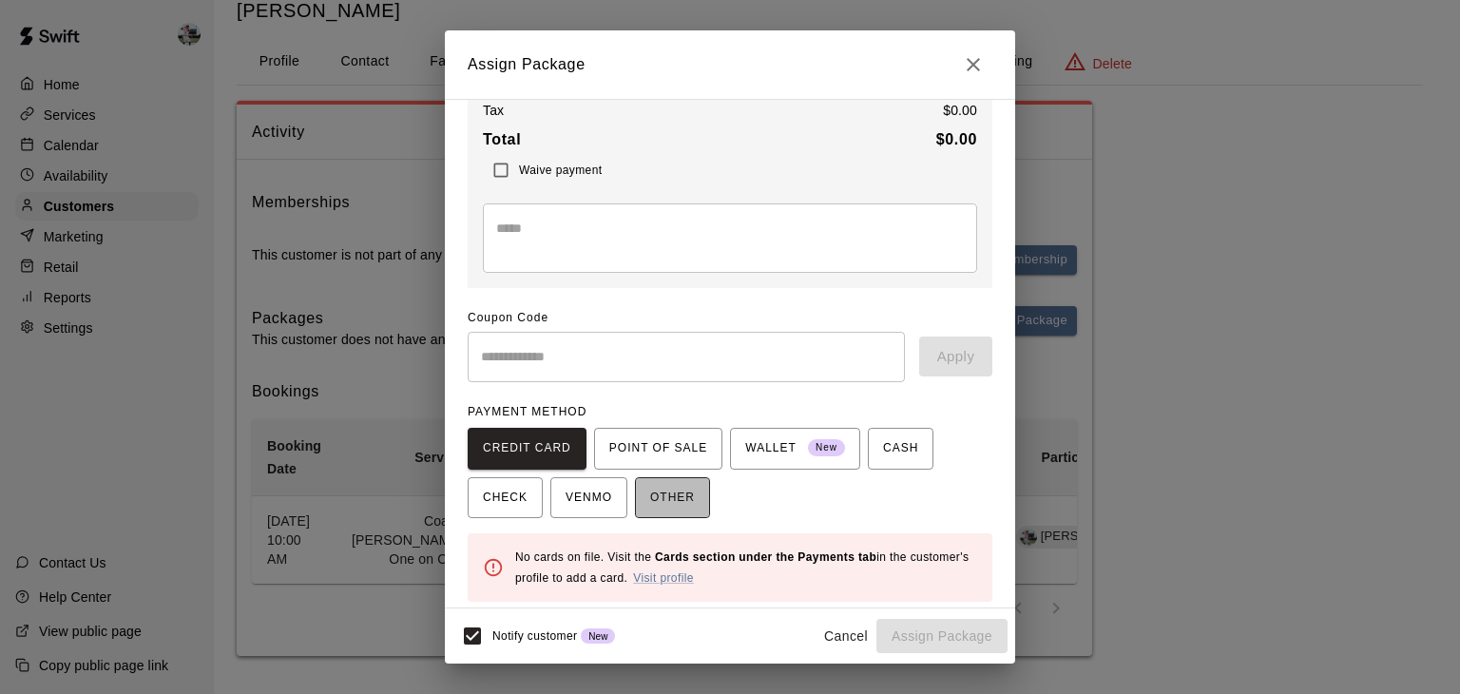
click at [692, 498] on span "OTHER" at bounding box center [672, 498] width 45 height 30
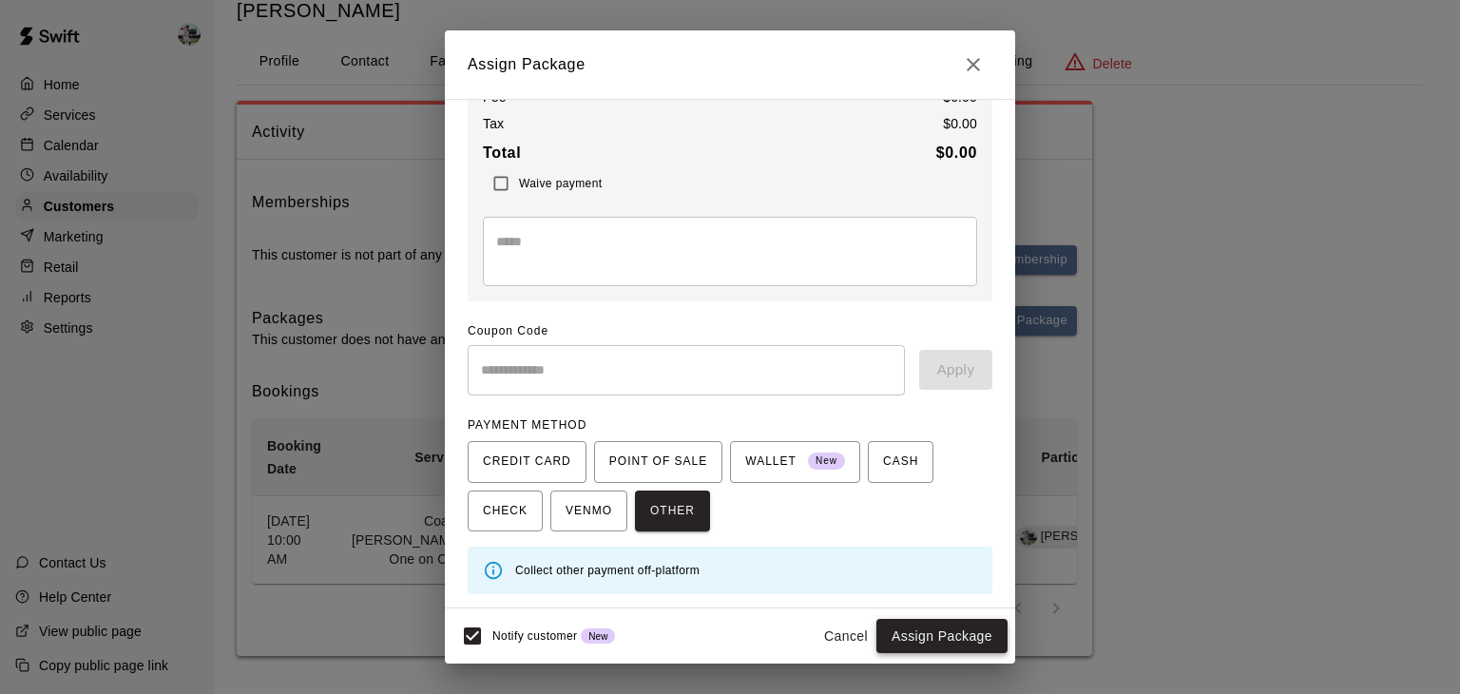
click at [907, 632] on button "Assign Package" at bounding box center [942, 636] width 131 height 35
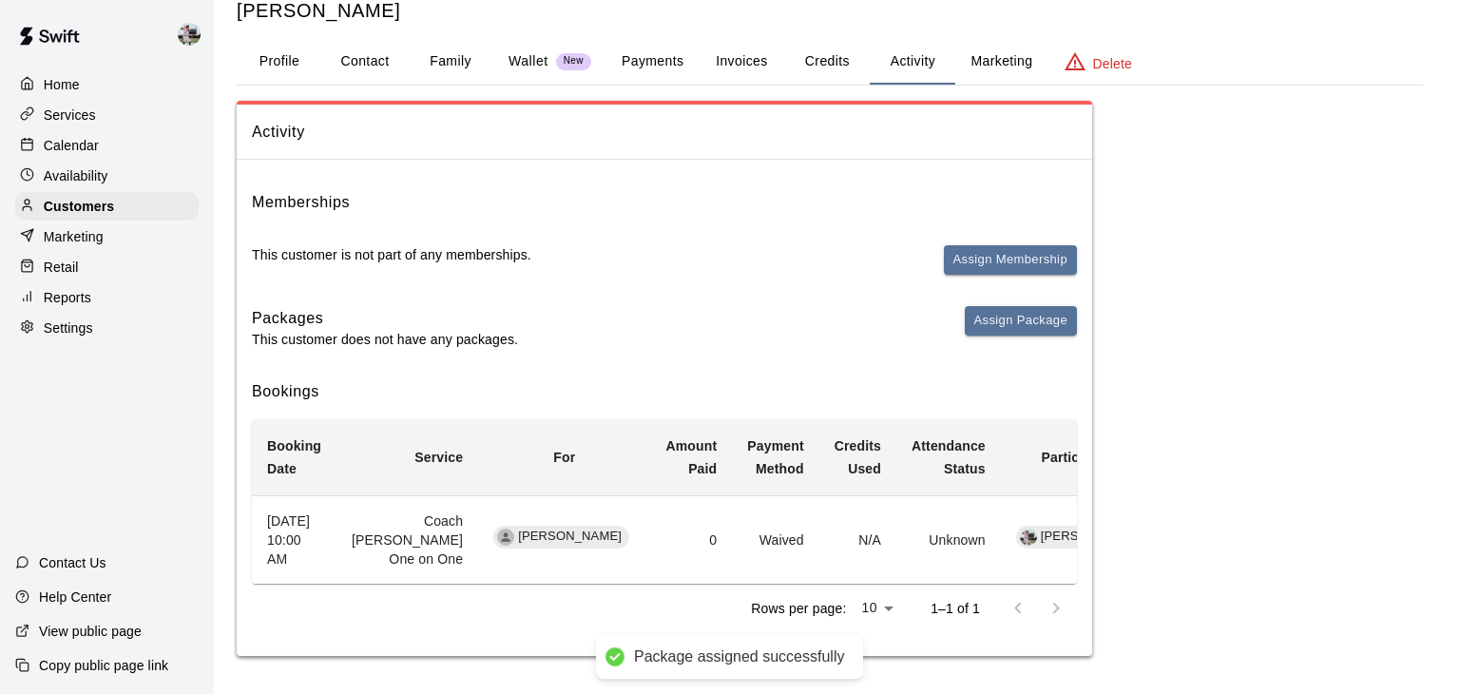
scroll to position [133, 0]
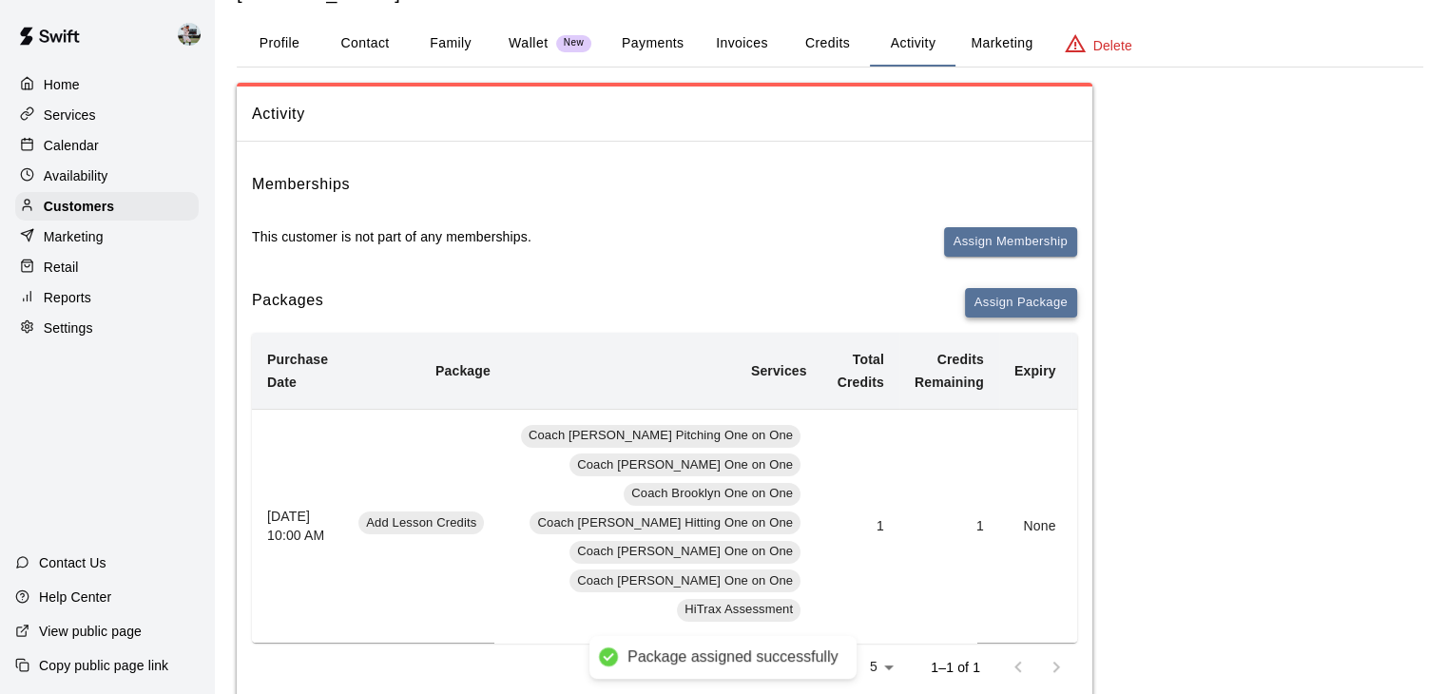
click at [1017, 303] on button "Assign Package" at bounding box center [1021, 302] width 112 height 29
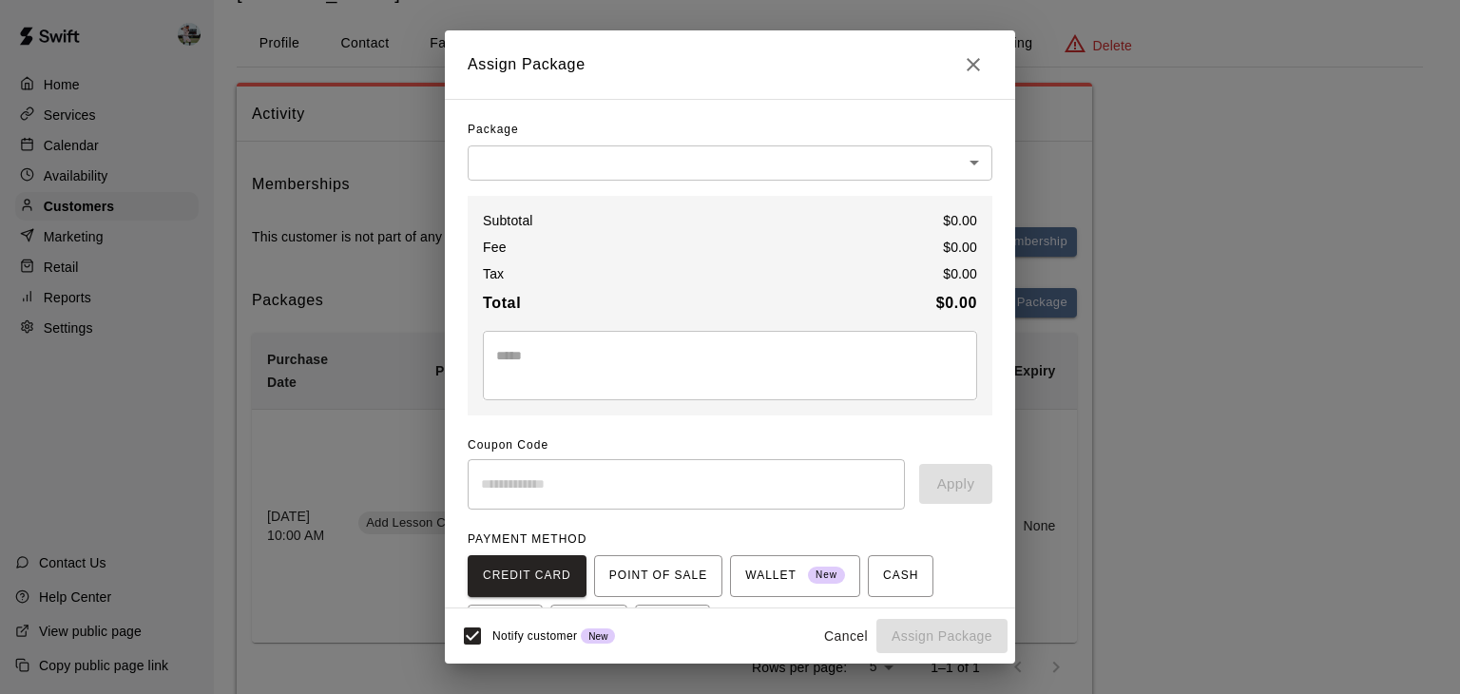
click at [870, 163] on body "Home Services Calendar Availability Customers Marketing Retail Reports Settings…" at bounding box center [730, 467] width 1460 height 1080
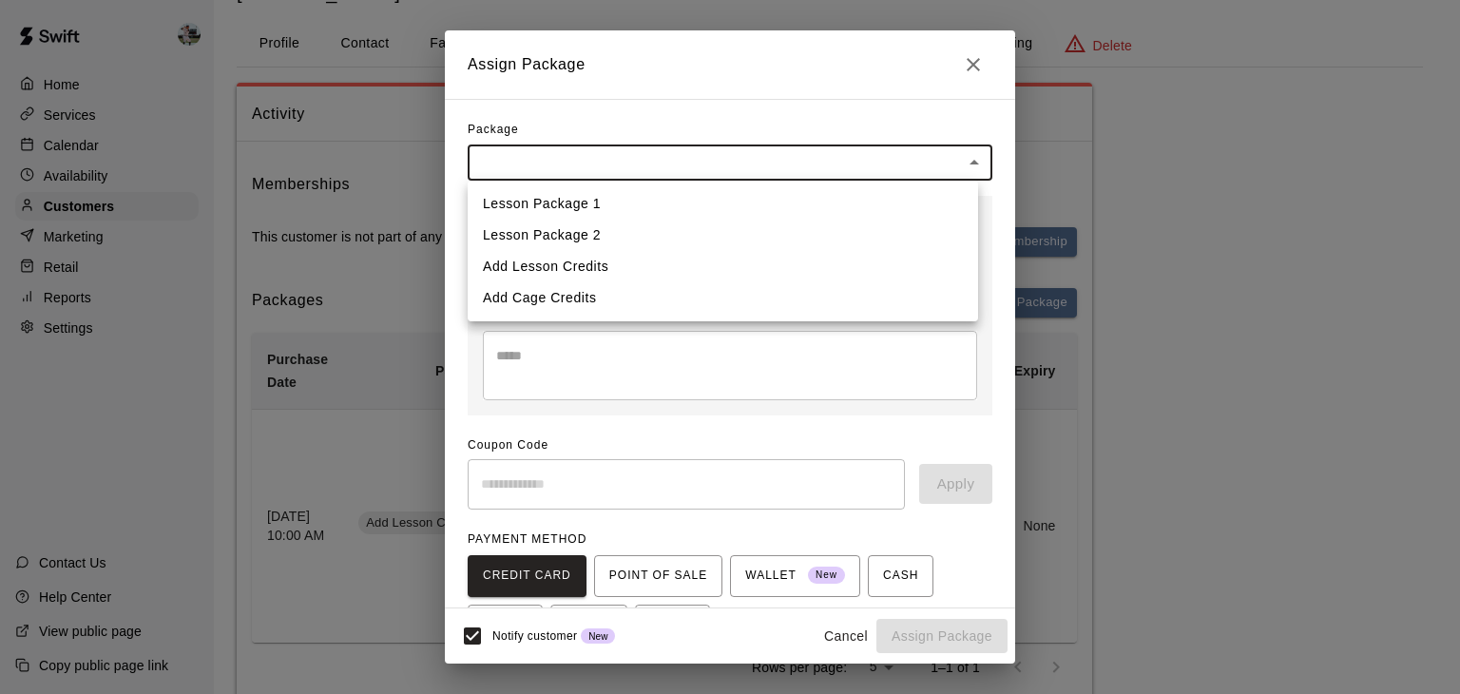
click at [714, 287] on li "Add Cage Credits" at bounding box center [723, 297] width 511 height 31
type input "**********"
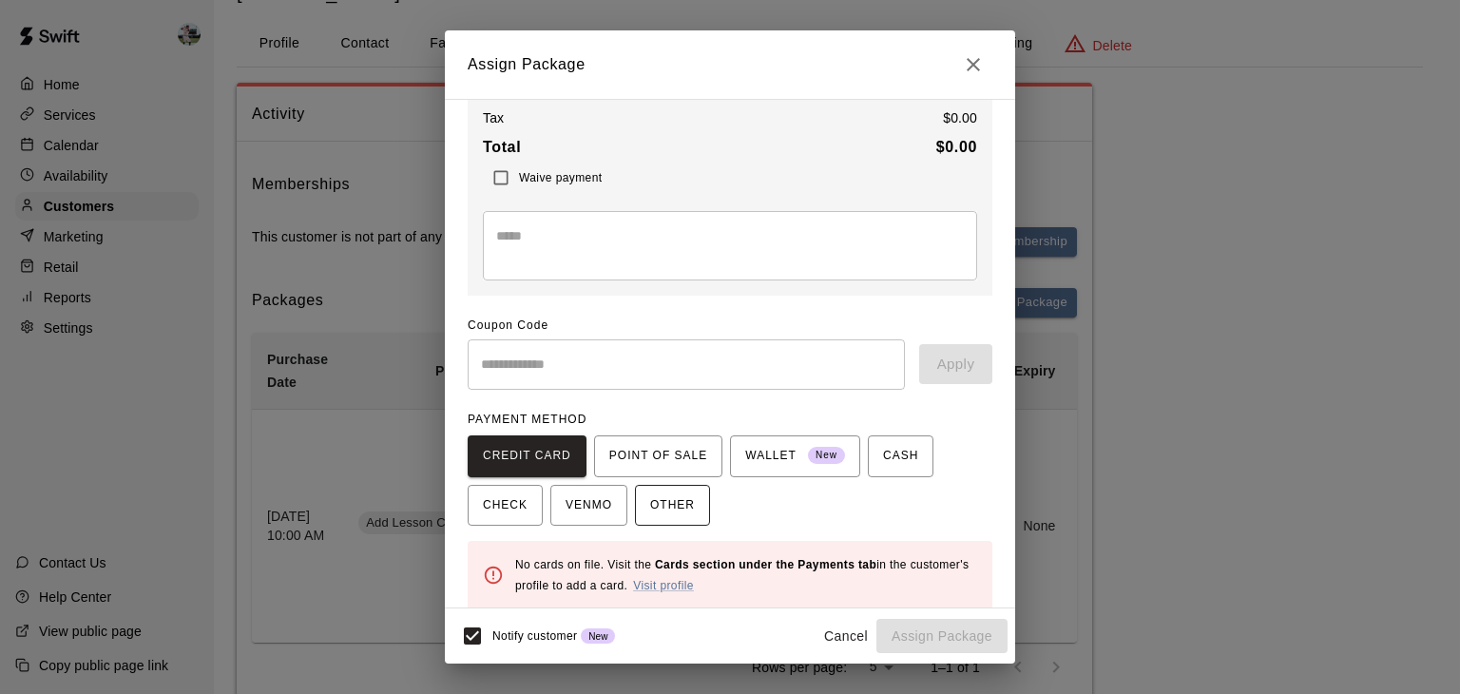
click at [685, 503] on span "OTHER" at bounding box center [672, 506] width 45 height 30
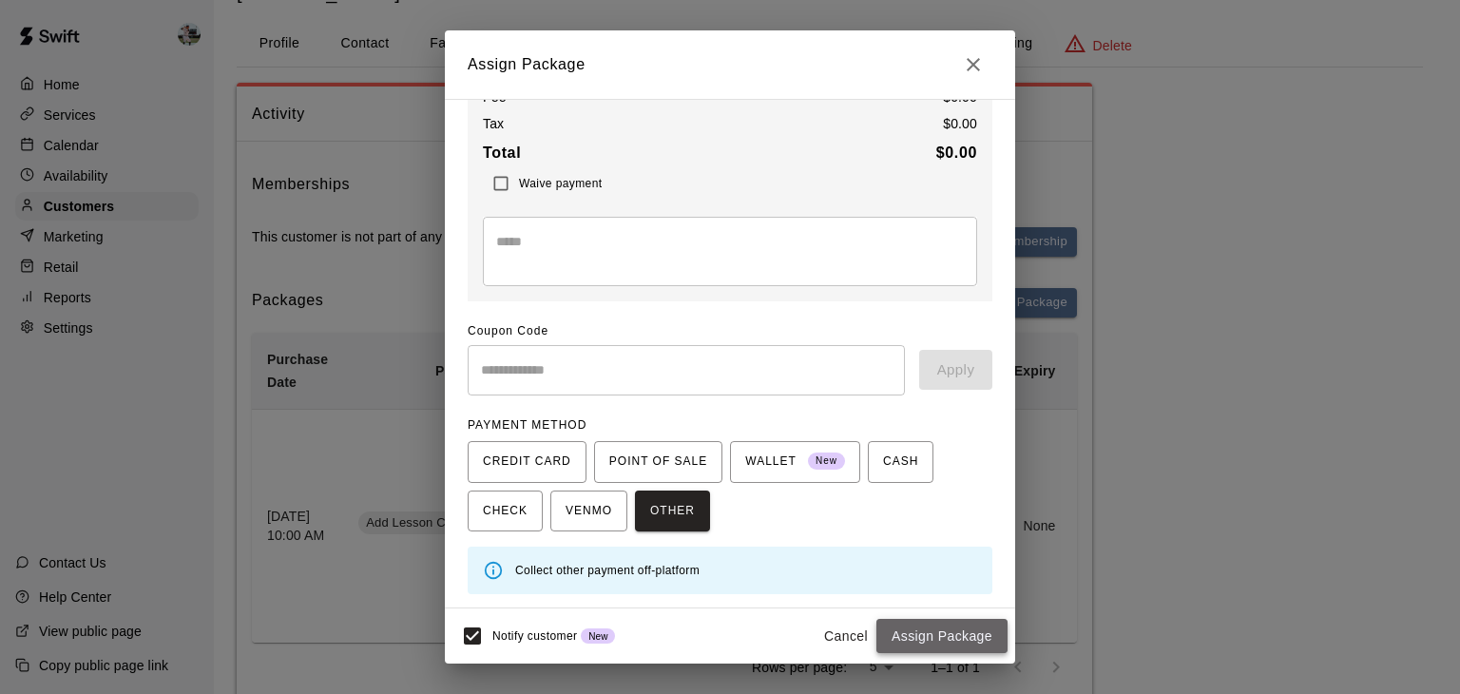
click at [916, 632] on button "Assign Package" at bounding box center [942, 636] width 131 height 35
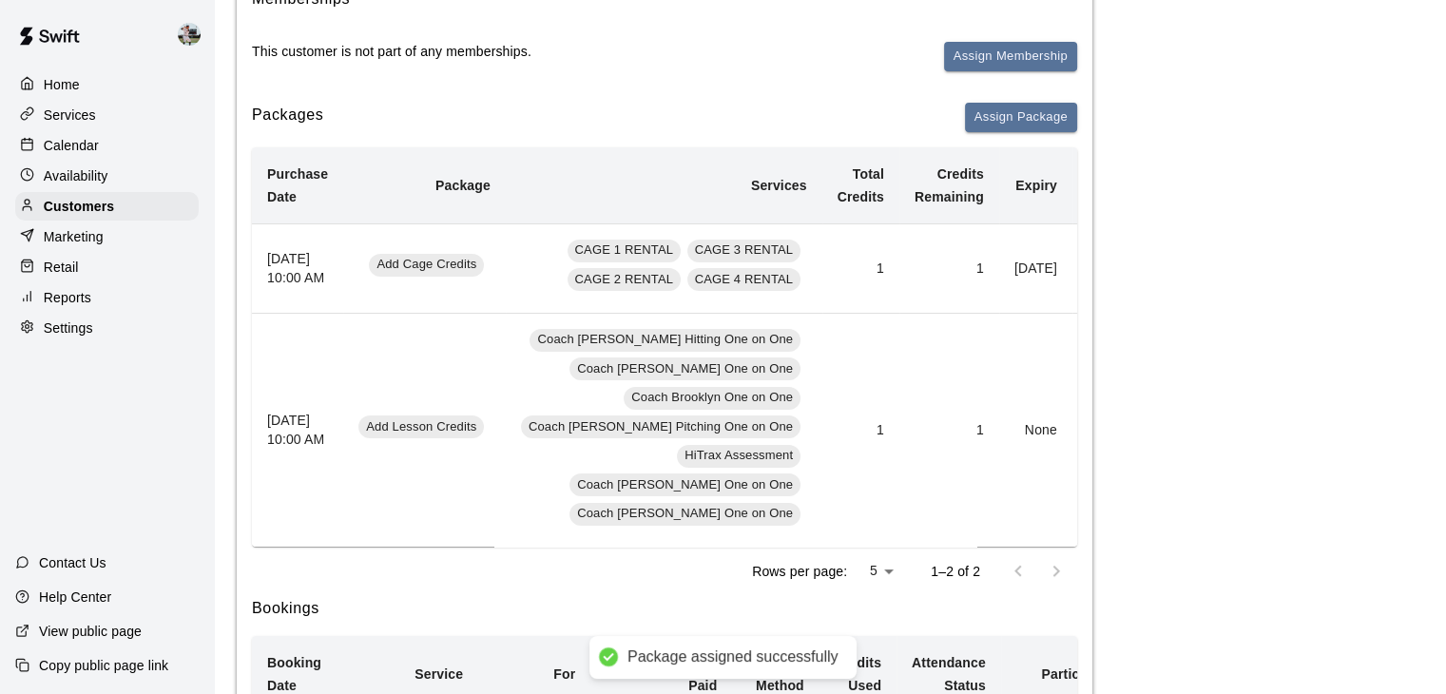
scroll to position [260, 0]
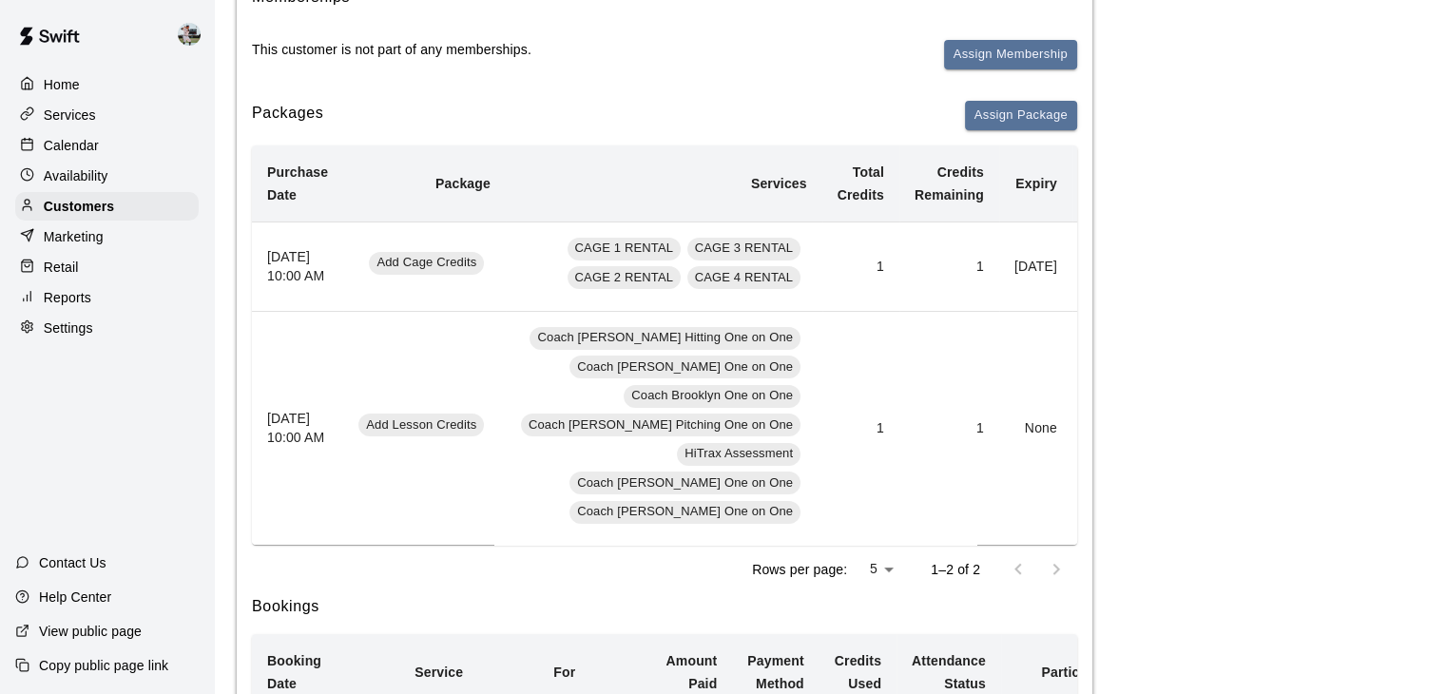
click at [1088, 281] on button "Add" at bounding box center [1107, 266] width 38 height 29
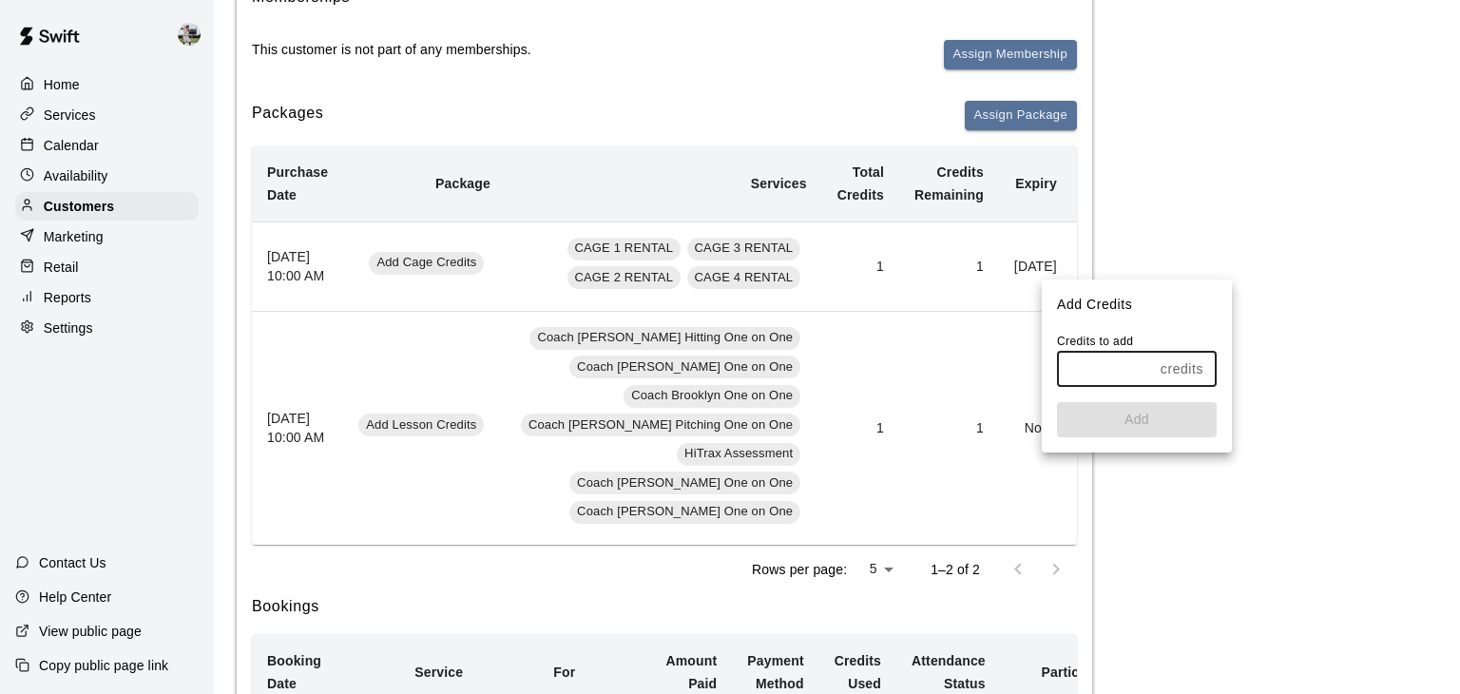
click at [1077, 362] on input "text" at bounding box center [1105, 369] width 96 height 35
type input "*"
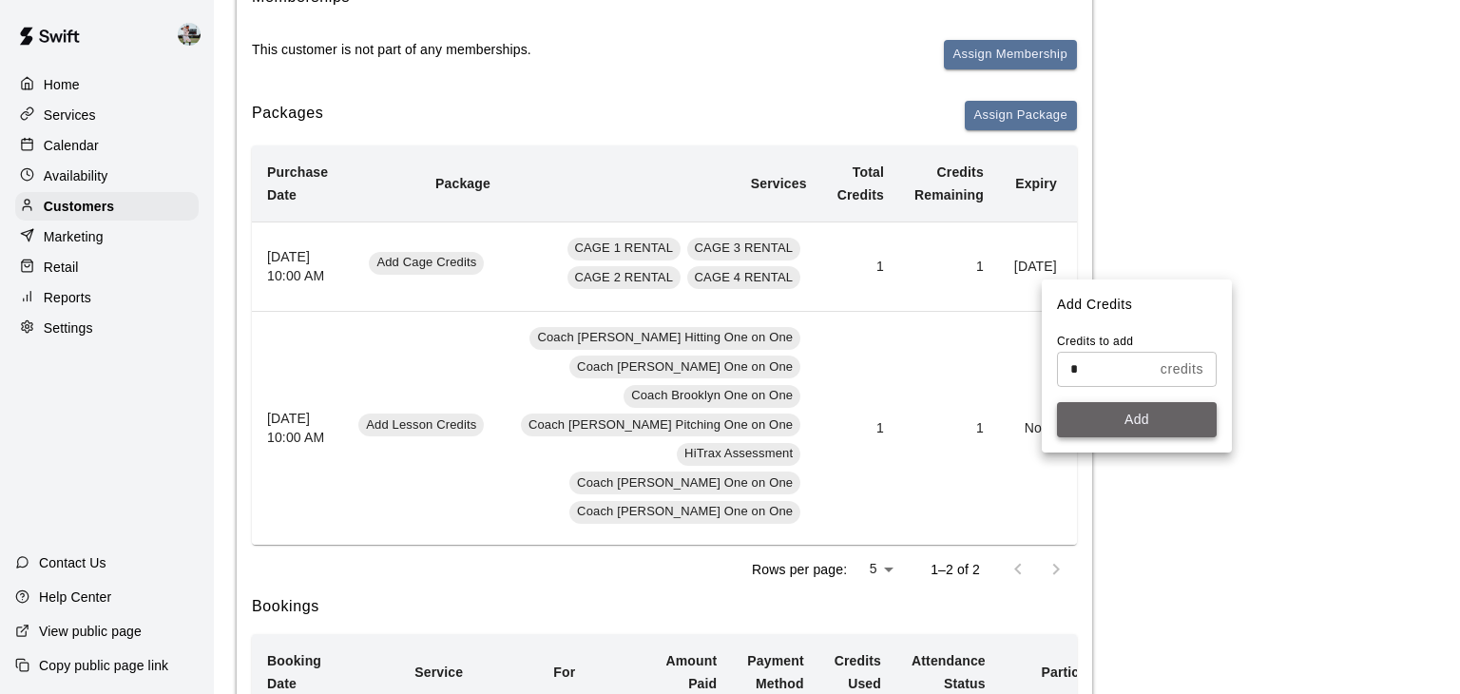
click at [1099, 414] on button "Add" at bounding box center [1137, 419] width 160 height 35
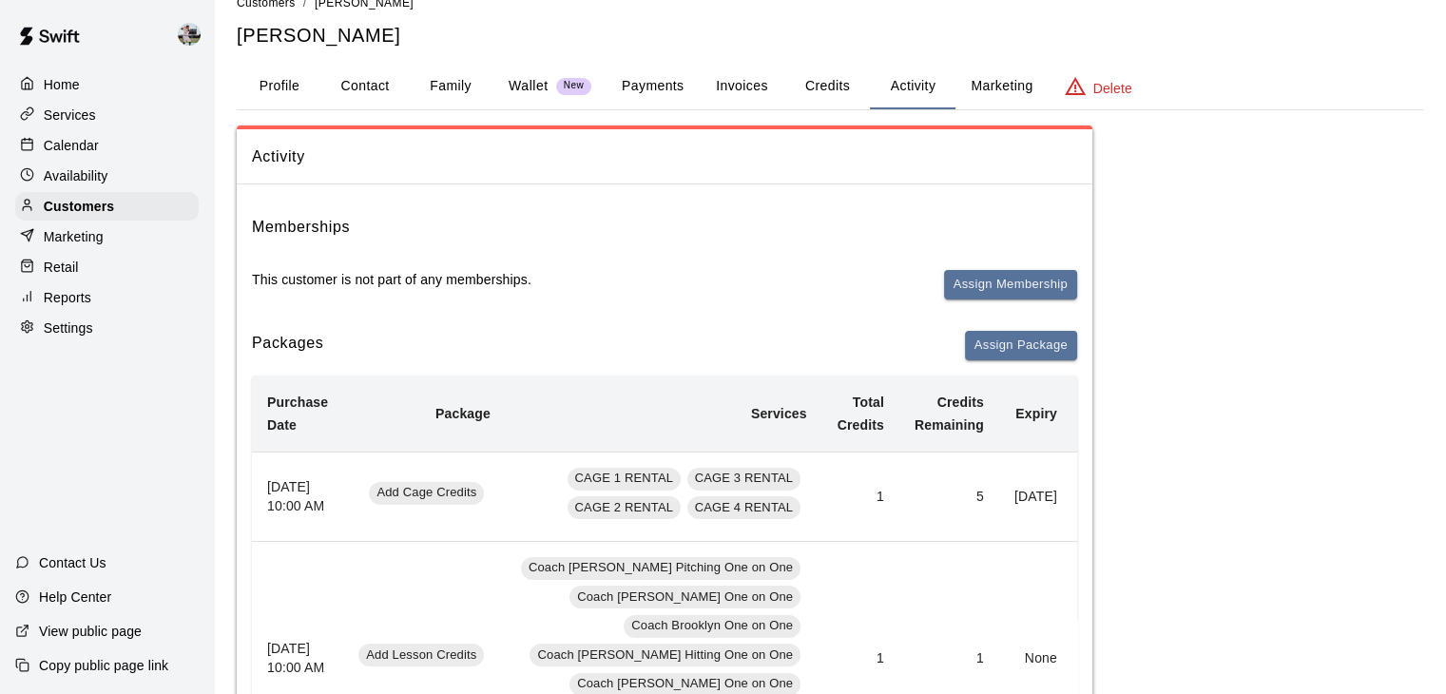
scroll to position [0, 0]
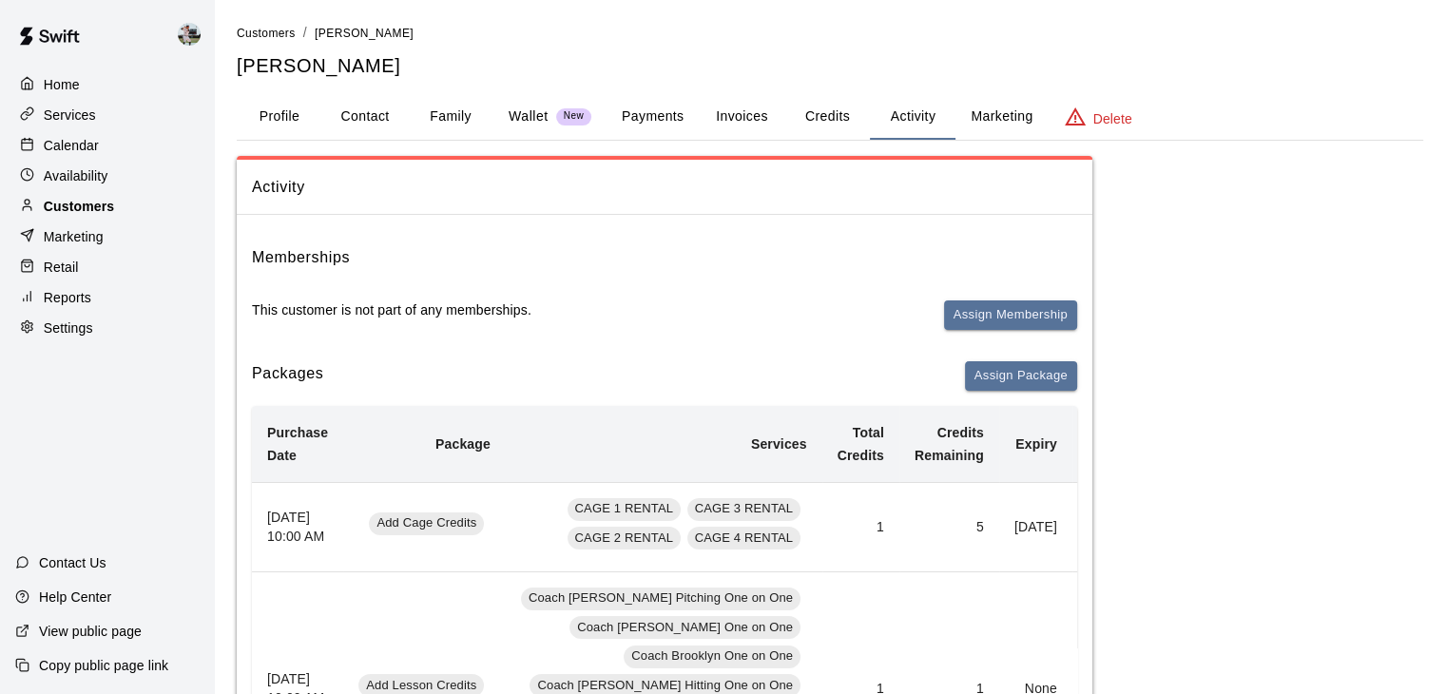
click at [121, 210] on div "Customers" at bounding box center [106, 206] width 183 height 29
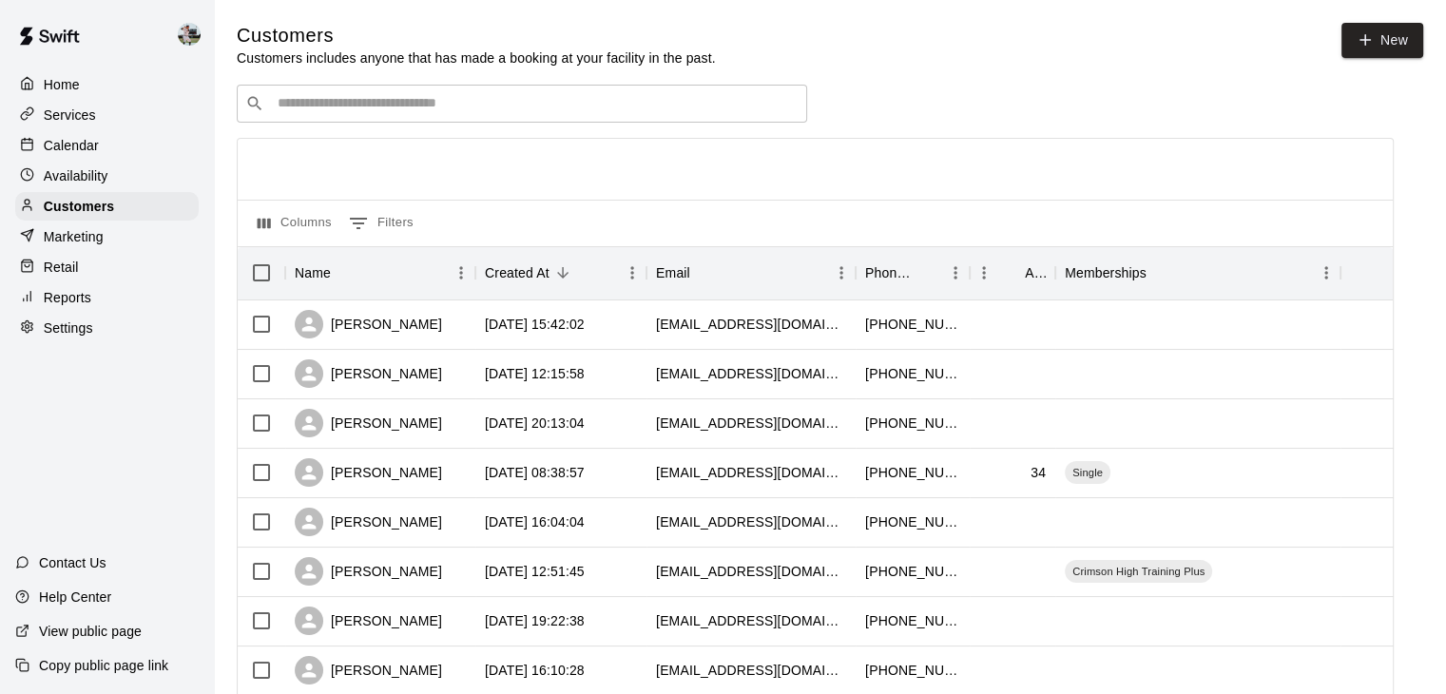
click at [348, 112] on input "Search customers by name or email" at bounding box center [535, 103] width 527 height 19
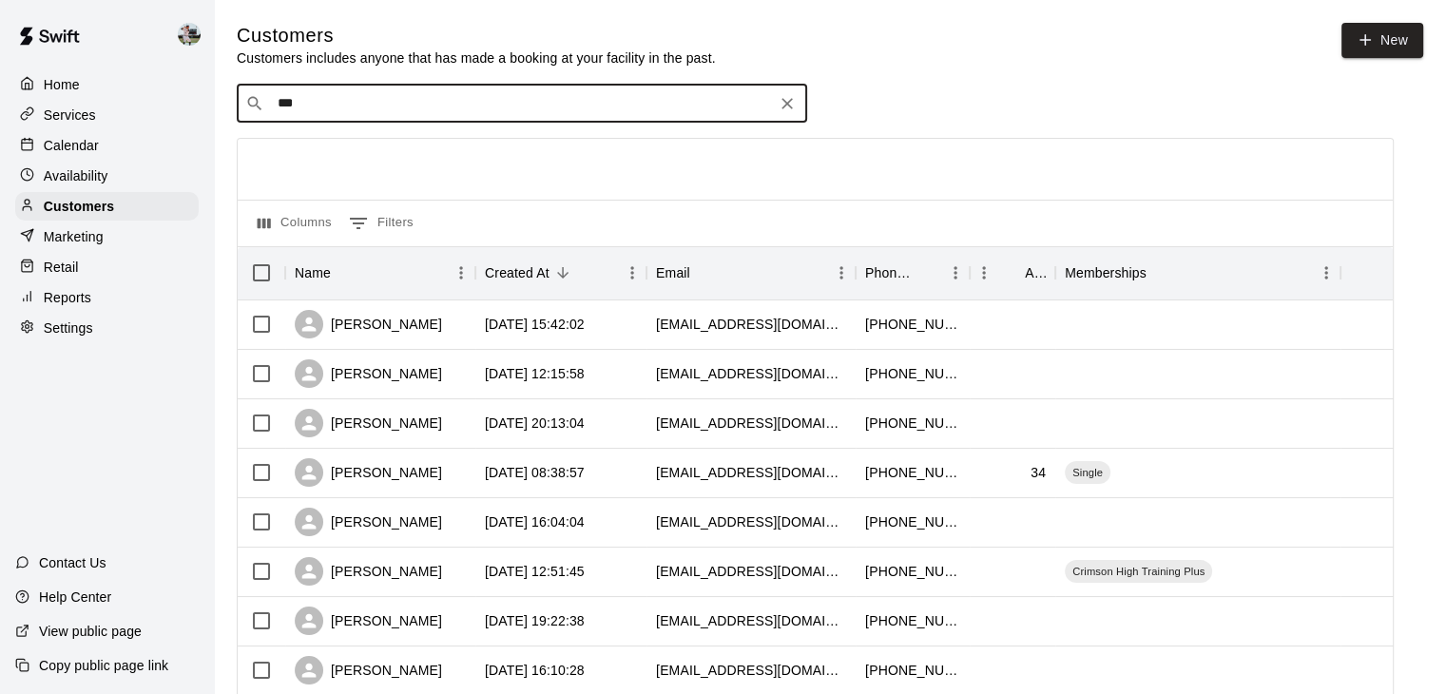
type input "****"
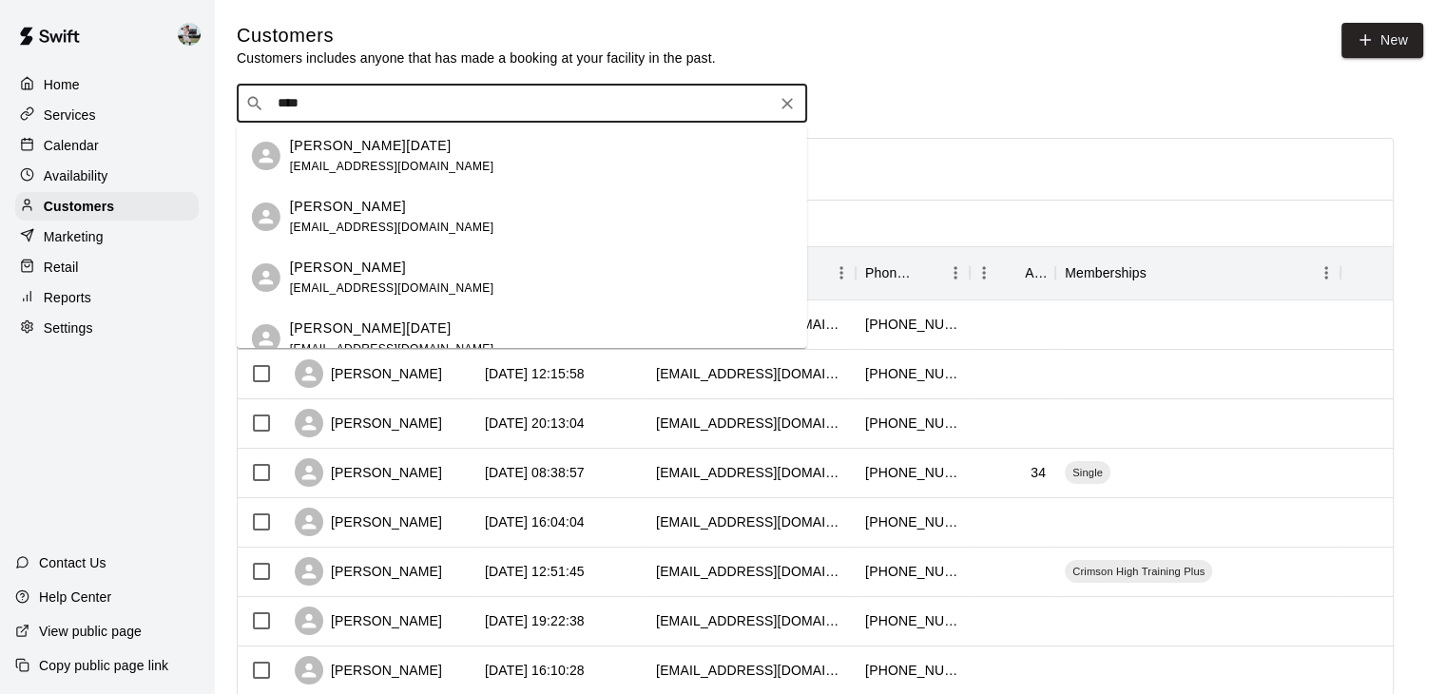
click at [384, 147] on div "[PERSON_NAME][DATE]" at bounding box center [392, 146] width 204 height 20
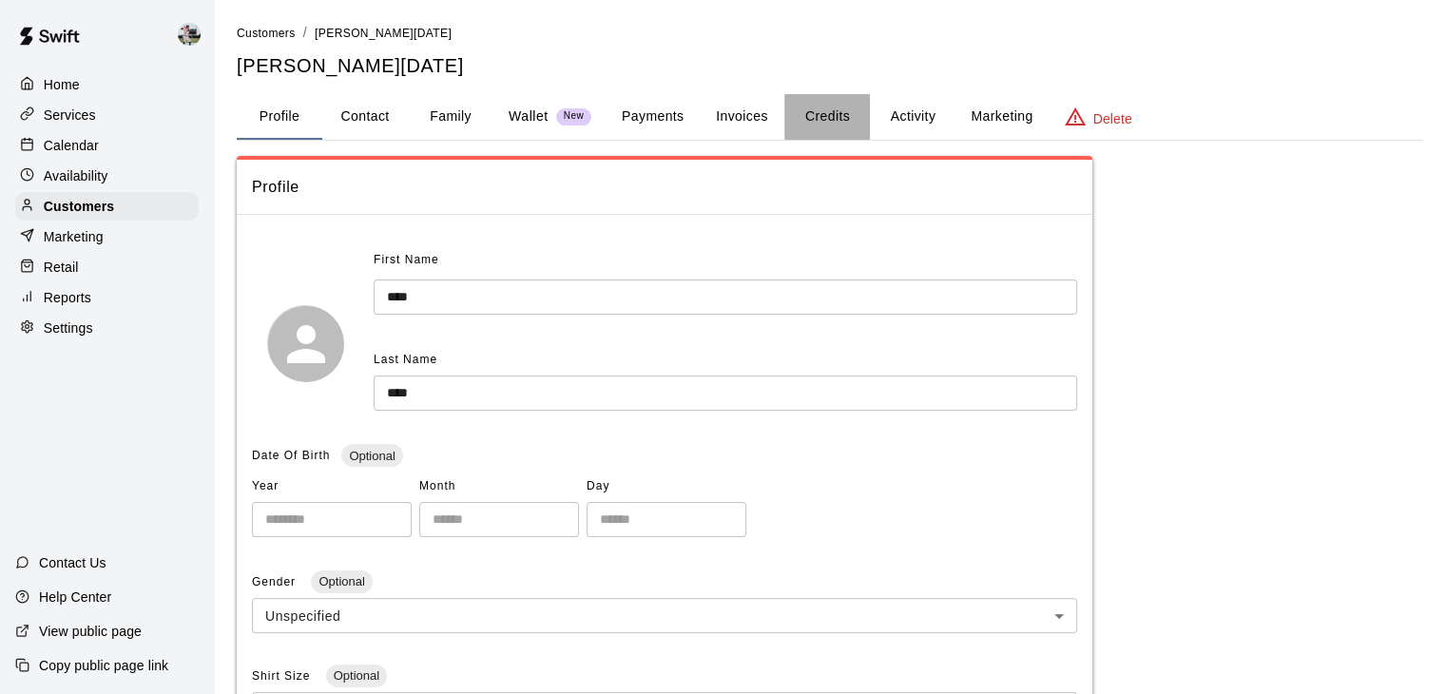
click at [848, 112] on button "Credits" at bounding box center [827, 117] width 86 height 46
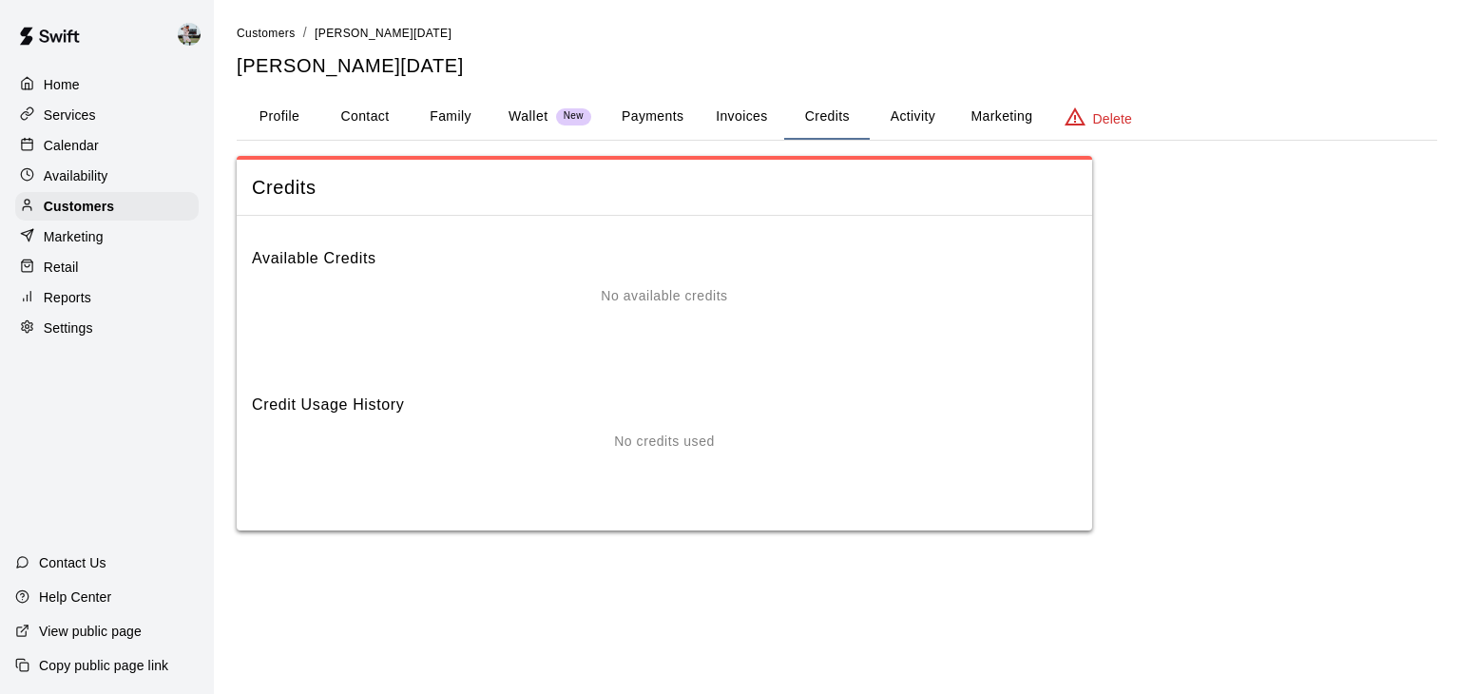
click at [912, 112] on button "Activity" at bounding box center [913, 117] width 86 height 46
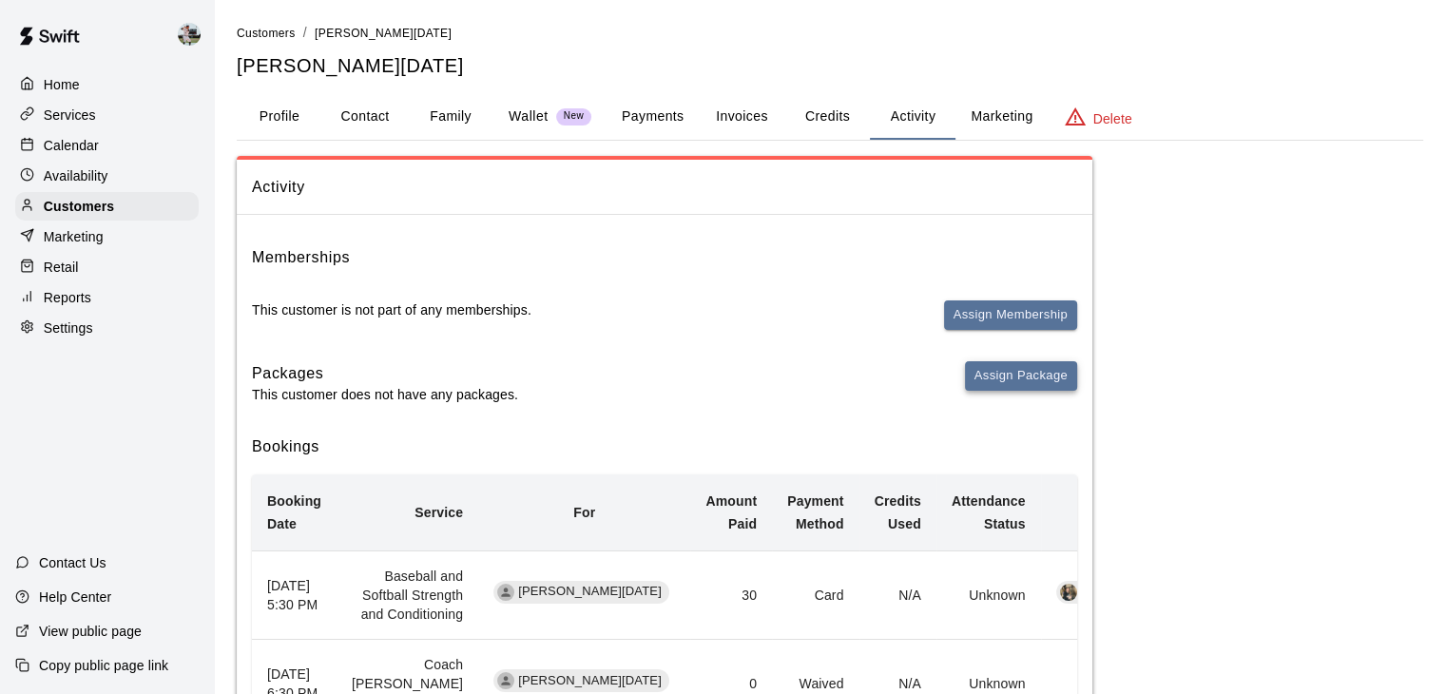
click at [981, 377] on button "Assign Package" at bounding box center [1021, 375] width 112 height 29
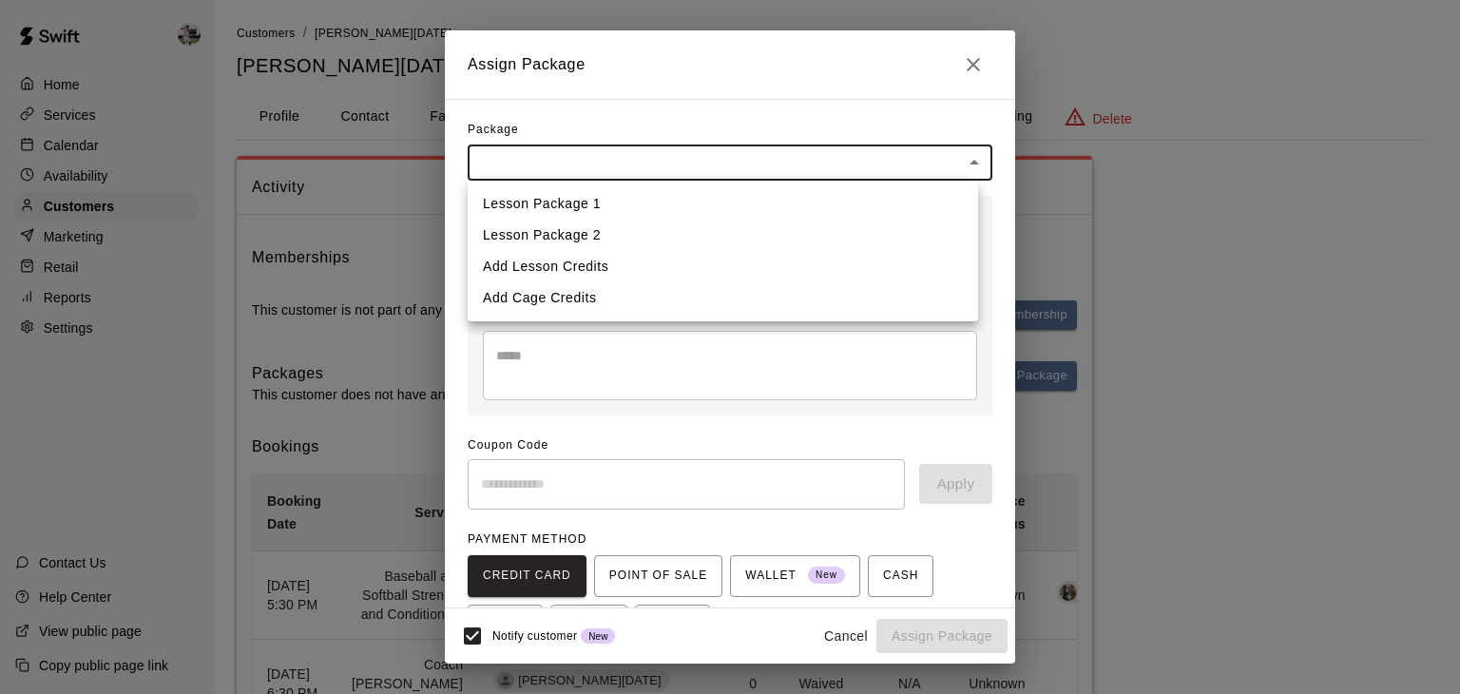
click at [780, 171] on body "Home Services Calendar Availability Customers Marketing Retail Reports Settings…" at bounding box center [730, 463] width 1460 height 926
click at [676, 271] on li "Add Lesson Credits" at bounding box center [723, 266] width 511 height 31
type input "**********"
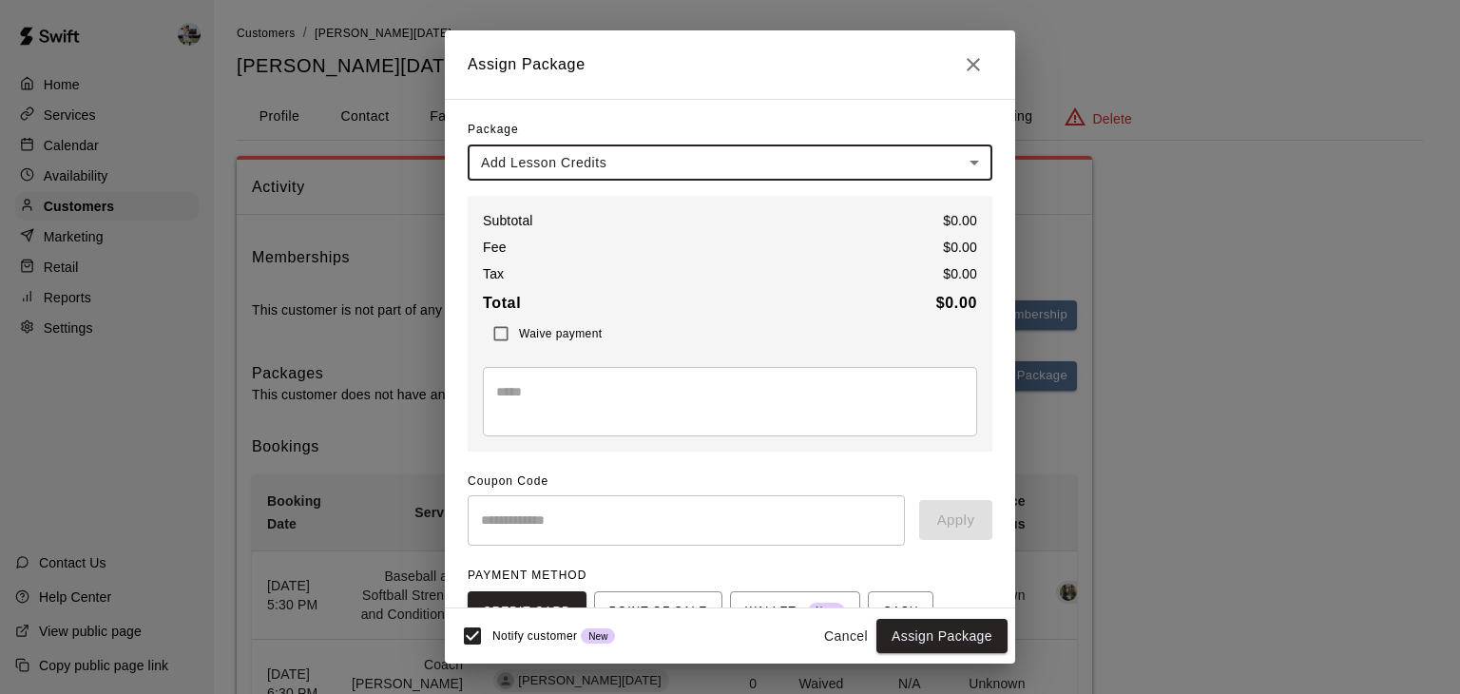
scroll to position [150, 0]
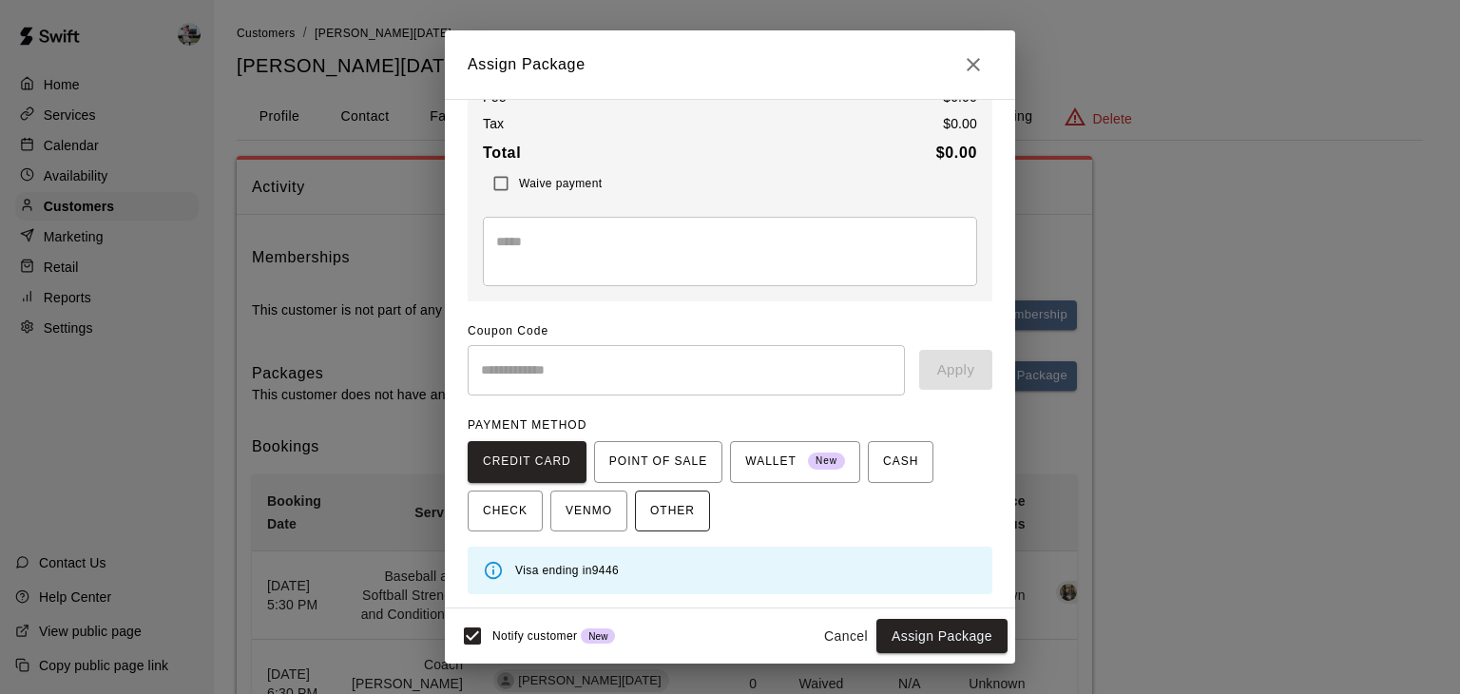
click at [678, 526] on button "OTHER" at bounding box center [672, 512] width 75 height 42
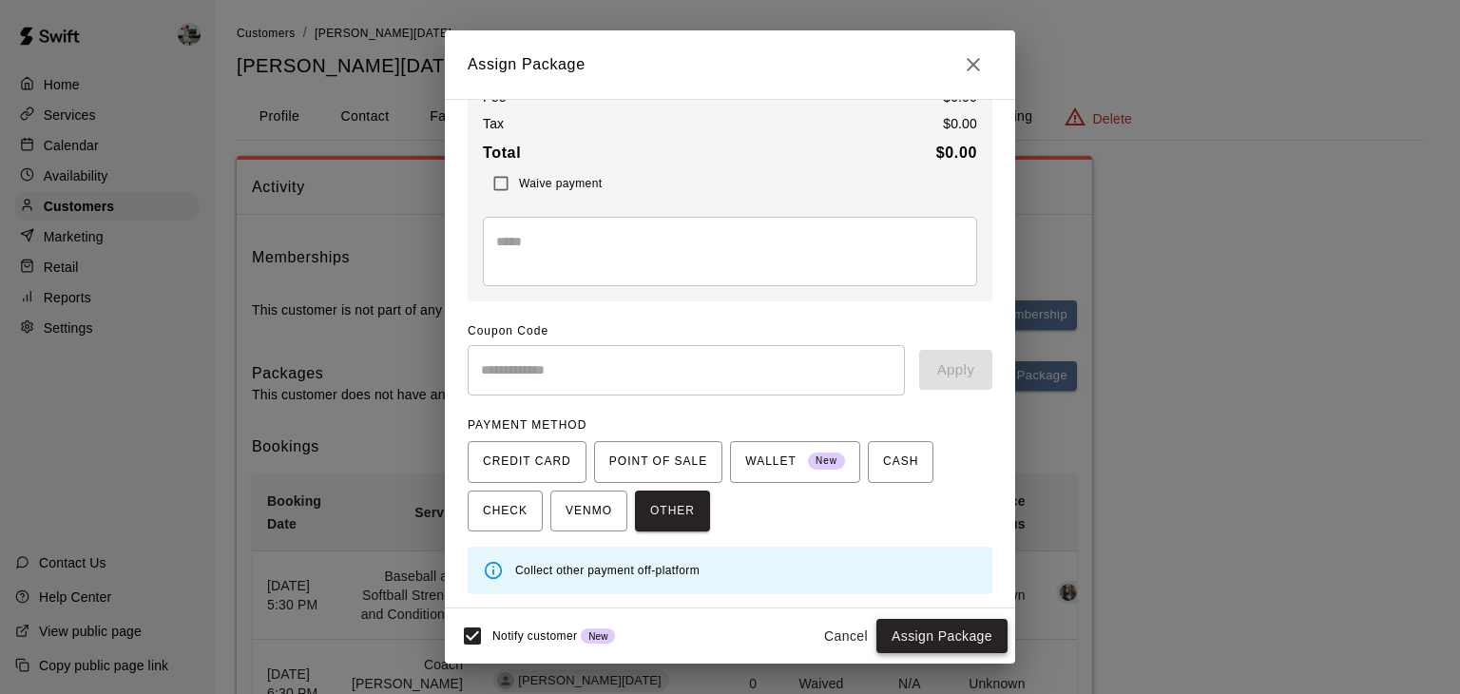
click at [928, 636] on button "Assign Package" at bounding box center [942, 636] width 131 height 35
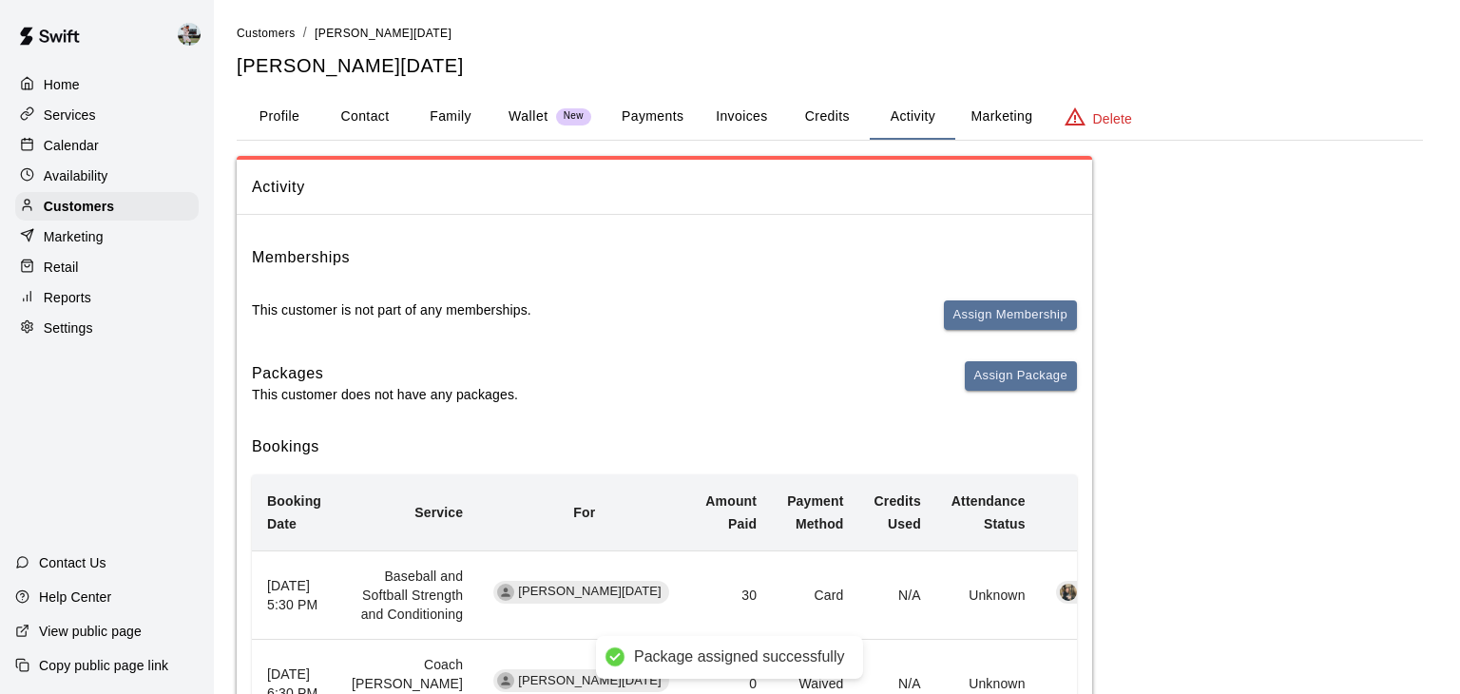
scroll to position [114, 0]
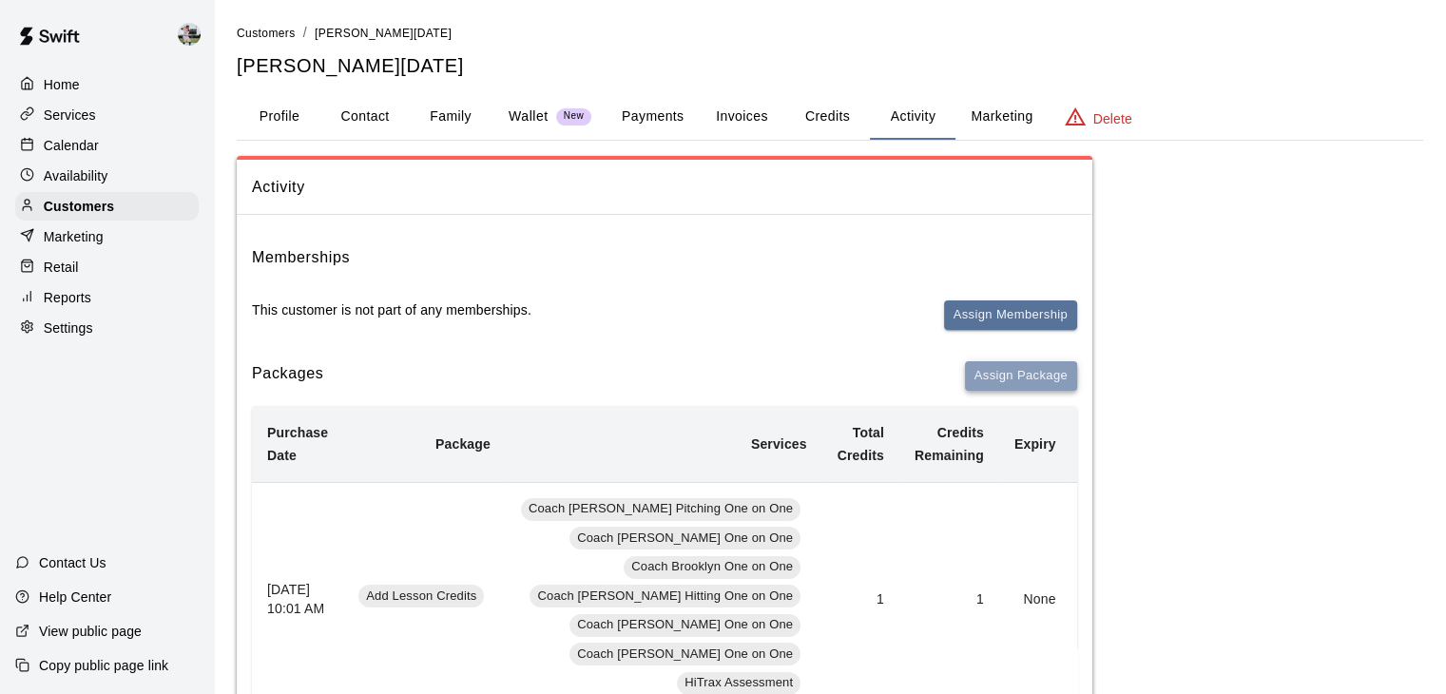
click at [1003, 381] on button "Assign Package" at bounding box center [1021, 375] width 112 height 29
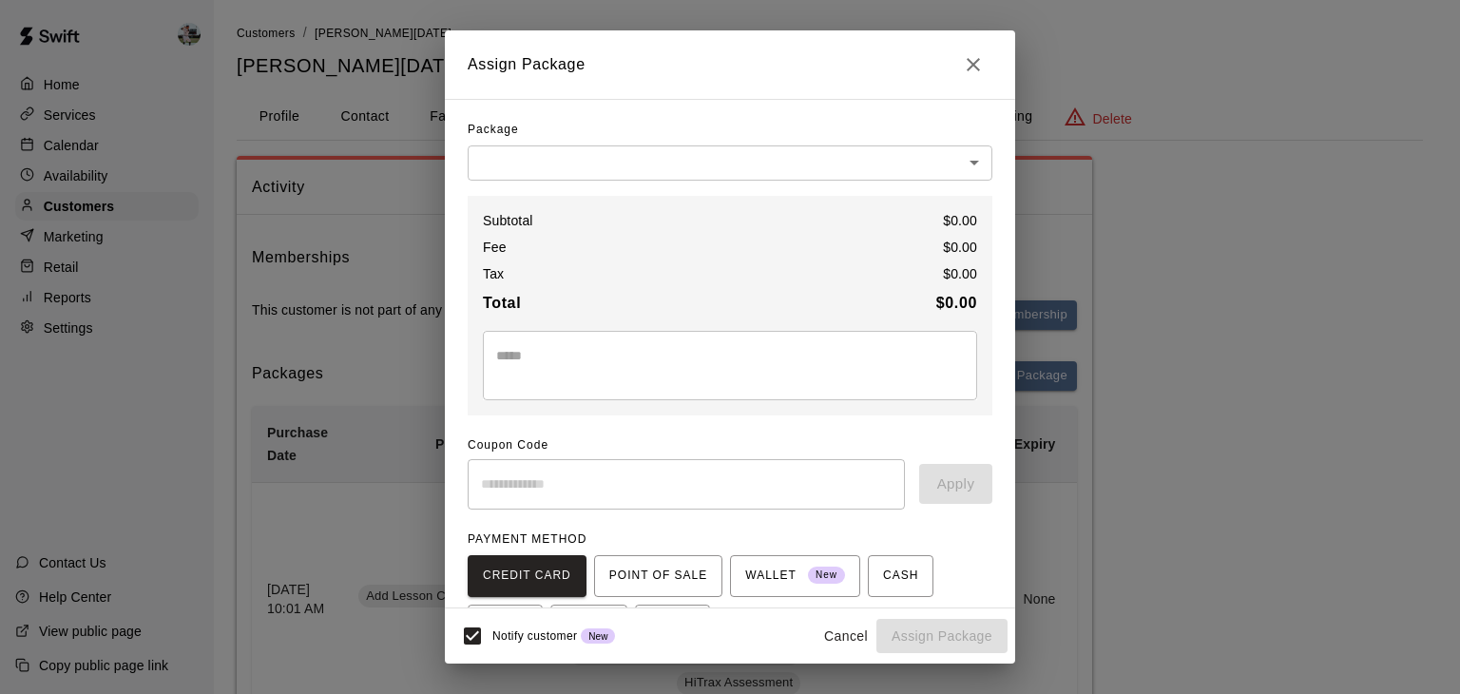
click at [780, 165] on body "Home Services Calendar Availability Customers Marketing Retail Reports Settings…" at bounding box center [730, 628] width 1460 height 1257
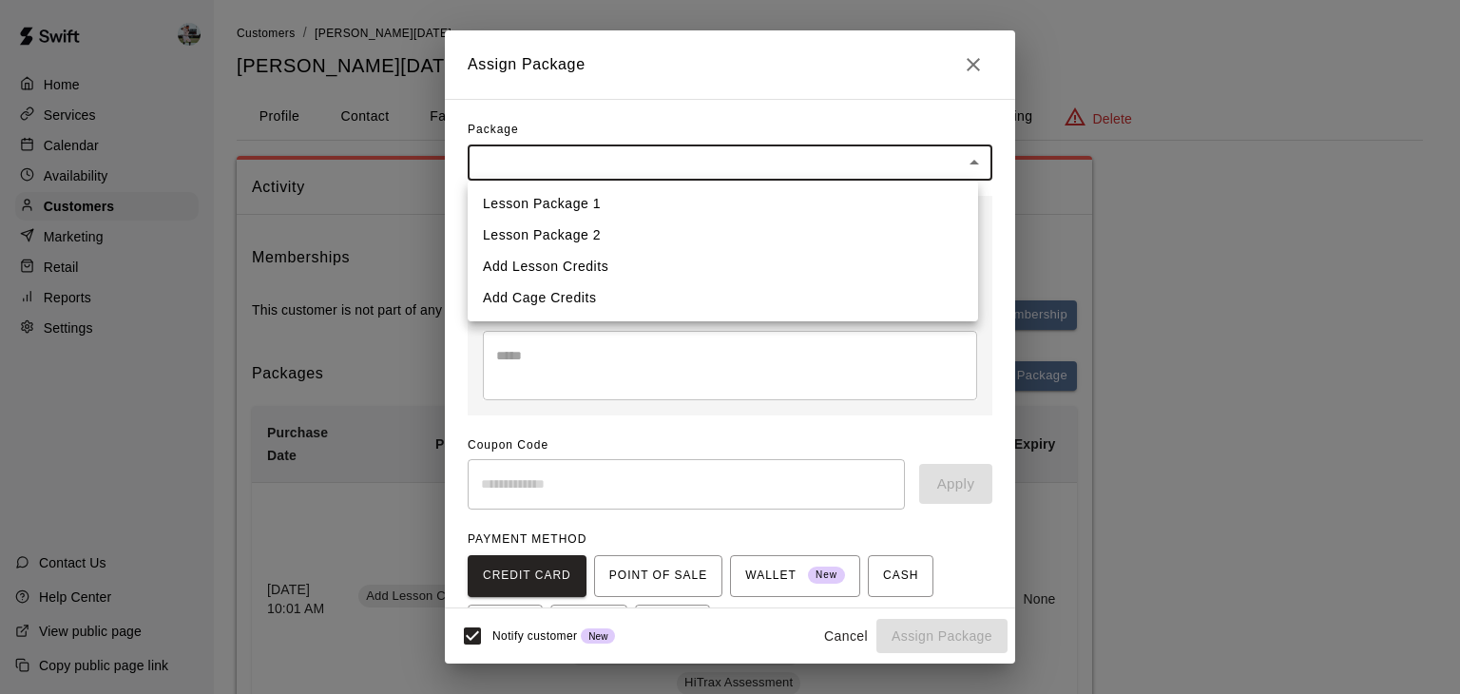
click at [666, 296] on li "Add Cage Credits" at bounding box center [723, 297] width 511 height 31
type input "**********"
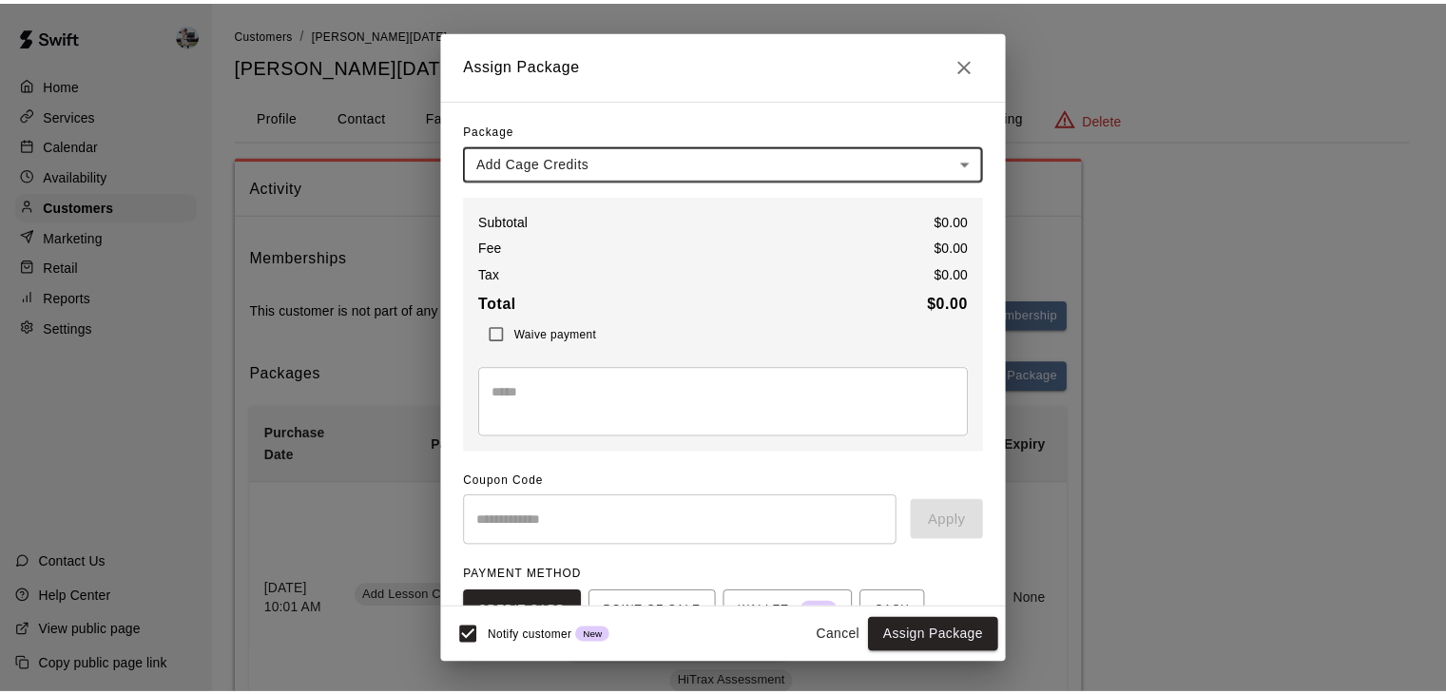
scroll to position [101, 0]
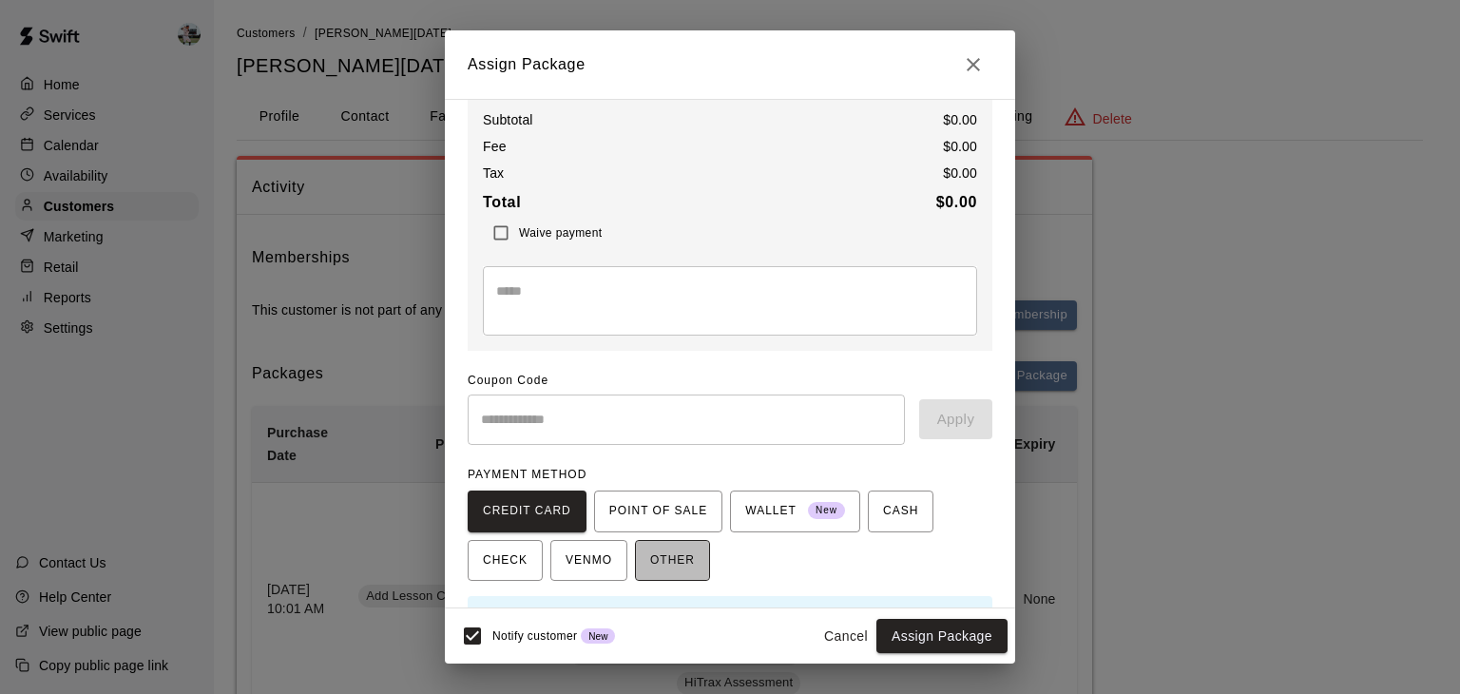
click at [679, 546] on span "OTHER" at bounding box center [672, 561] width 45 height 30
click at [922, 637] on button "Assign Package" at bounding box center [942, 636] width 131 height 35
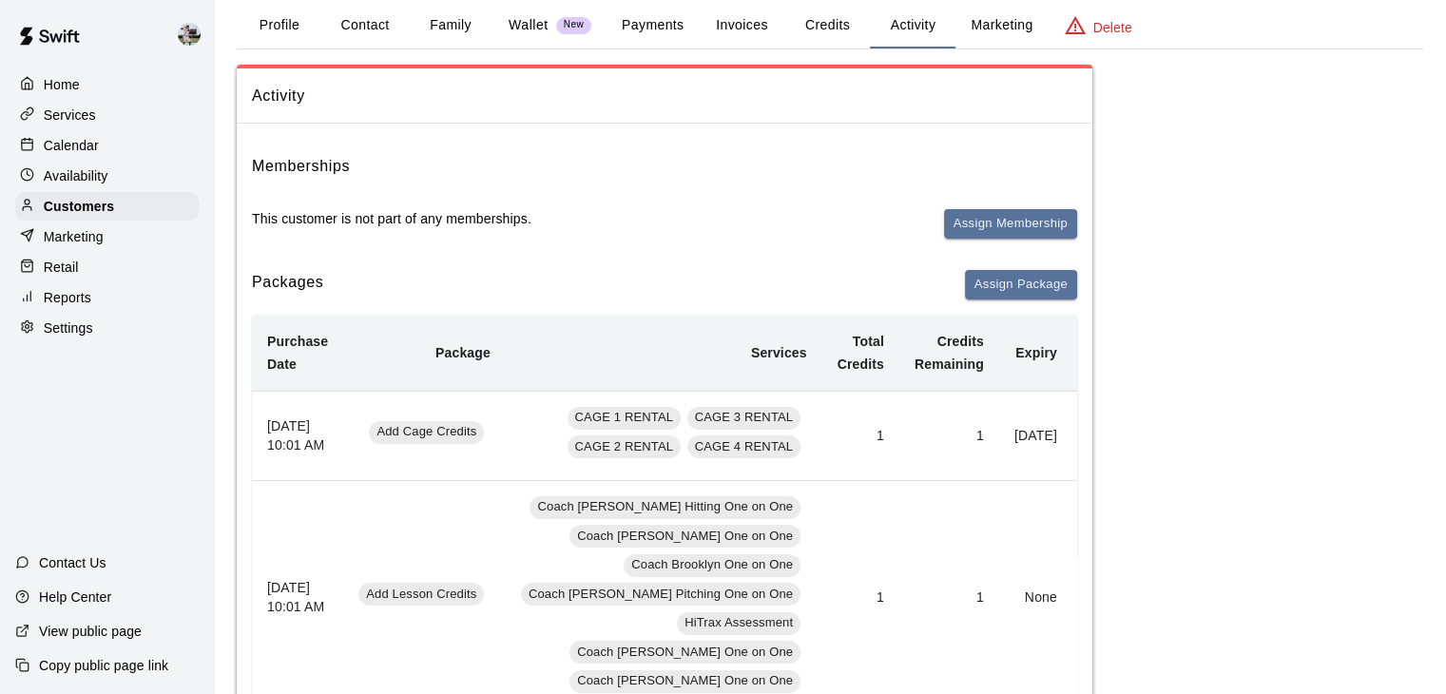
scroll to position [93, 0]
click at [1088, 449] on button "Add" at bounding box center [1107, 433] width 38 height 29
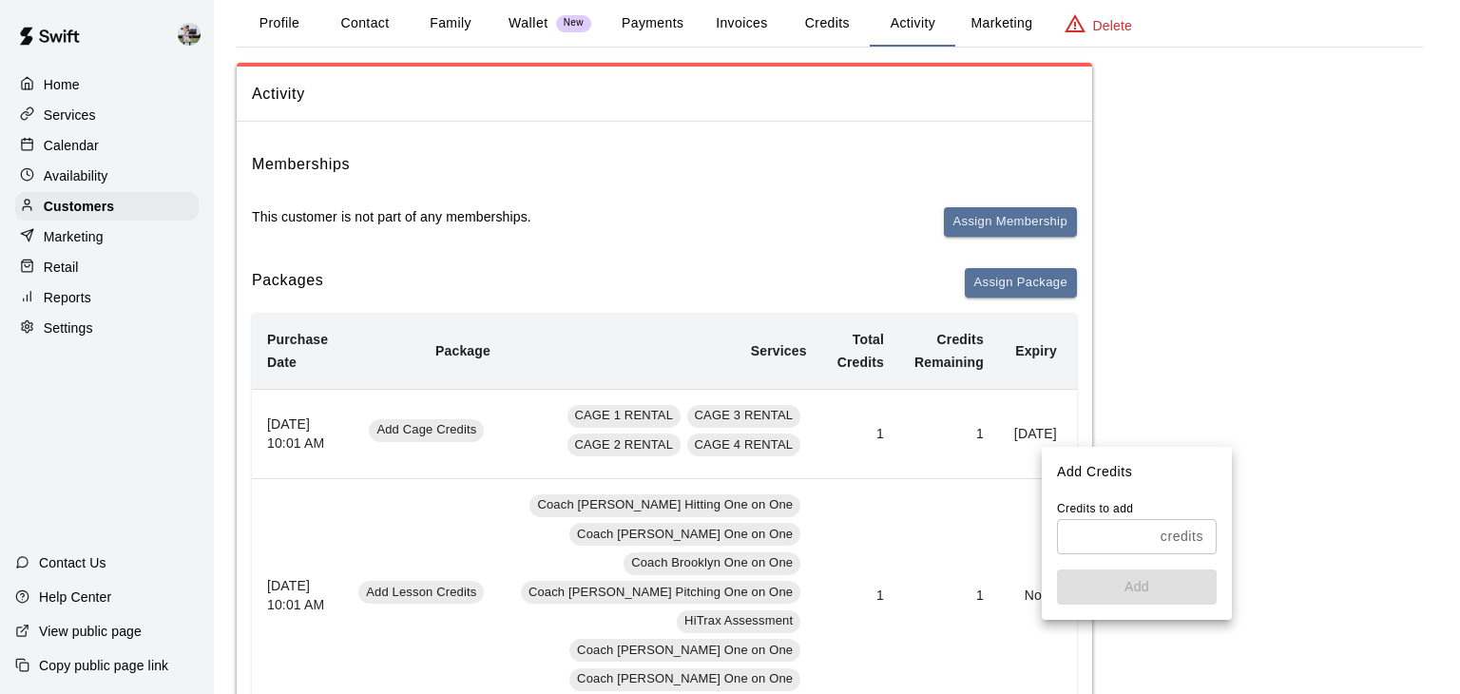
click at [1119, 537] on input "text" at bounding box center [1105, 536] width 96 height 35
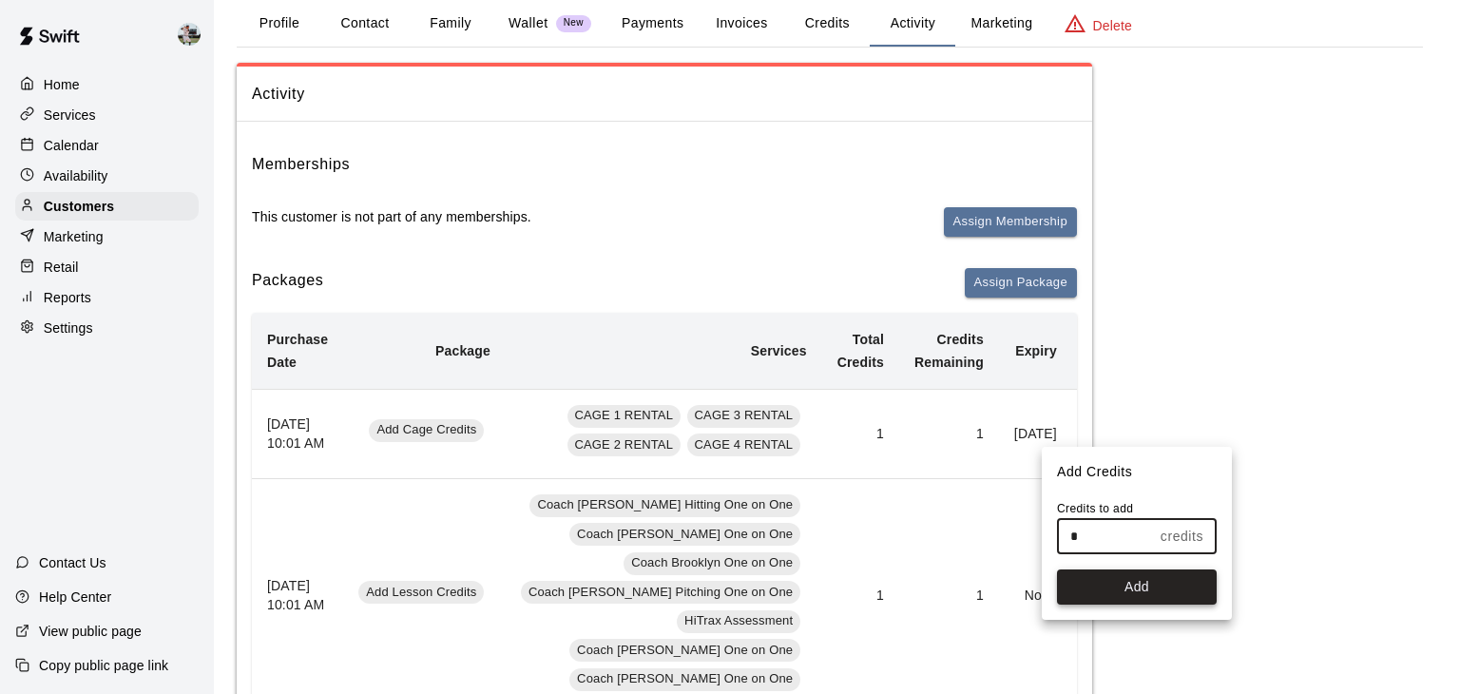
type input "*"
click at [1138, 591] on button "Add" at bounding box center [1137, 586] width 160 height 35
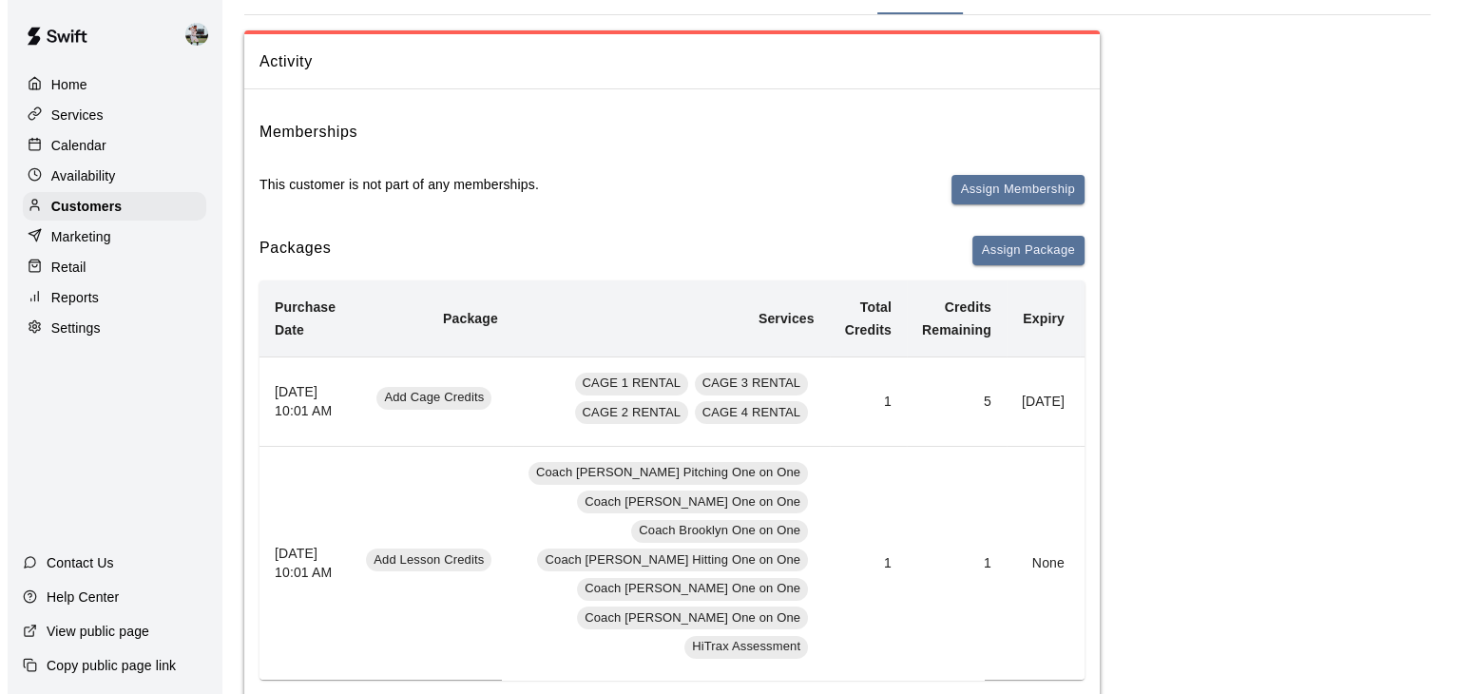
scroll to position [0, 0]
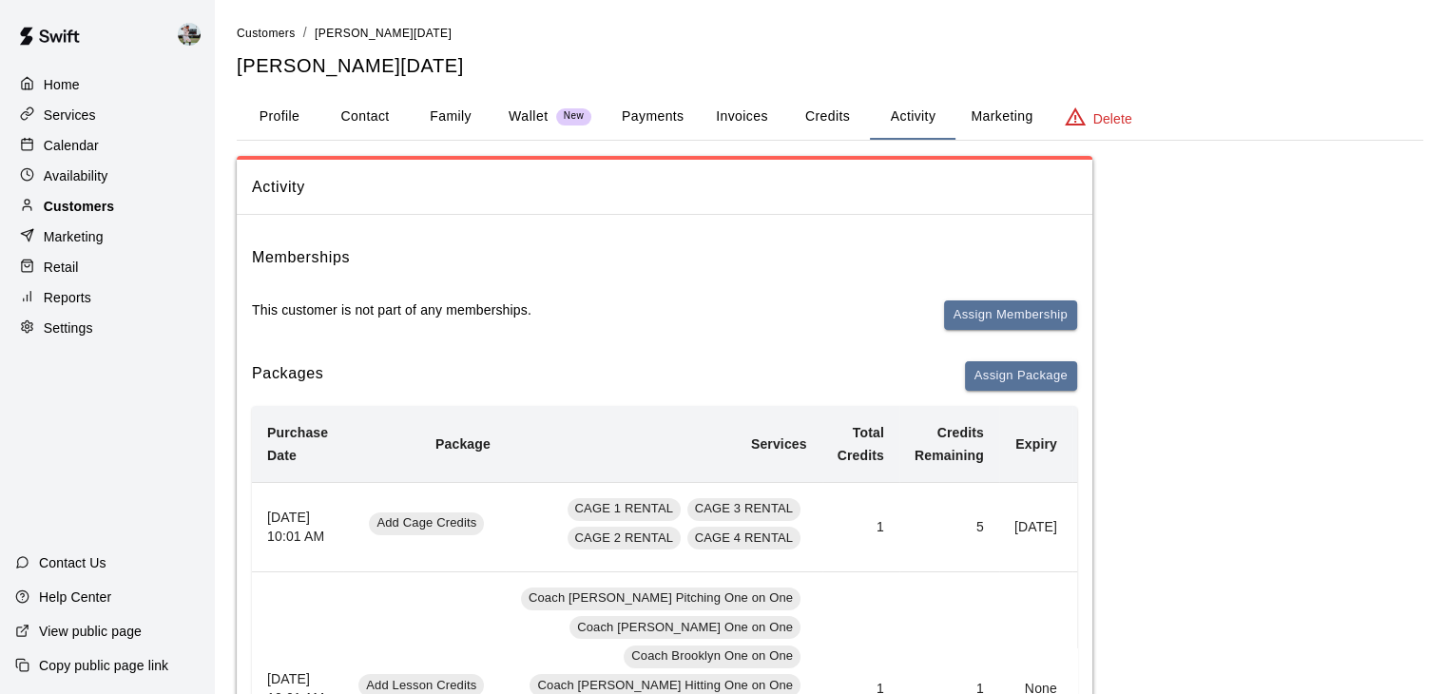
click at [175, 206] on div "Customers" at bounding box center [106, 206] width 183 height 29
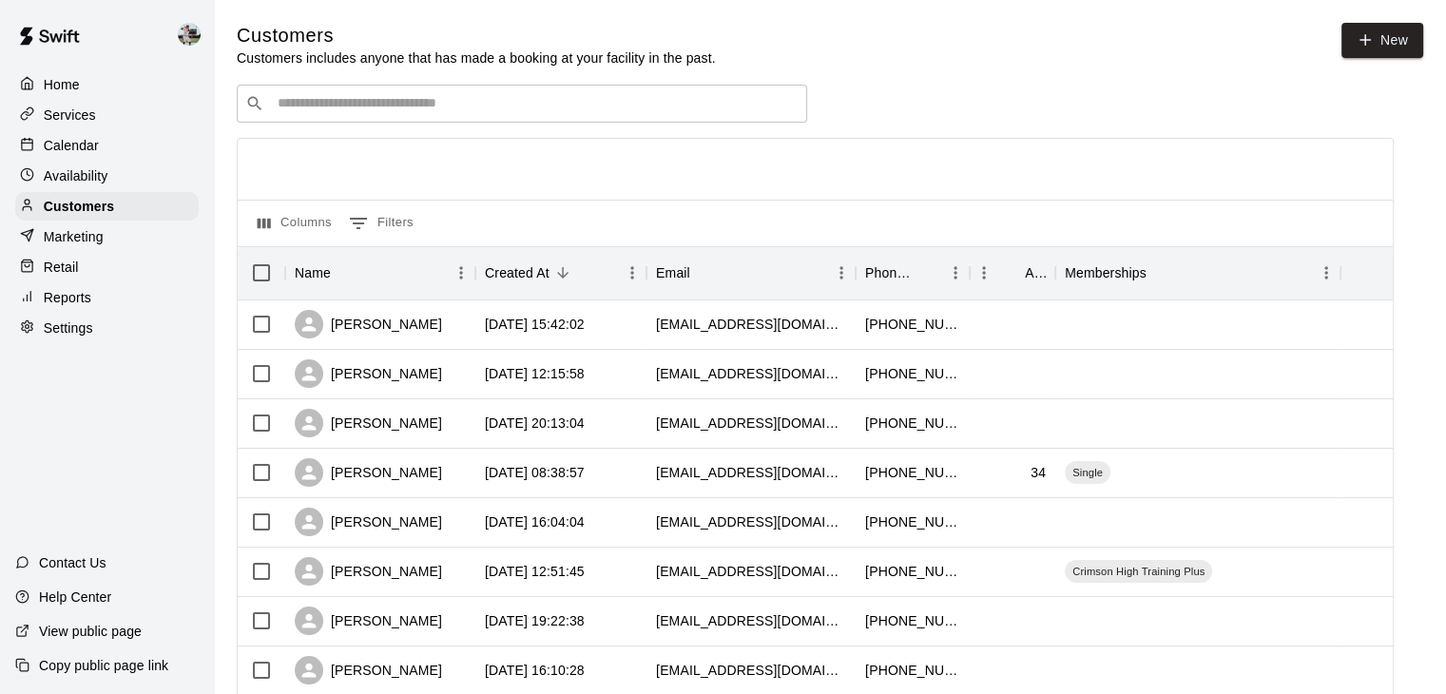
click at [517, 108] on input "Search customers by name or email" at bounding box center [535, 103] width 527 height 19
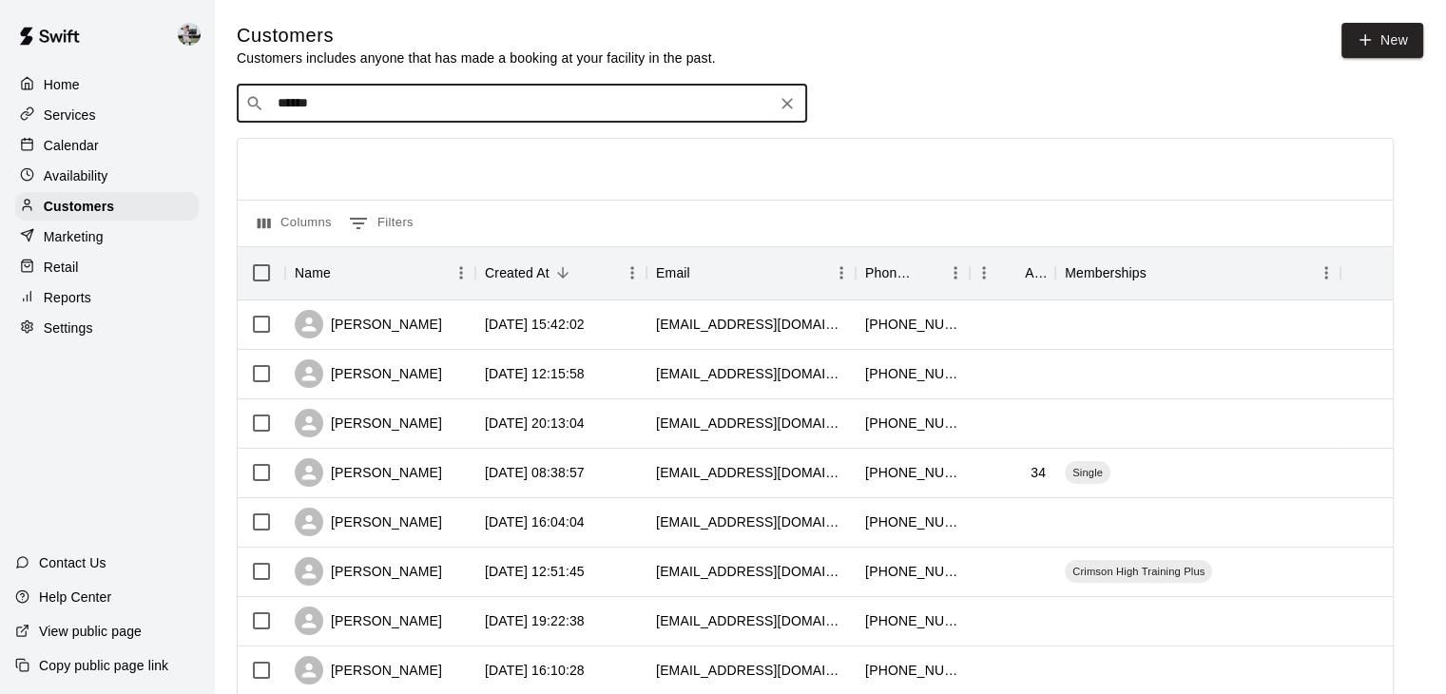
type input "*******"
click at [395, 142] on div "[PERSON_NAME]" at bounding box center [392, 146] width 204 height 20
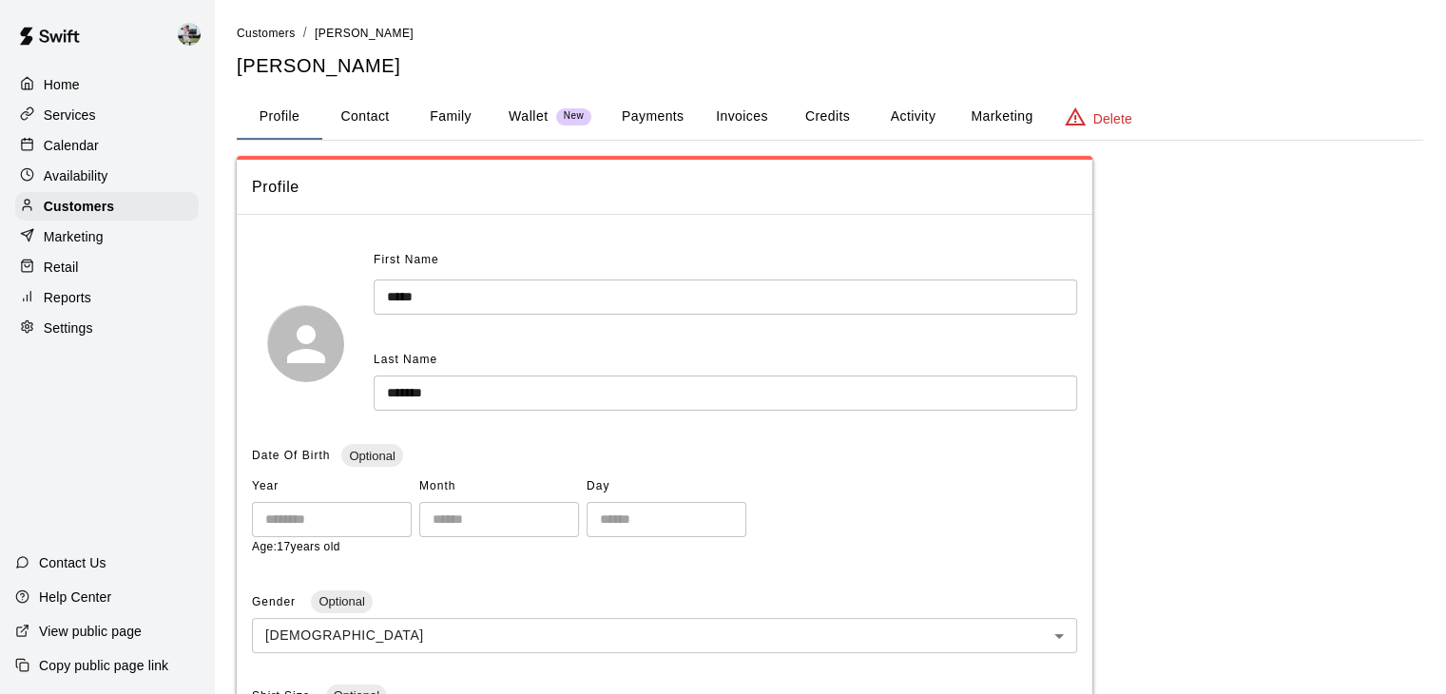
click at [449, 114] on button "Family" at bounding box center [451, 117] width 86 height 46
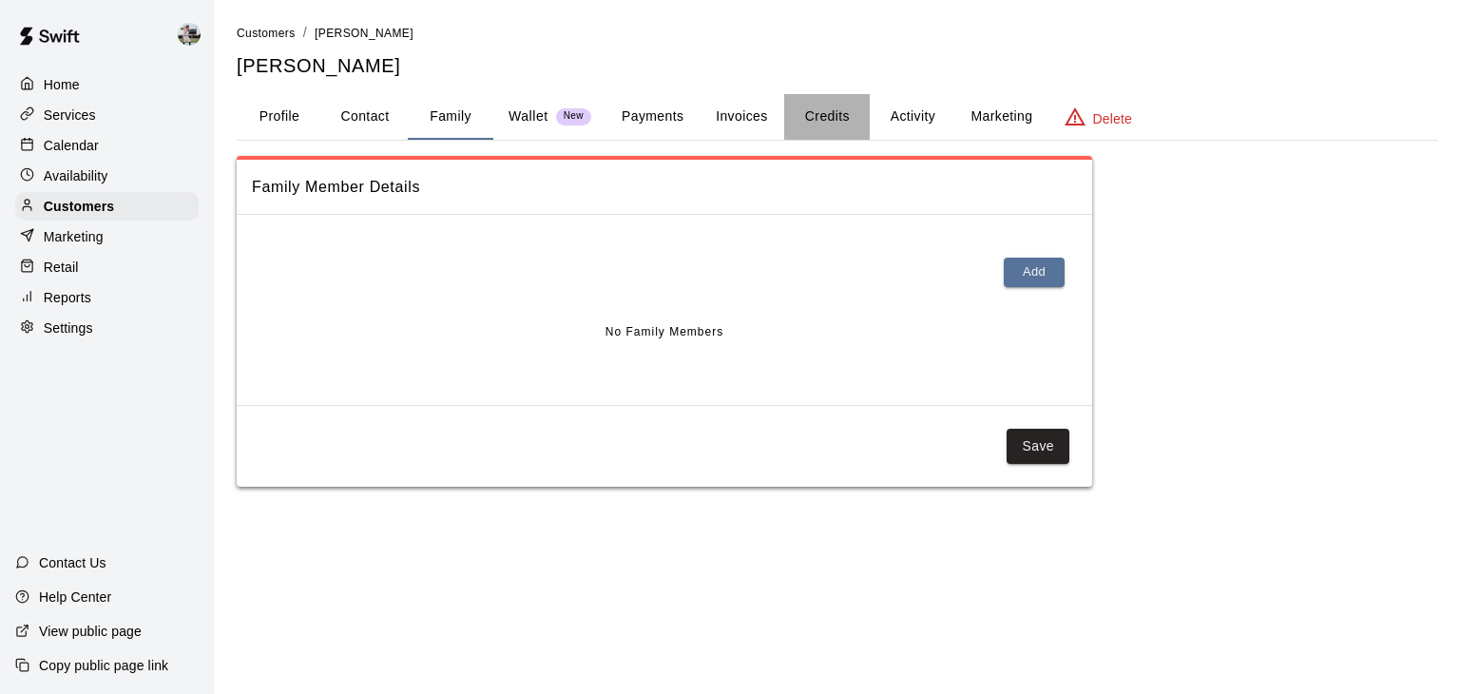
click at [832, 115] on button "Credits" at bounding box center [827, 117] width 86 height 46
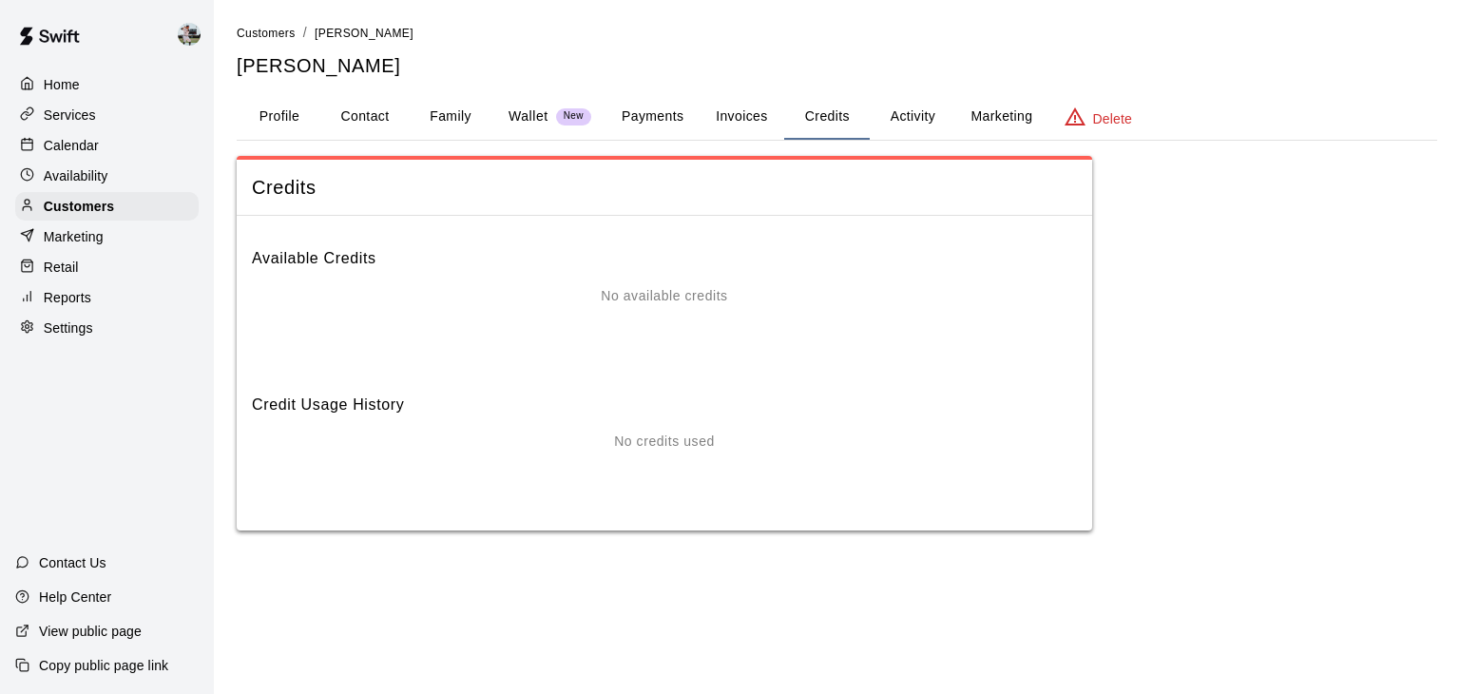
click at [909, 113] on button "Activity" at bounding box center [913, 117] width 86 height 46
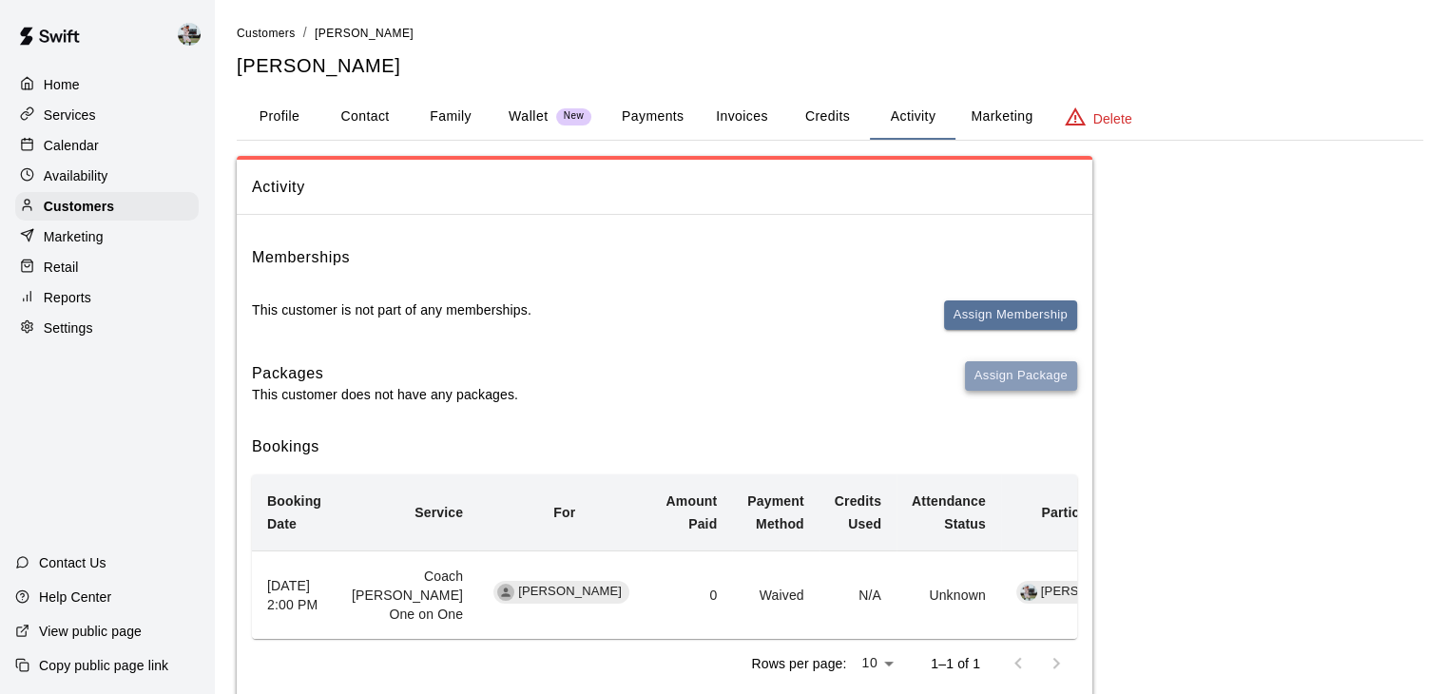
click at [1027, 384] on button "Assign Package" at bounding box center [1021, 375] width 112 height 29
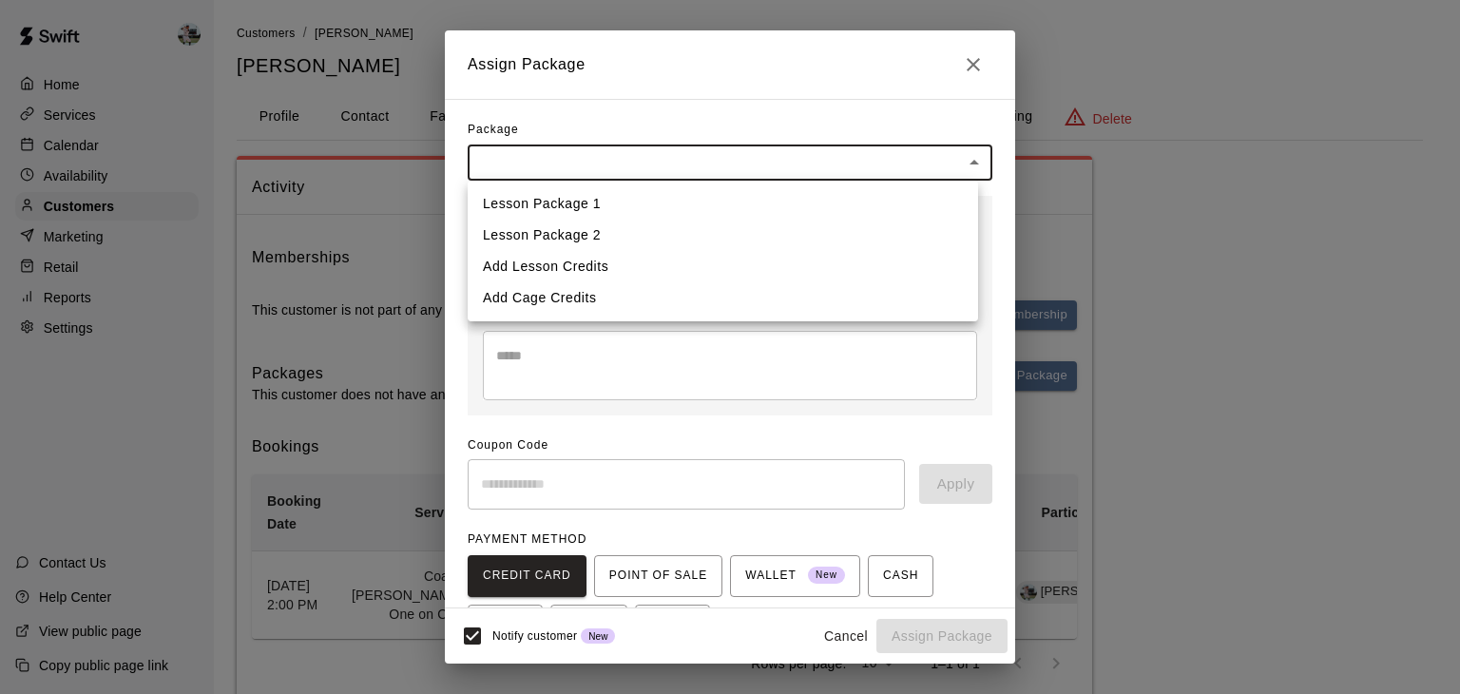
click at [867, 155] on body "Home Services Calendar Availability Customers Marketing Retail Reports Settings…" at bounding box center [730, 374] width 1460 height 749
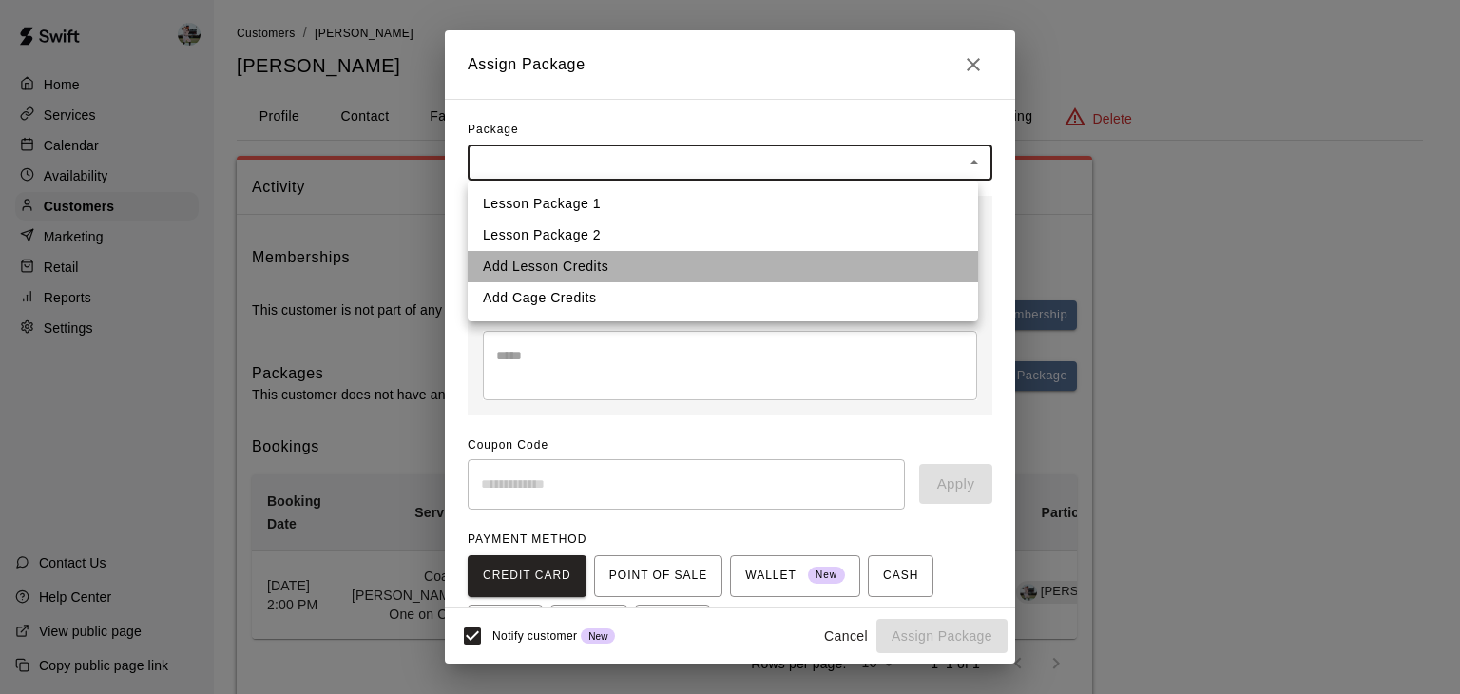
click at [704, 271] on li "Add Lesson Credits" at bounding box center [723, 266] width 511 height 31
type input "**********"
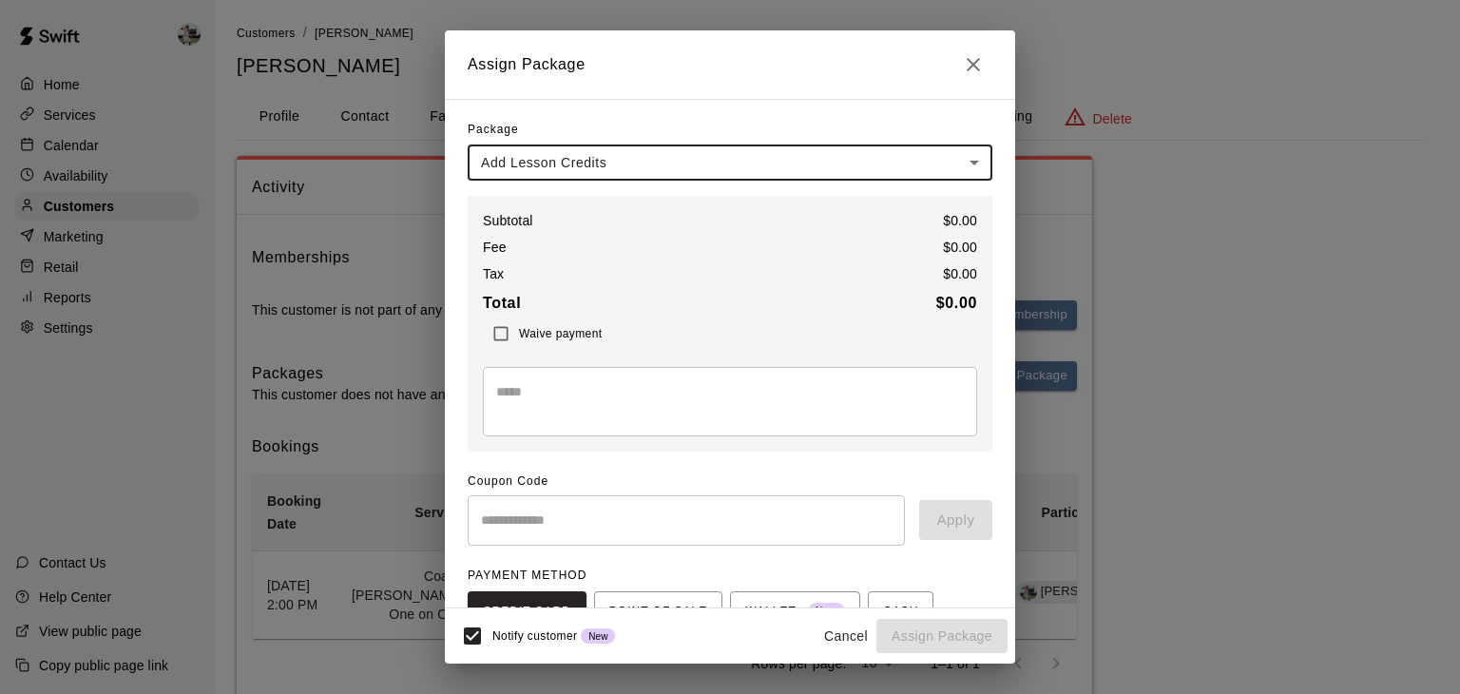
scroll to position [170, 0]
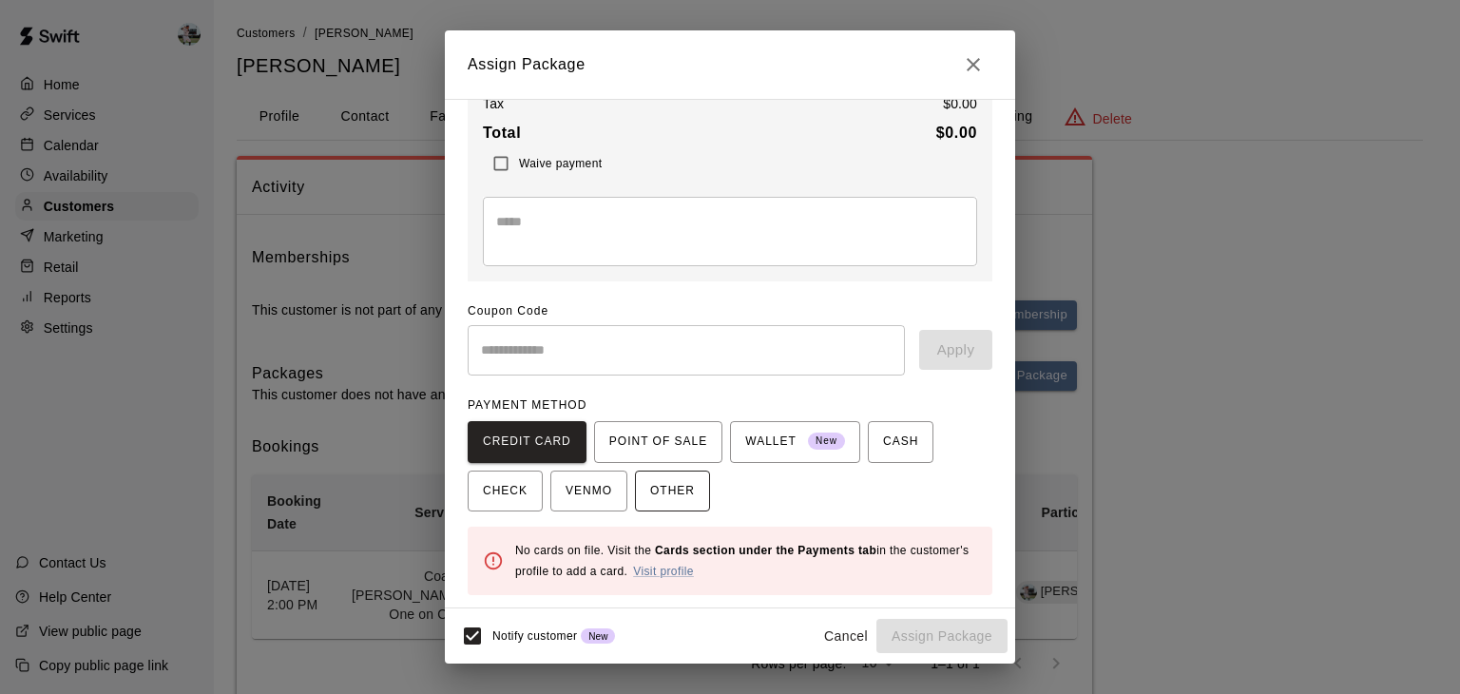
click at [688, 490] on span "OTHER" at bounding box center [672, 491] width 45 height 30
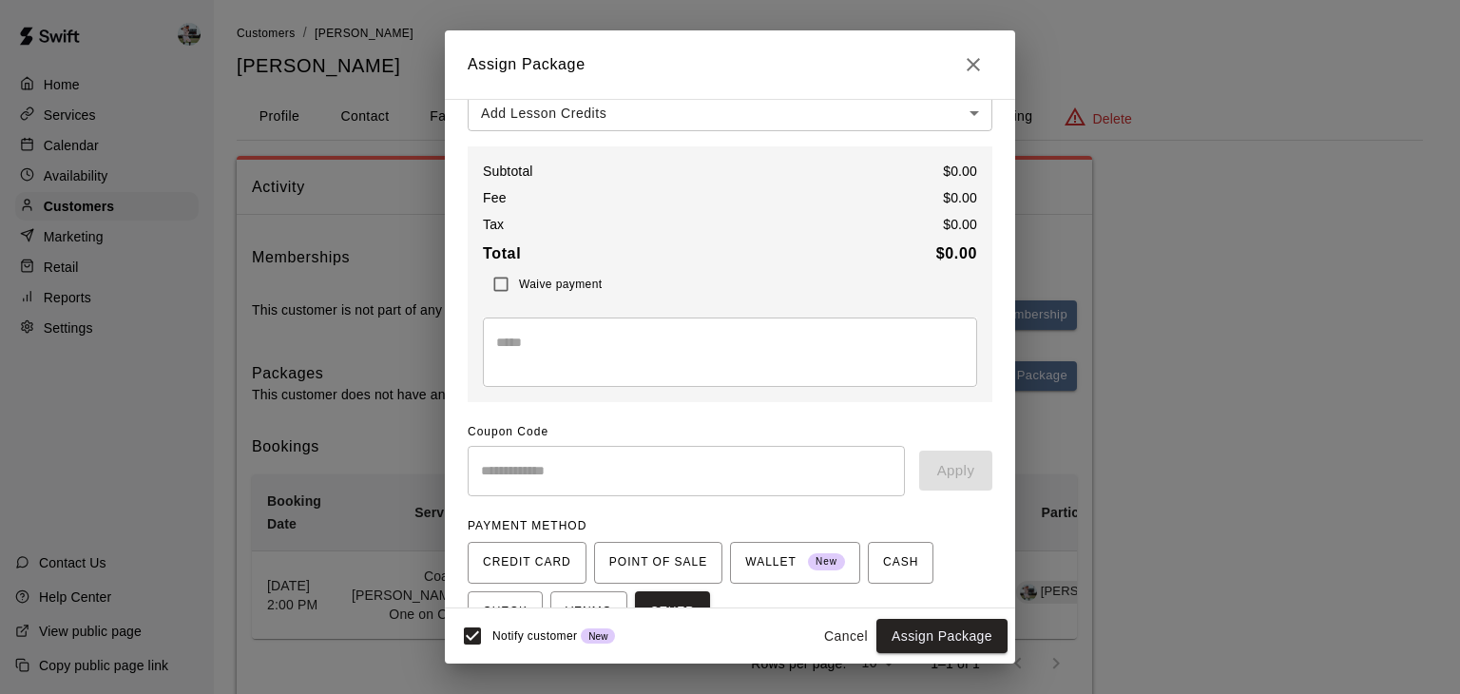
scroll to position [150, 0]
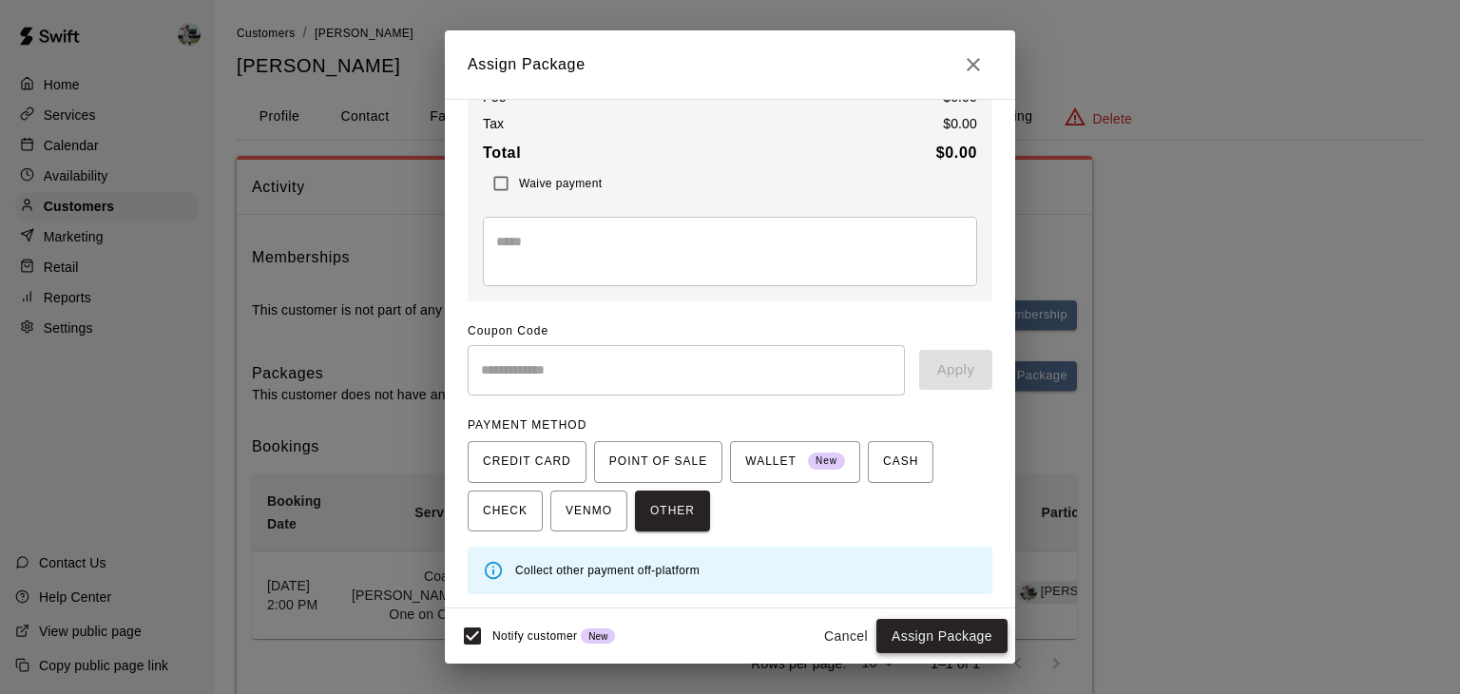
click at [913, 636] on button "Assign Package" at bounding box center [942, 636] width 131 height 35
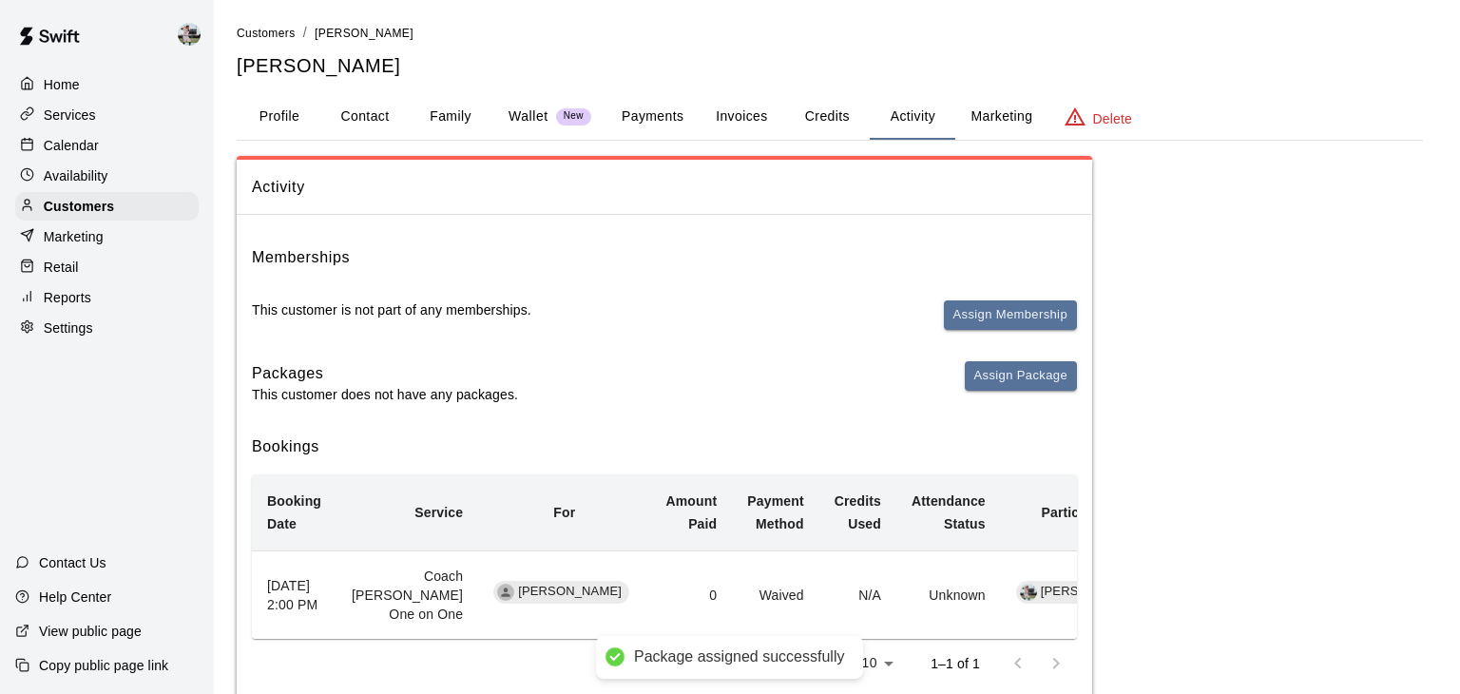
scroll to position [133, 0]
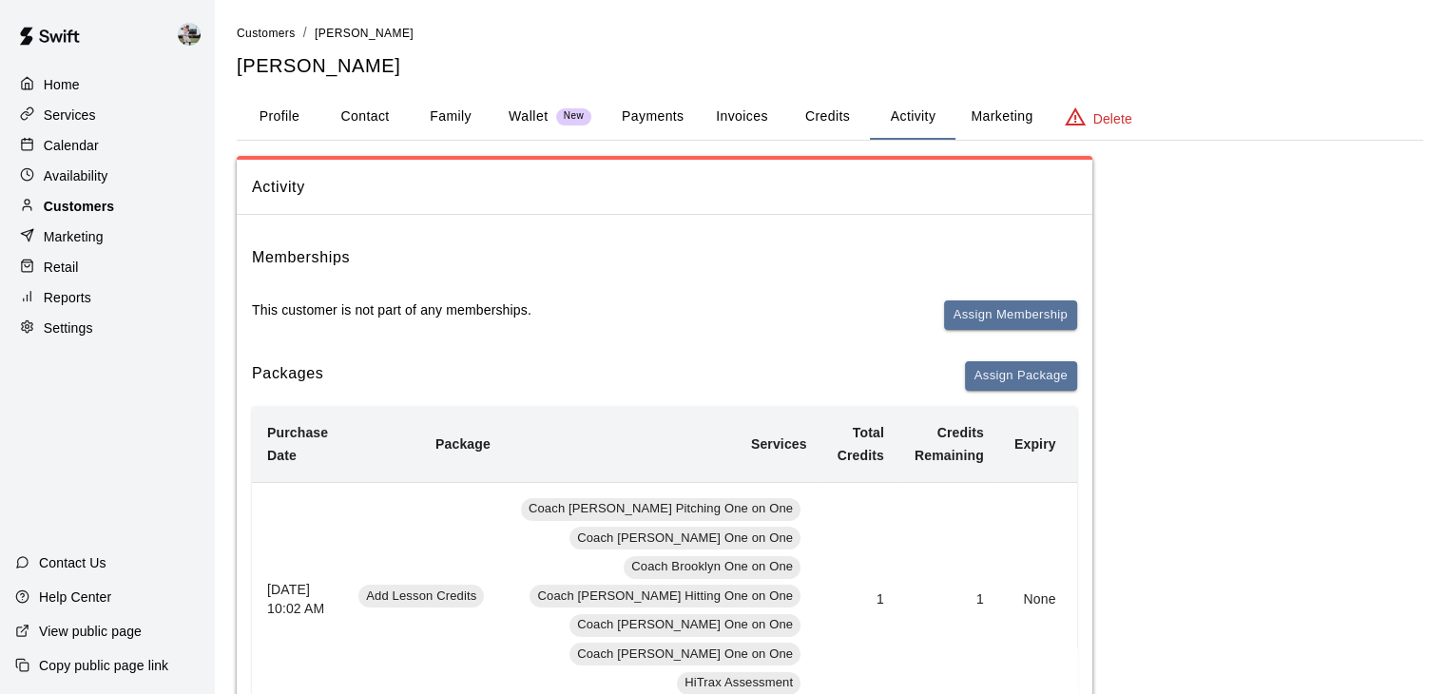
click at [99, 204] on p "Customers" at bounding box center [79, 206] width 70 height 19
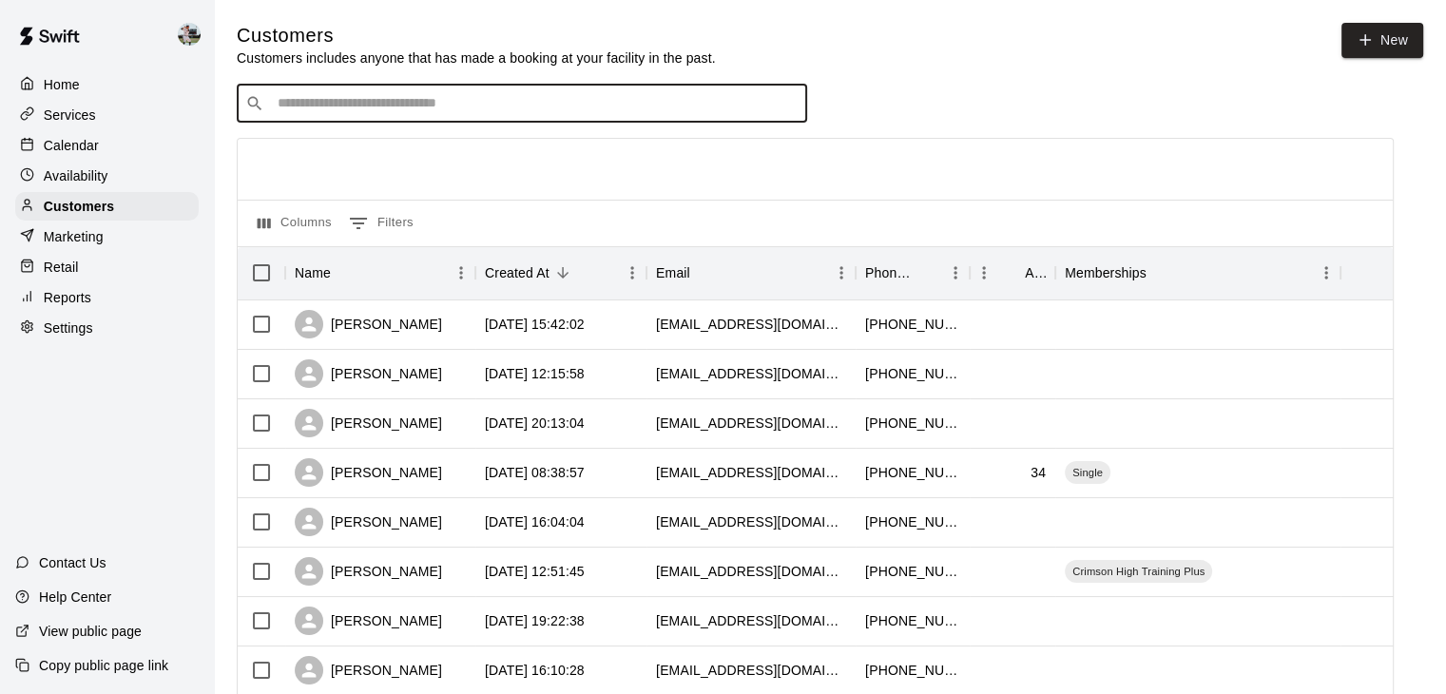
click at [346, 107] on input "Search customers by name or email" at bounding box center [535, 103] width 527 height 19
type input "******"
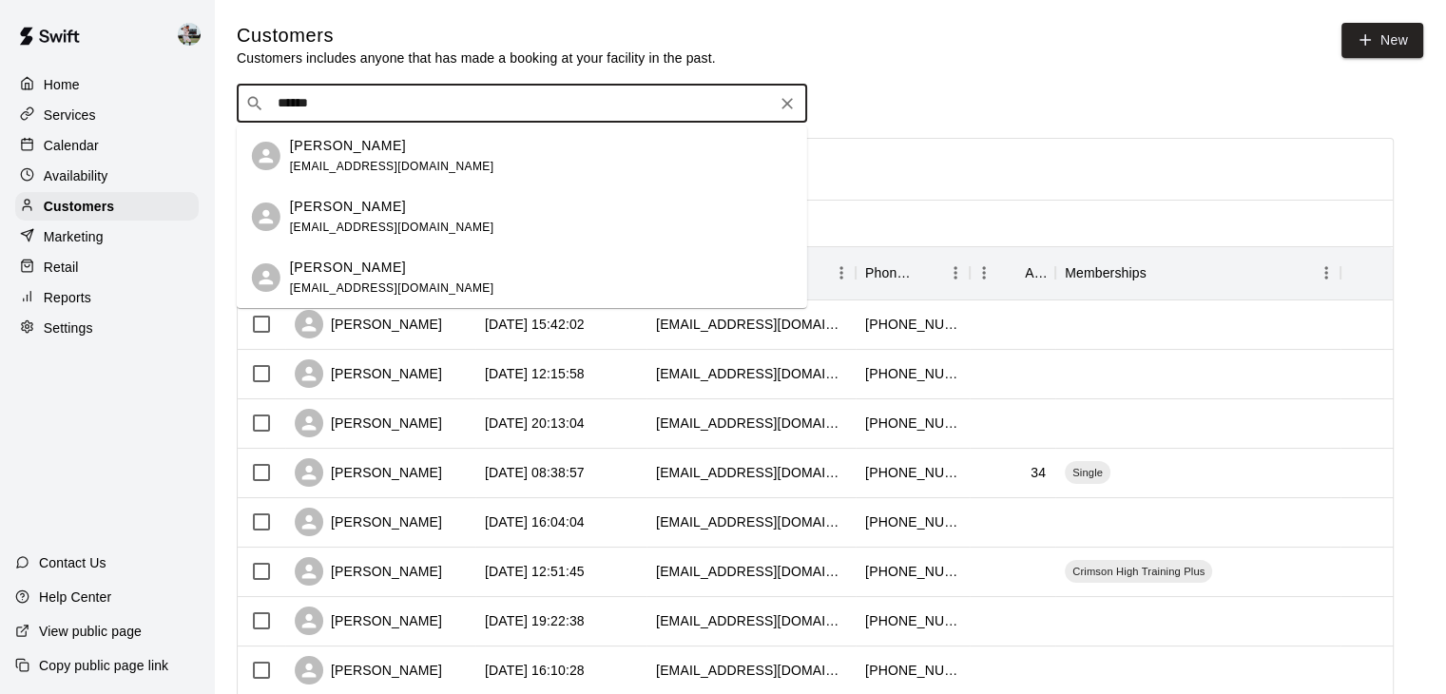
click at [432, 145] on div "[PERSON_NAME] [EMAIL_ADDRESS][DOMAIN_NAME]" at bounding box center [541, 156] width 502 height 41
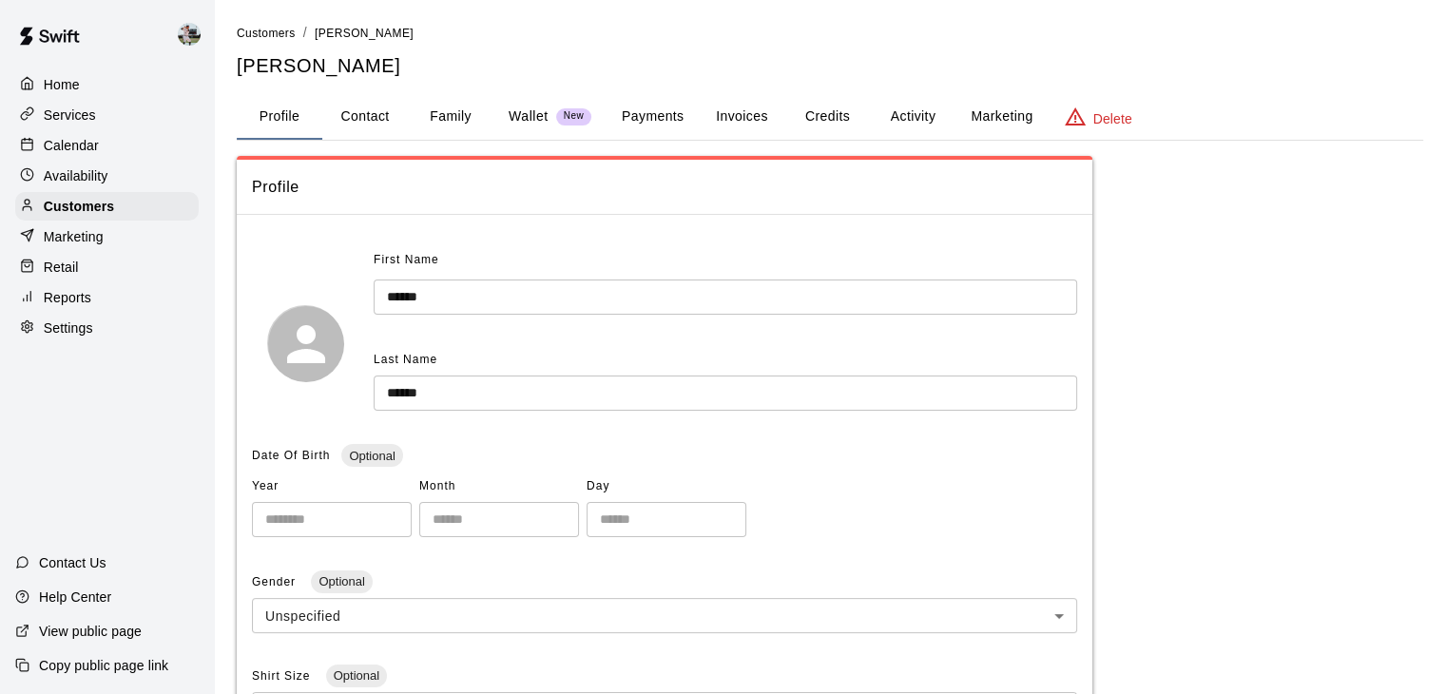
click at [894, 117] on button "Activity" at bounding box center [913, 117] width 86 height 46
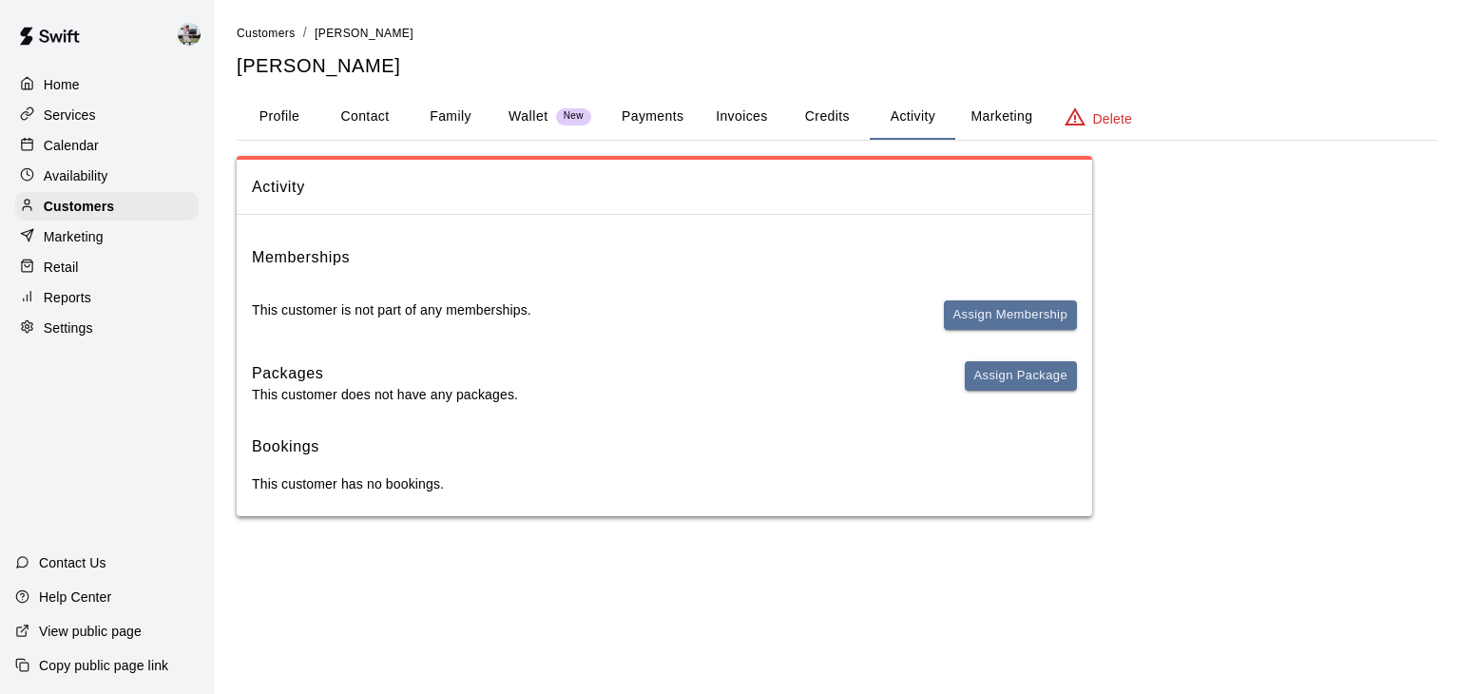
click at [827, 111] on button "Credits" at bounding box center [827, 117] width 86 height 46
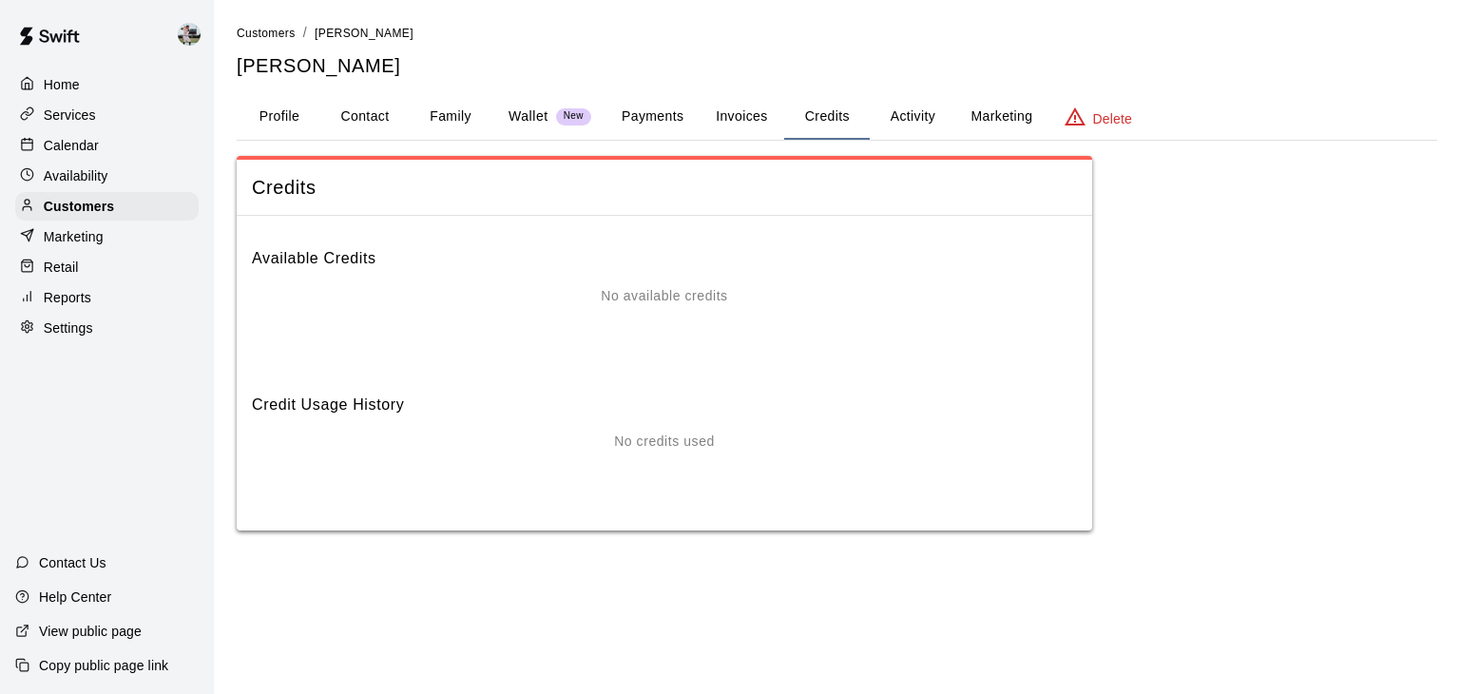
click at [903, 107] on button "Activity" at bounding box center [913, 117] width 86 height 46
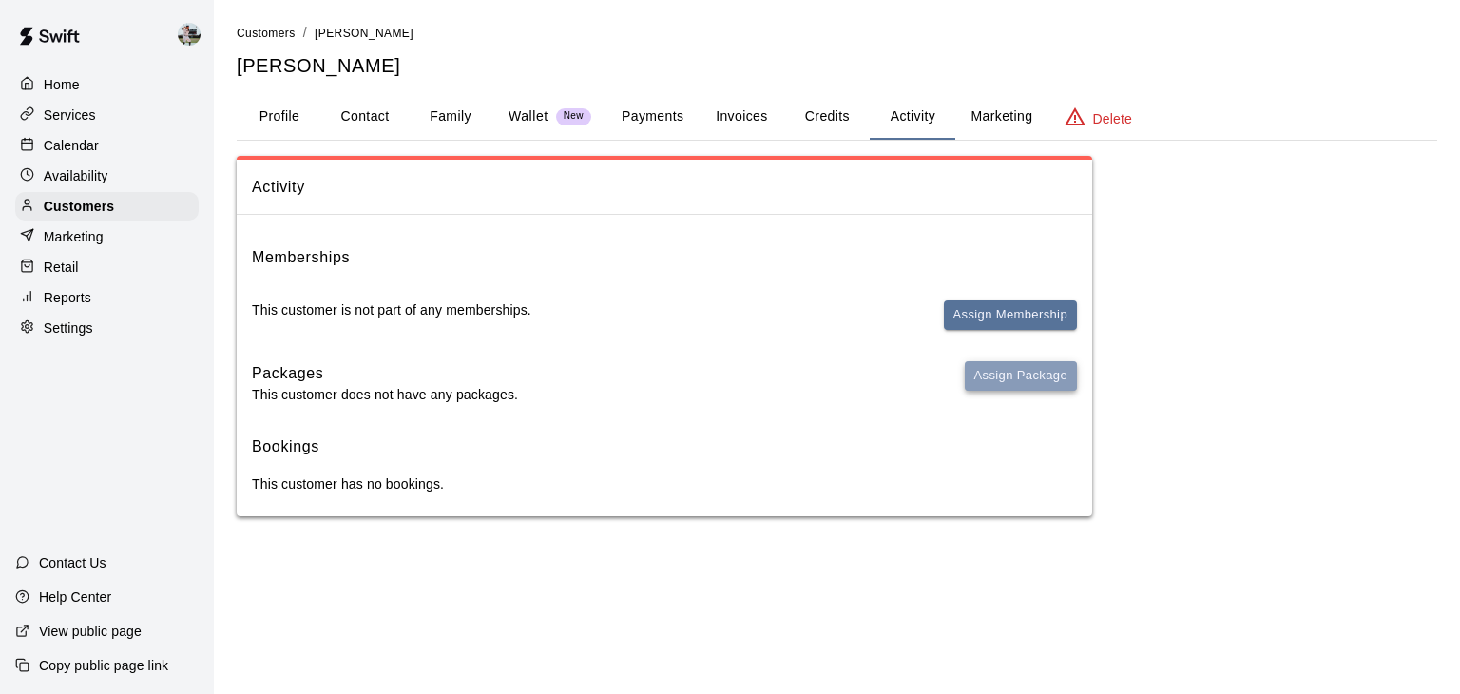
click at [993, 380] on button "Assign Package" at bounding box center [1021, 375] width 112 height 29
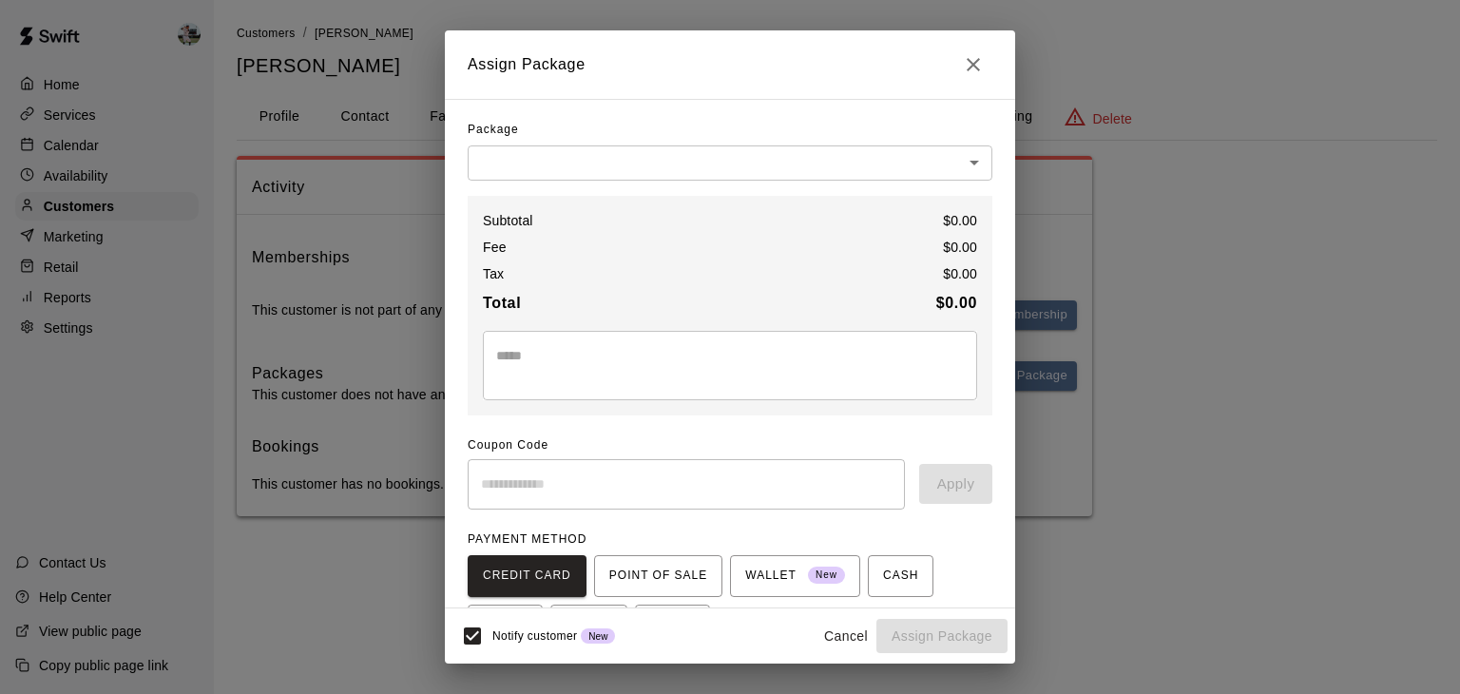
click at [687, 167] on body "Home Services Calendar Availability Customers Marketing Retail Reports Settings…" at bounding box center [730, 277] width 1460 height 554
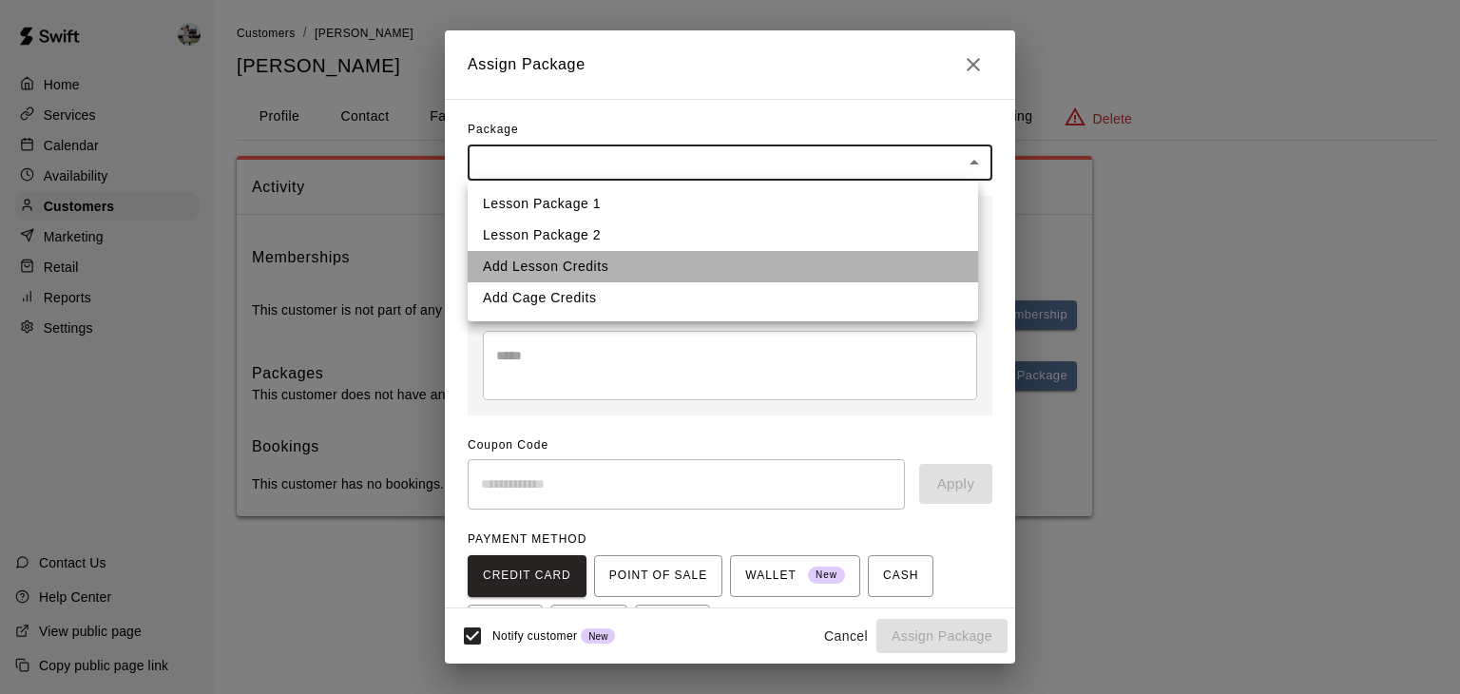
click at [642, 253] on li "Add Lesson Credits" at bounding box center [723, 266] width 511 height 31
type input "**********"
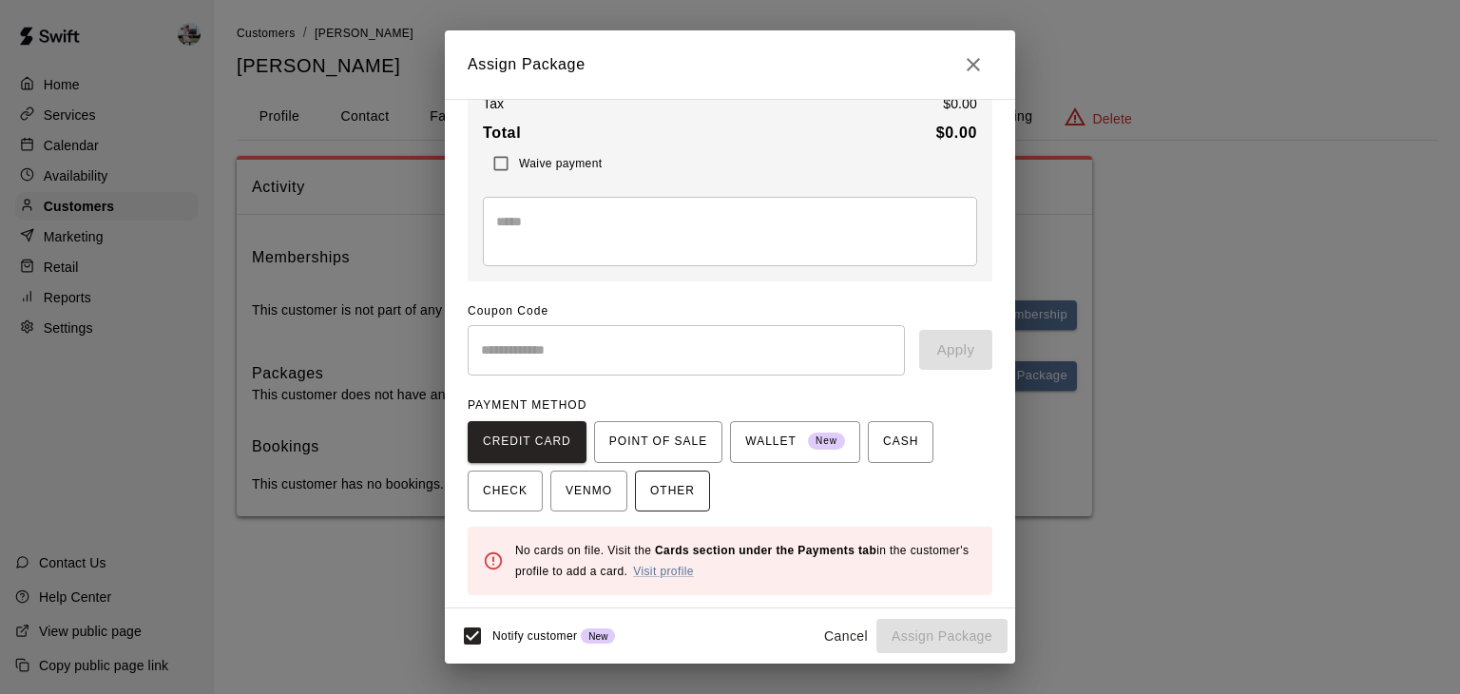
click at [688, 477] on span "OTHER" at bounding box center [672, 491] width 45 height 30
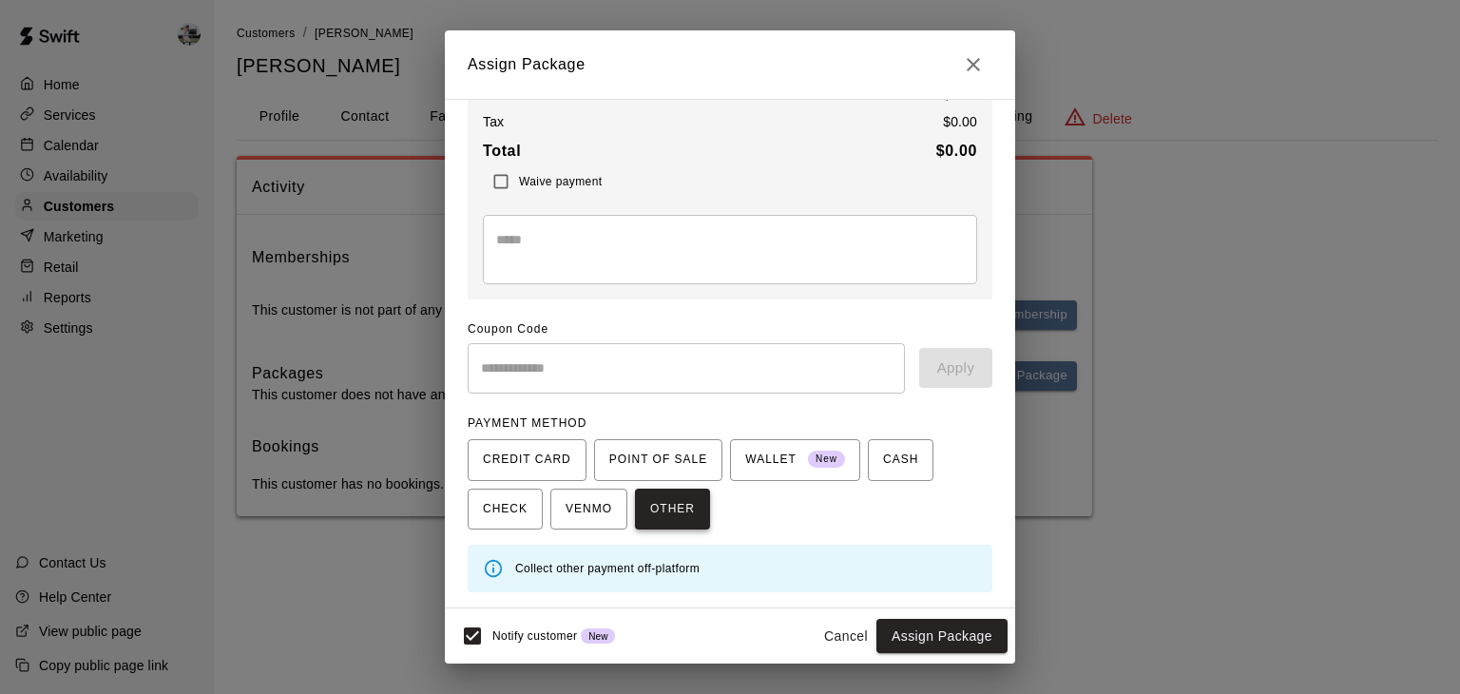
scroll to position [150, 0]
click at [948, 646] on button "Assign Package" at bounding box center [942, 636] width 131 height 35
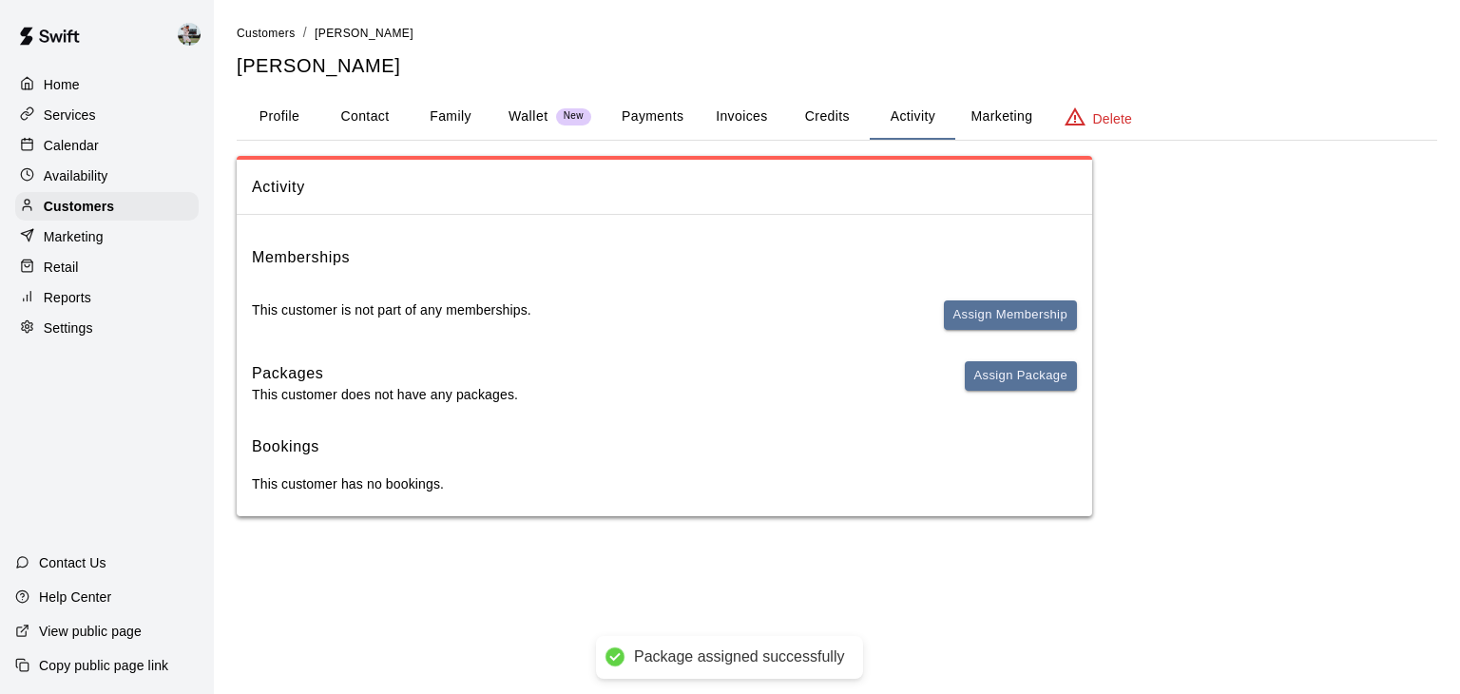
scroll to position [133, 0]
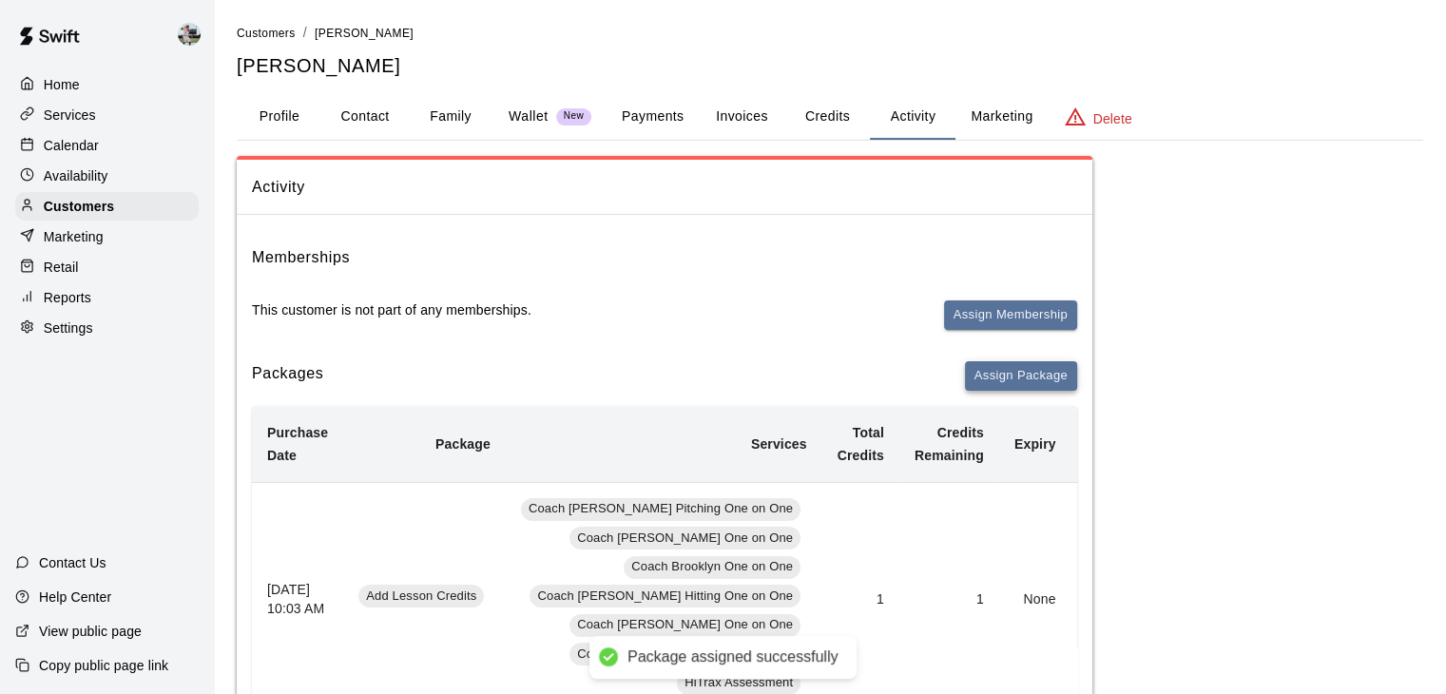
click at [1015, 378] on button "Assign Package" at bounding box center [1021, 375] width 112 height 29
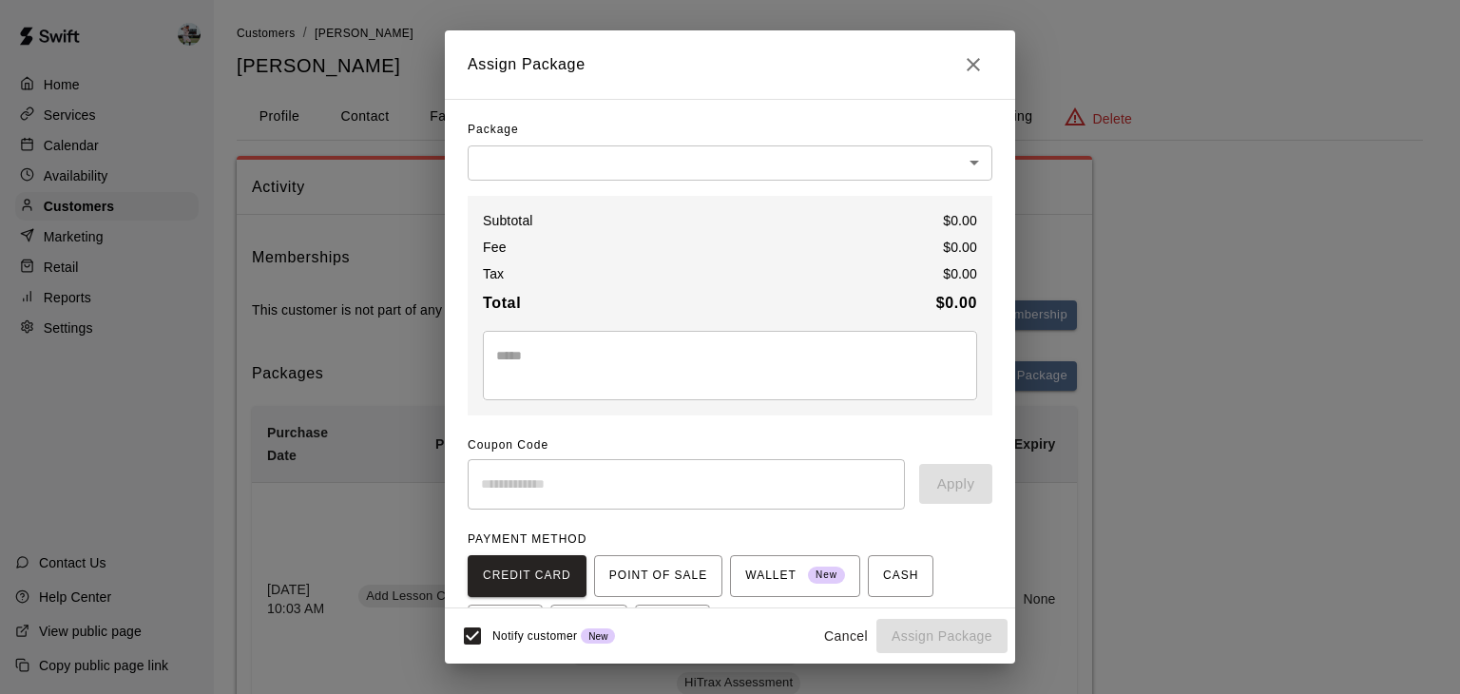
click at [804, 164] on body "Package assigned successfully Home Services Calendar Availability Customers Mar…" at bounding box center [730, 442] width 1460 height 885
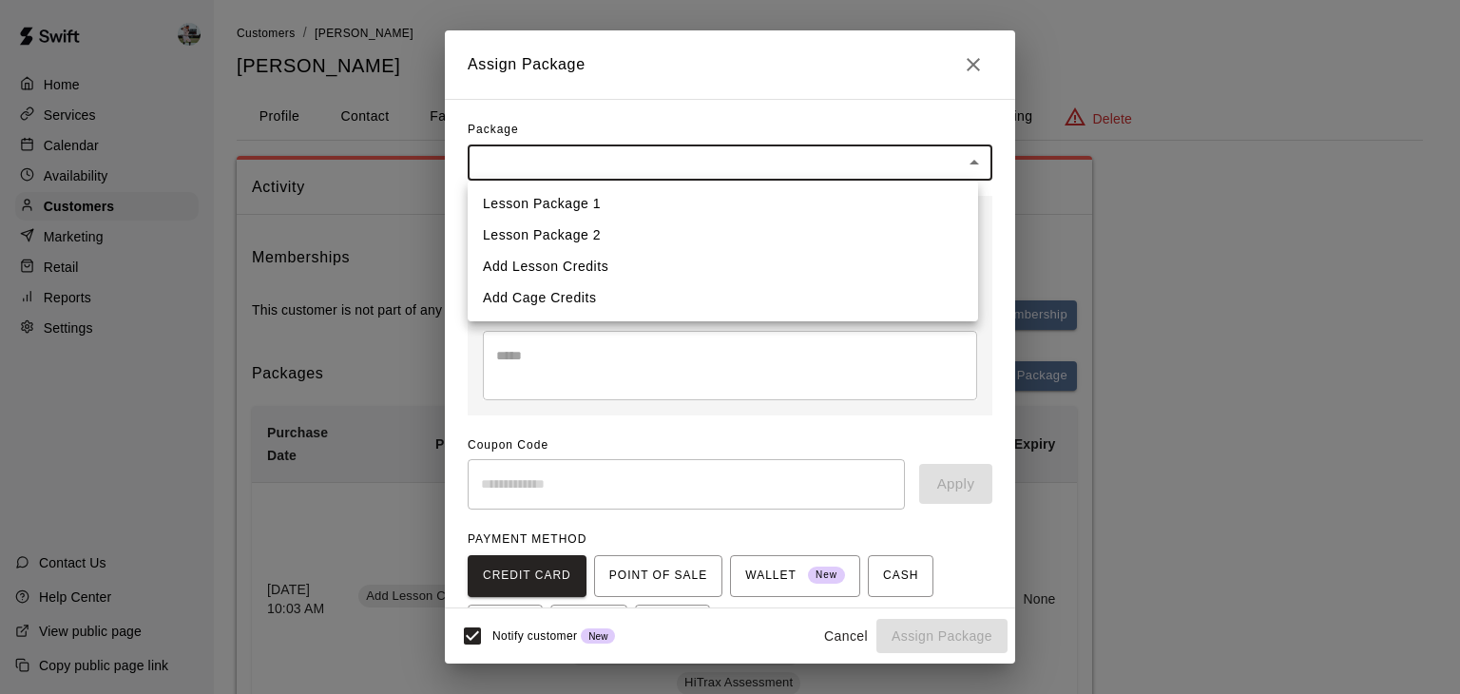
click at [671, 293] on li "Add Cage Credits" at bounding box center [723, 297] width 511 height 31
type input "**********"
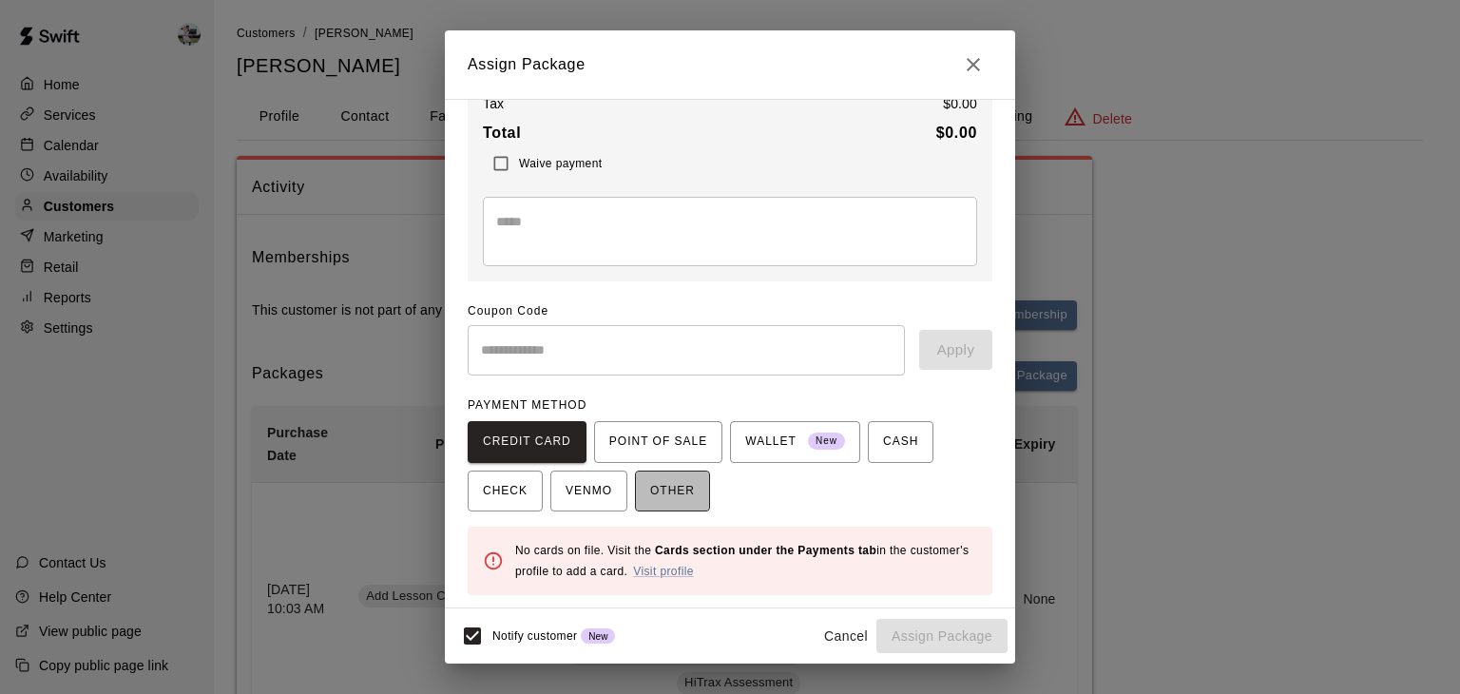
click at [683, 490] on span "OTHER" at bounding box center [672, 491] width 45 height 30
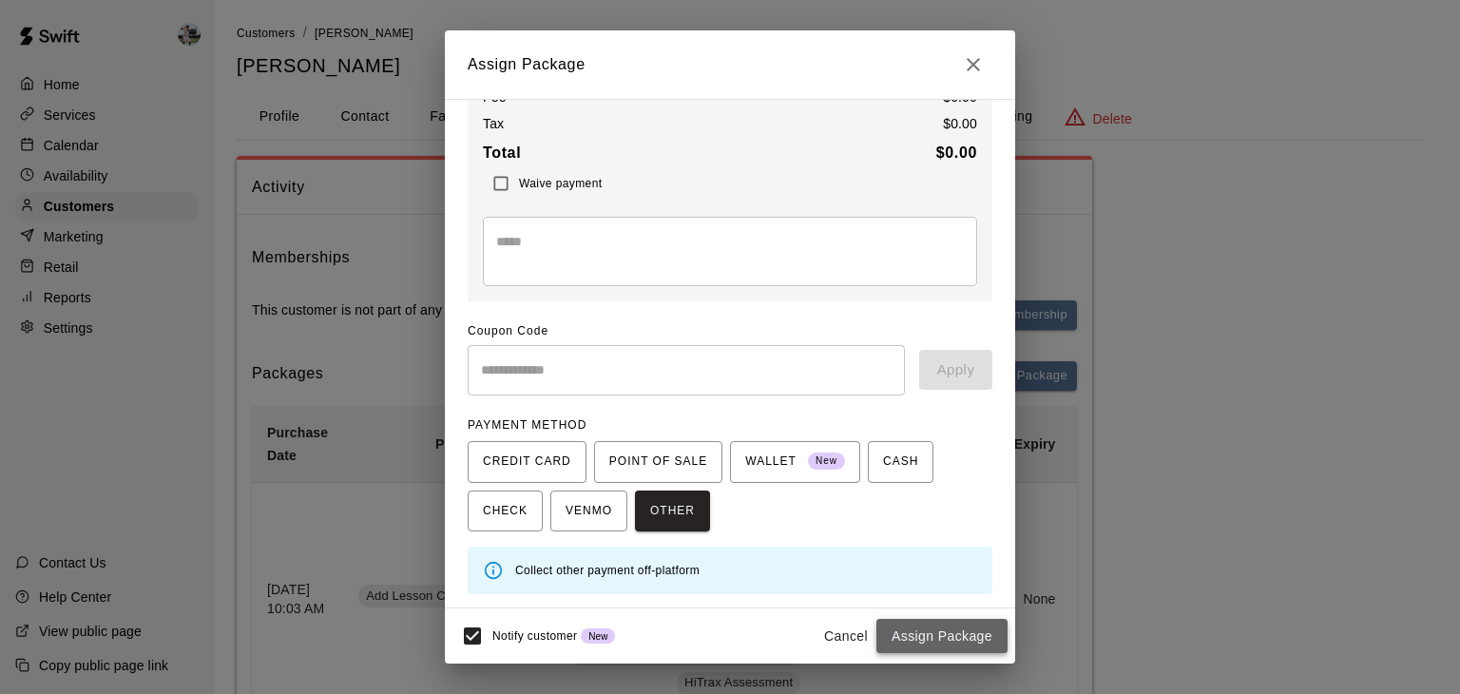
click at [916, 640] on button "Assign Package" at bounding box center [942, 636] width 131 height 35
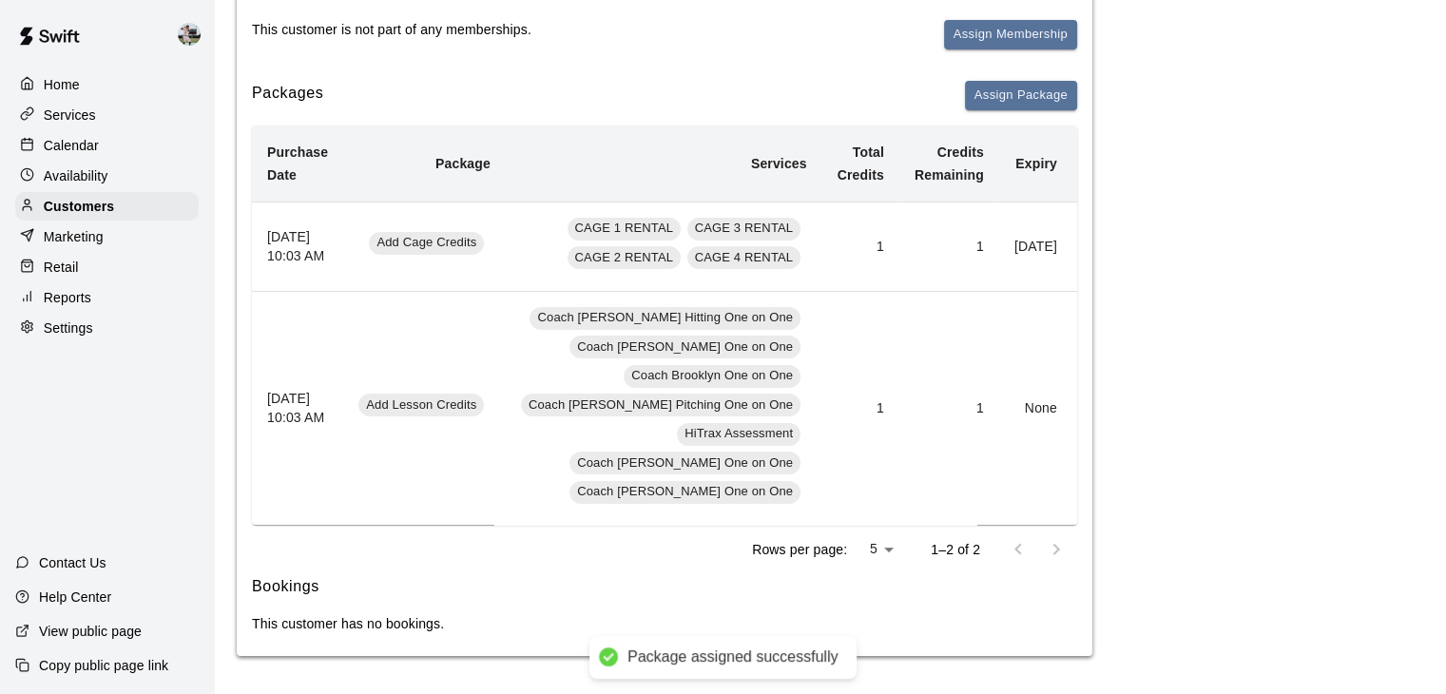
scroll to position [352, 0]
click at [1088, 232] on button "Add" at bounding box center [1107, 246] width 38 height 29
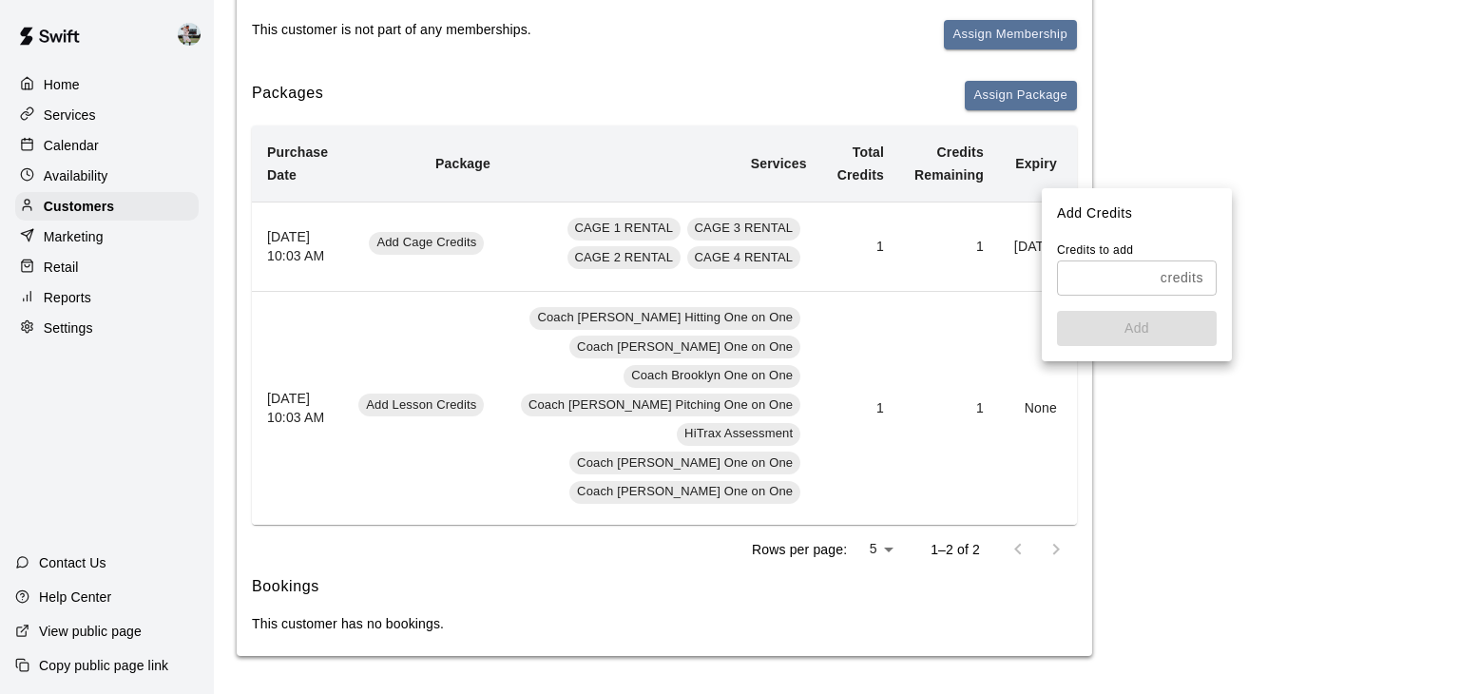
click at [1082, 275] on input "text" at bounding box center [1105, 277] width 96 height 35
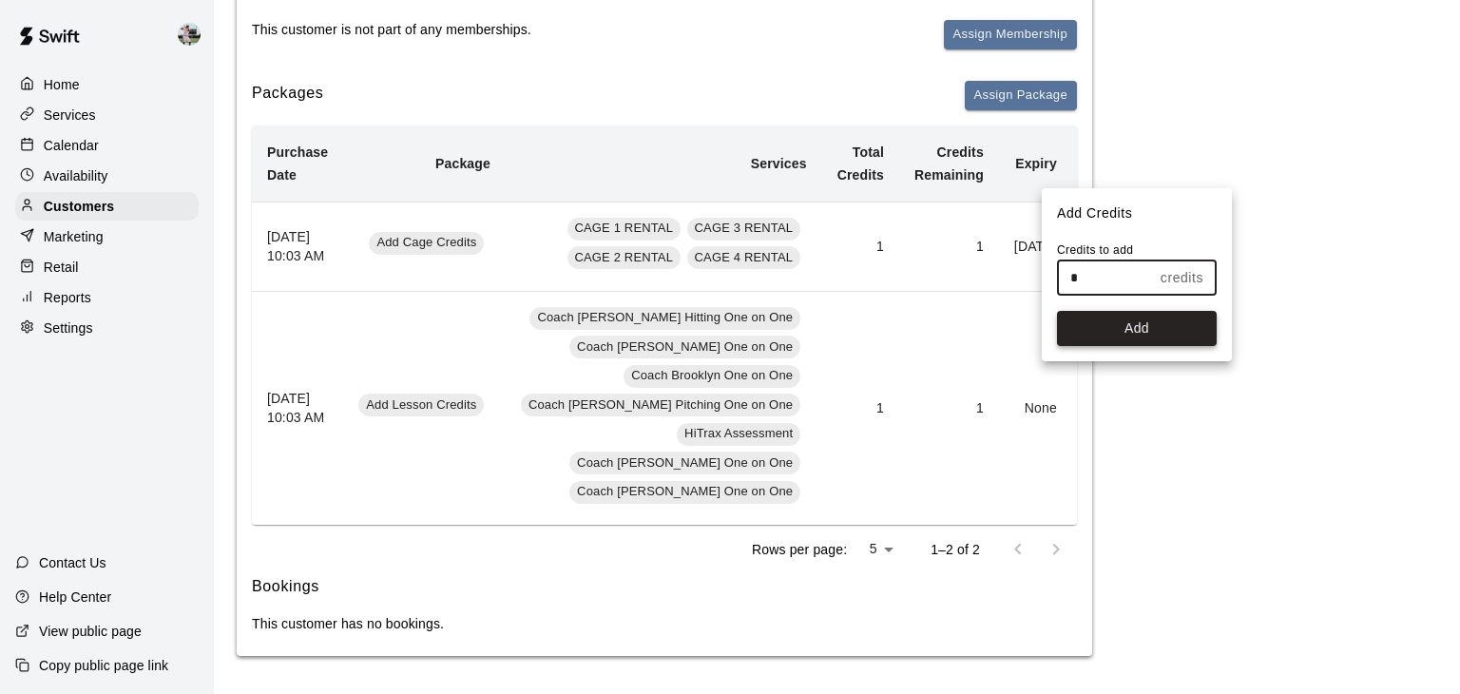
type input "*"
click at [1107, 329] on button "Add" at bounding box center [1137, 328] width 160 height 35
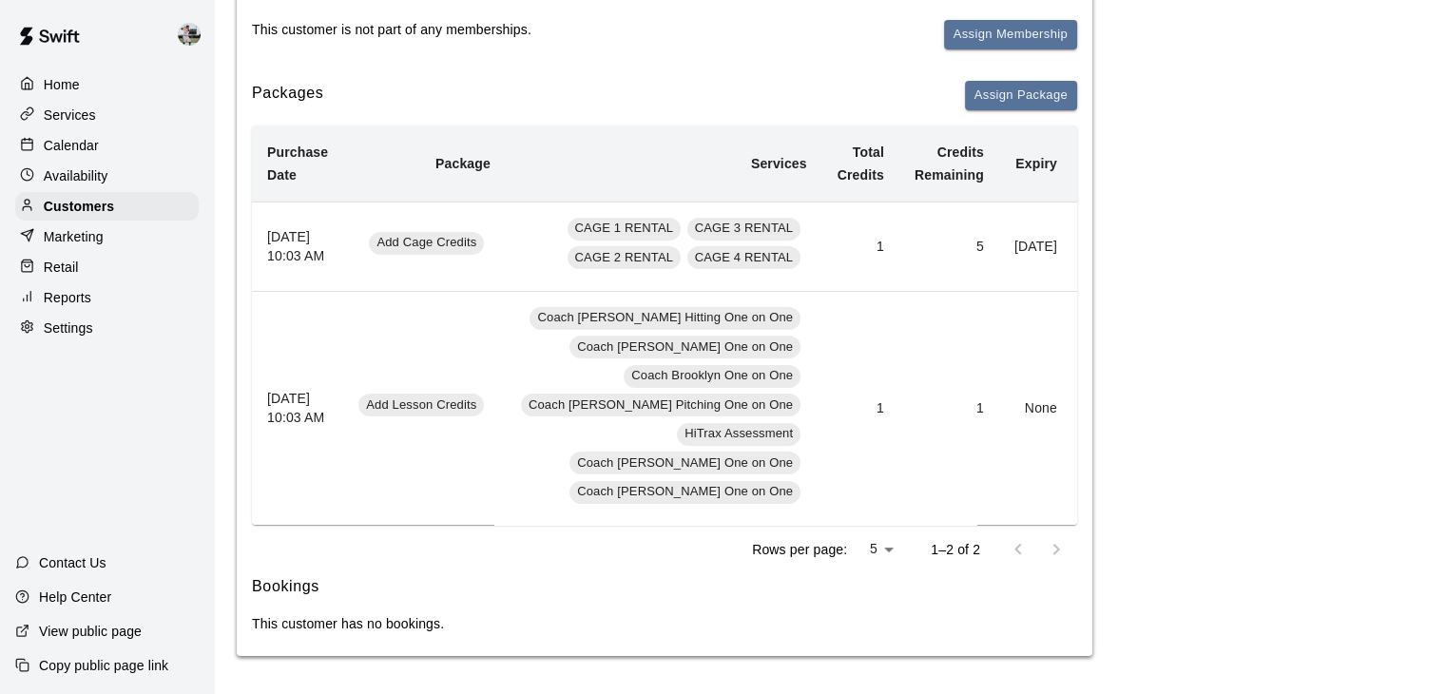
click at [1088, 394] on button "Add" at bounding box center [1107, 408] width 38 height 29
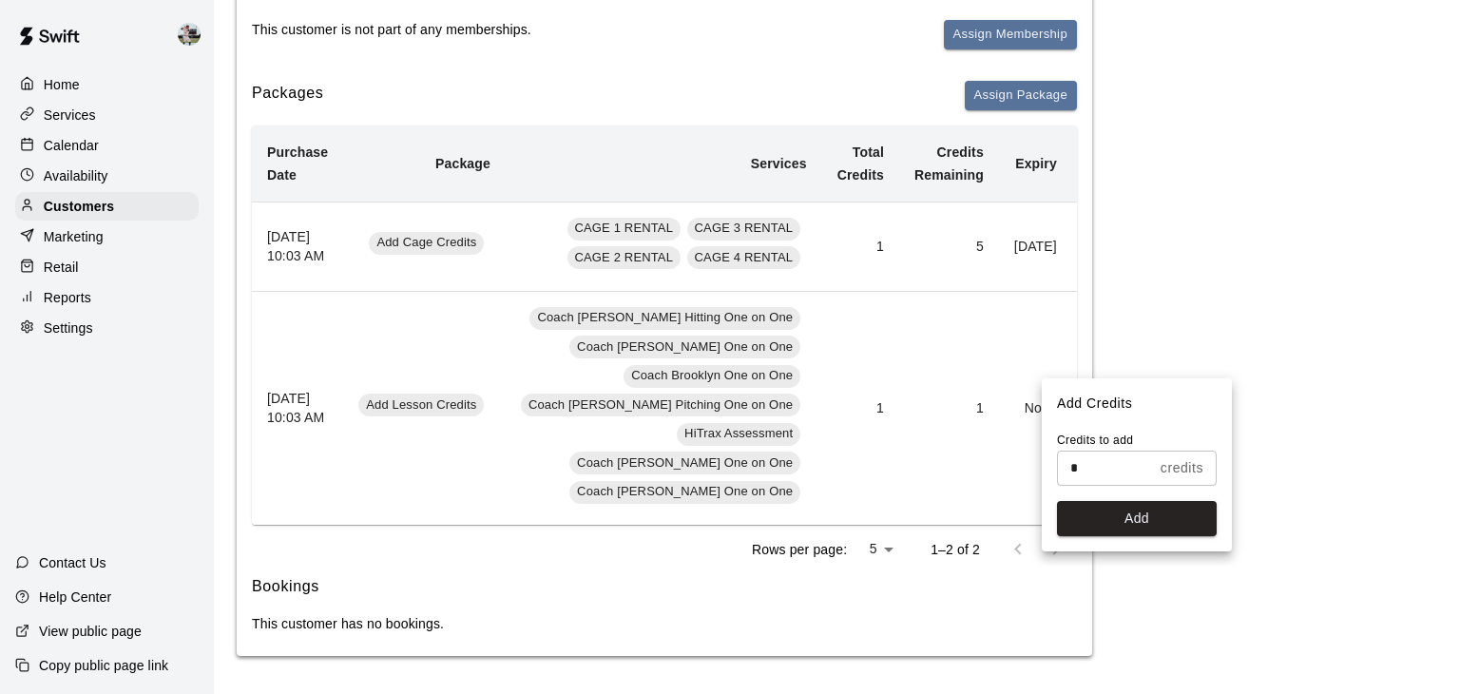
click at [1083, 465] on input "*" at bounding box center [1105, 468] width 96 height 35
type input "*"
click at [1107, 514] on button "Add" at bounding box center [1137, 518] width 160 height 35
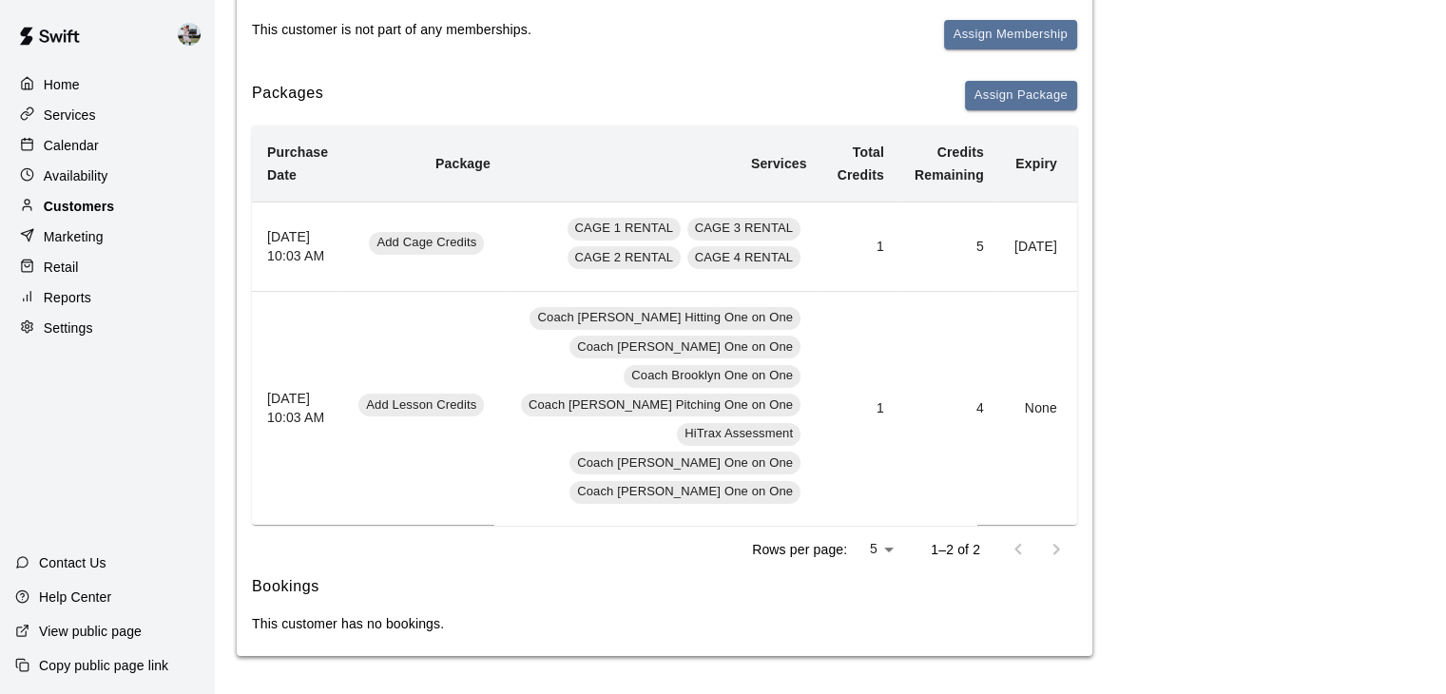
click at [90, 214] on p "Customers" at bounding box center [79, 206] width 70 height 19
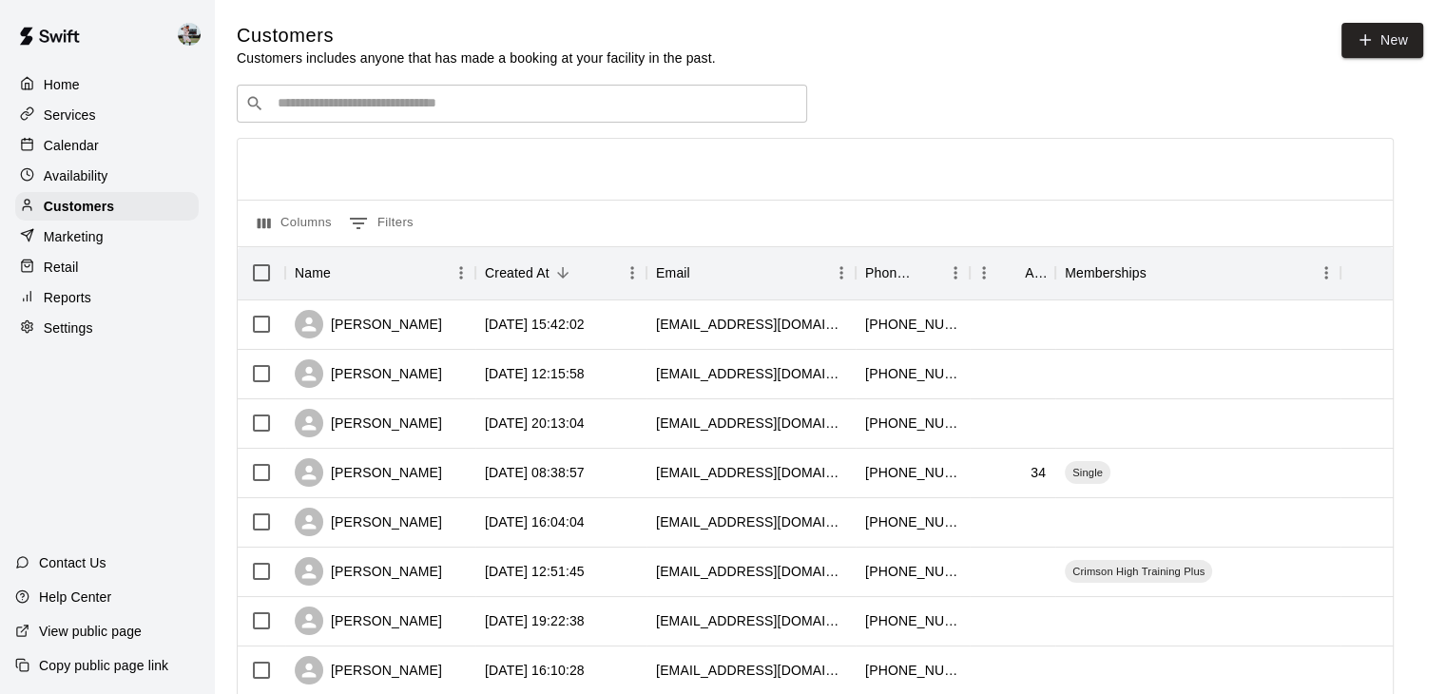
click at [353, 113] on input "Search customers by name or email" at bounding box center [535, 103] width 527 height 19
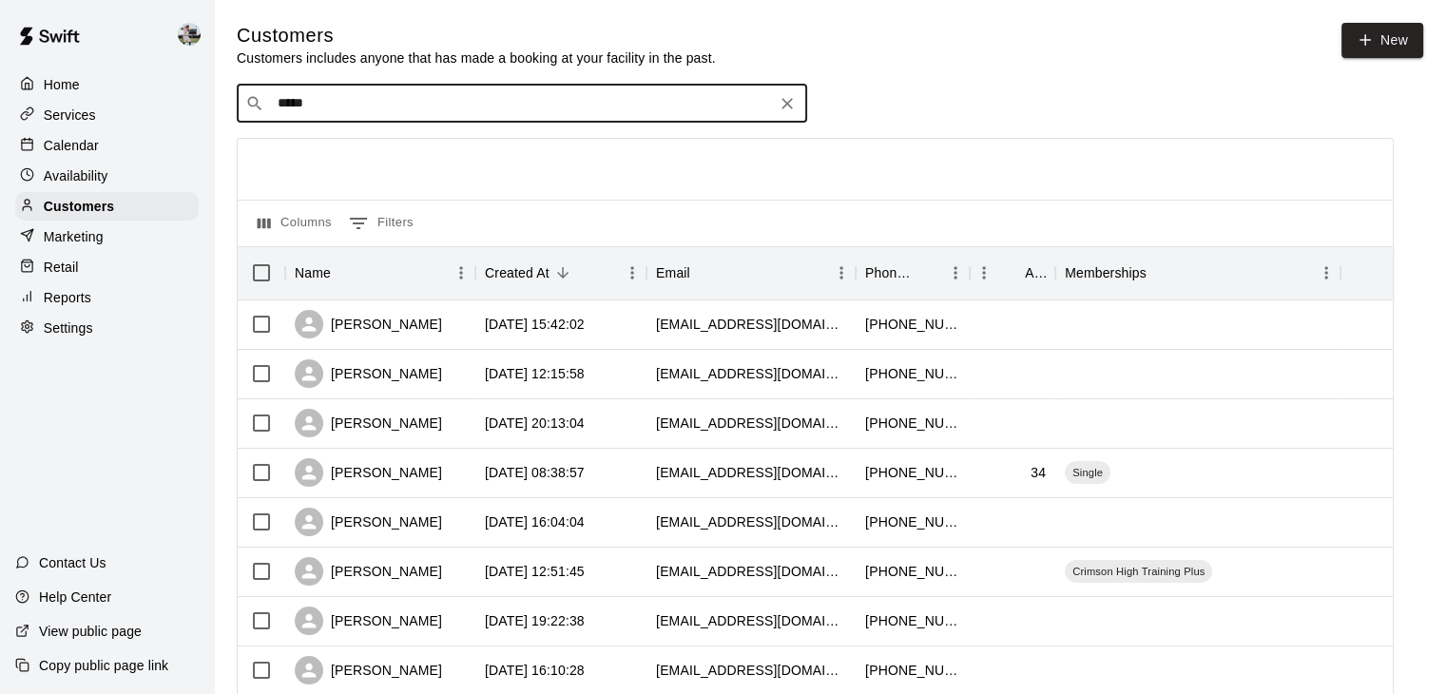
type input "******"
click at [346, 145] on p "[PERSON_NAME]" at bounding box center [348, 146] width 116 height 20
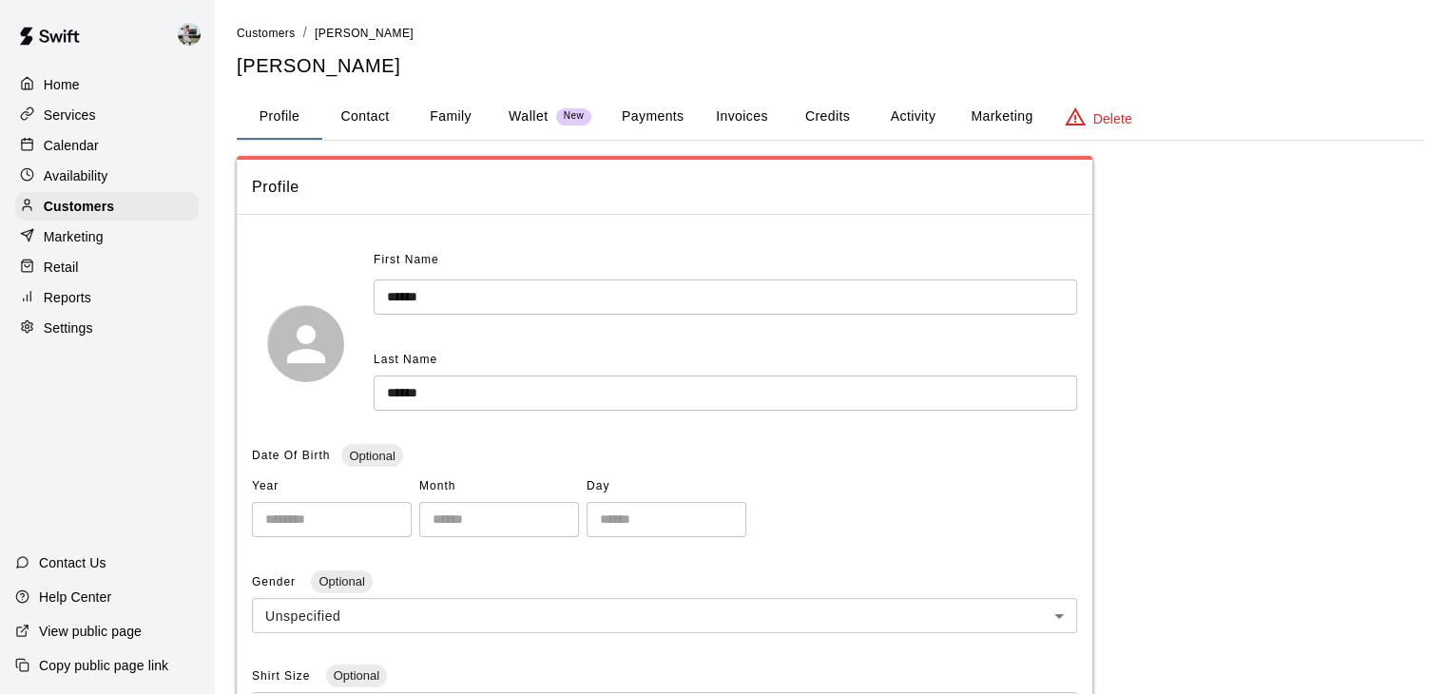
click at [847, 105] on button "Credits" at bounding box center [827, 117] width 86 height 46
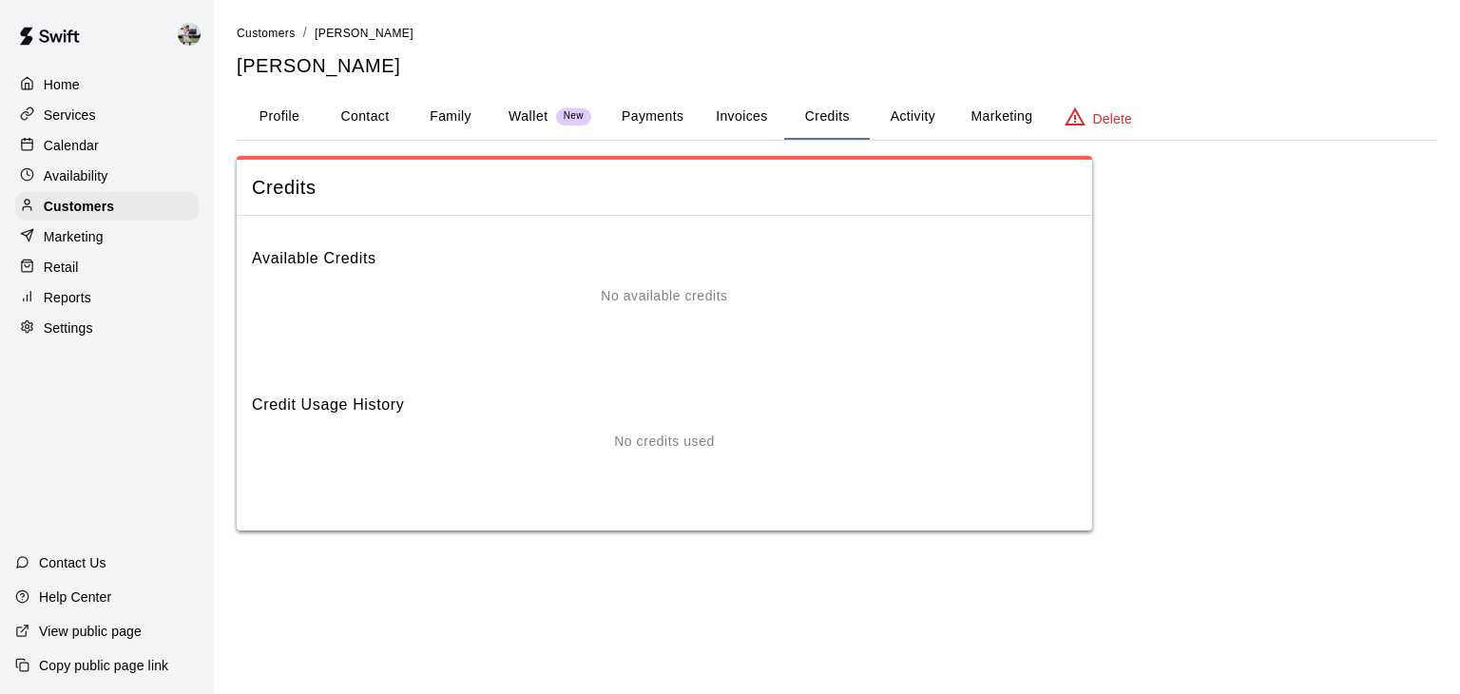
click at [916, 111] on button "Activity" at bounding box center [913, 117] width 86 height 46
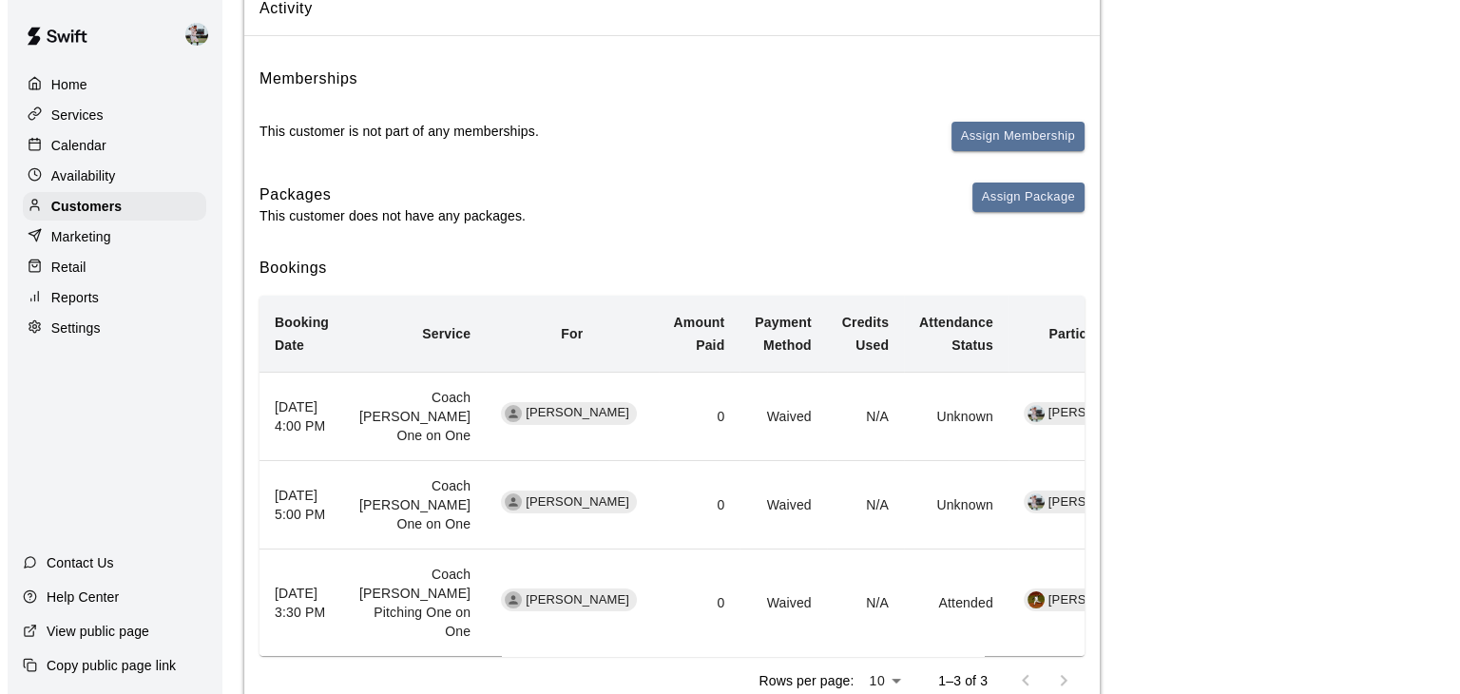
scroll to position [178, 0]
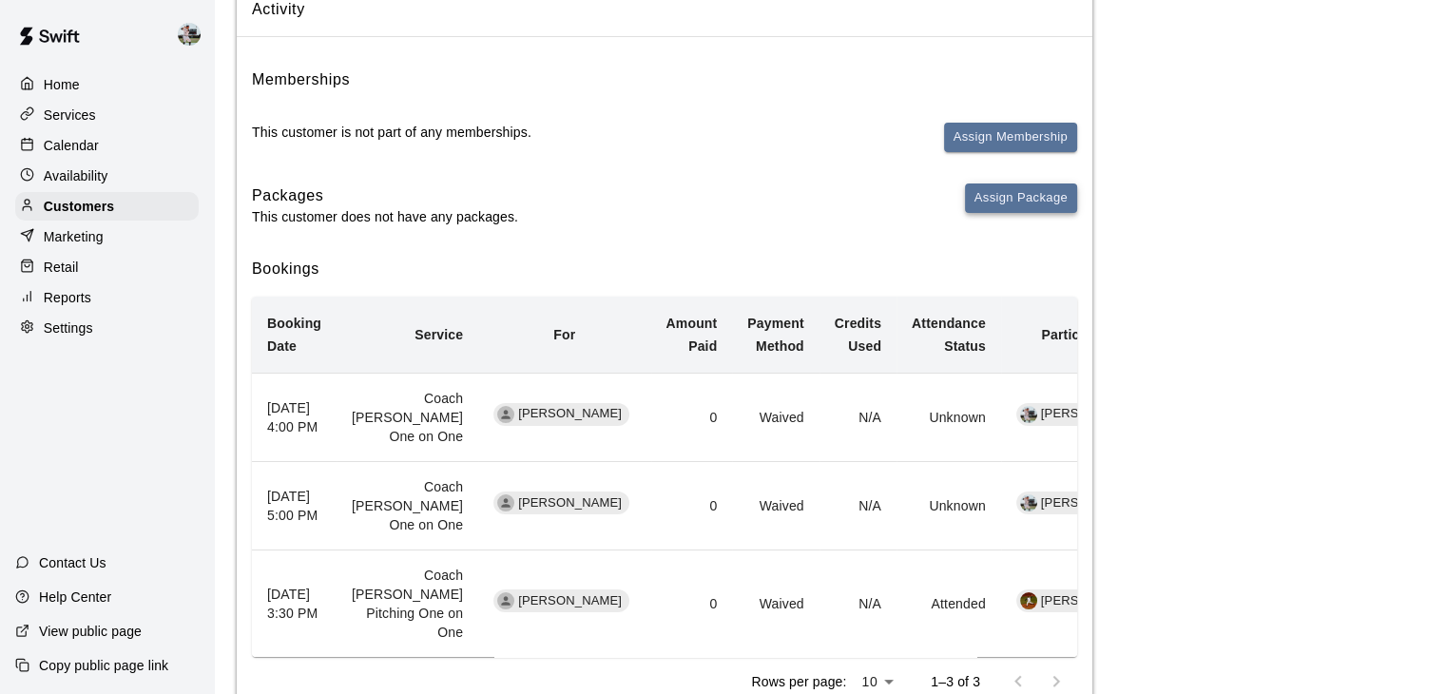
click at [1045, 189] on button "Assign Package" at bounding box center [1021, 197] width 112 height 29
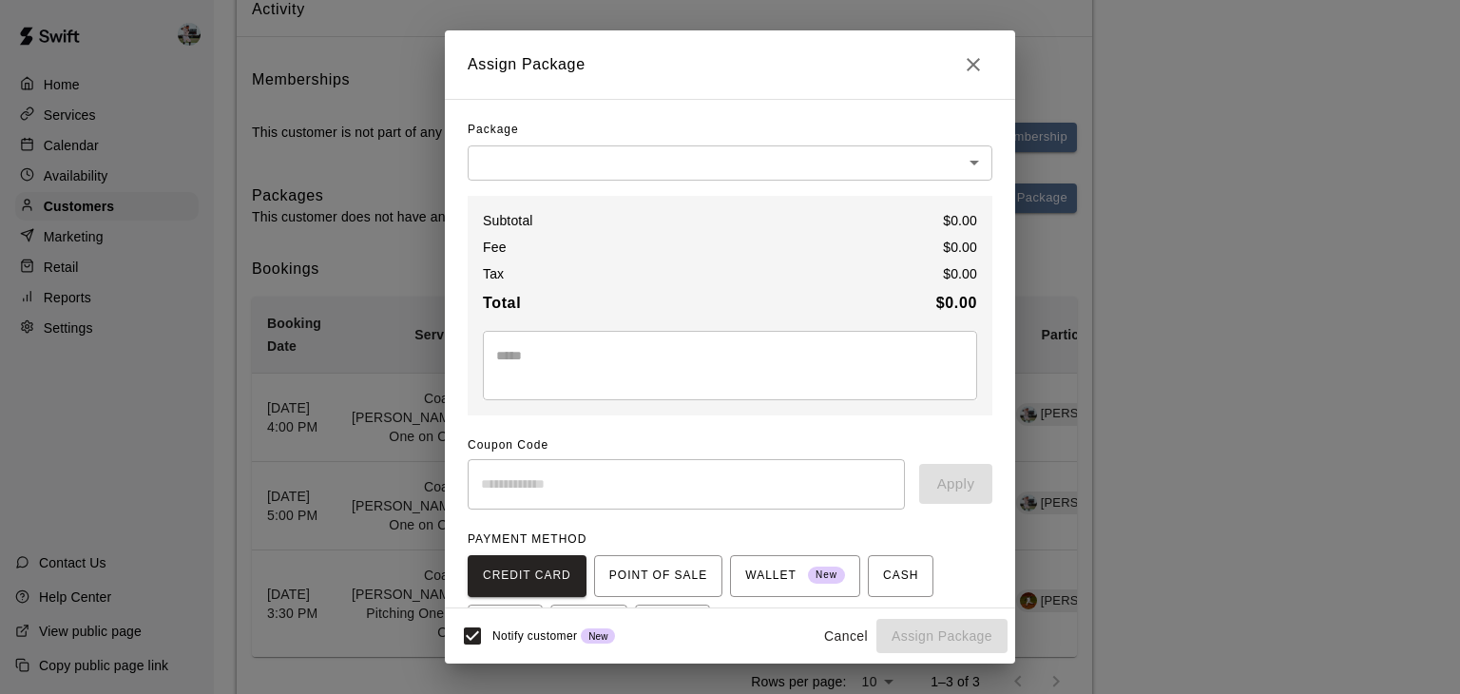
click at [947, 154] on body "Home Services Calendar Availability Customers Marketing Retail Reports Settings…" at bounding box center [730, 294] width 1460 height 945
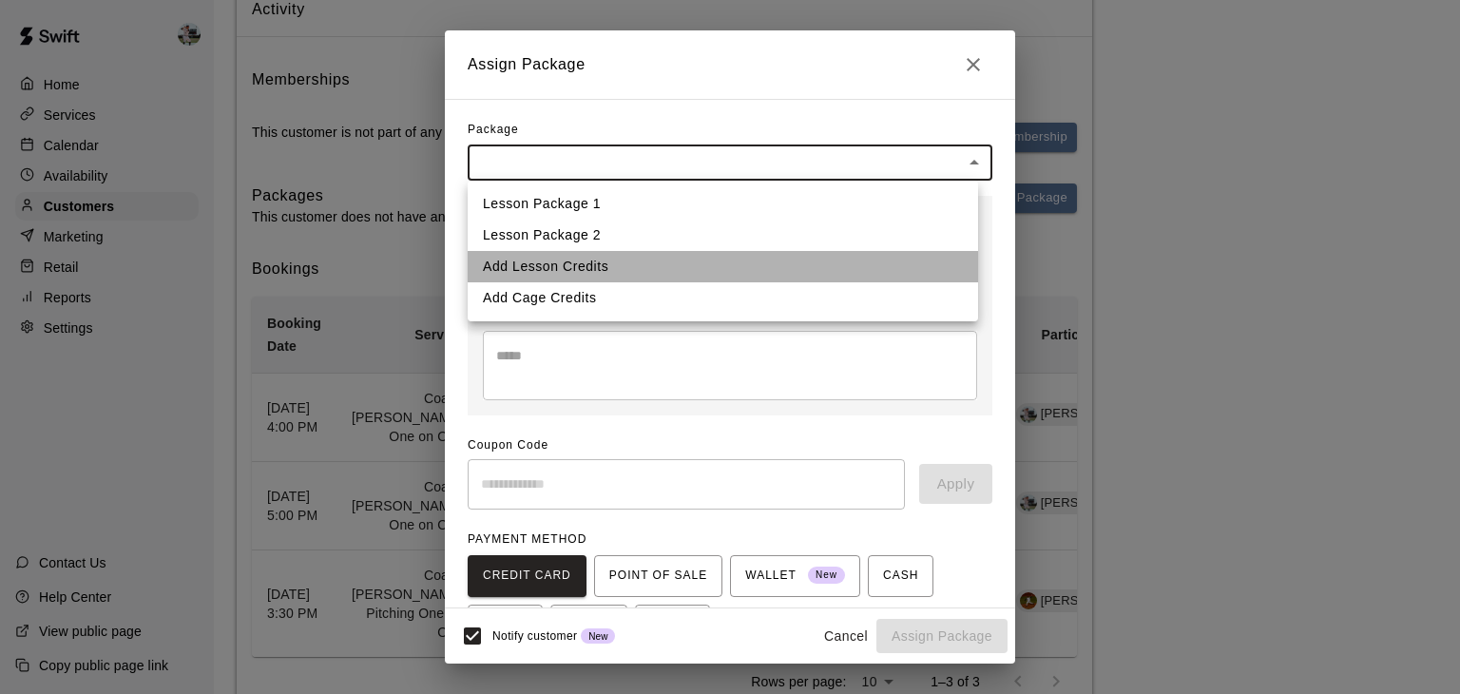
click at [630, 270] on li "Add Lesson Credits" at bounding box center [723, 266] width 511 height 31
type input "**********"
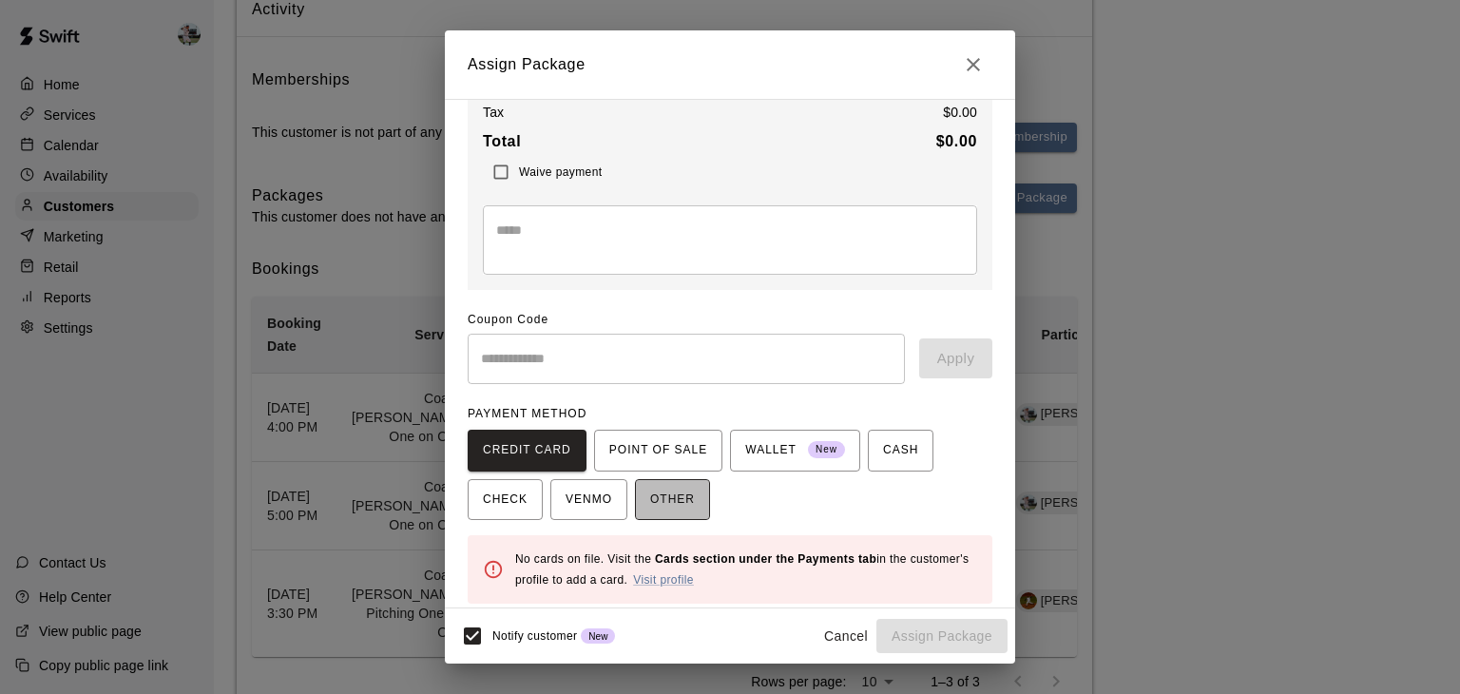
click at [660, 501] on span "OTHER" at bounding box center [672, 500] width 45 height 30
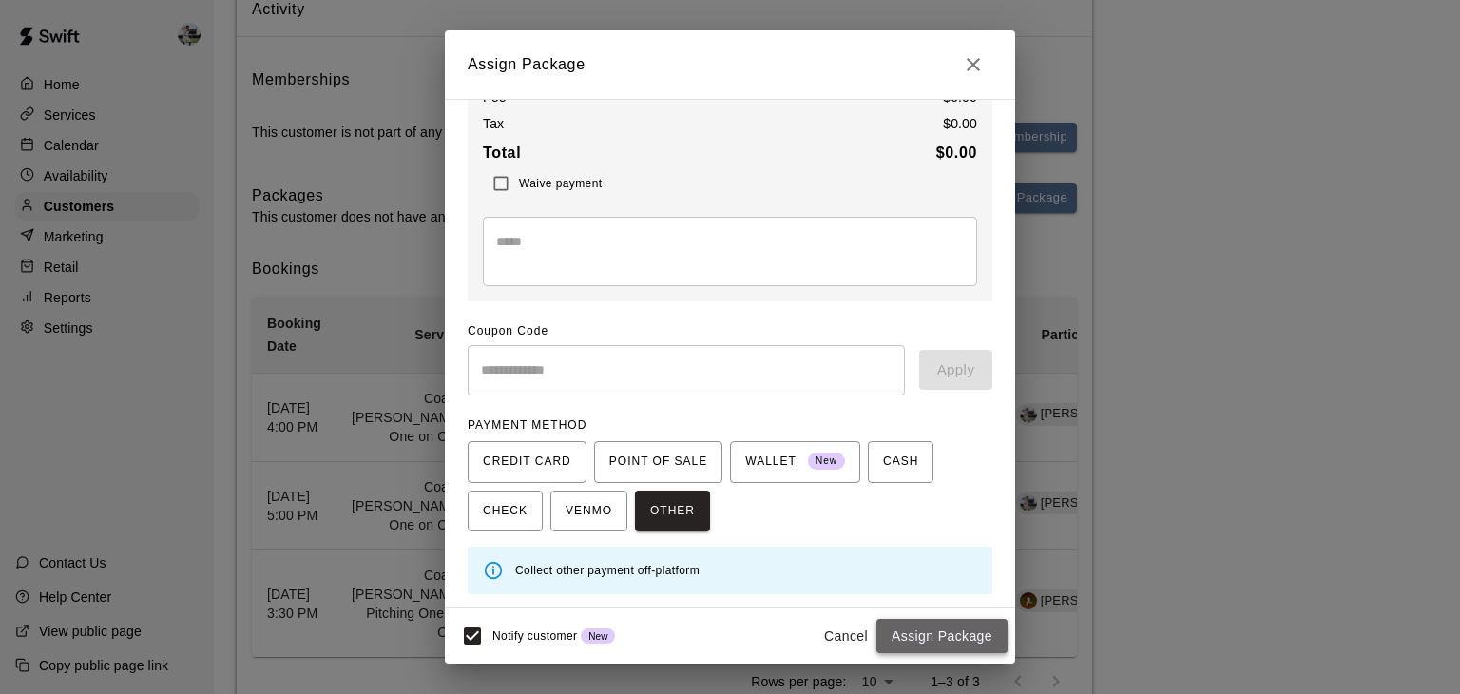
click at [928, 641] on button "Assign Package" at bounding box center [942, 636] width 131 height 35
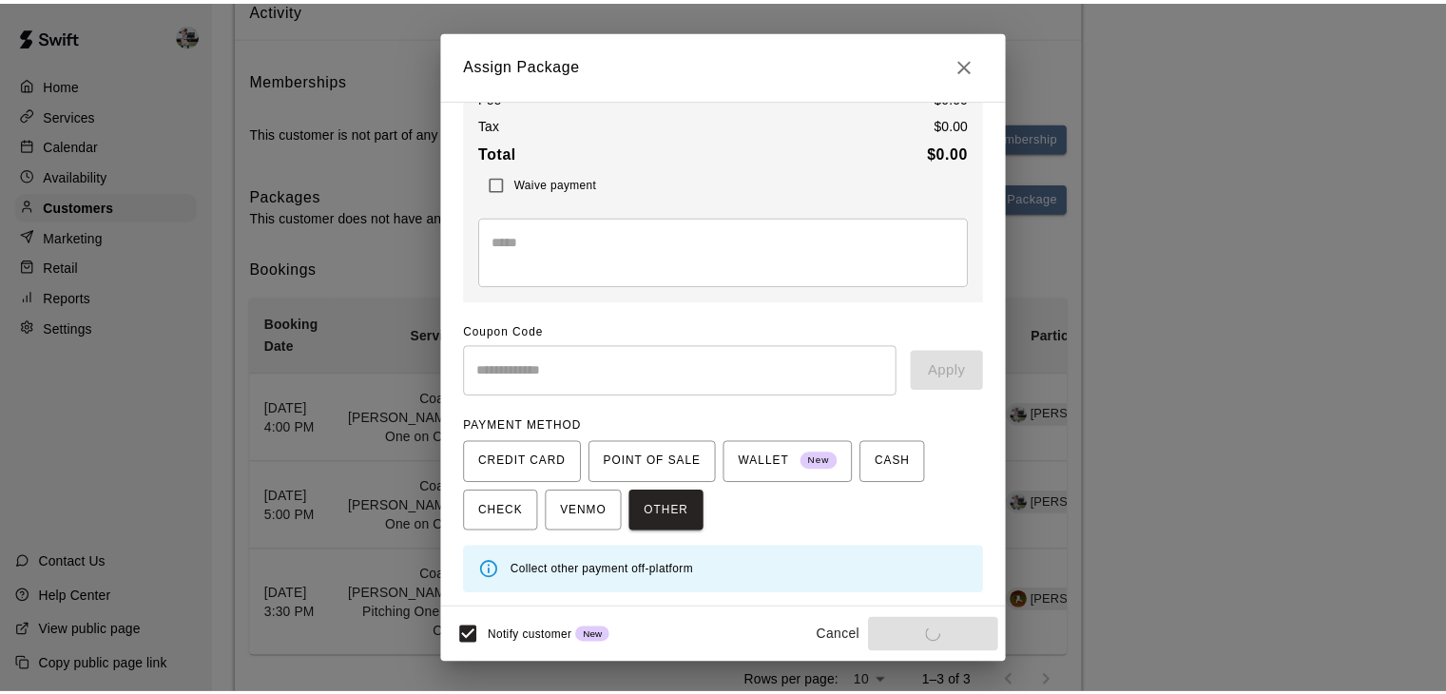
scroll to position [133, 0]
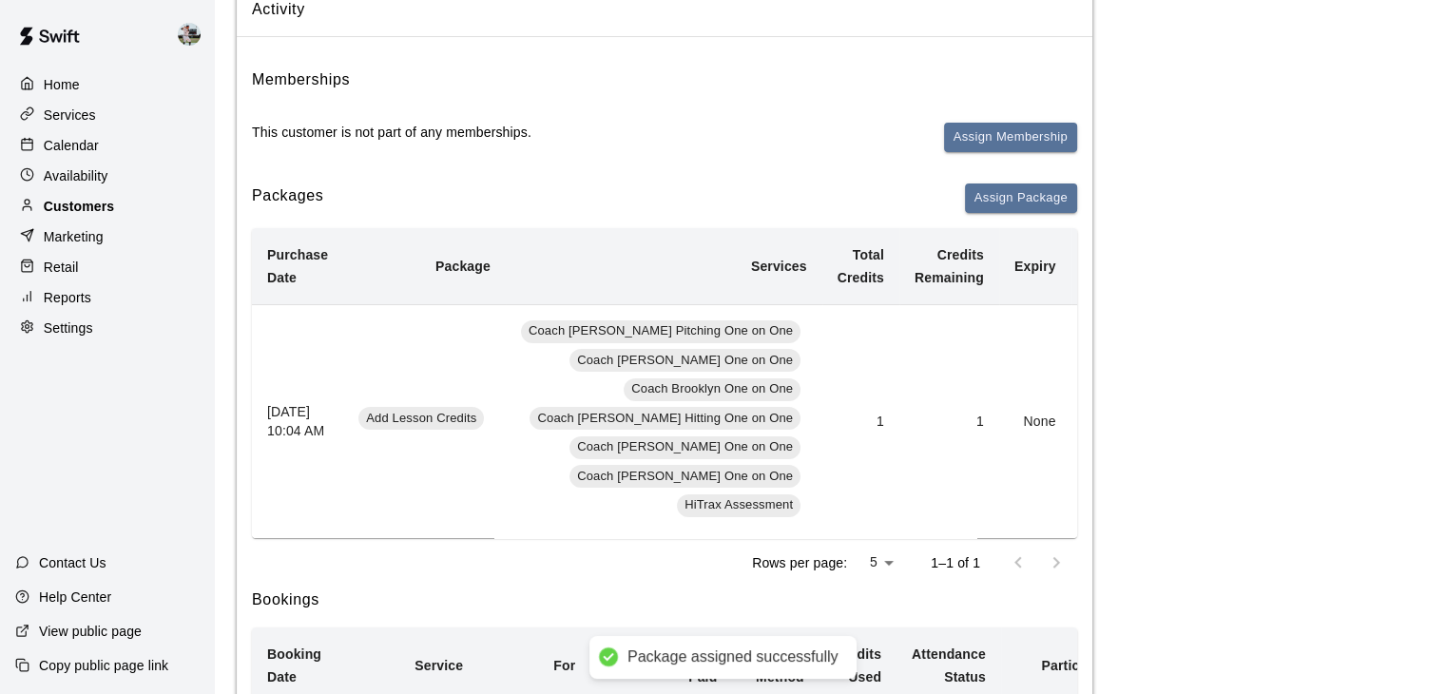
click at [99, 214] on p "Customers" at bounding box center [79, 206] width 70 height 19
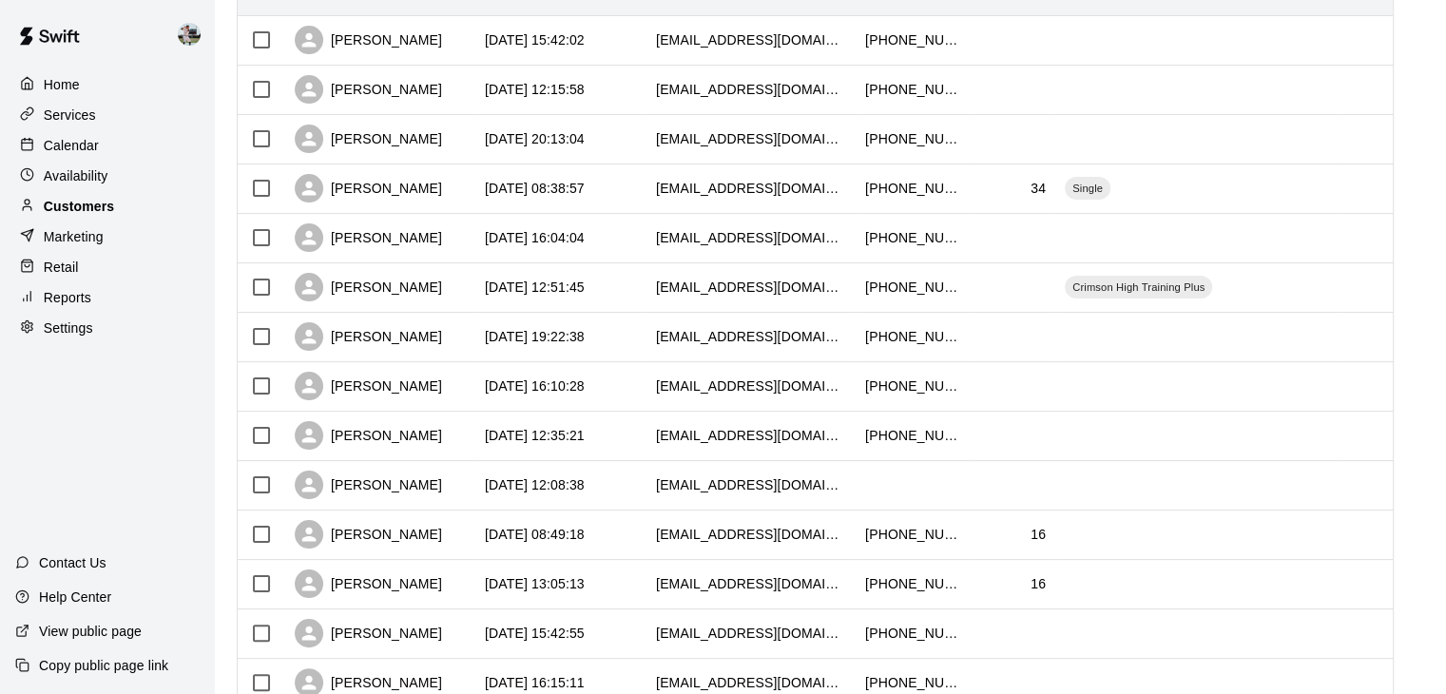
scroll to position [285, 0]
click at [93, 205] on p "Customers" at bounding box center [79, 206] width 70 height 19
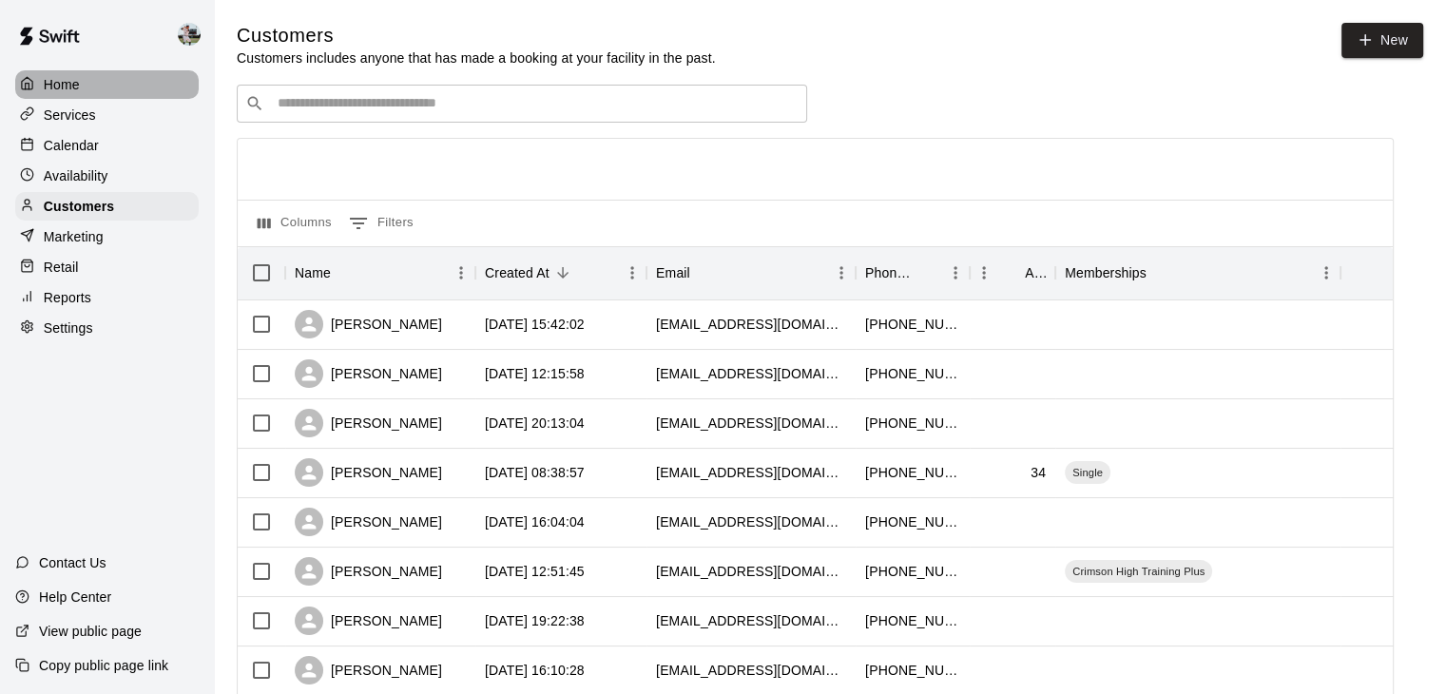
click at [68, 85] on p "Home" at bounding box center [62, 84] width 36 height 19
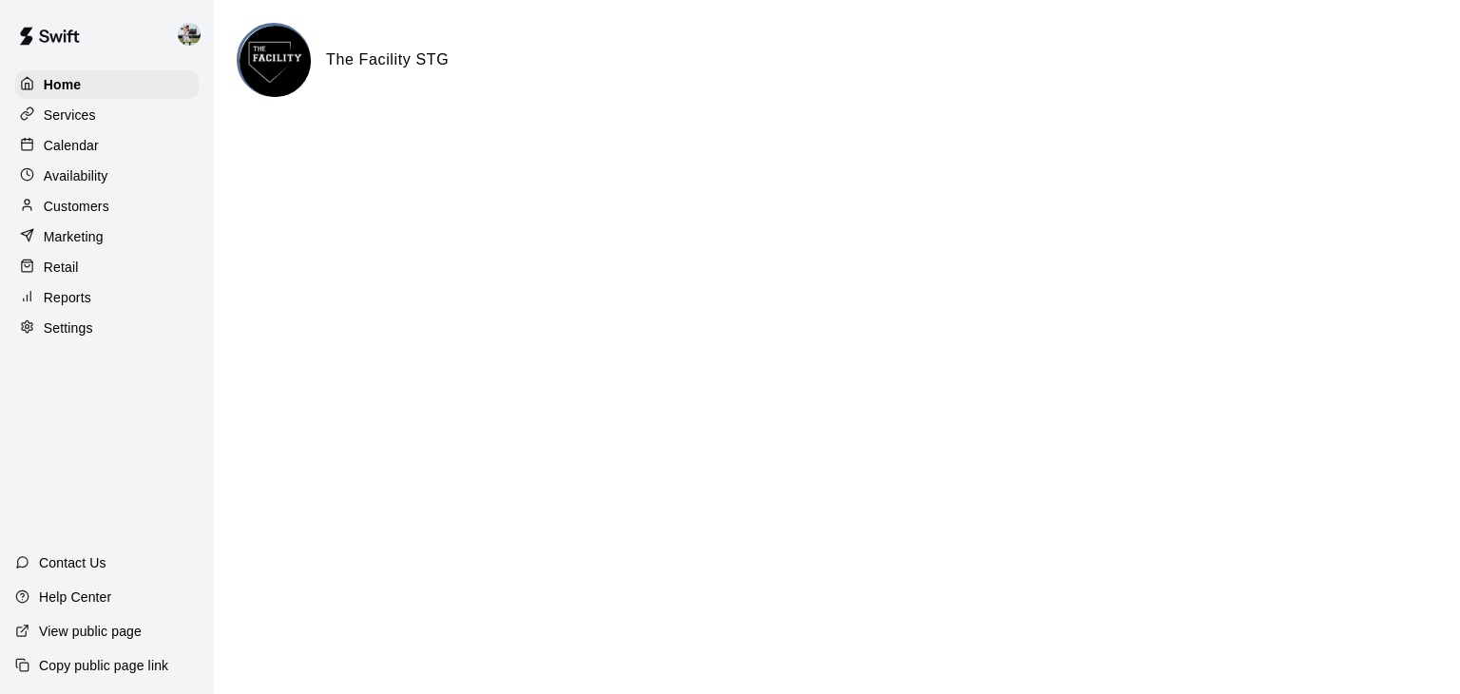
click at [82, 146] on p "Calendar" at bounding box center [71, 145] width 55 height 19
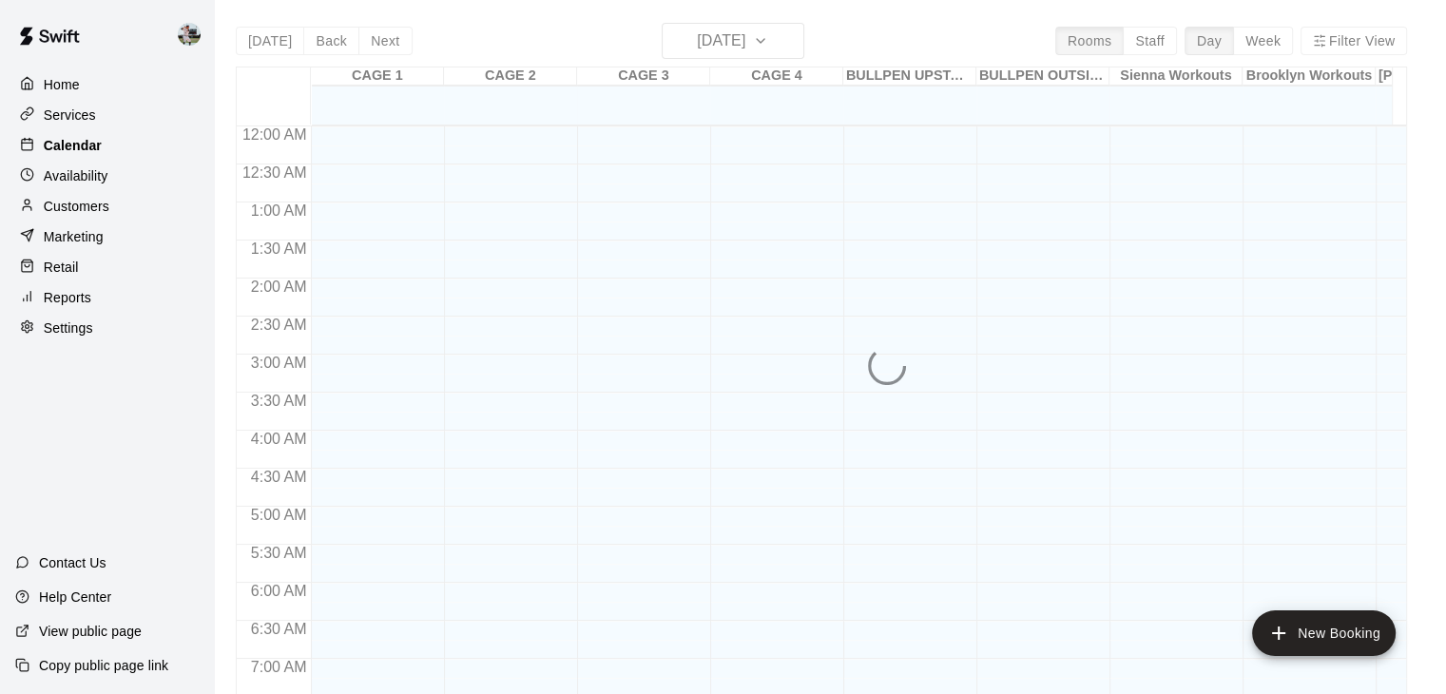
scroll to position [766, 0]
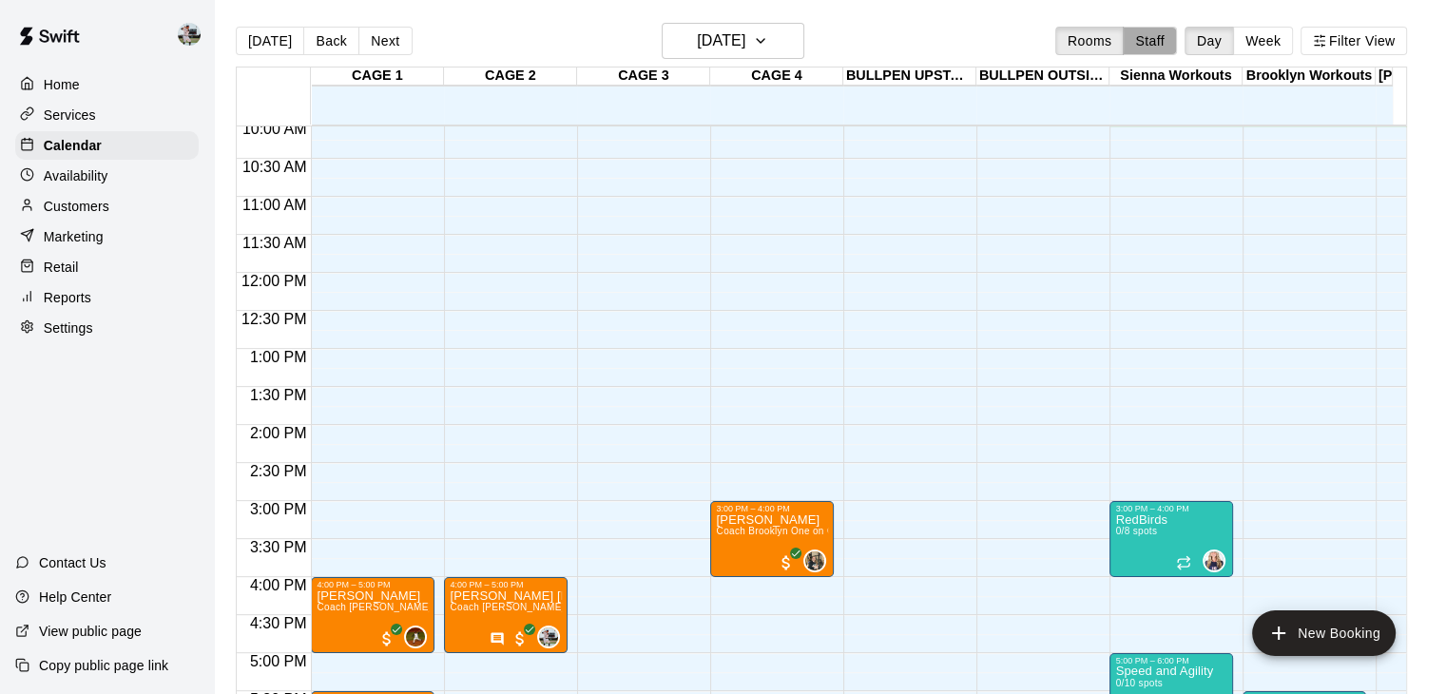
click at [1158, 38] on button "Staff" at bounding box center [1150, 41] width 54 height 29
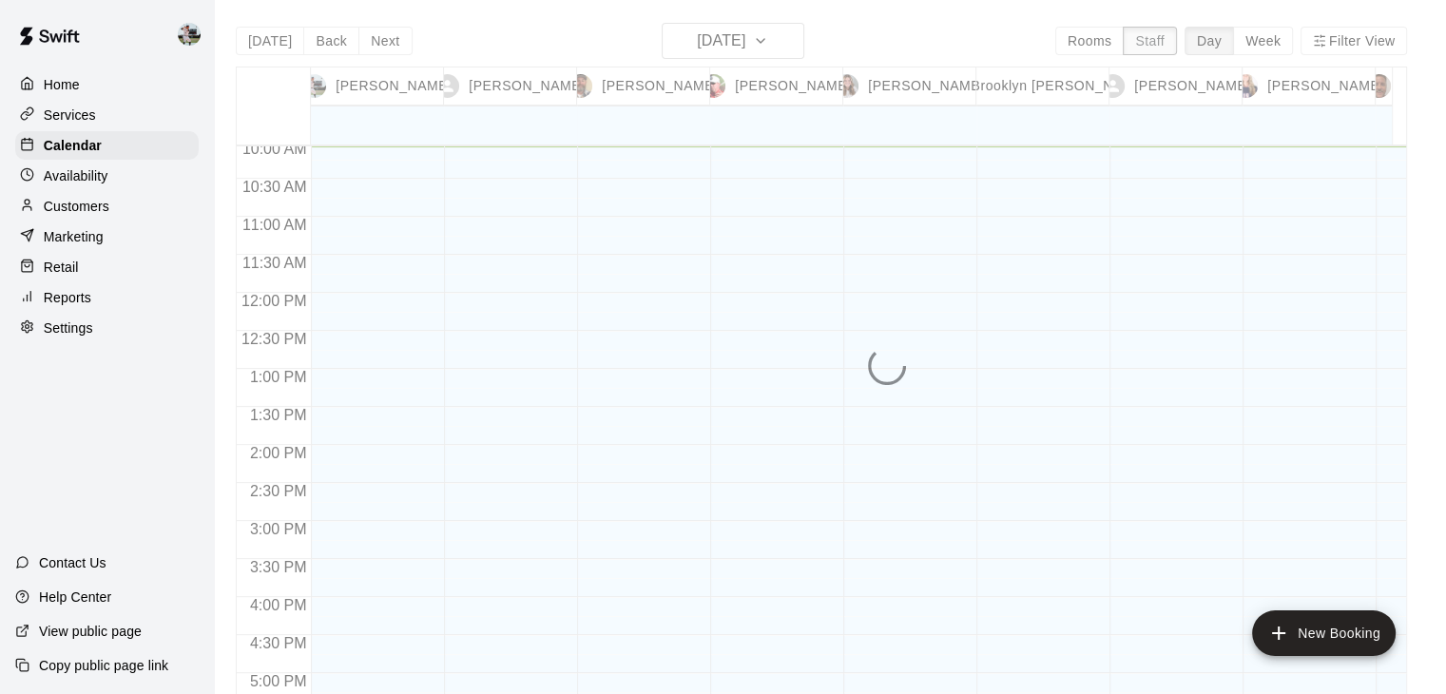
click at [1158, 38] on div "[DATE] Back [DATE][DATE] Rooms Staff Day Week Filter View [PERSON_NAME] 15 Mon …" at bounding box center [821, 370] width 1171 height 694
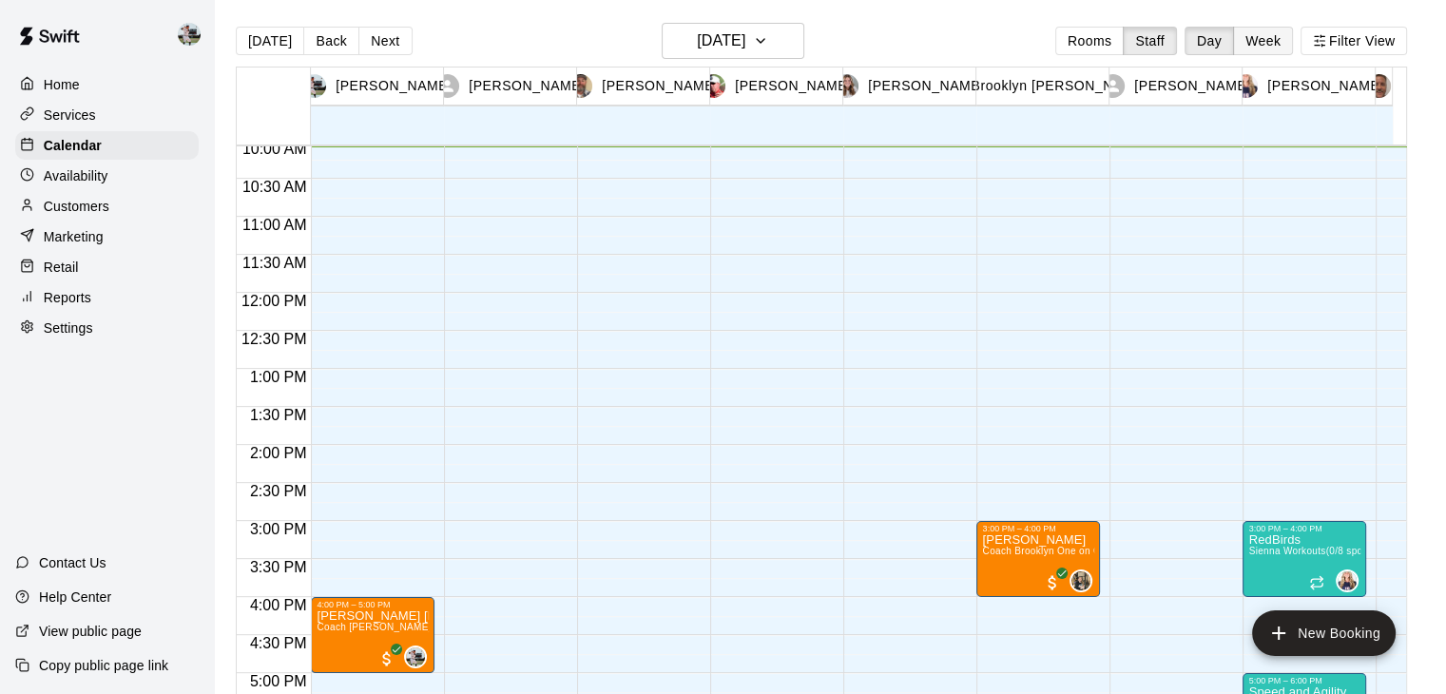
click at [1264, 29] on button "Week" at bounding box center [1263, 41] width 60 height 29
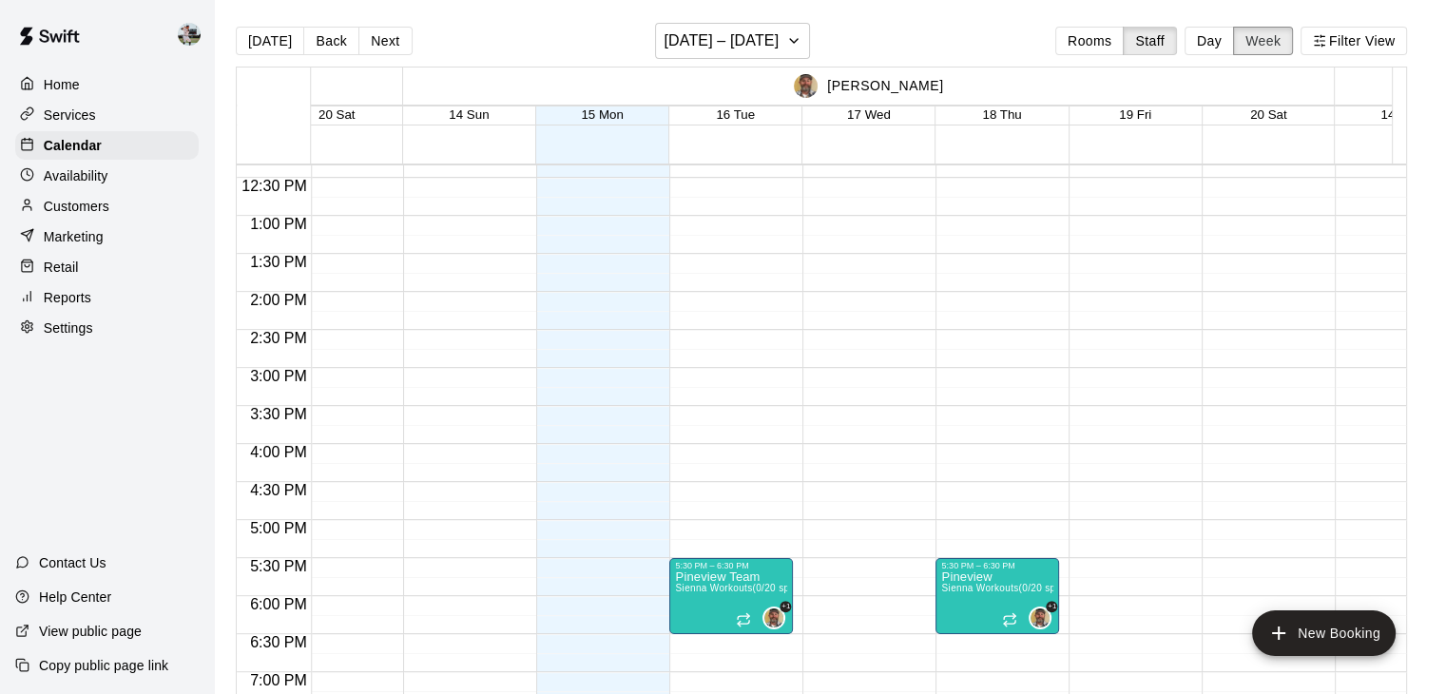
scroll to position [0, 0]
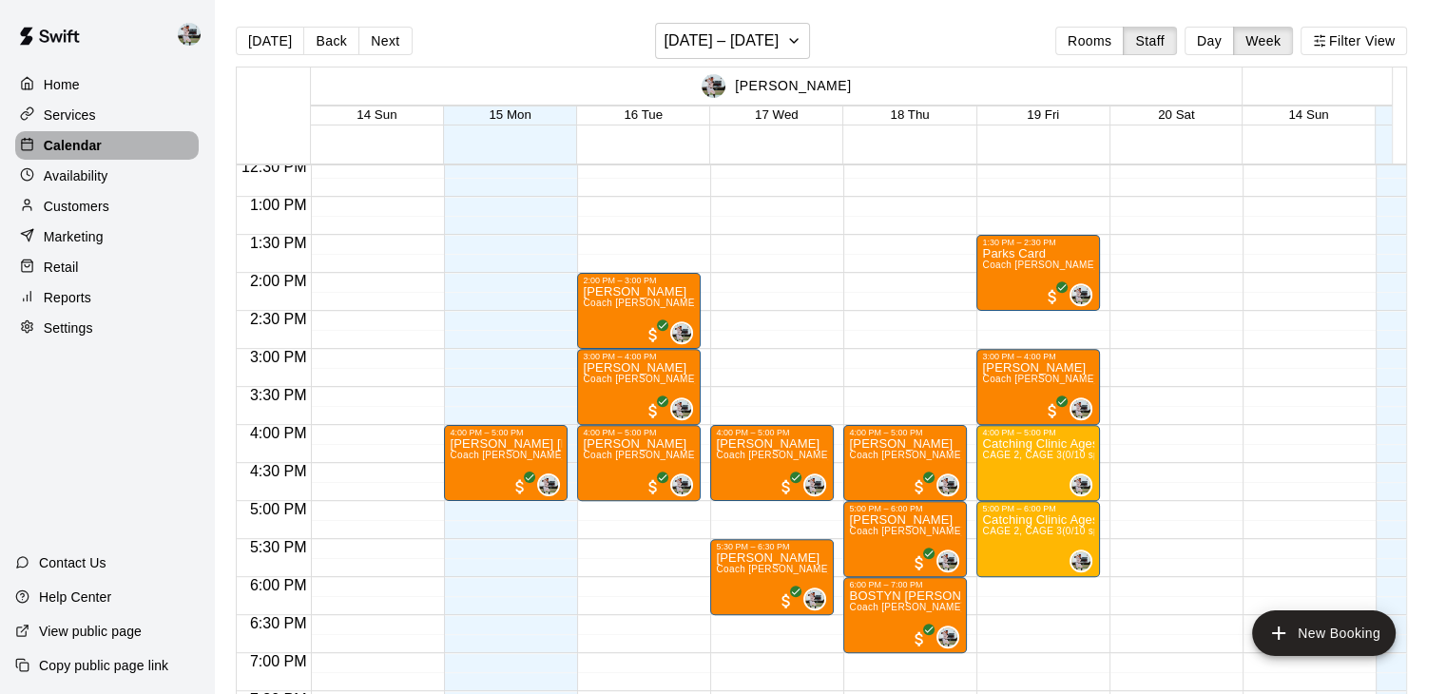
click at [116, 149] on div "Calendar" at bounding box center [106, 145] width 183 height 29
click at [46, 118] on p "Services" at bounding box center [70, 115] width 52 height 19
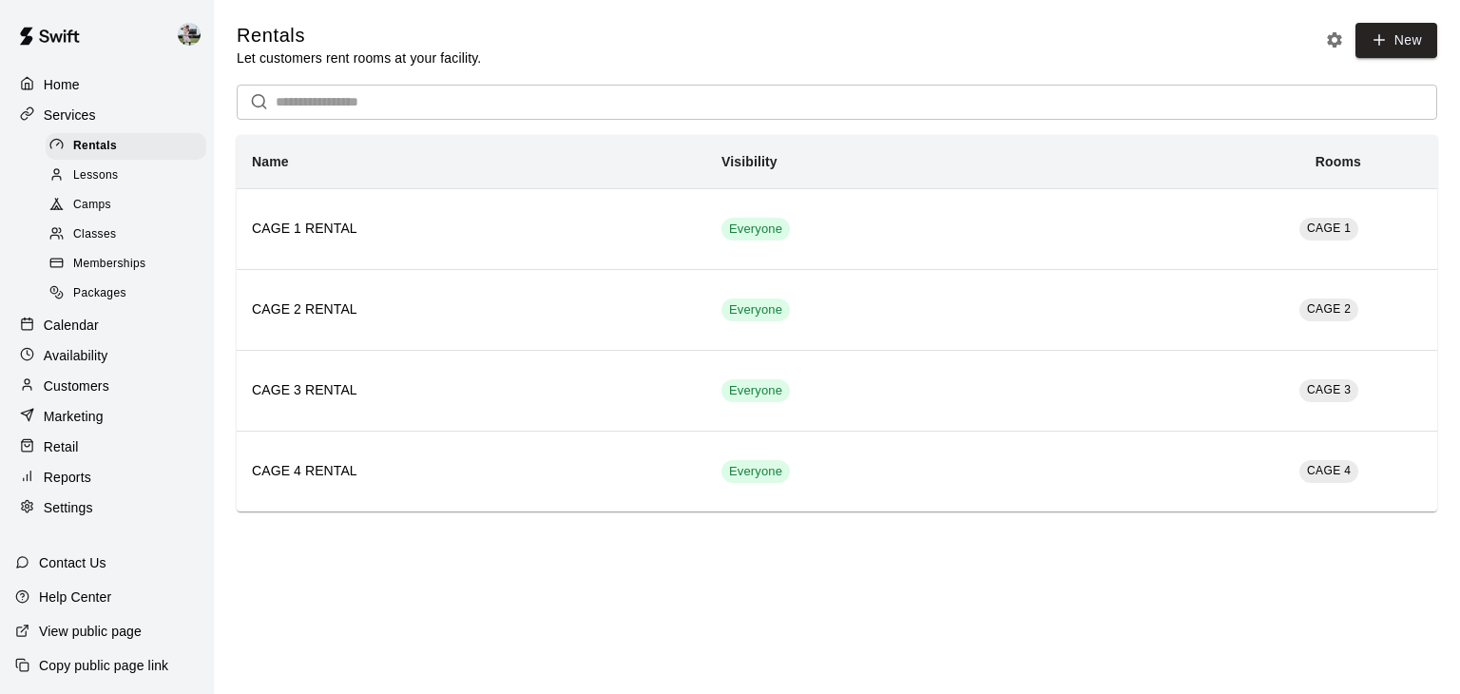
click at [103, 210] on span "Camps" at bounding box center [92, 205] width 38 height 19
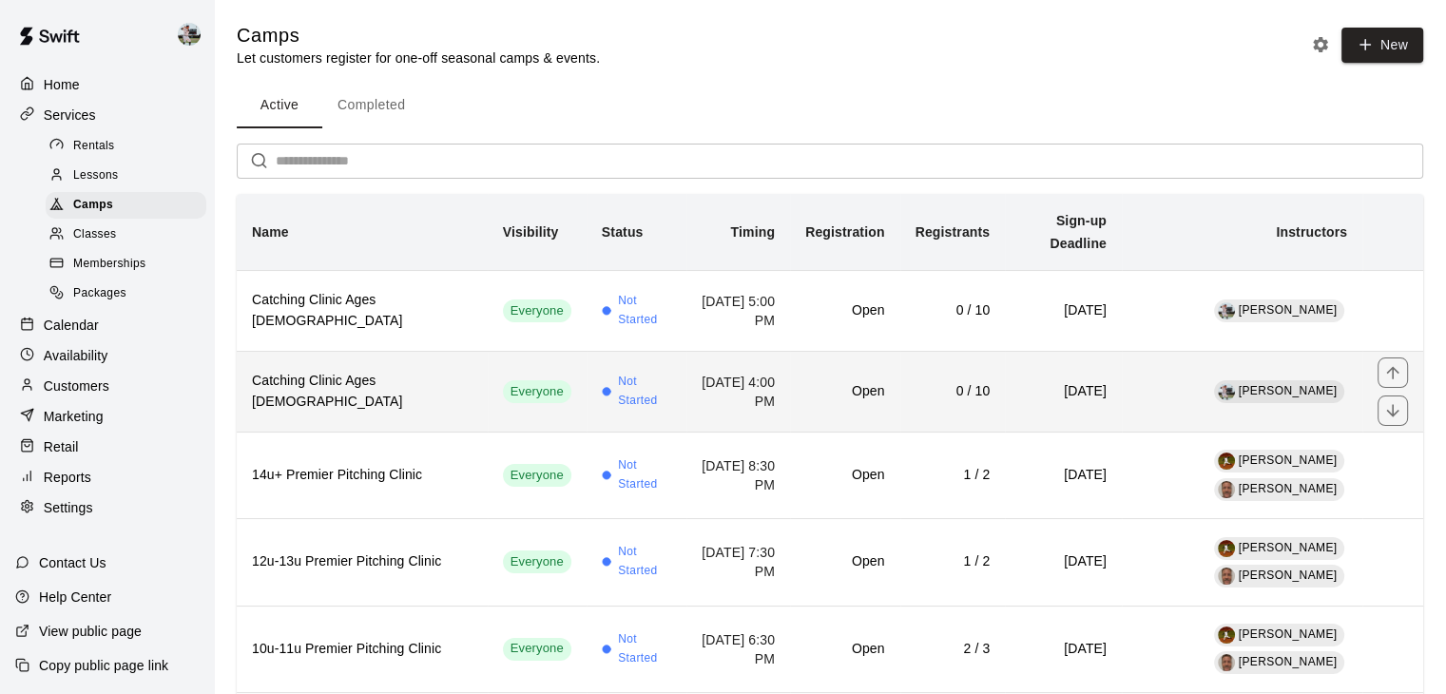
click at [348, 371] on h6 "Catching Clinic Ages [DEMOGRAPHIC_DATA]" at bounding box center [362, 392] width 221 height 42
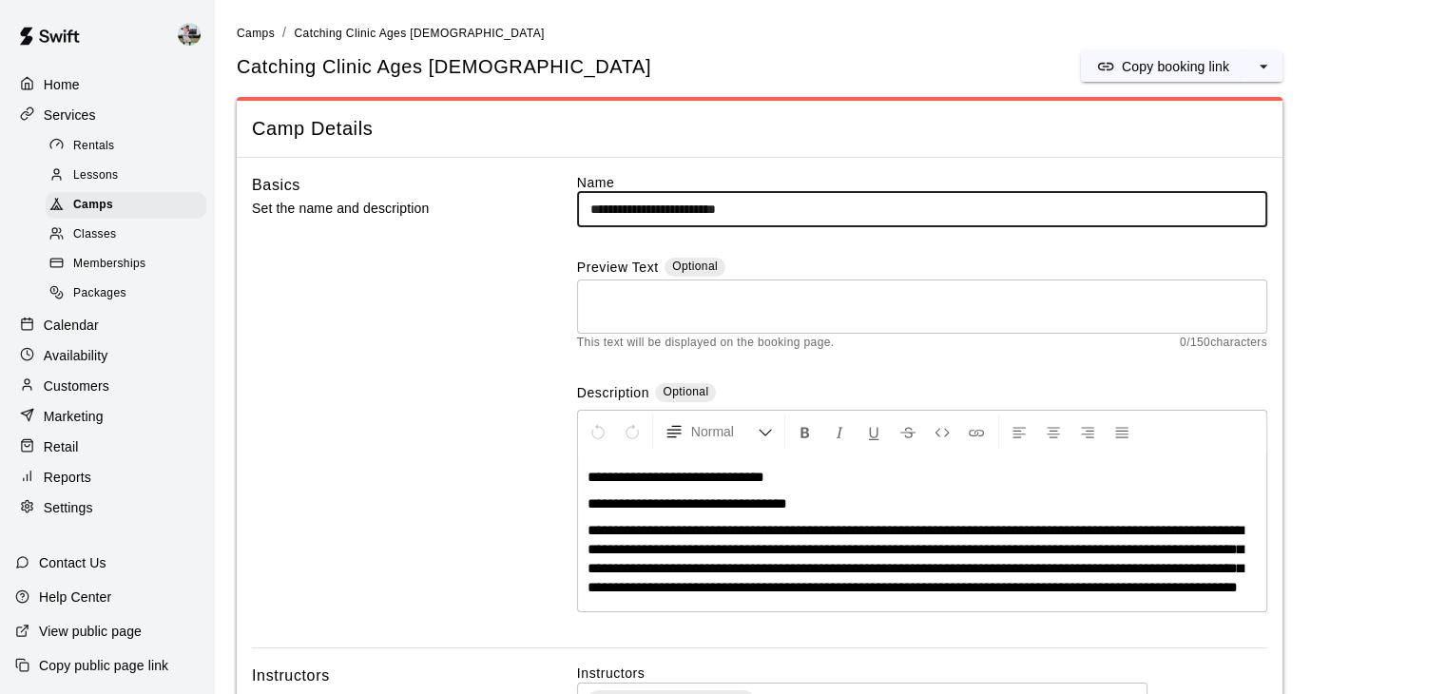
click at [739, 208] on input "**********" at bounding box center [922, 209] width 690 height 35
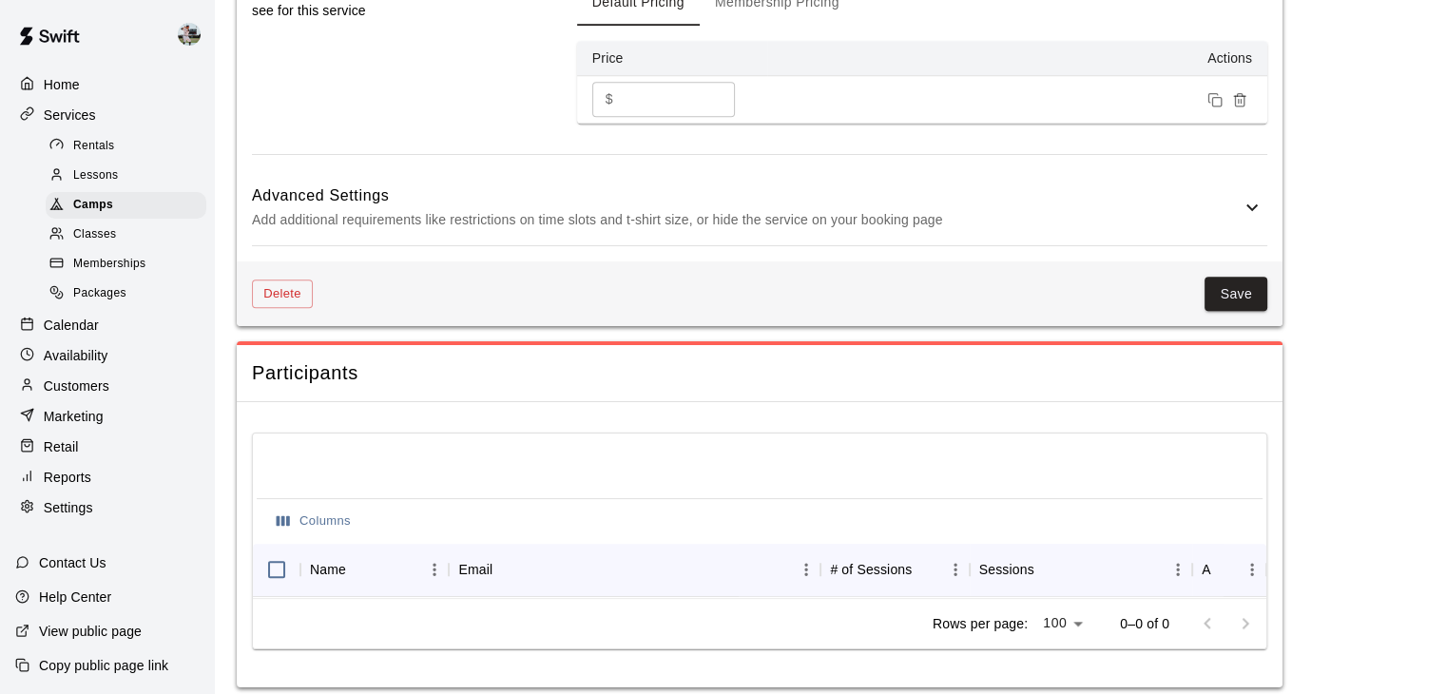
scroll to position [1506, 0]
type input "**********"
click at [1228, 307] on button "Save" at bounding box center [1236, 293] width 63 height 35
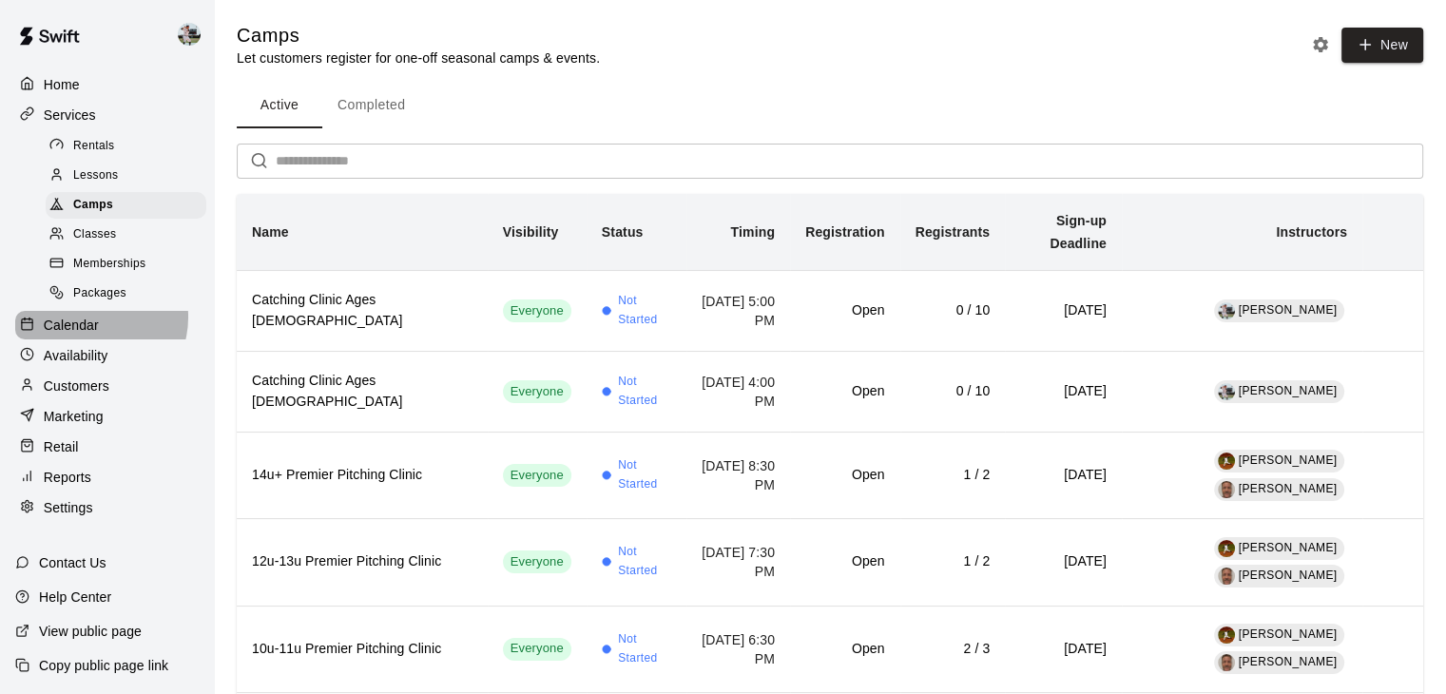
click at [93, 330] on p "Calendar" at bounding box center [71, 325] width 55 height 19
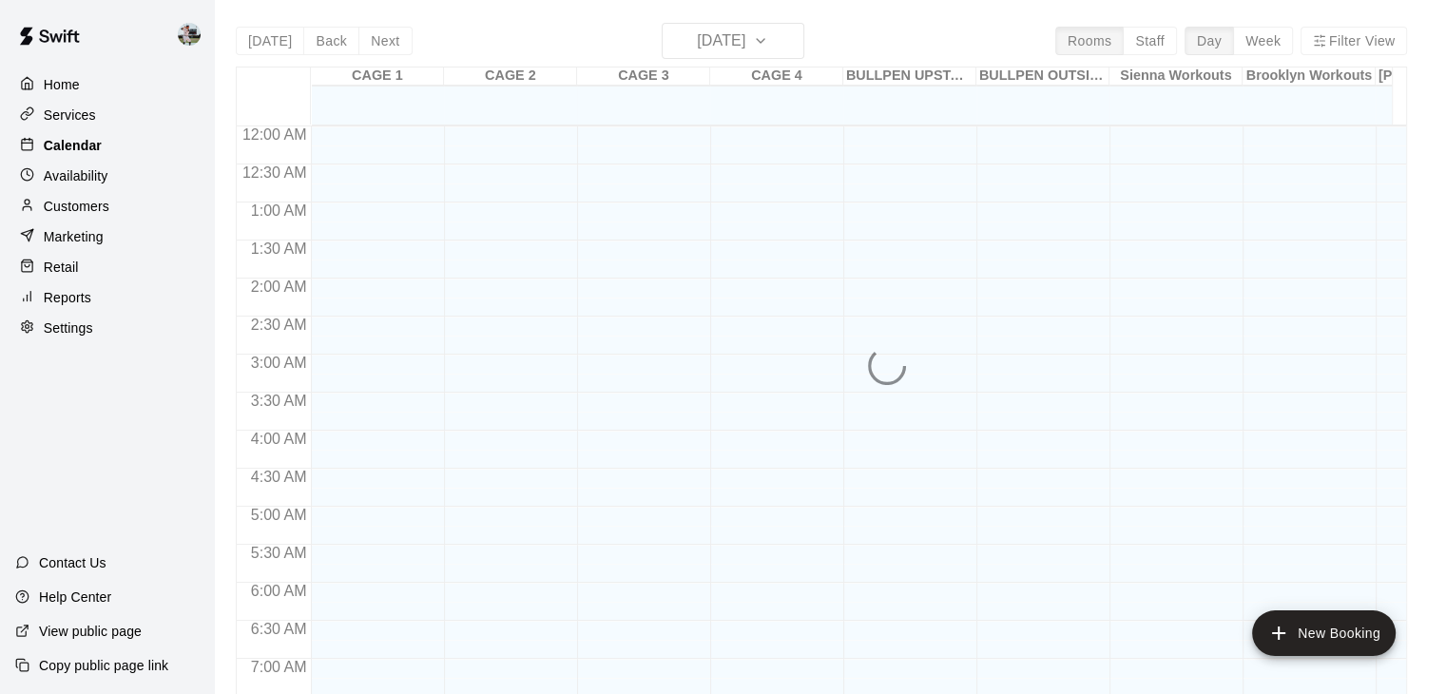
scroll to position [798, 0]
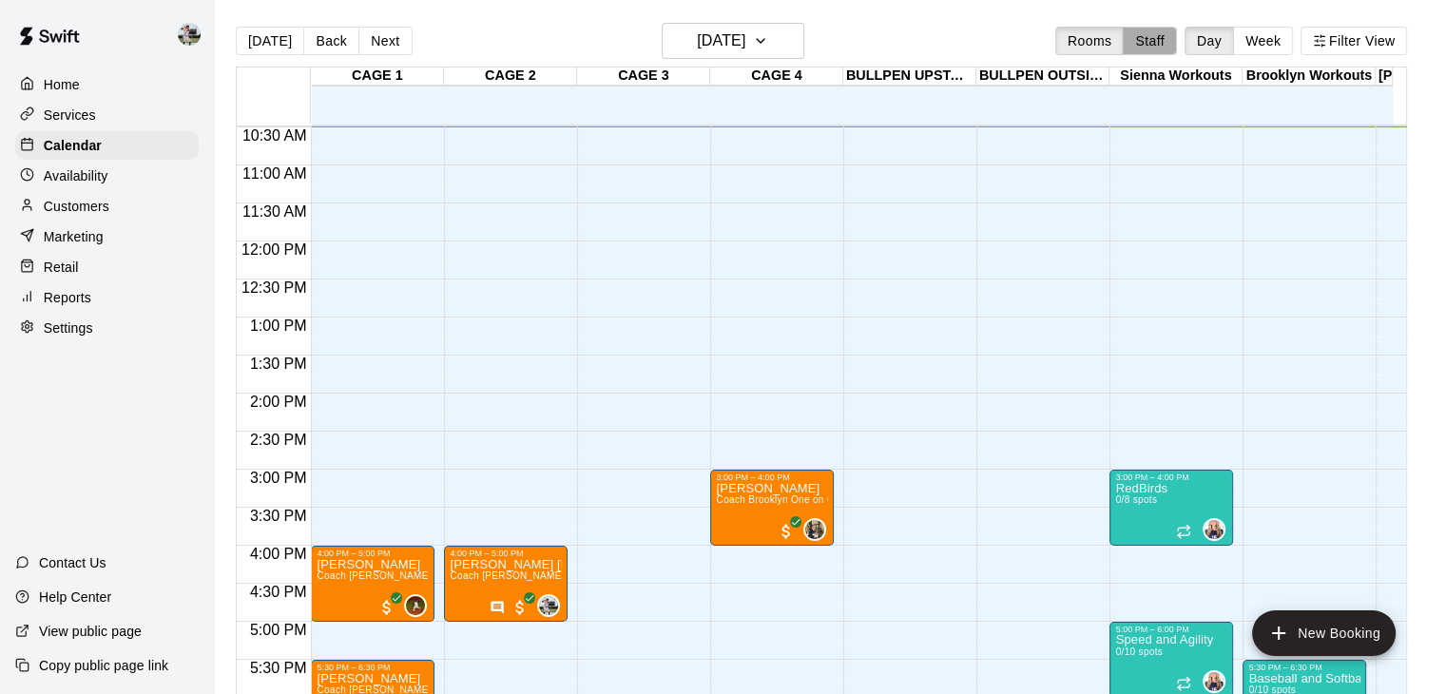
click at [1167, 48] on button "Staff" at bounding box center [1150, 41] width 54 height 29
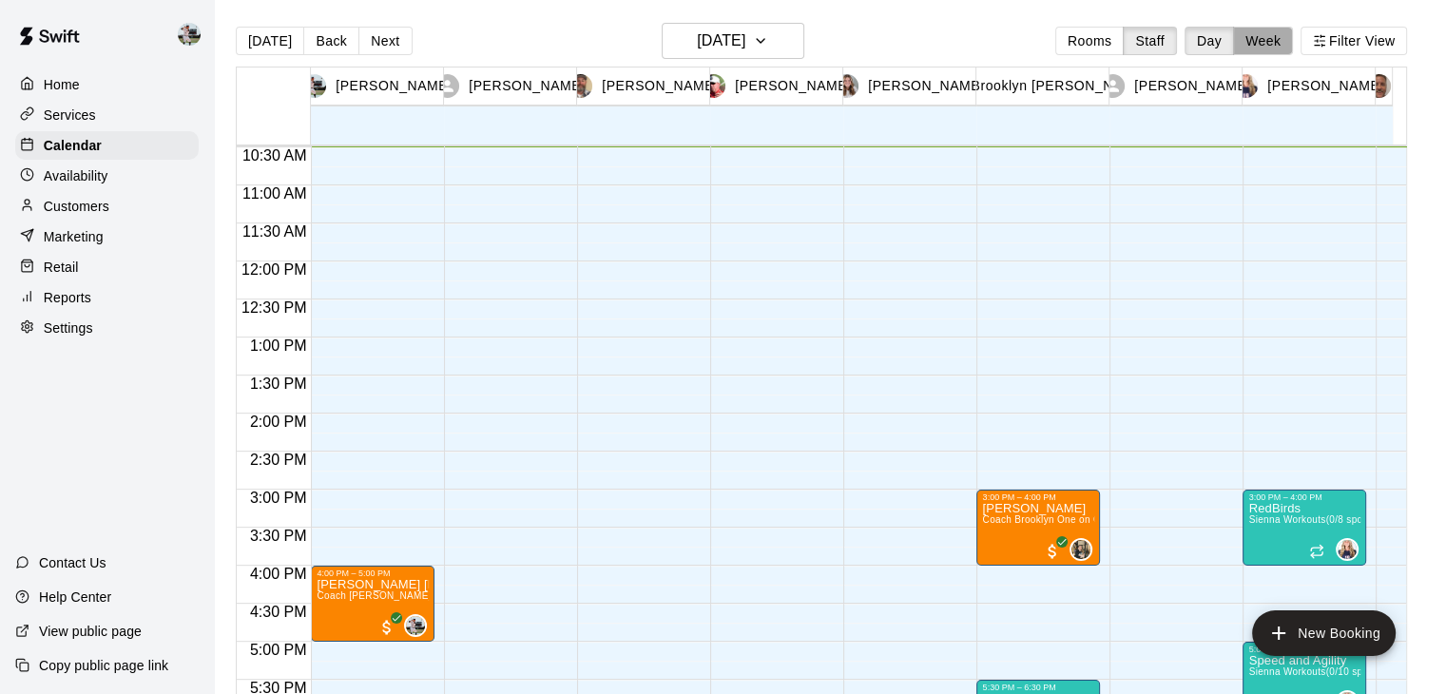
click at [1279, 31] on button "Week" at bounding box center [1263, 41] width 60 height 29
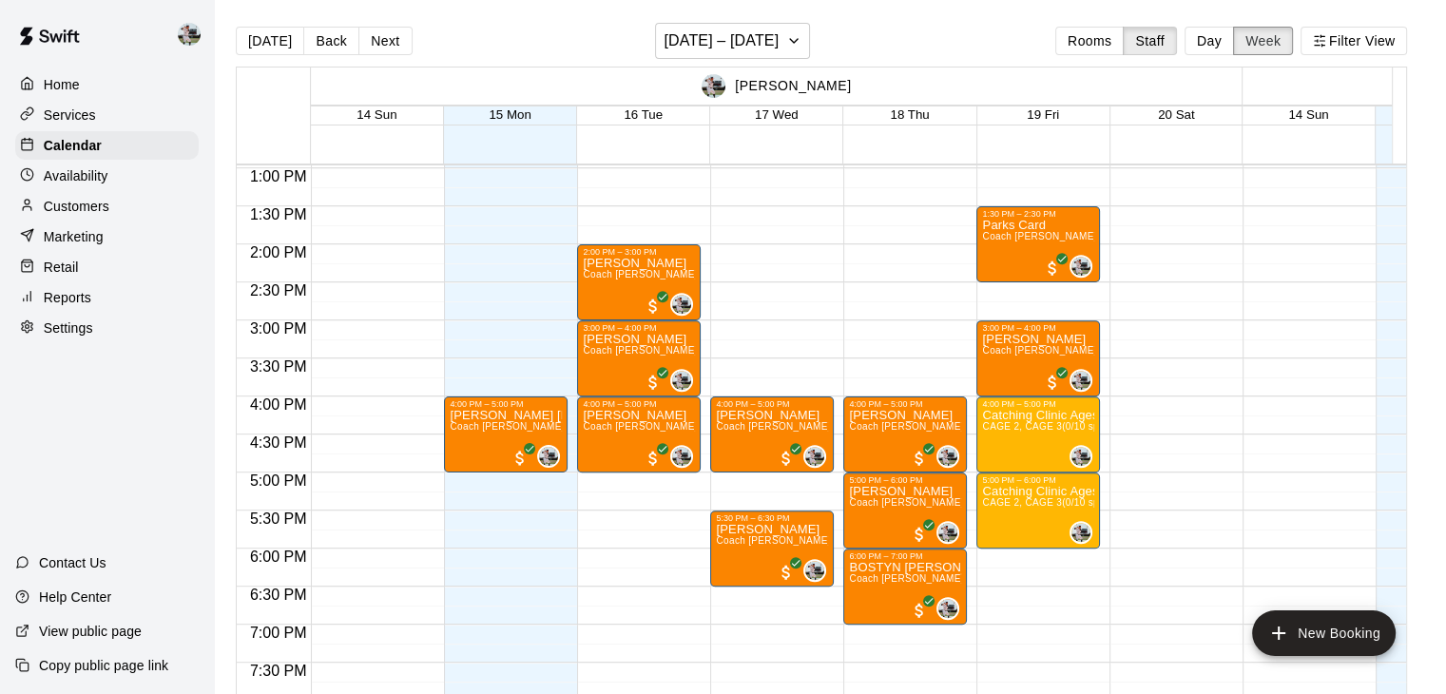
scroll to position [987, 0]
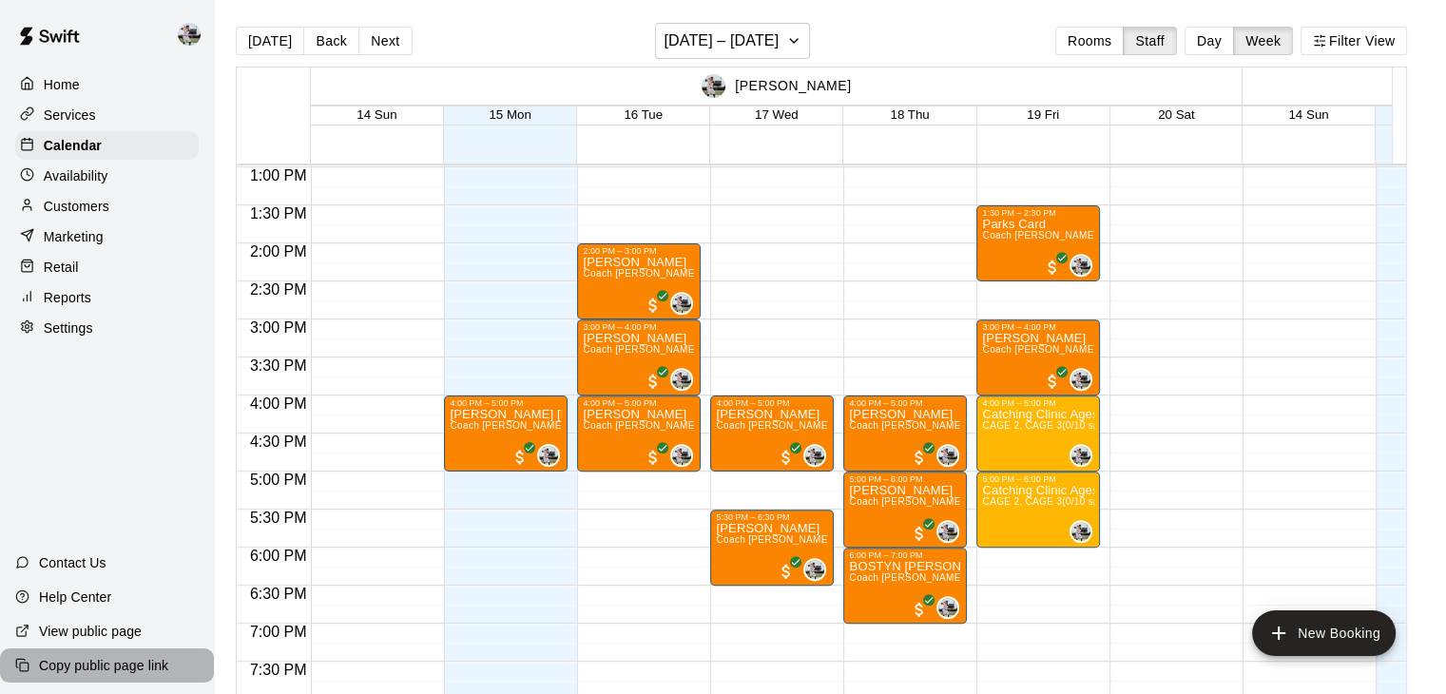
click at [127, 660] on p "Copy public page link" at bounding box center [103, 665] width 129 height 19
